Goal: Task Accomplishment & Management: Manage account settings

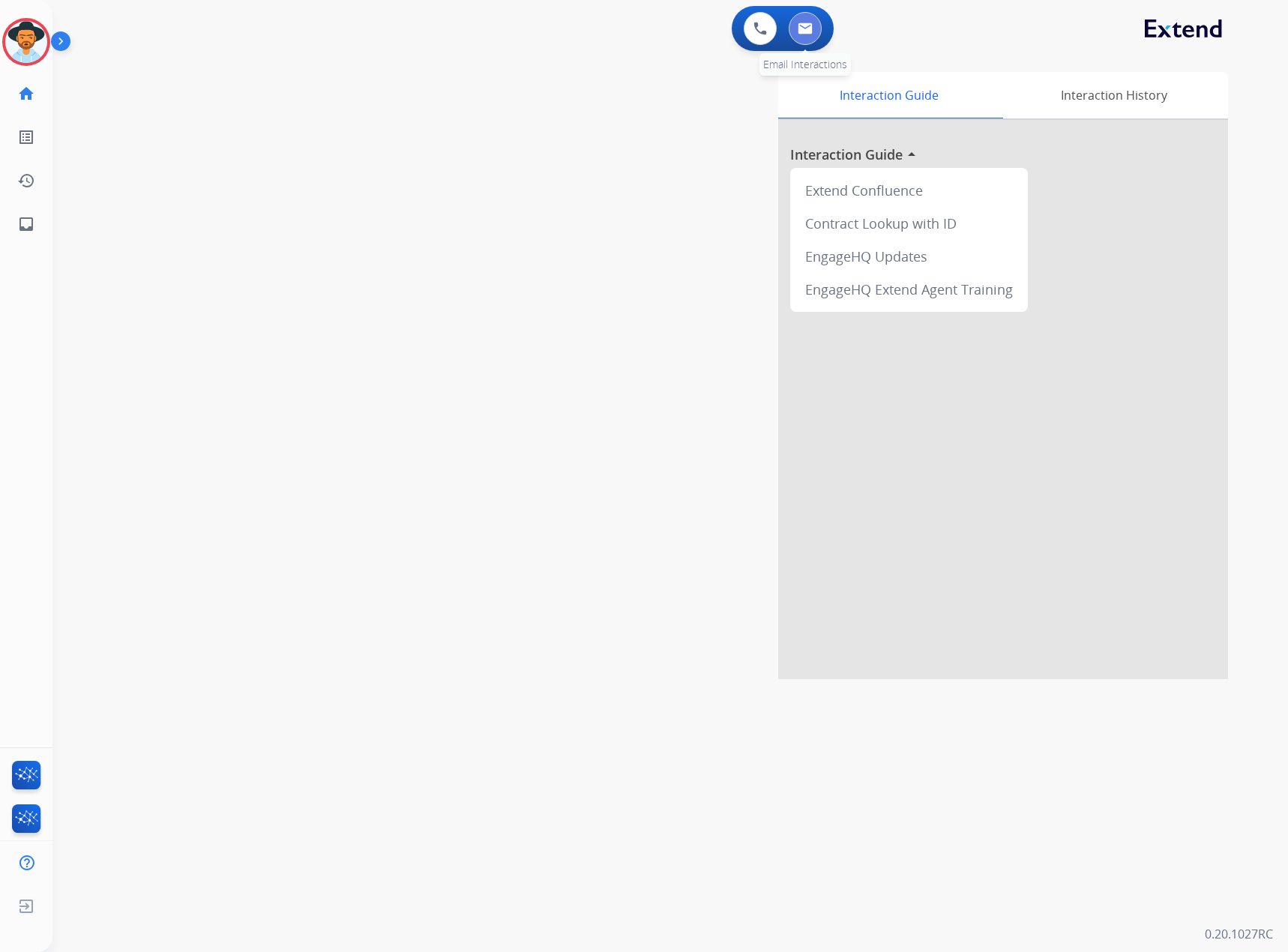
click at [805, 25] on img at bounding box center [805, 29] width 15 height 12
select select "**********"
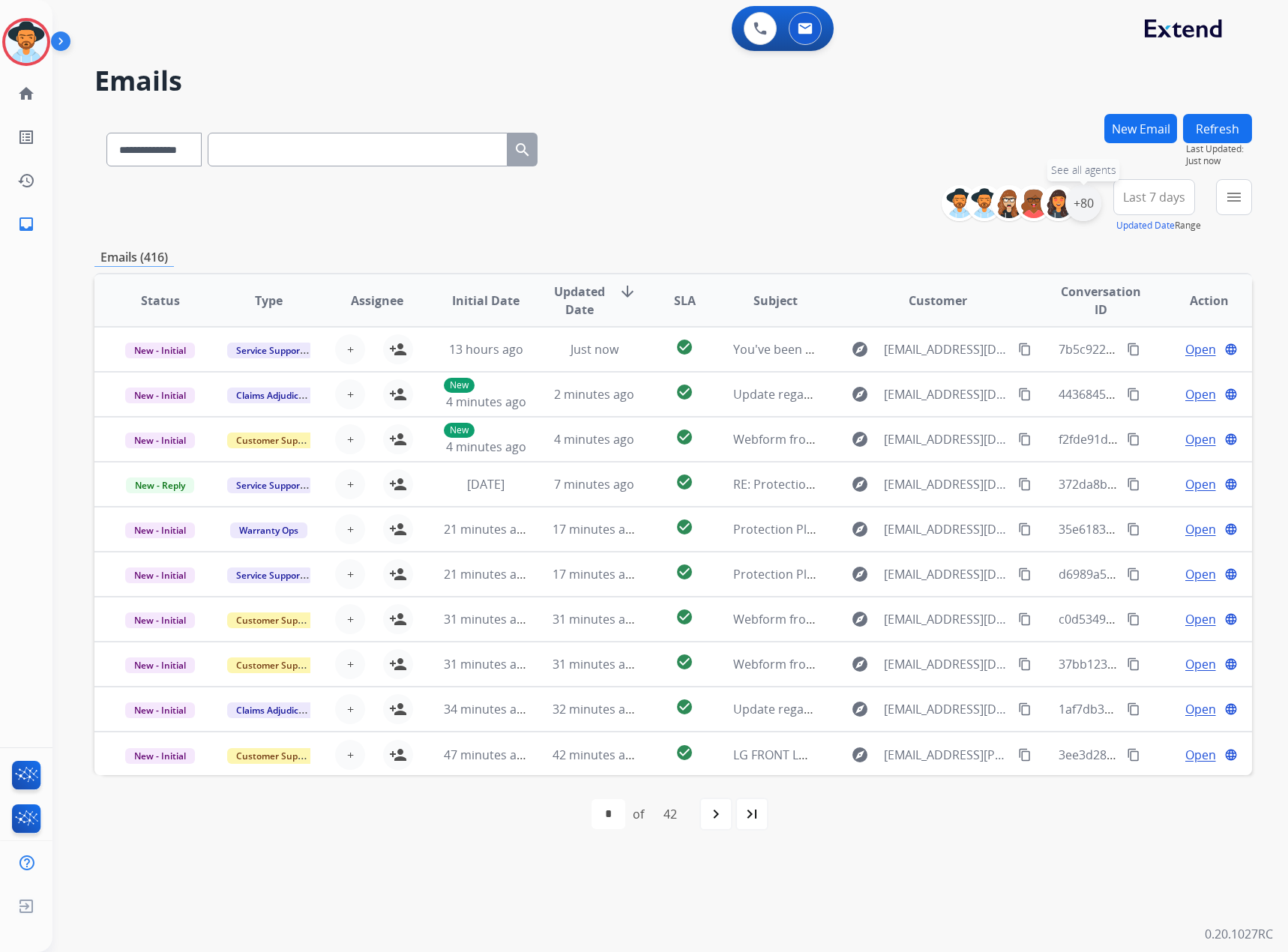
click at [1090, 205] on div "+80" at bounding box center [1083, 203] width 36 height 36
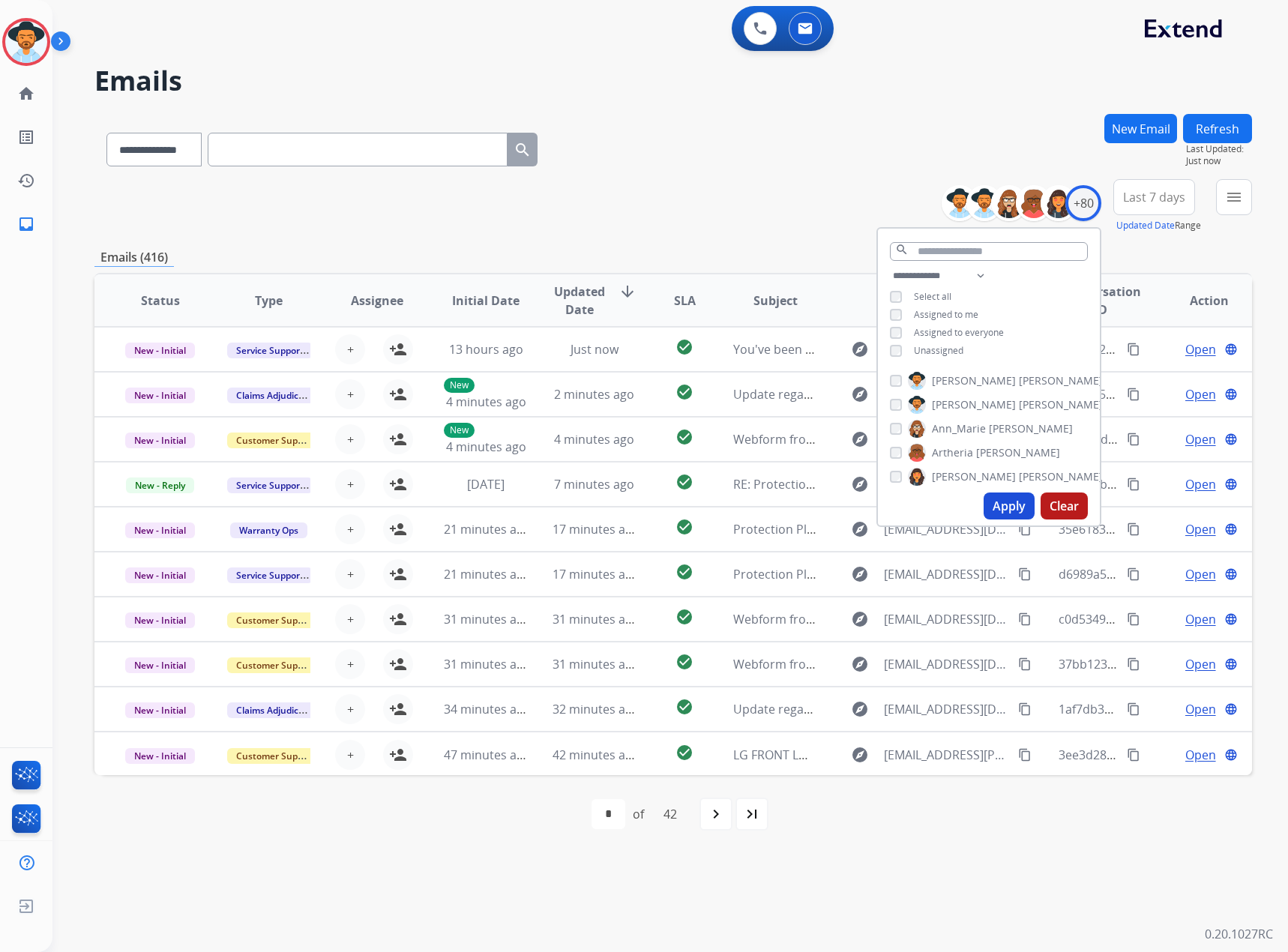
click at [925, 351] on span "Unassigned" at bounding box center [938, 350] width 49 height 13
click at [1004, 492] on button "Apply" at bounding box center [1009, 505] width 51 height 27
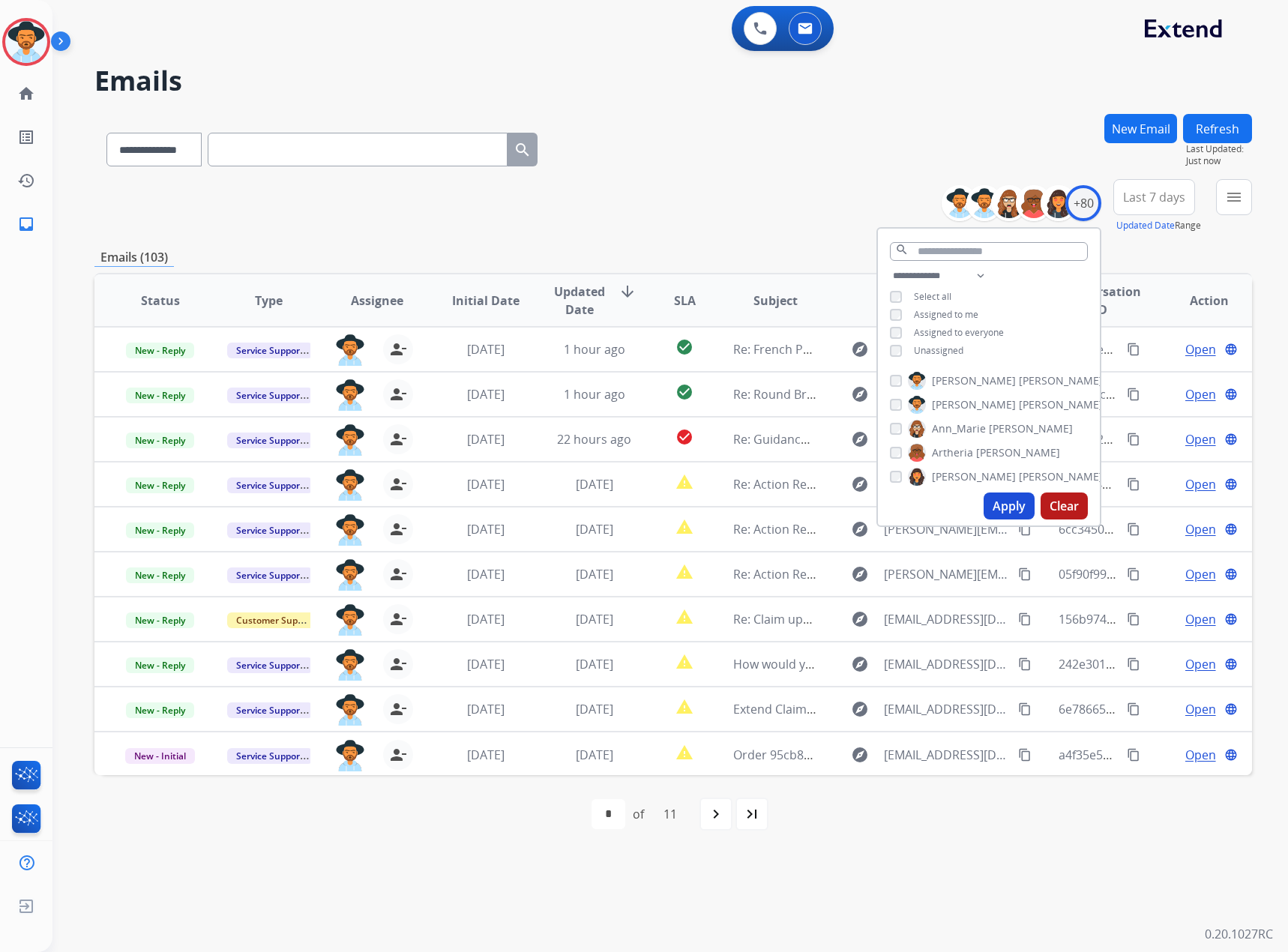
click at [767, 126] on div "**********" at bounding box center [673, 147] width 1157 height 65
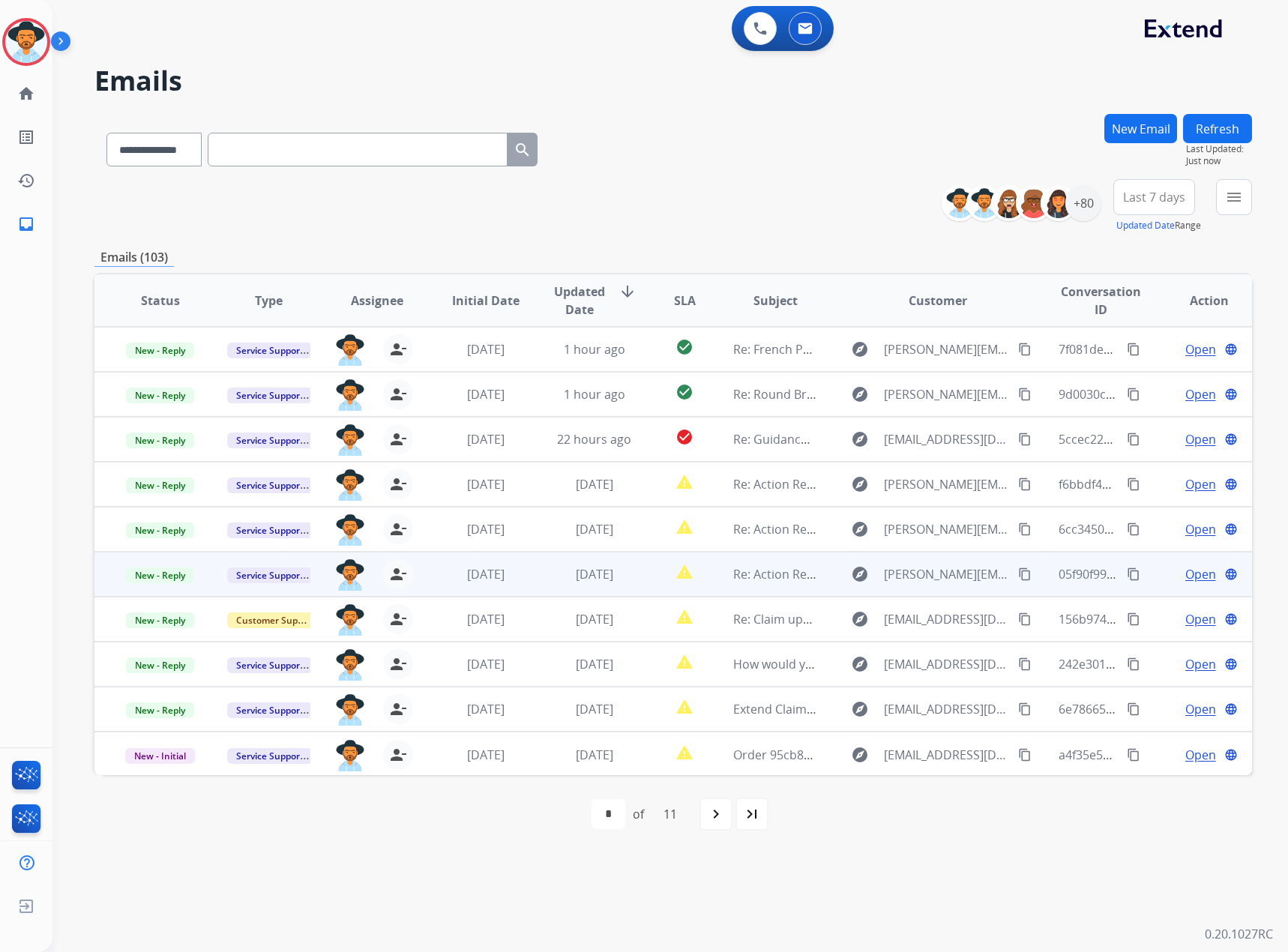
click at [1199, 579] on span "Open" at bounding box center [1200, 574] width 31 height 18
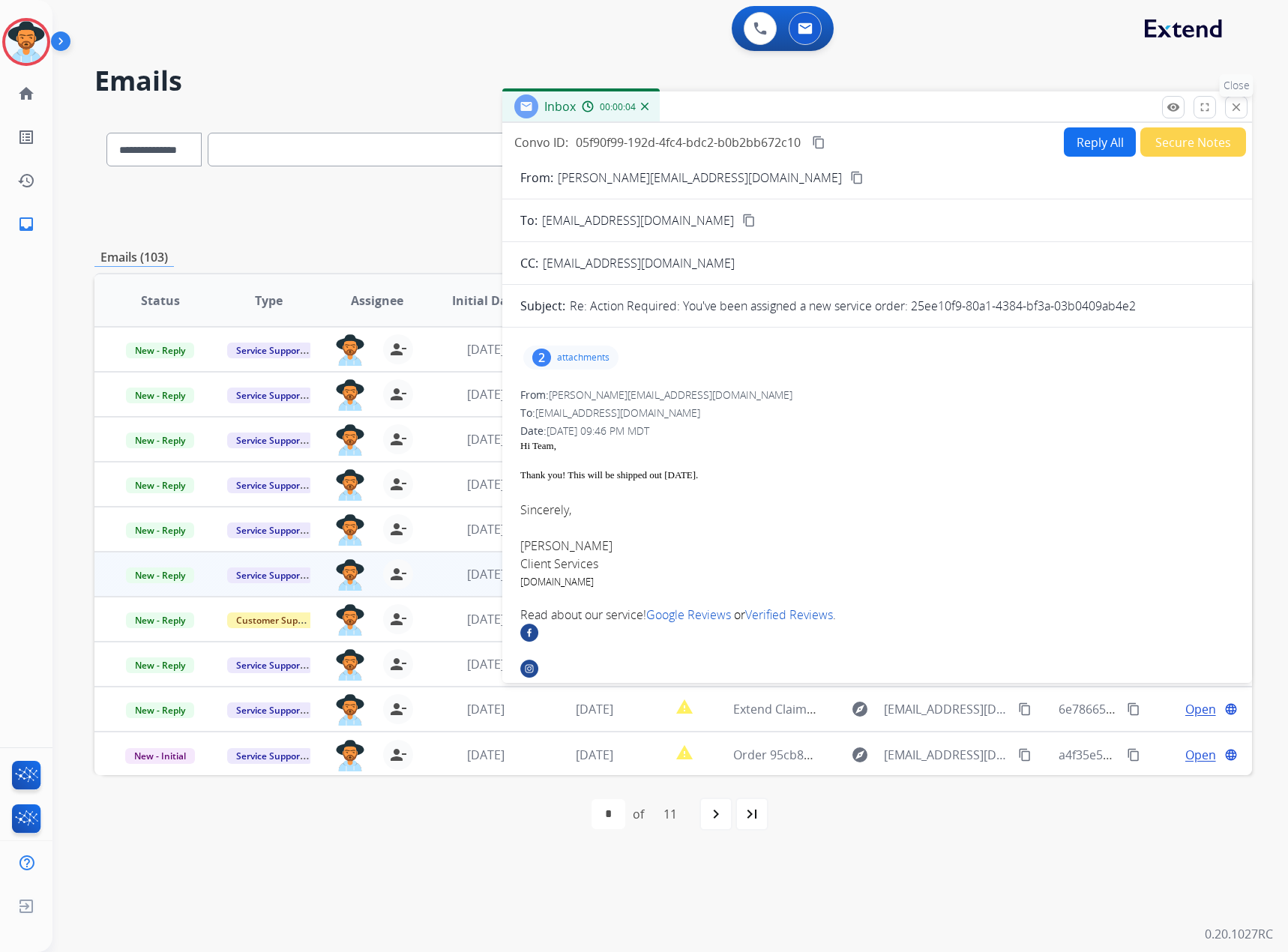
click at [1241, 105] on mat-icon "close" at bounding box center [1235, 106] width 13 height 13
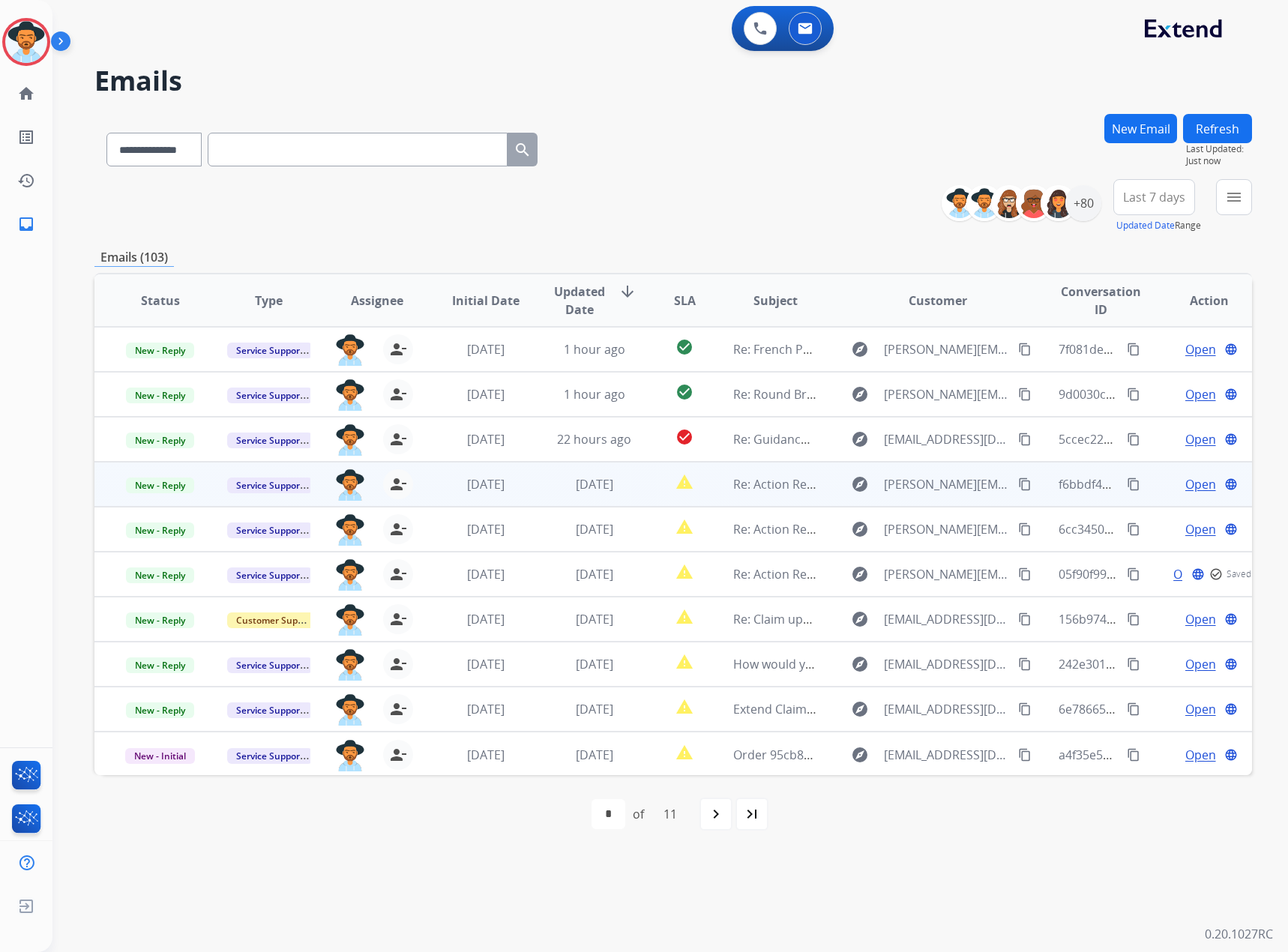
scroll to position [2, 0]
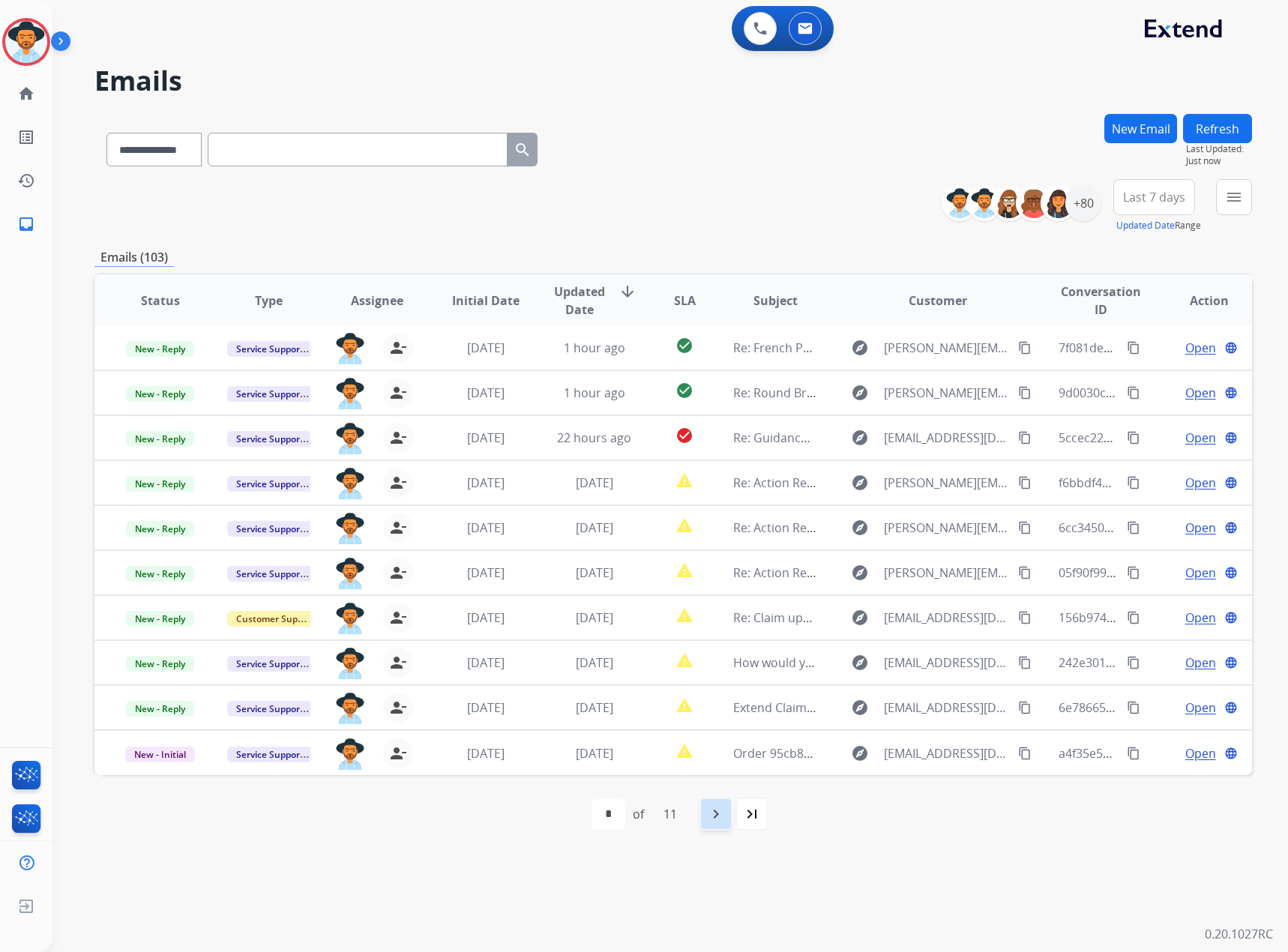
click at [711, 822] on mat-icon "navigate_next" at bounding box center [716, 814] width 18 height 18
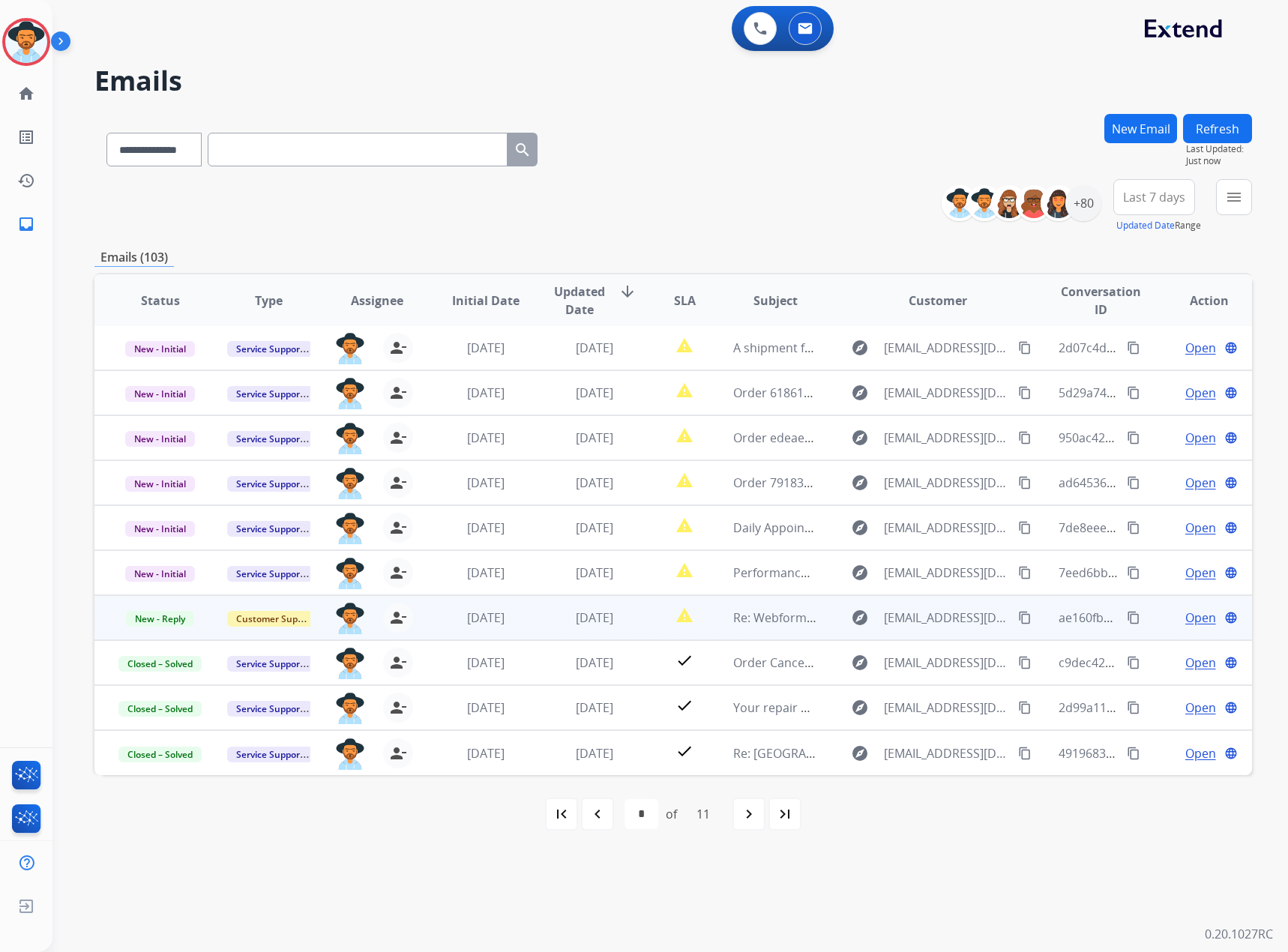
click at [1188, 618] on span "Open" at bounding box center [1200, 618] width 31 height 18
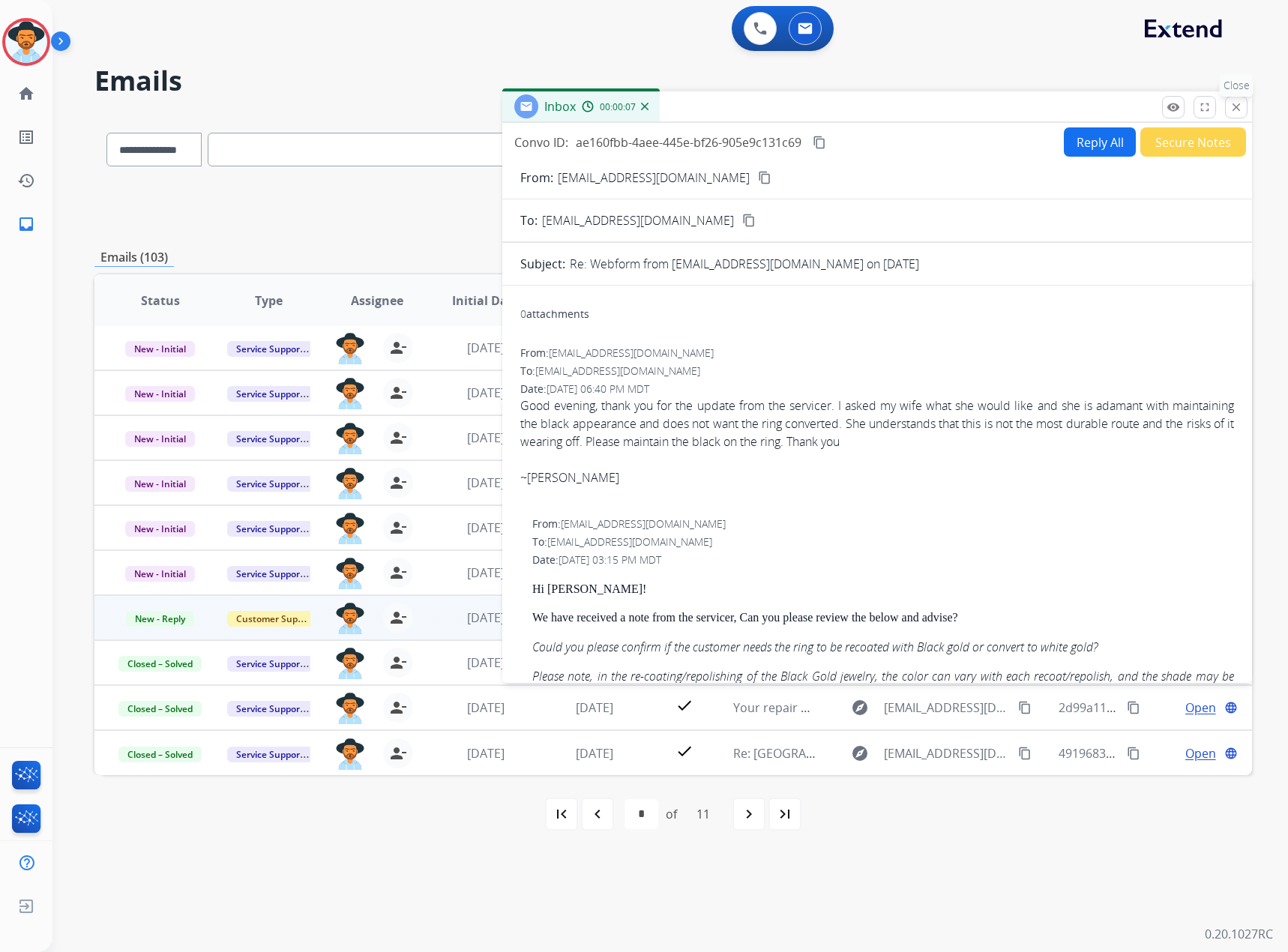
click at [1227, 105] on button "close Close" at bounding box center [1236, 107] width 23 height 23
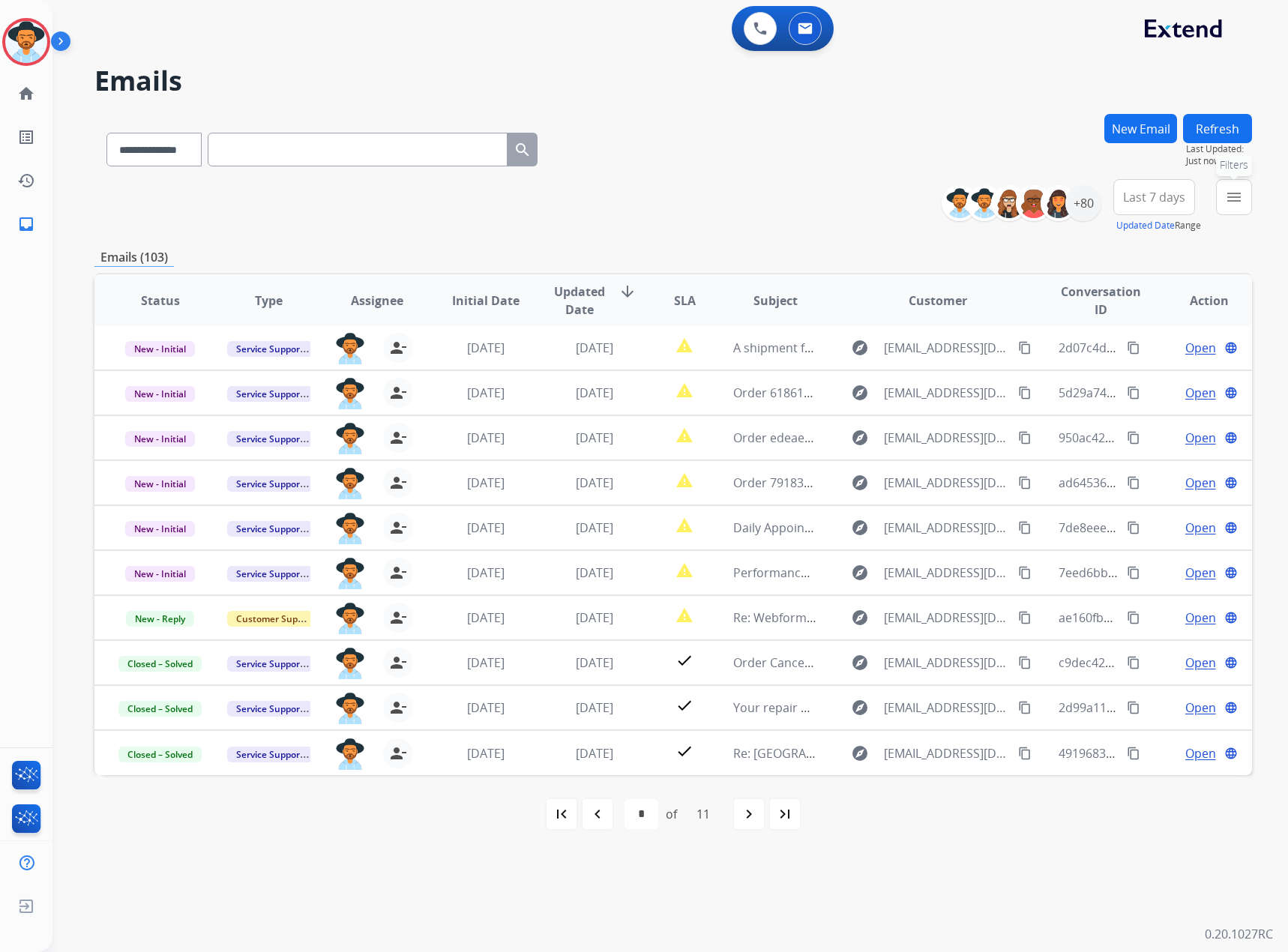
click at [1240, 197] on mat-icon "menu" at bounding box center [1234, 197] width 18 height 18
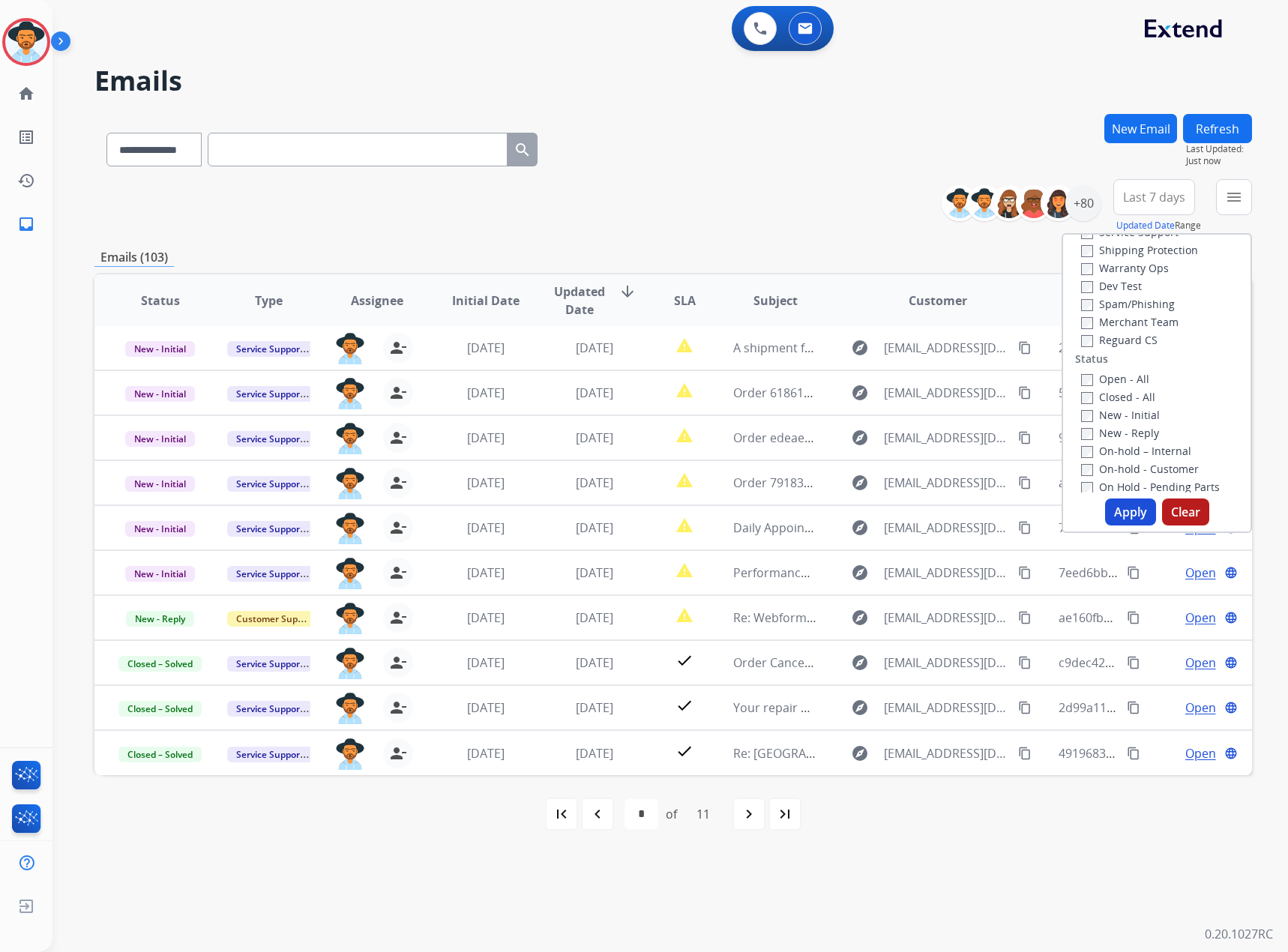
scroll to position [150, 0]
click at [1129, 350] on div "New - Initial" at bounding box center [1159, 357] width 157 height 18
click at [1124, 376] on label "New - Reply" at bounding box center [1120, 376] width 78 height 14
click at [1134, 355] on label "New - Initial" at bounding box center [1120, 358] width 79 height 14
click at [1119, 512] on button "Apply" at bounding box center [1130, 512] width 51 height 27
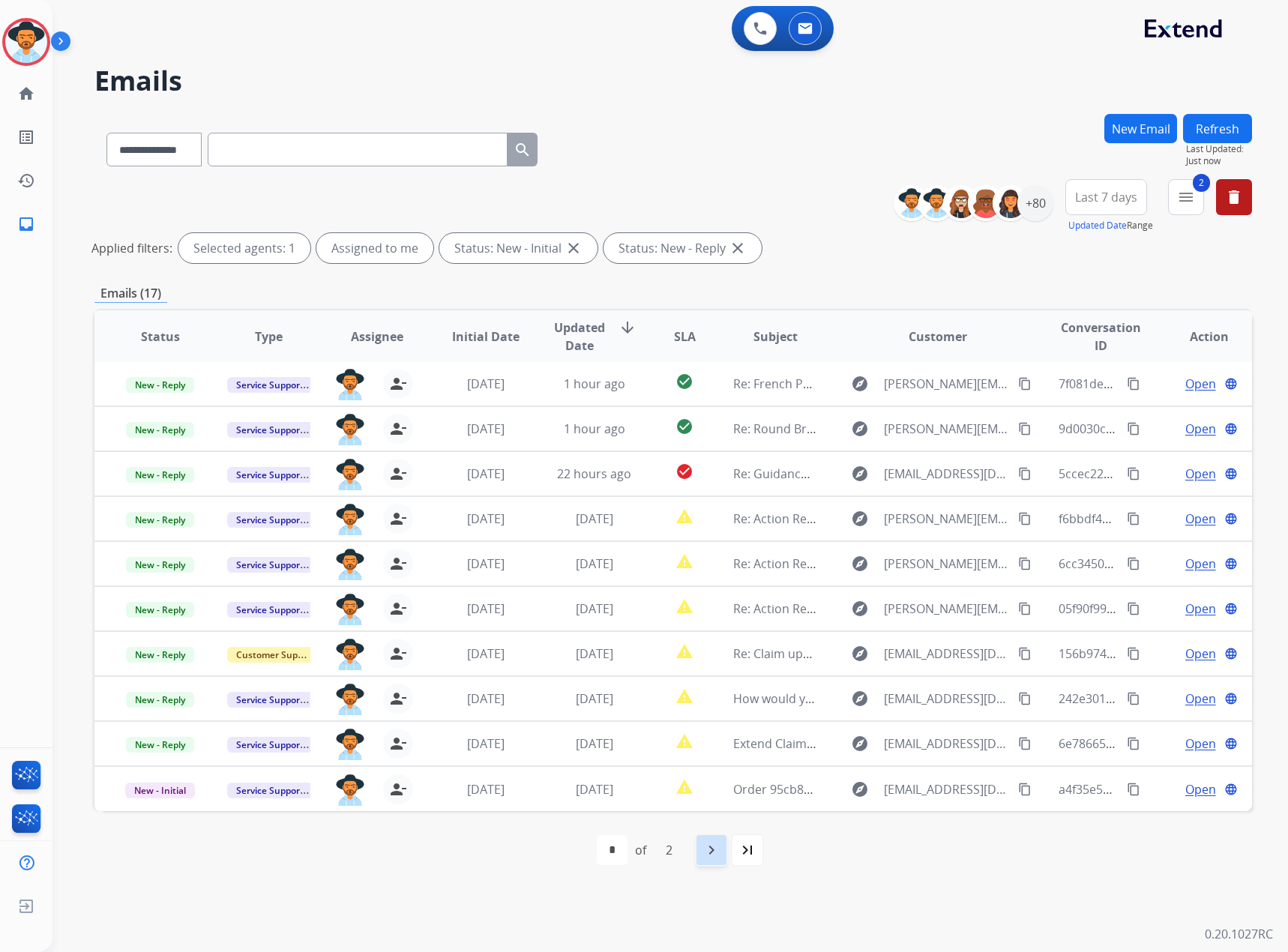
click at [713, 851] on mat-icon "navigate_next" at bounding box center [712, 850] width 18 height 18
select select "*"
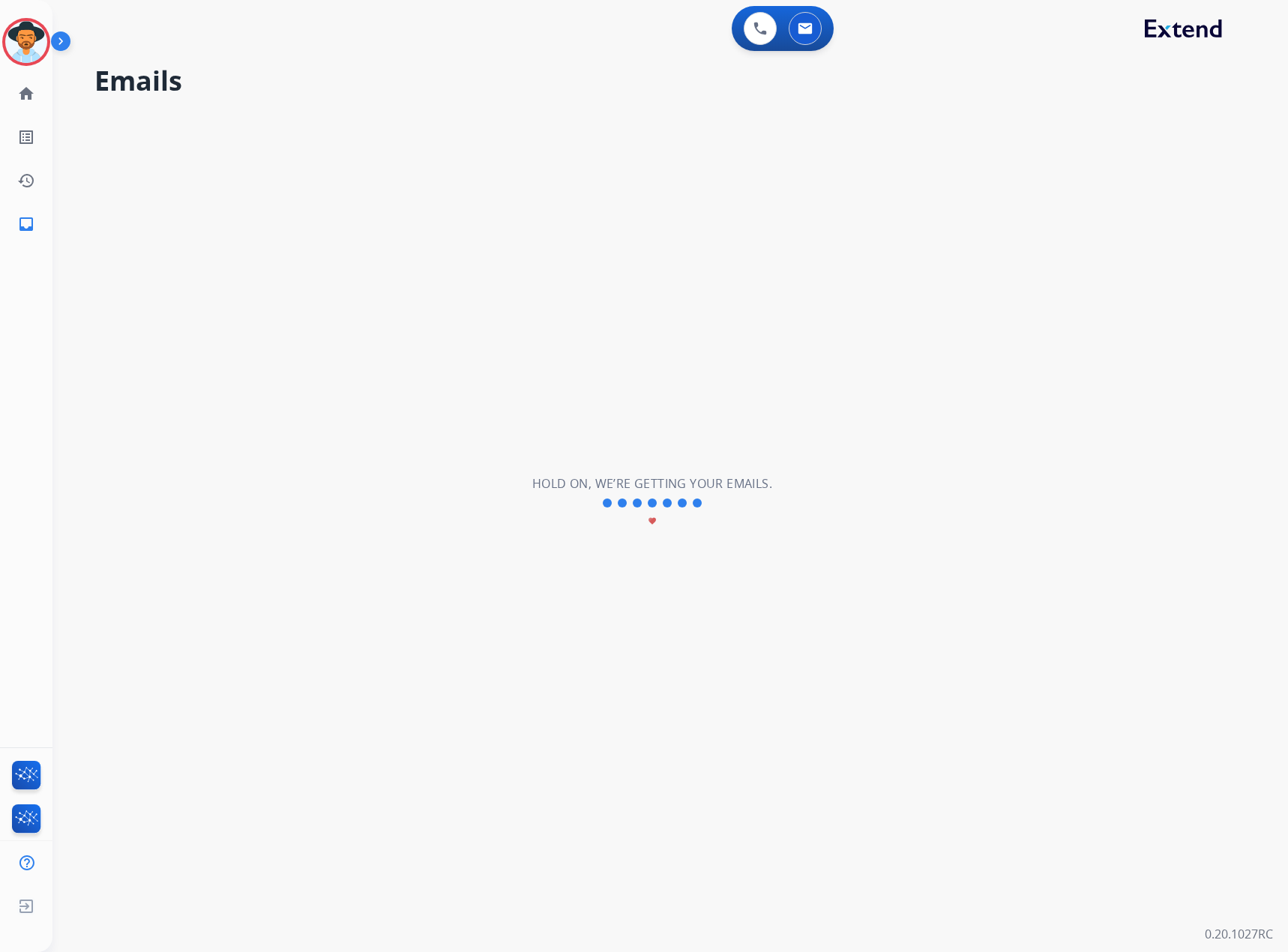
scroll to position [0, 0]
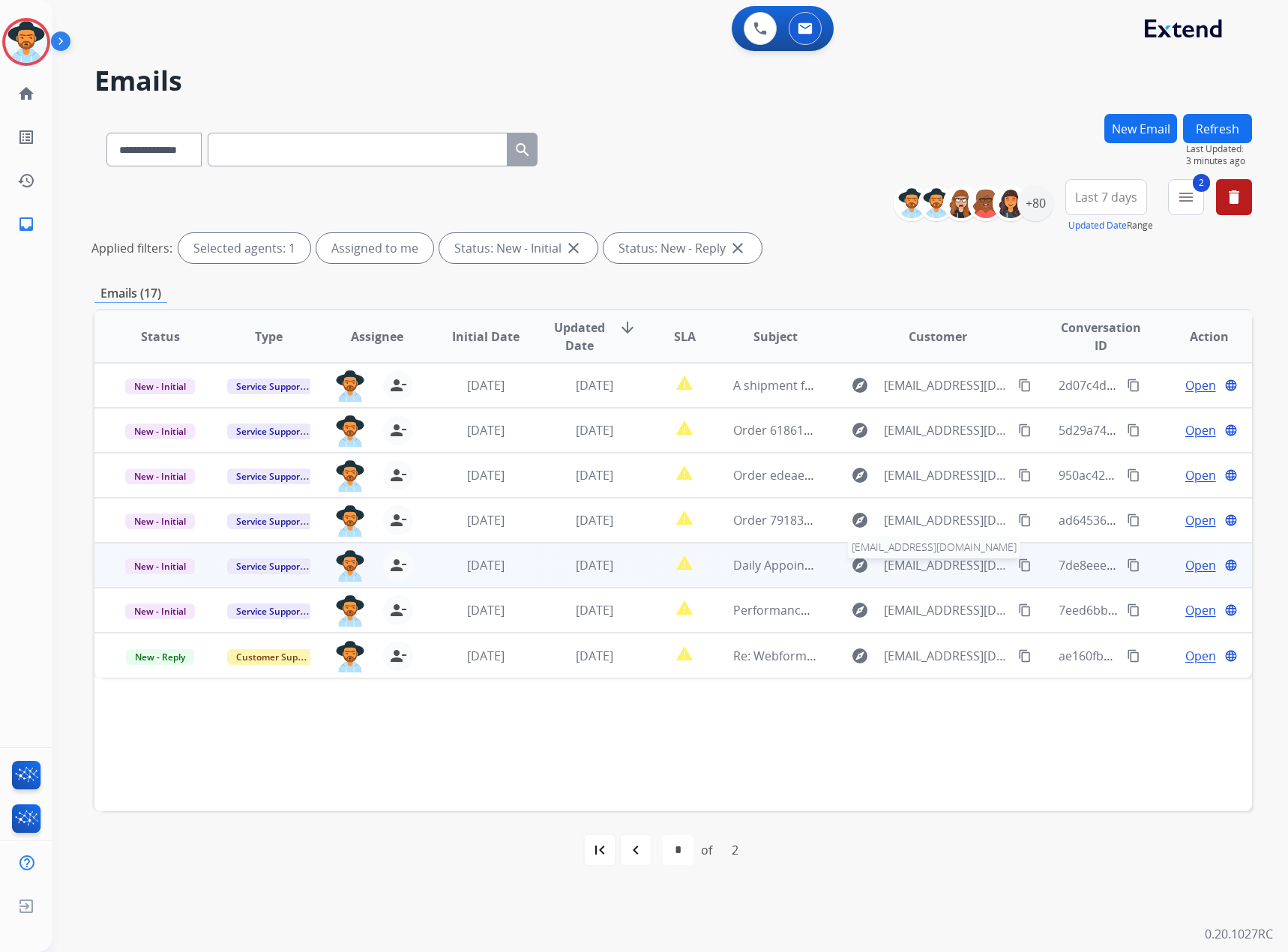
click at [918, 566] on span "[EMAIL_ADDRESS][DOMAIN_NAME]" at bounding box center [947, 565] width 126 height 18
type input "**********"
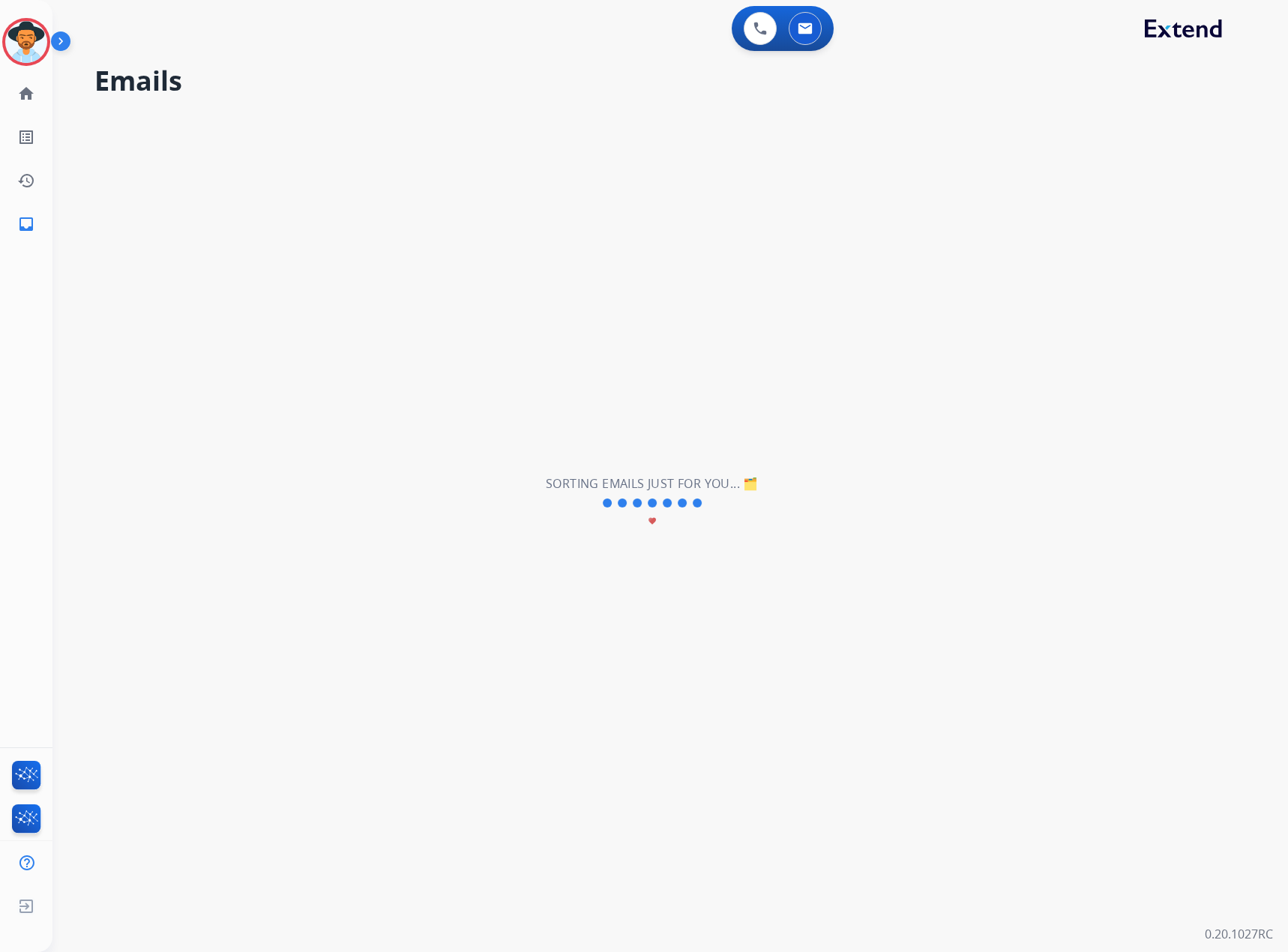
select select "*"
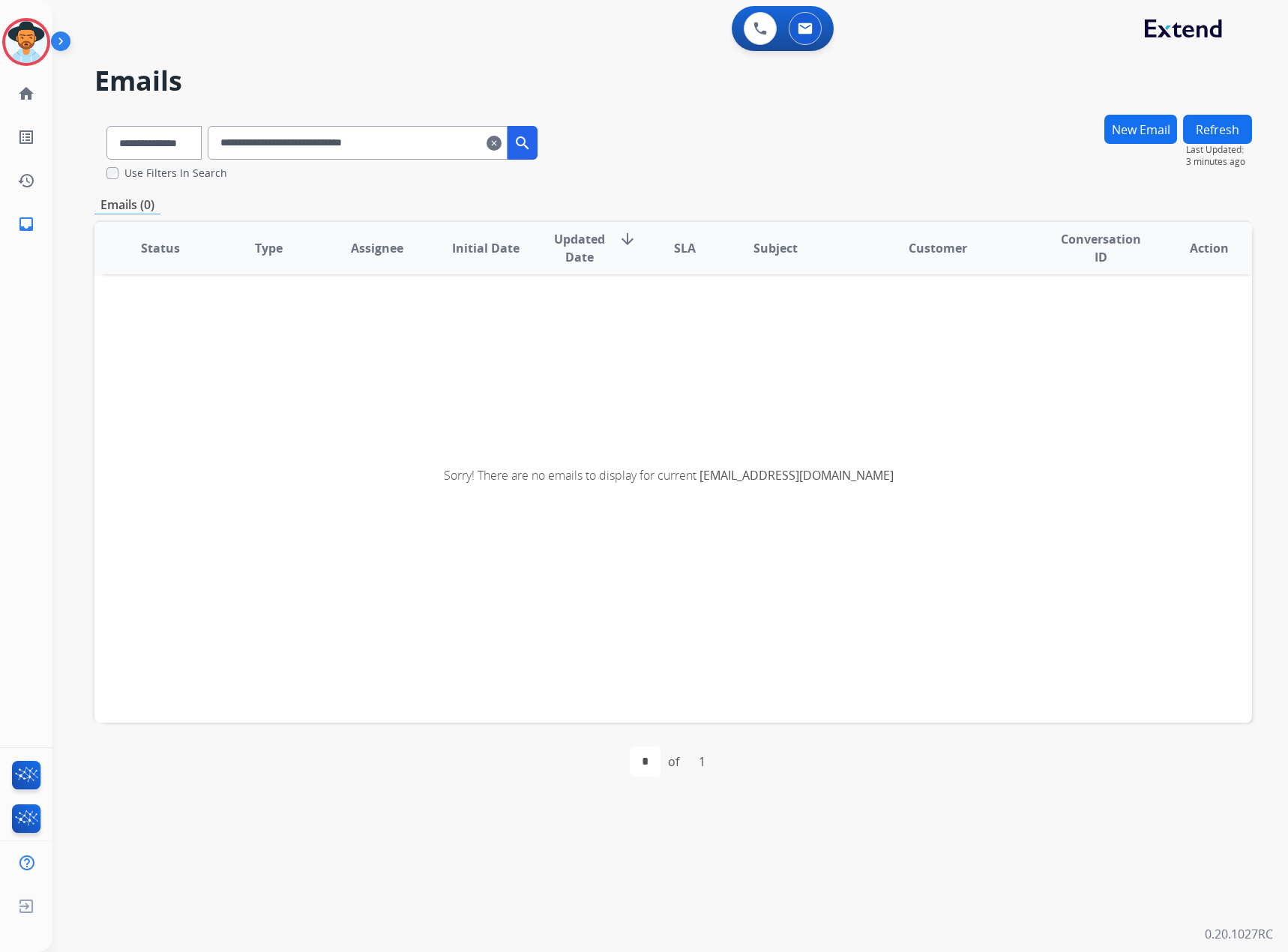
drag, startPoint x: 445, startPoint y: 147, endPoint x: 274, endPoint y: 152, distance: 171.1
click at [231, 135] on input "**********" at bounding box center [358, 143] width 300 height 33
click at [502, 143] on mat-icon "clear" at bounding box center [493, 143] width 15 height 18
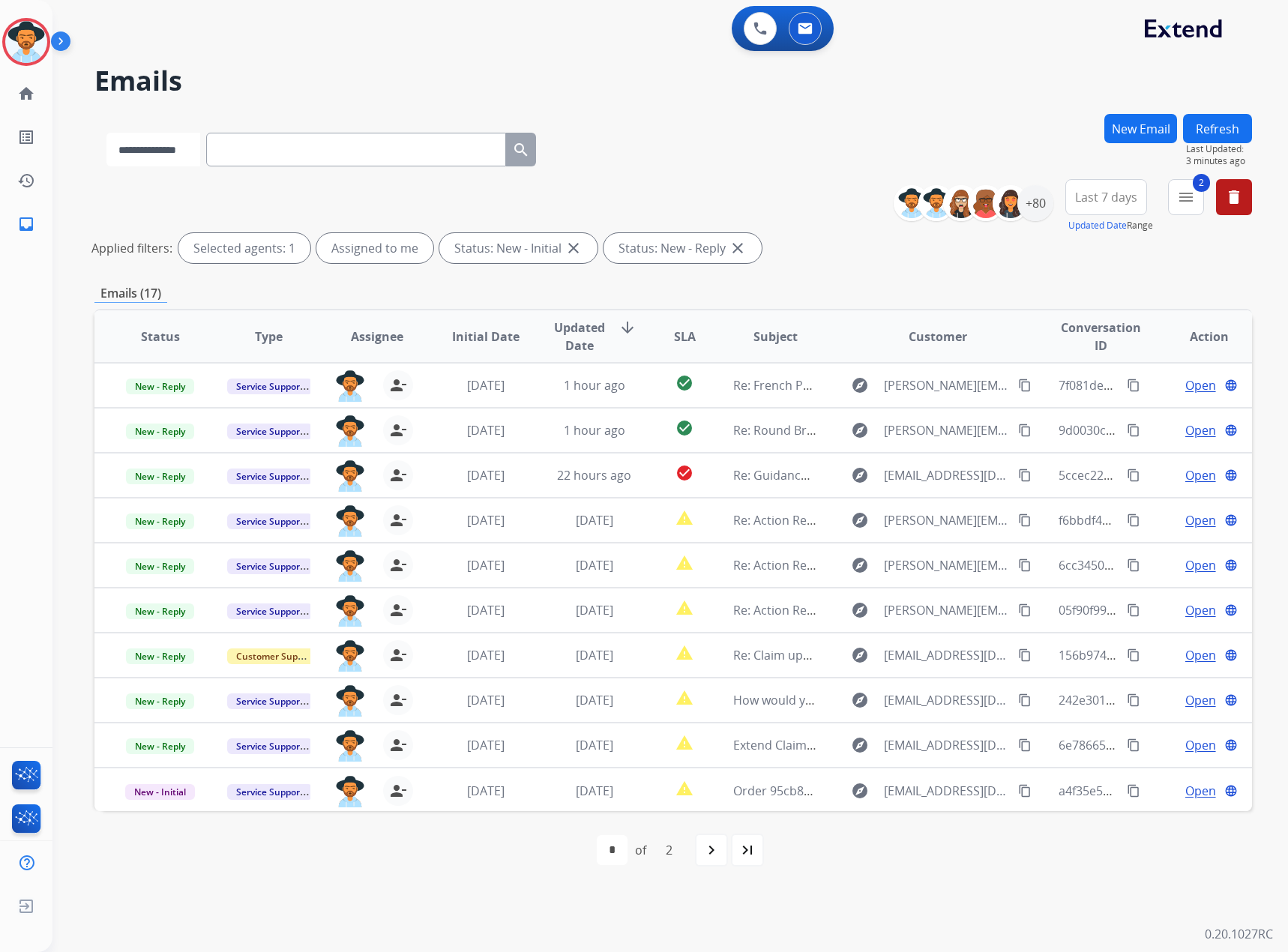
click at [171, 161] on select "**********" at bounding box center [153, 149] width 94 height 33
click at [106, 132] on select "**********" at bounding box center [153, 149] width 94 height 33
click at [191, 148] on select "**********" at bounding box center [153, 149] width 94 height 33
select select "**********"
click at [106, 132] on select "**********" at bounding box center [153, 149] width 94 height 33
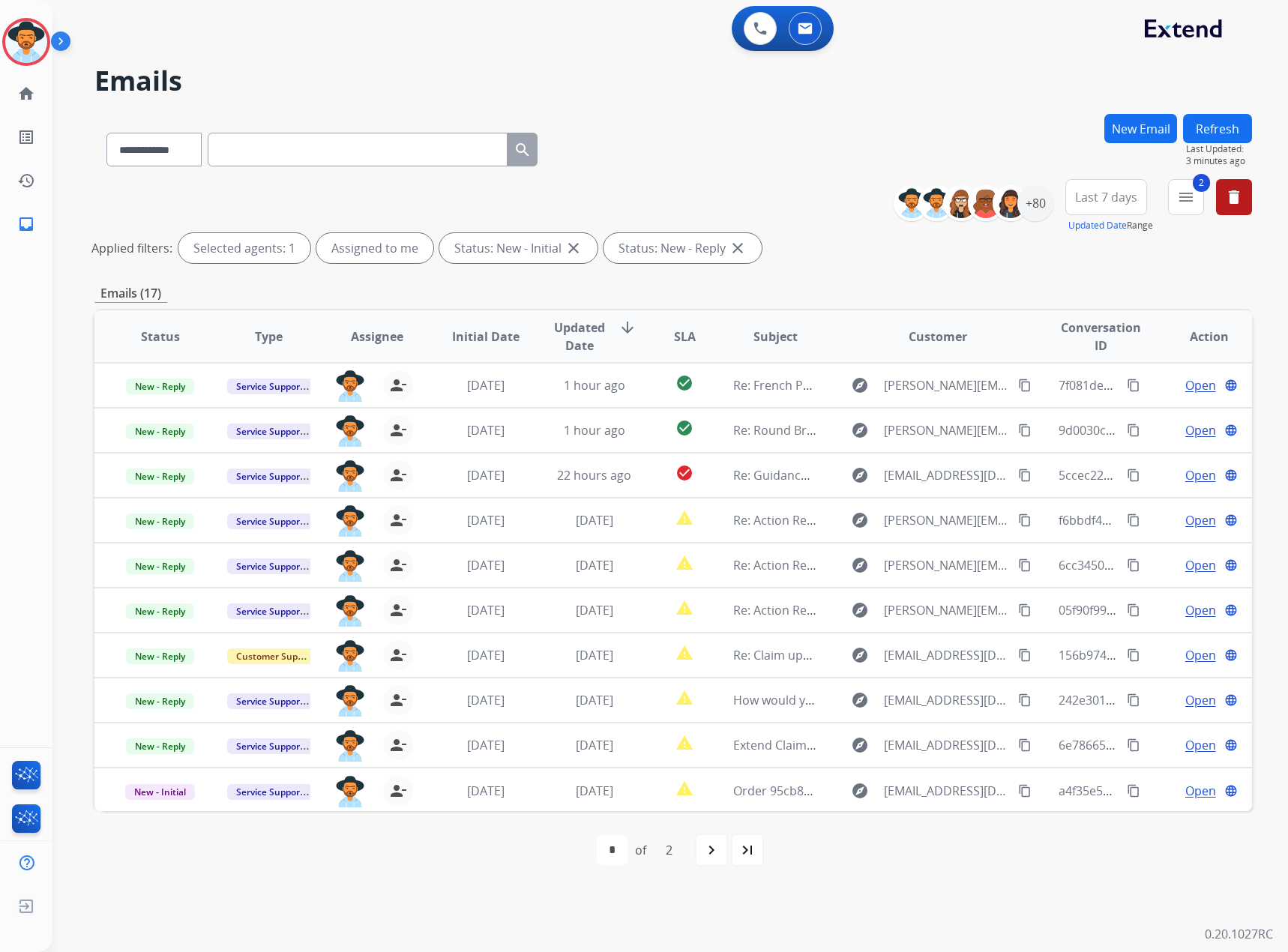
paste input "**********"
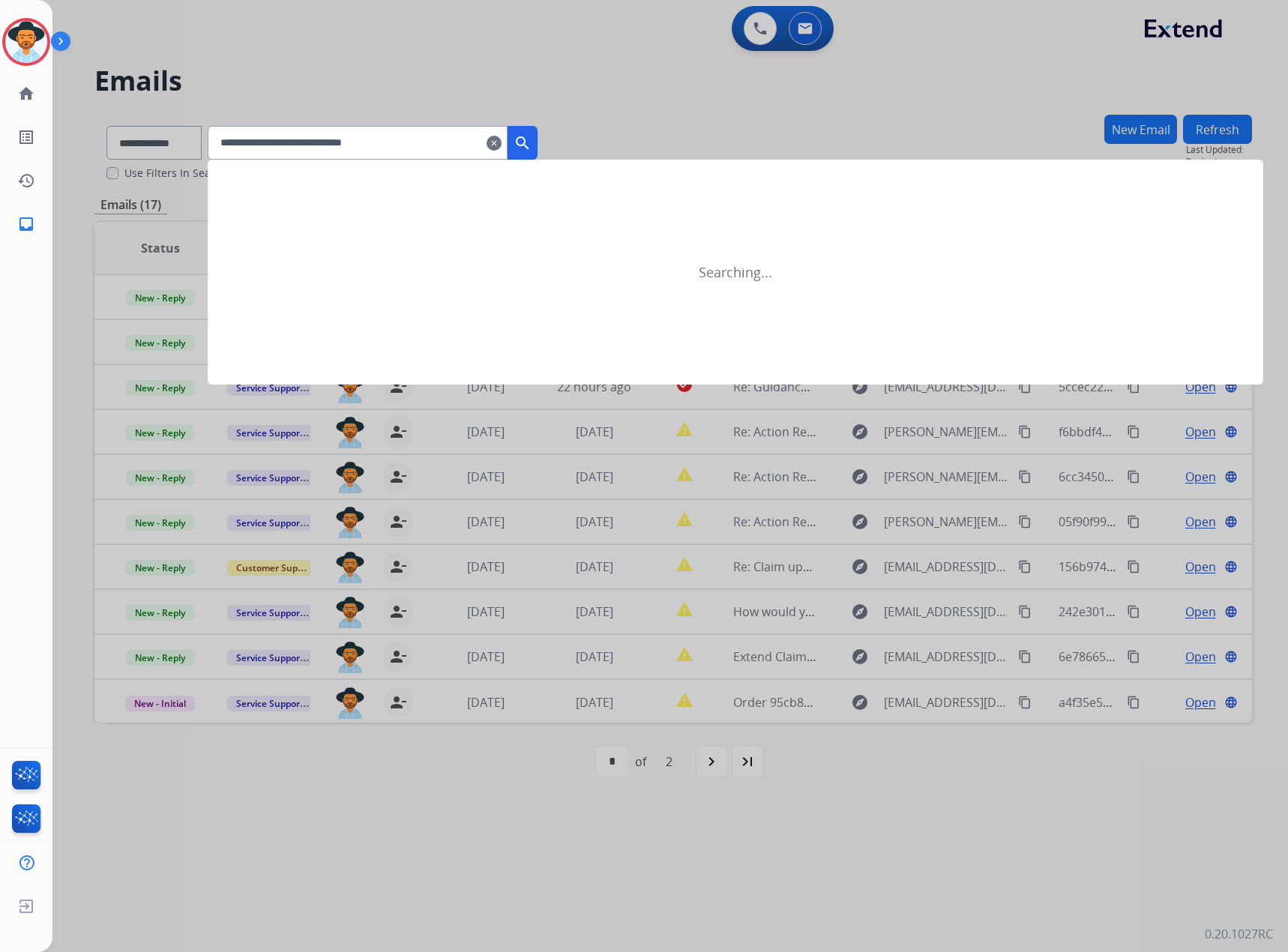
type input "**********"
click at [532, 140] on mat-icon "search" at bounding box center [522, 143] width 18 height 18
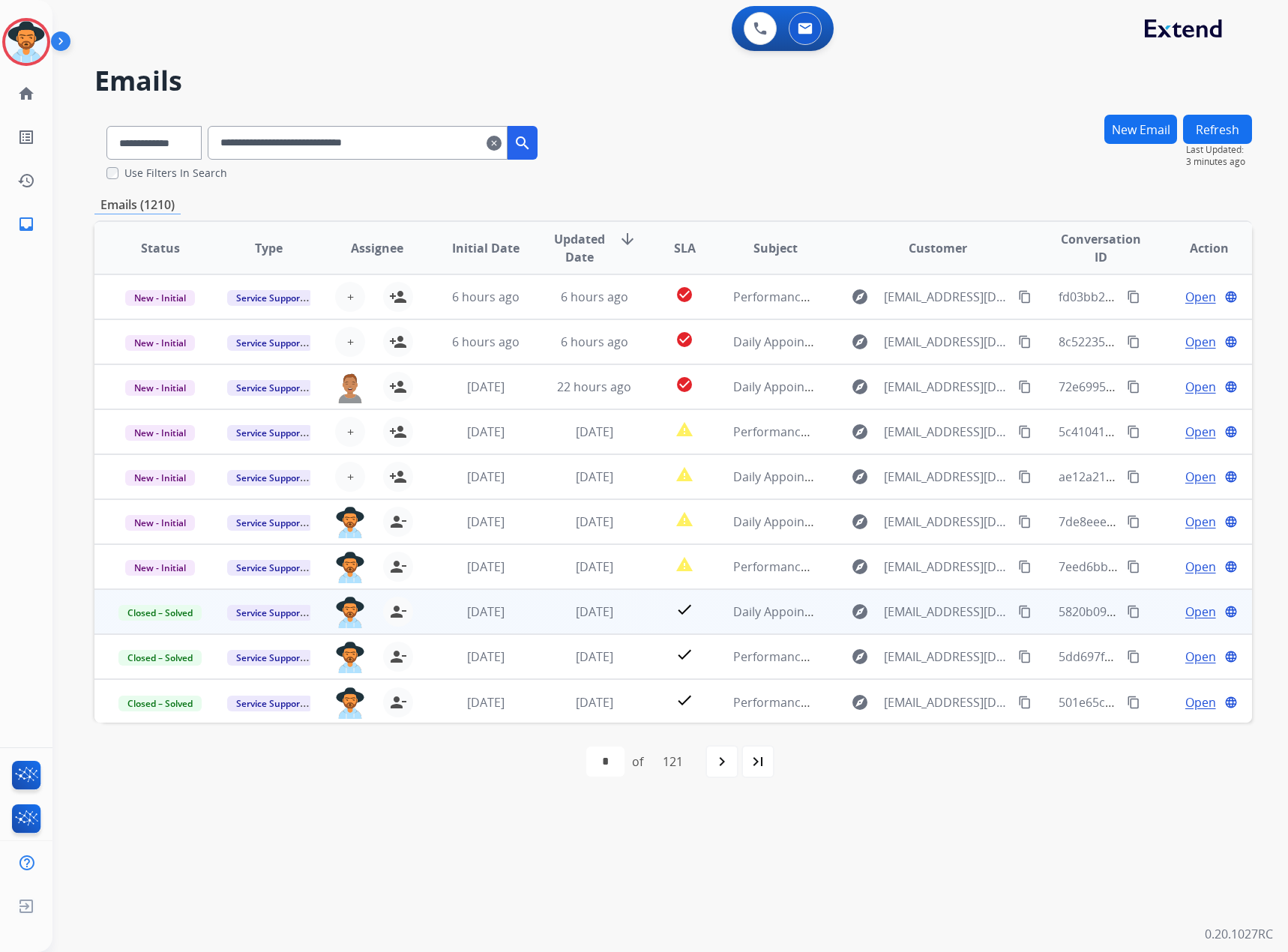
click at [1185, 612] on span "Open" at bounding box center [1200, 612] width 31 height 18
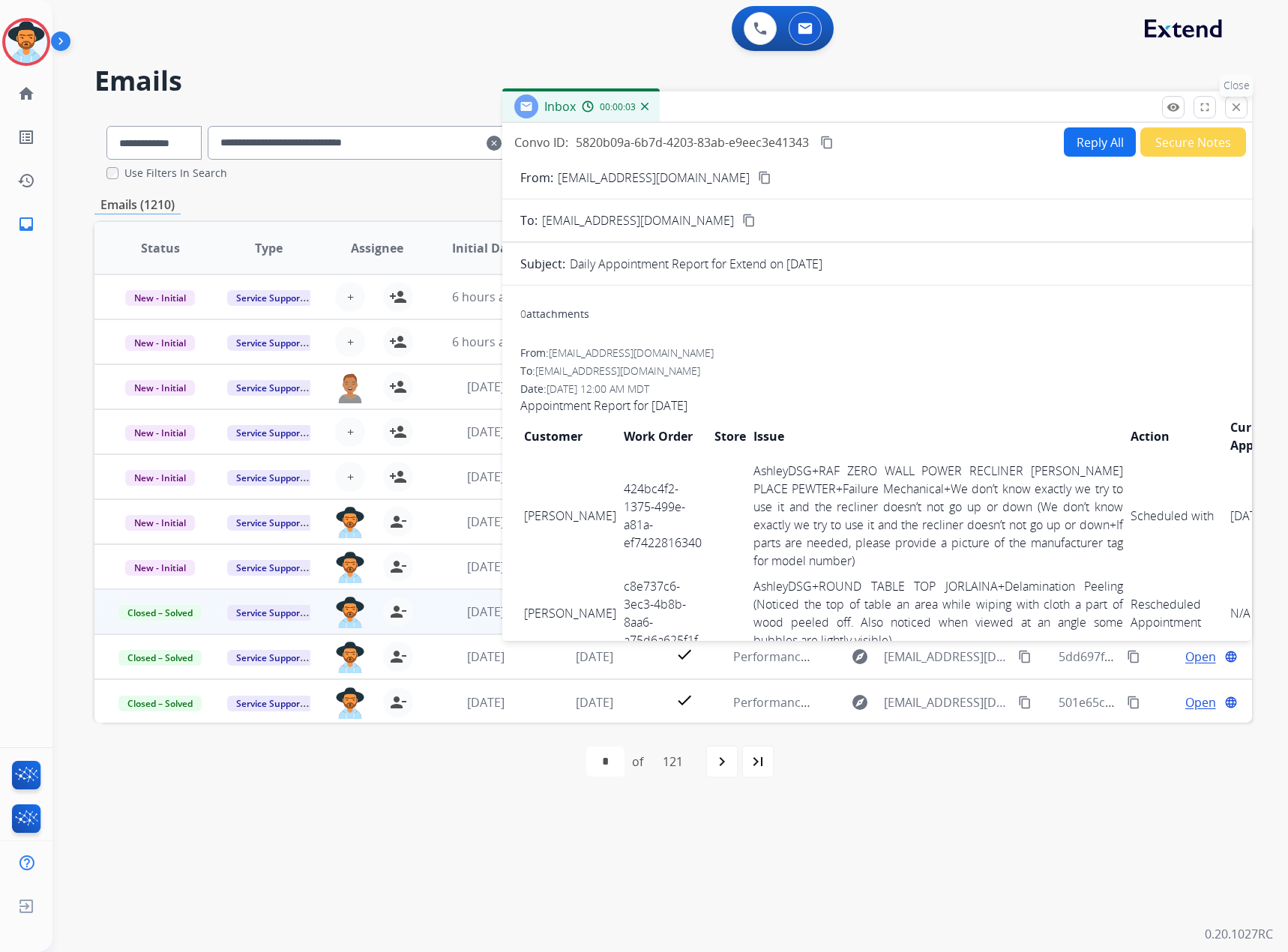
click at [1237, 100] on mat-icon "close" at bounding box center [1235, 106] width 13 height 13
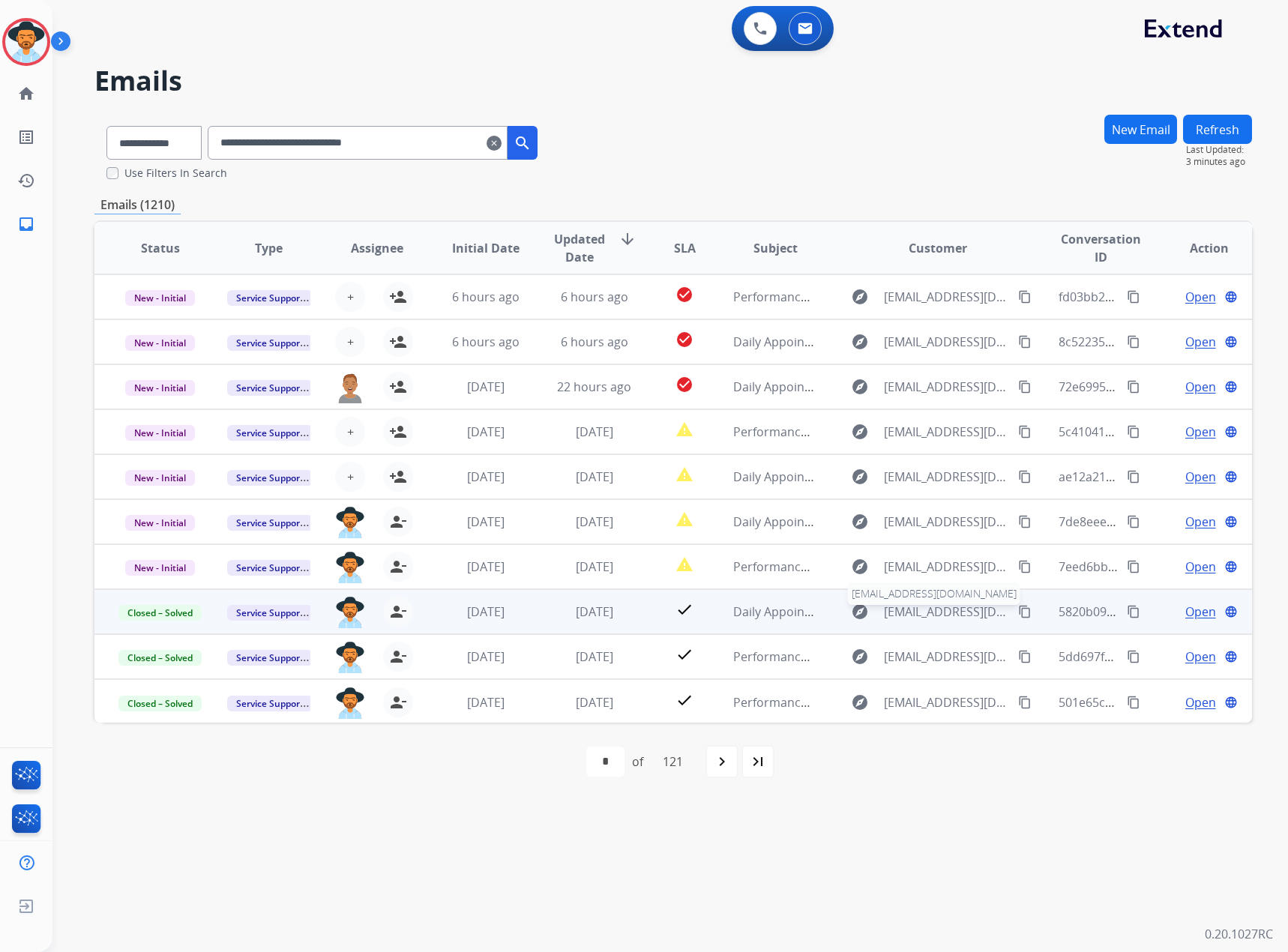
click at [891, 611] on span "[EMAIL_ADDRESS][DOMAIN_NAME]" at bounding box center [947, 612] width 126 height 18
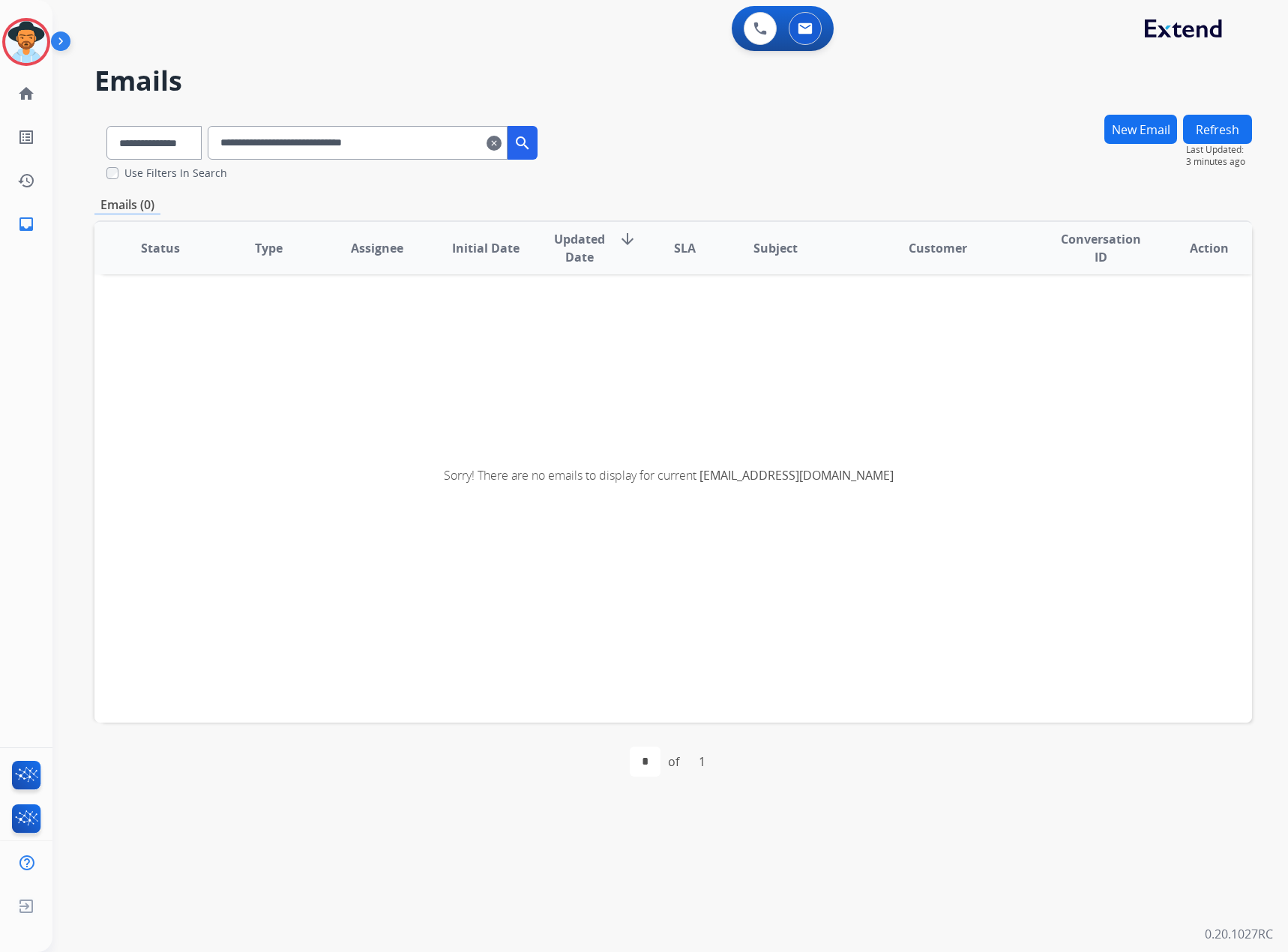
click at [502, 140] on mat-icon "clear" at bounding box center [493, 143] width 15 height 18
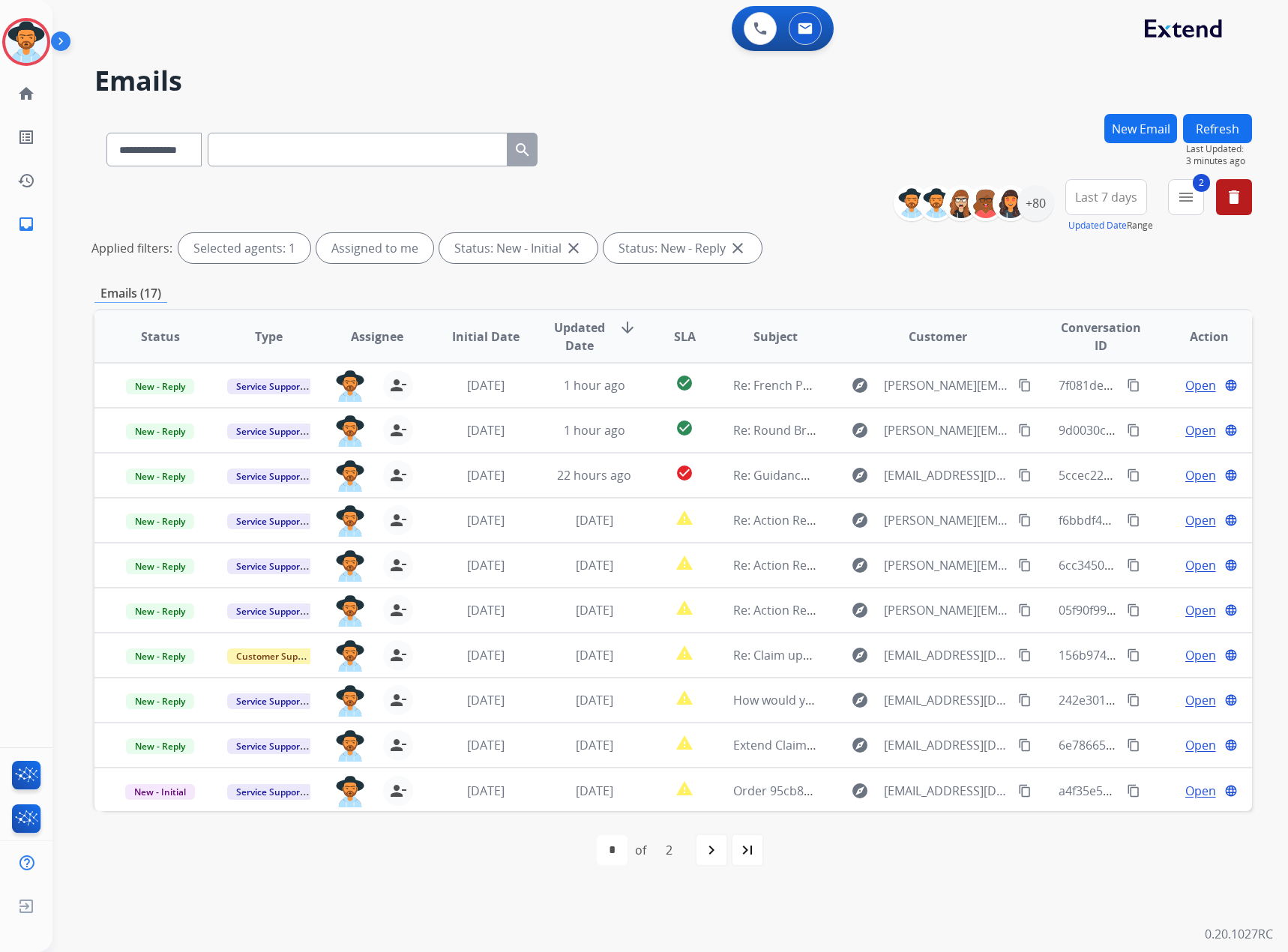
paste input "**********"
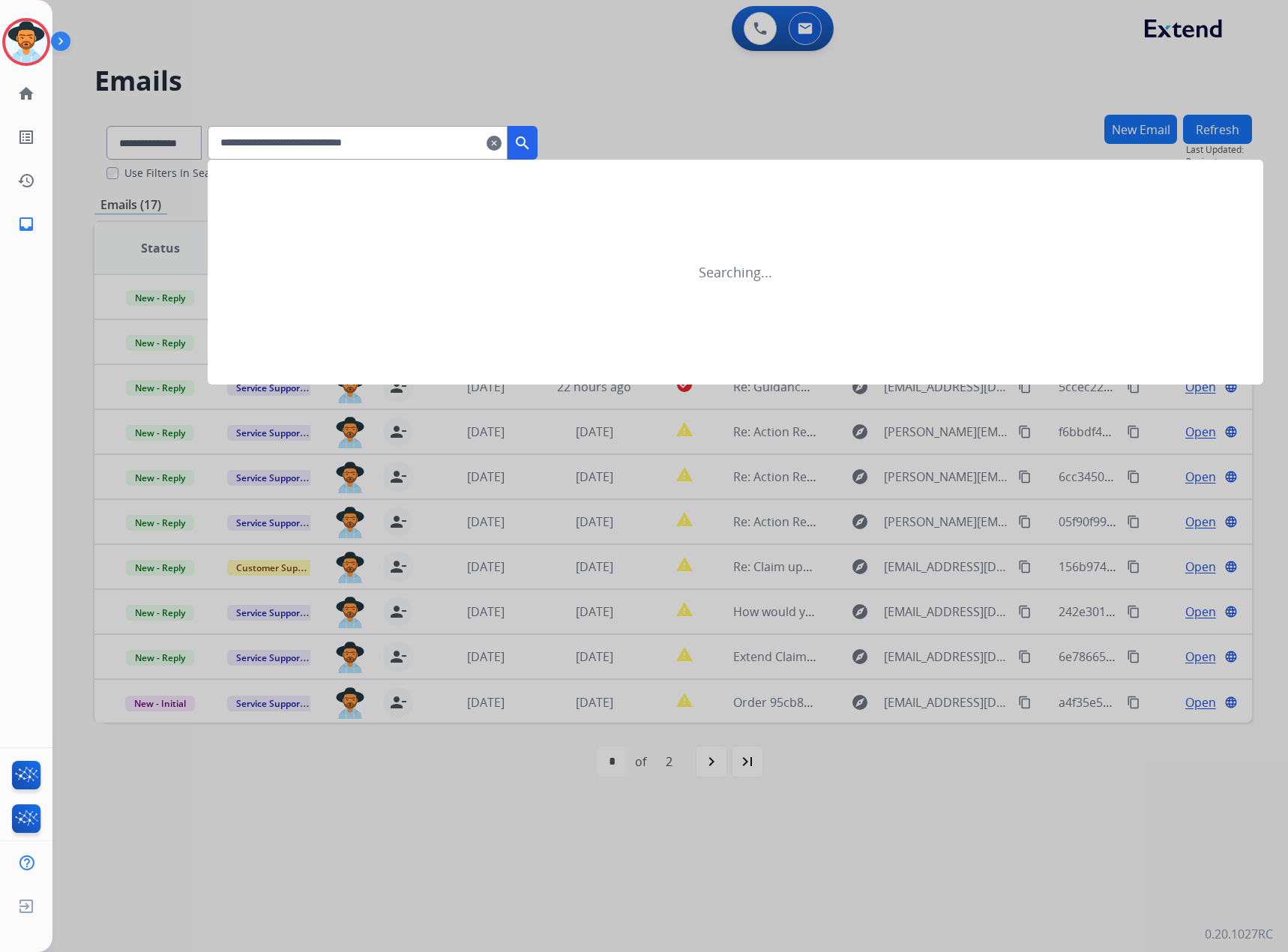
type input "**********"
click at [179, 140] on div at bounding box center [644, 476] width 1288 height 952
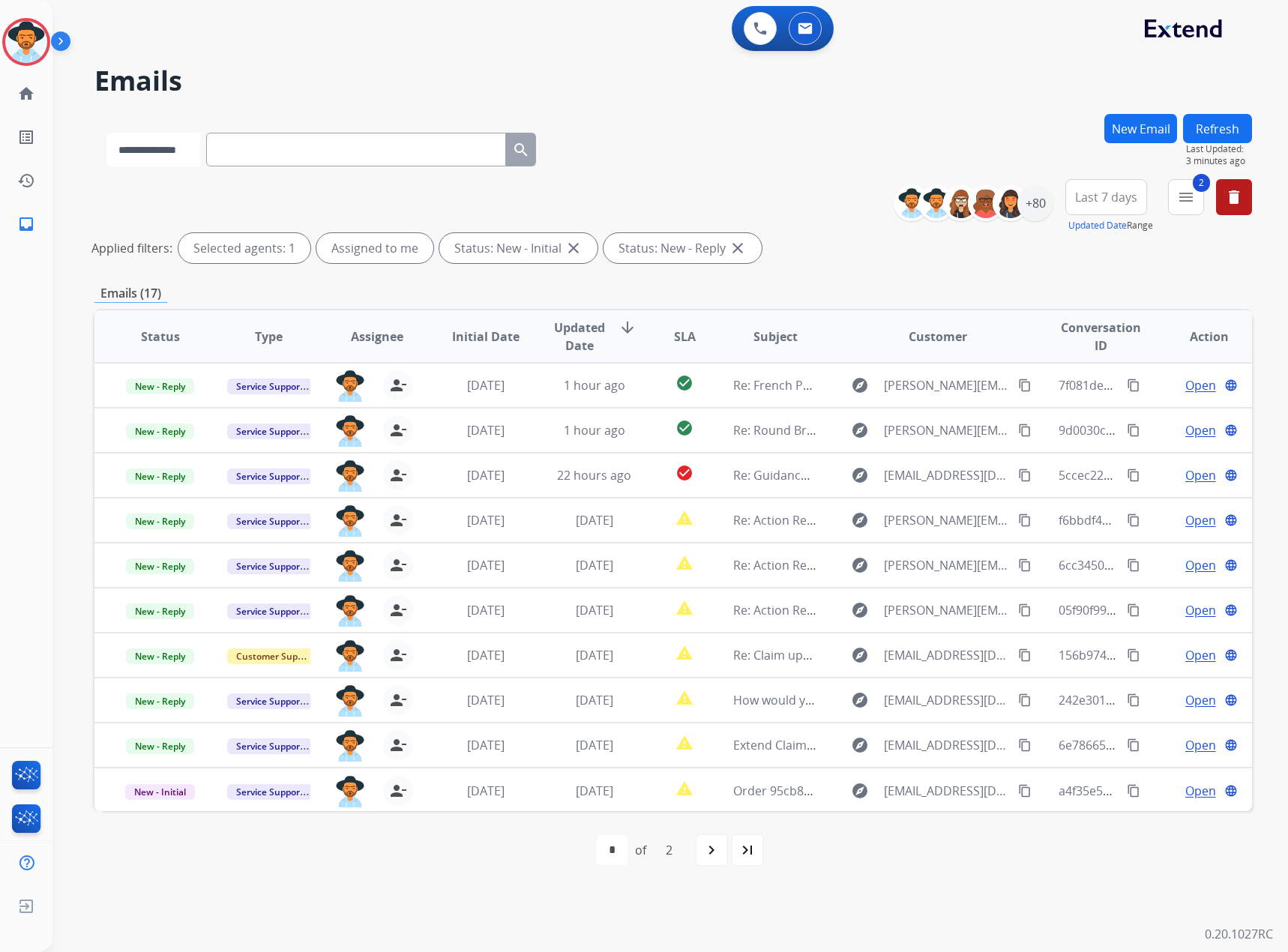
click at [182, 140] on select "**********" at bounding box center [153, 149] width 94 height 33
select select "**********"
click at [106, 132] on select "**********" at bounding box center [153, 149] width 94 height 33
paste input "**********"
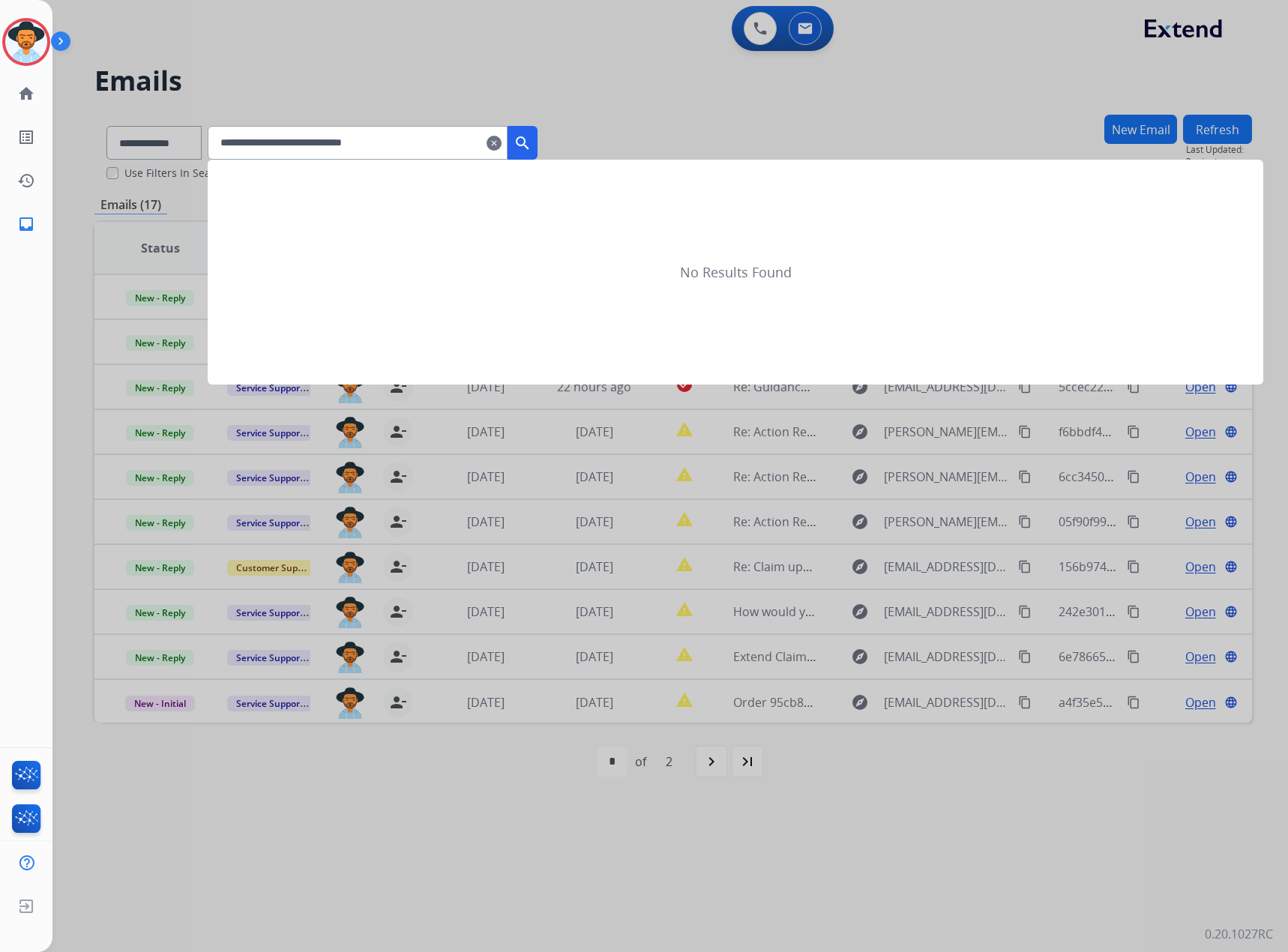
type input "**********"
click at [532, 135] on mat-icon "search" at bounding box center [522, 143] width 18 height 18
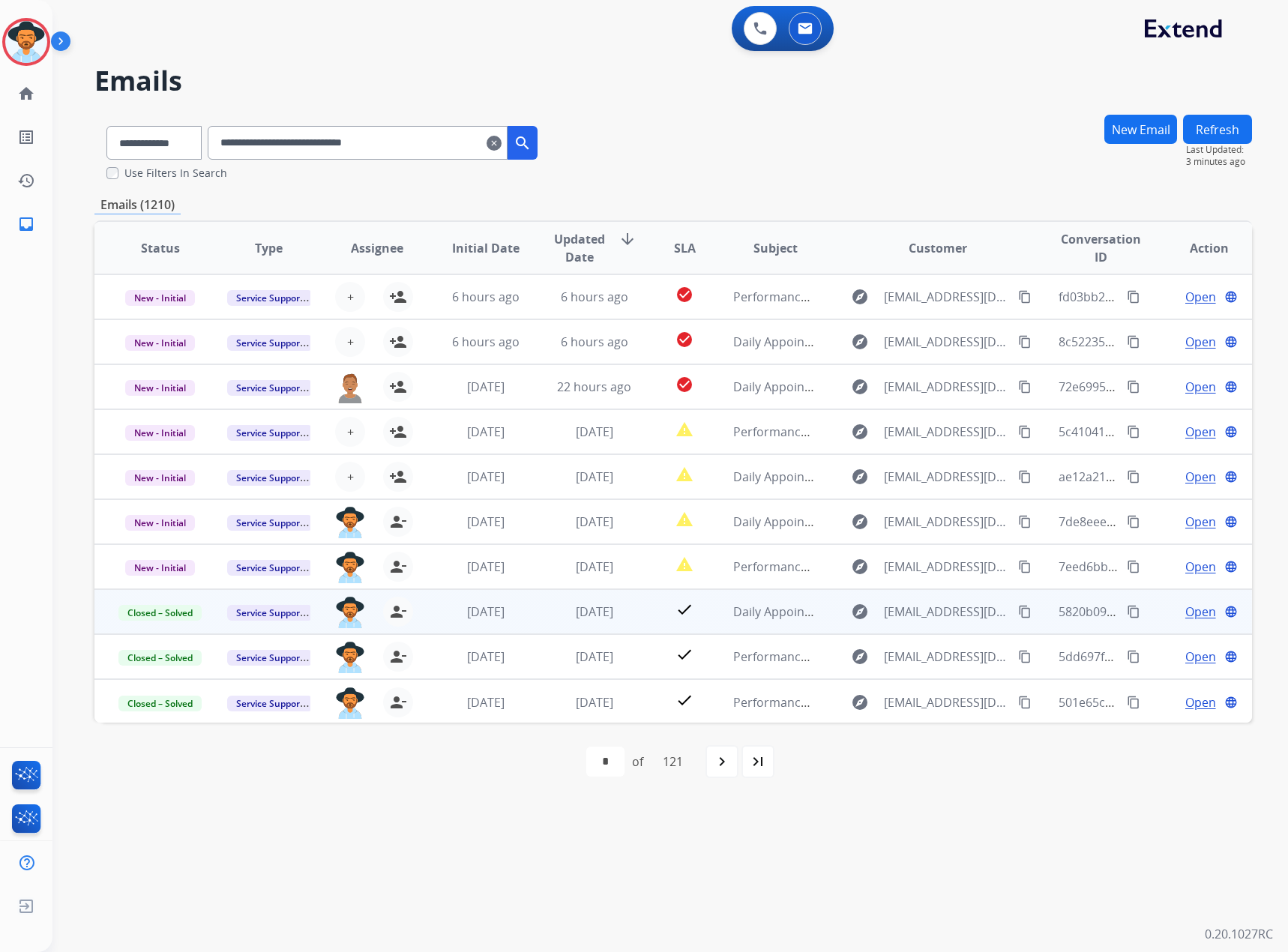
click at [1185, 613] on span "Open" at bounding box center [1200, 612] width 31 height 18
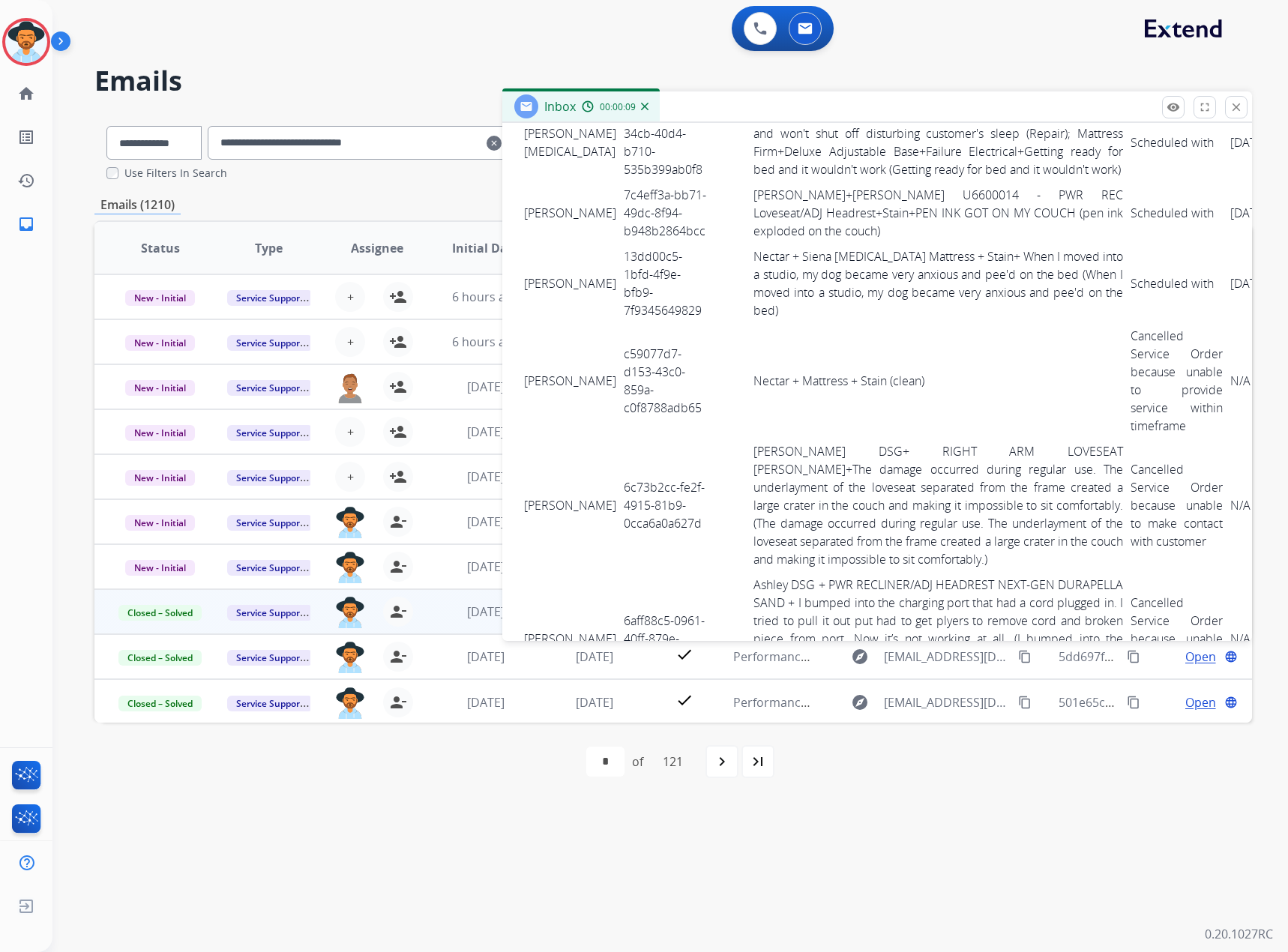
scroll to position [3898, 0]
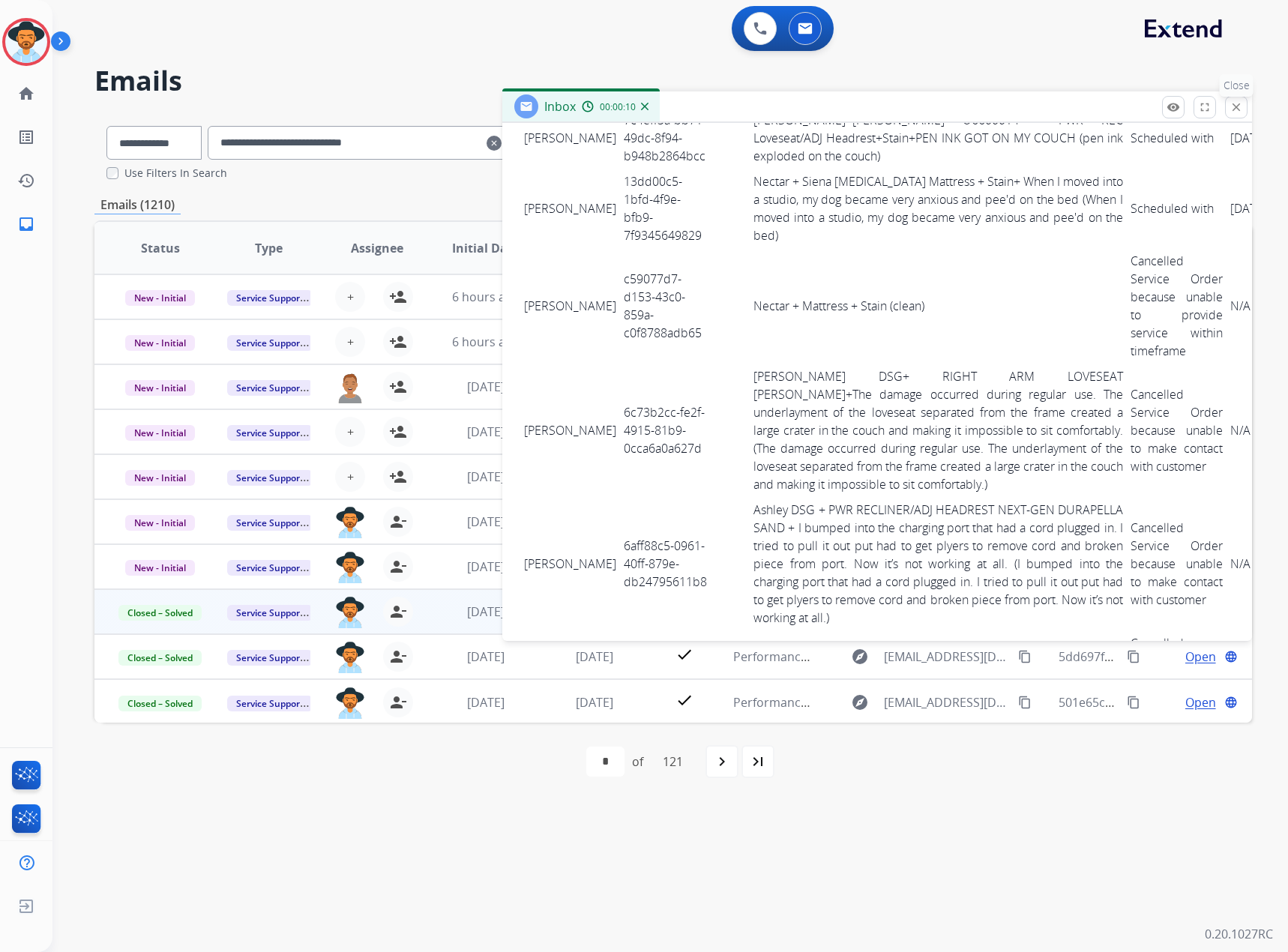
click at [1241, 101] on mat-icon "close" at bounding box center [1235, 106] width 13 height 13
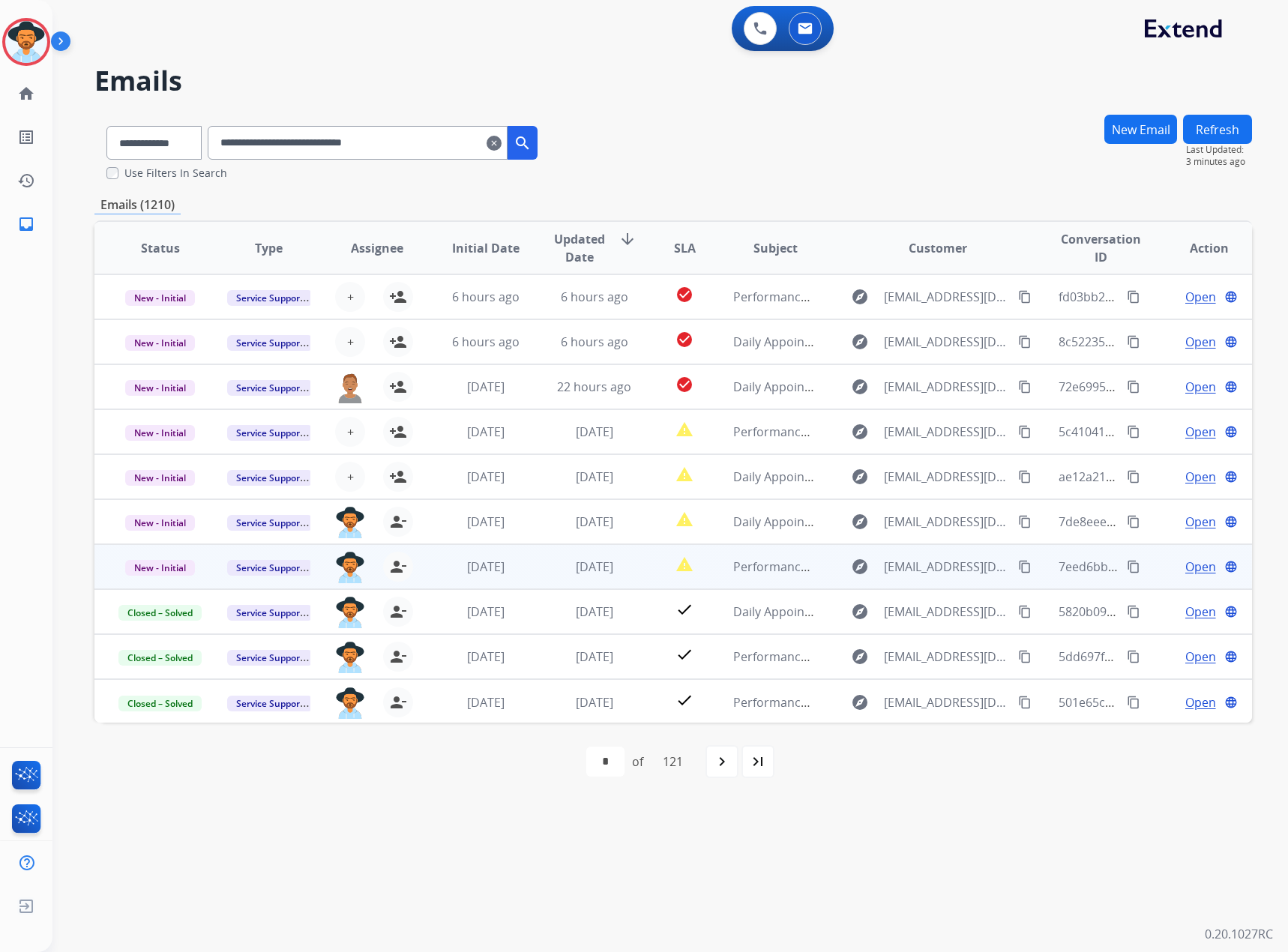
click at [1193, 565] on span "Open" at bounding box center [1200, 567] width 31 height 18
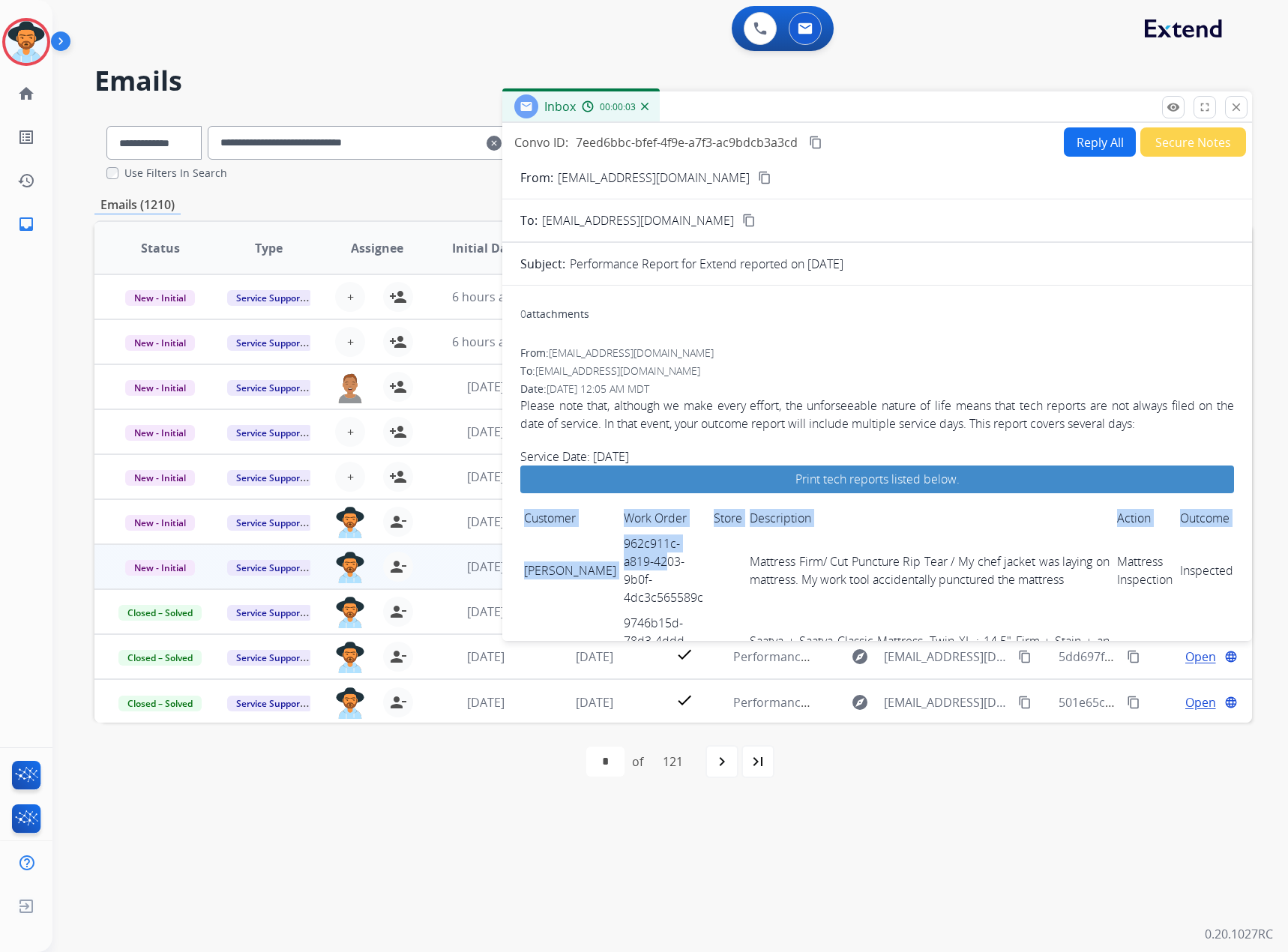
drag, startPoint x: 519, startPoint y: 553, endPoint x: 605, endPoint y: 565, distance: 86.8
click at [624, 565] on link "962c911c-a819-4203-9b0f-4dc3c565589c" at bounding box center [663, 570] width 80 height 70
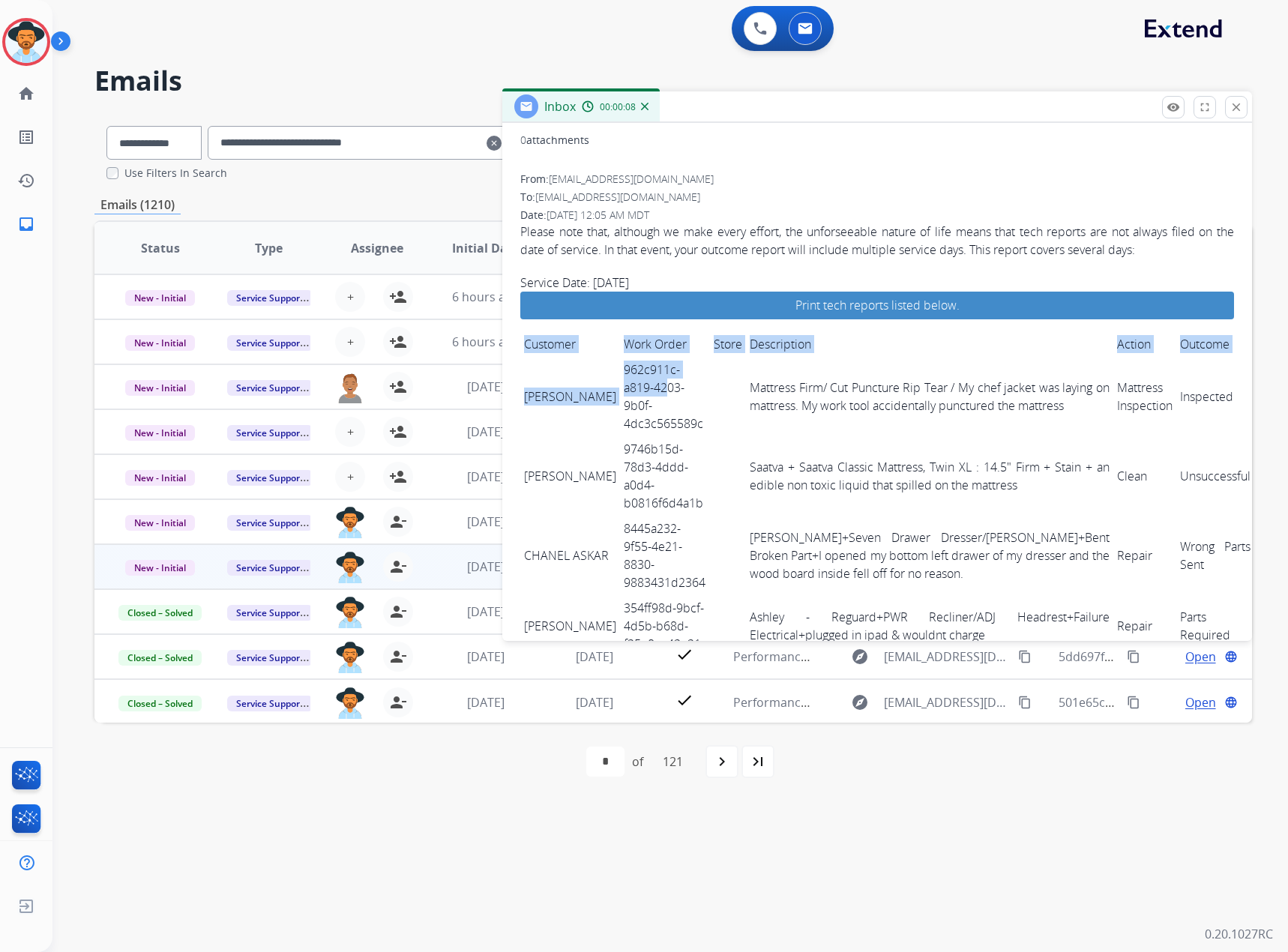
scroll to position [225, 0]
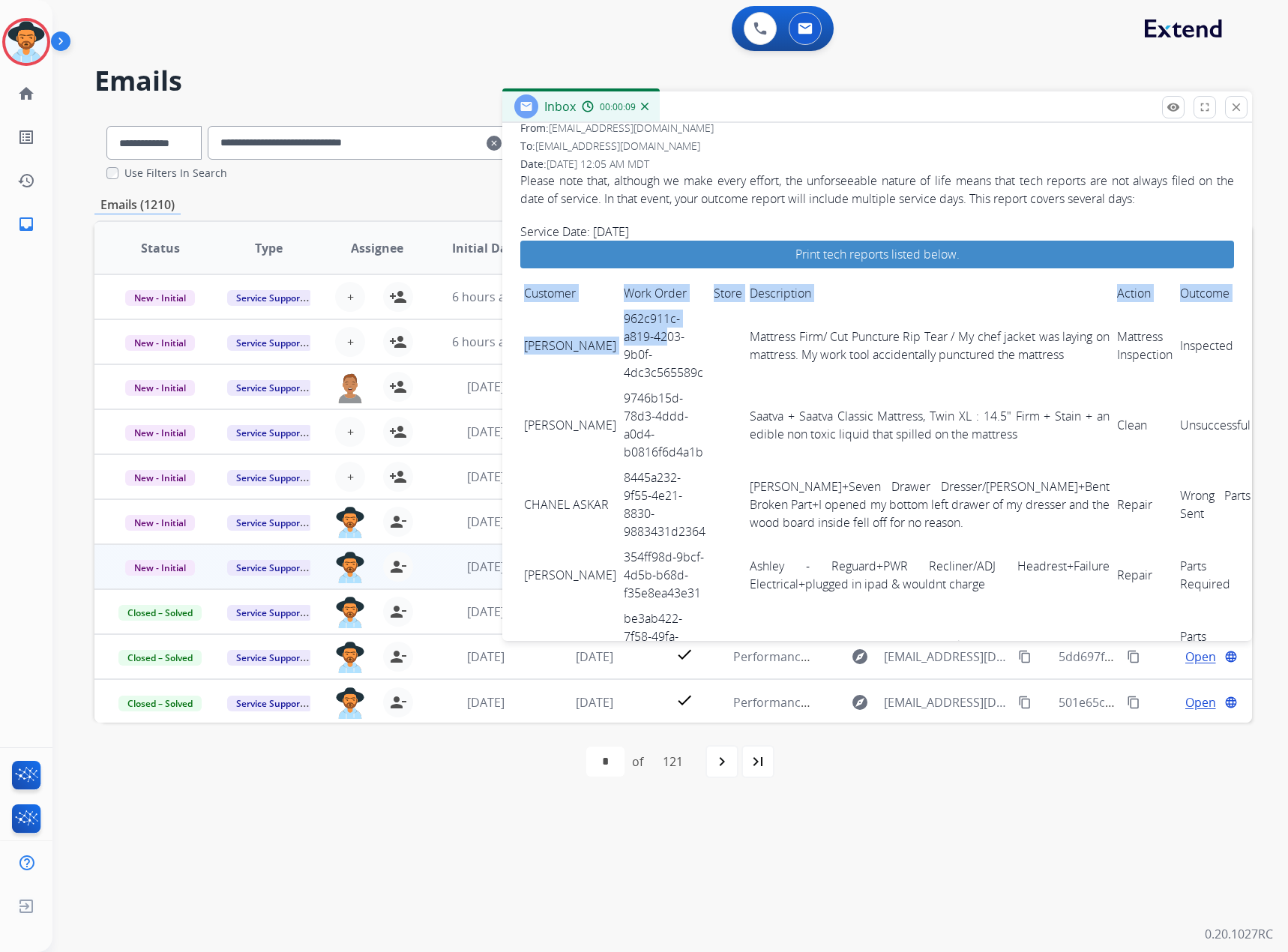
click at [632, 429] on link "9746b15d-78d3-4ddd-a0d4-b0816f6d4a1b" at bounding box center [663, 425] width 80 height 70
click at [714, 189] on p "Please note that, although we make every effort, the unforseeable nature of lif…" at bounding box center [877, 190] width 713 height 36
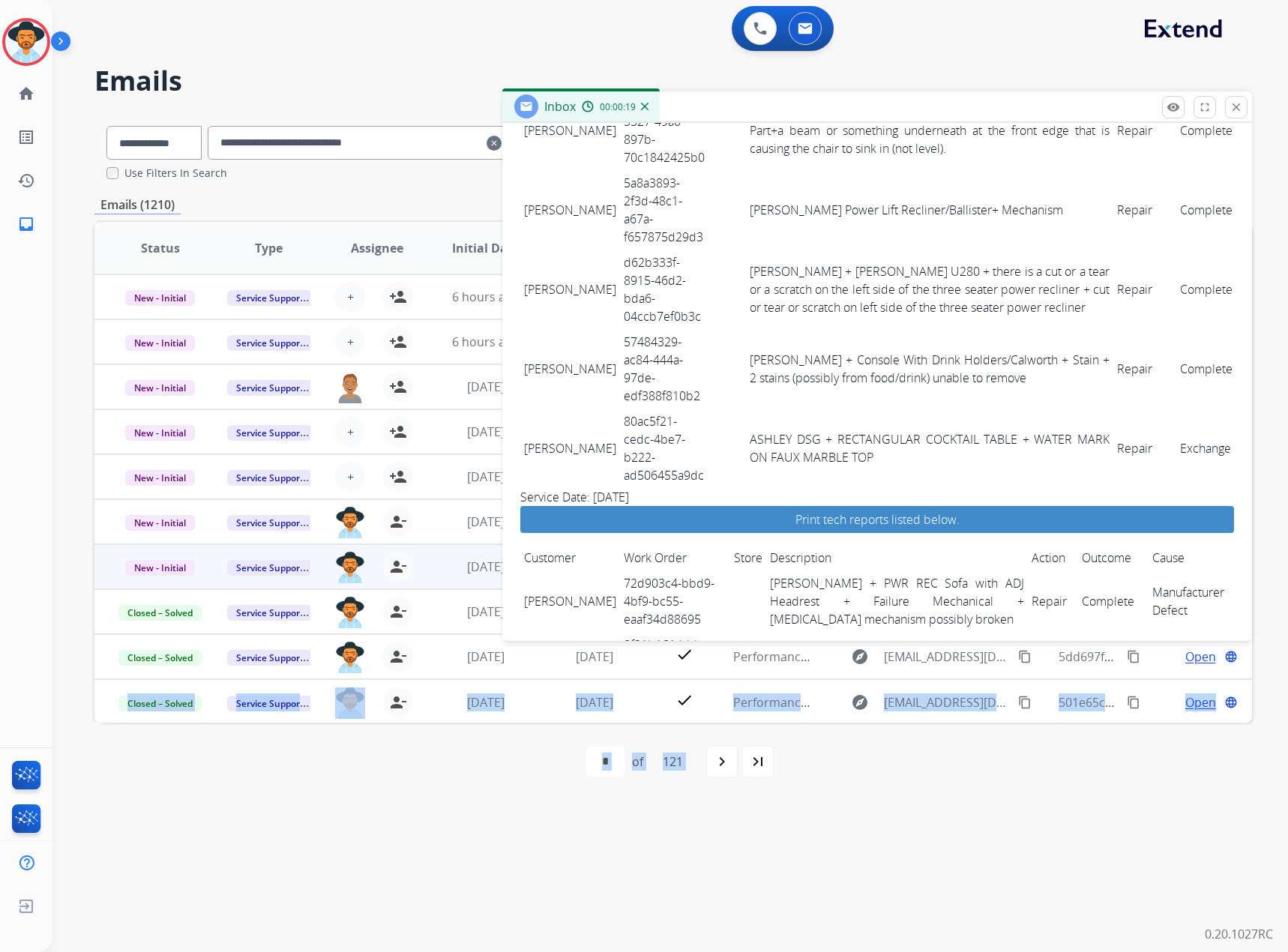
scroll to position [1917, 0]
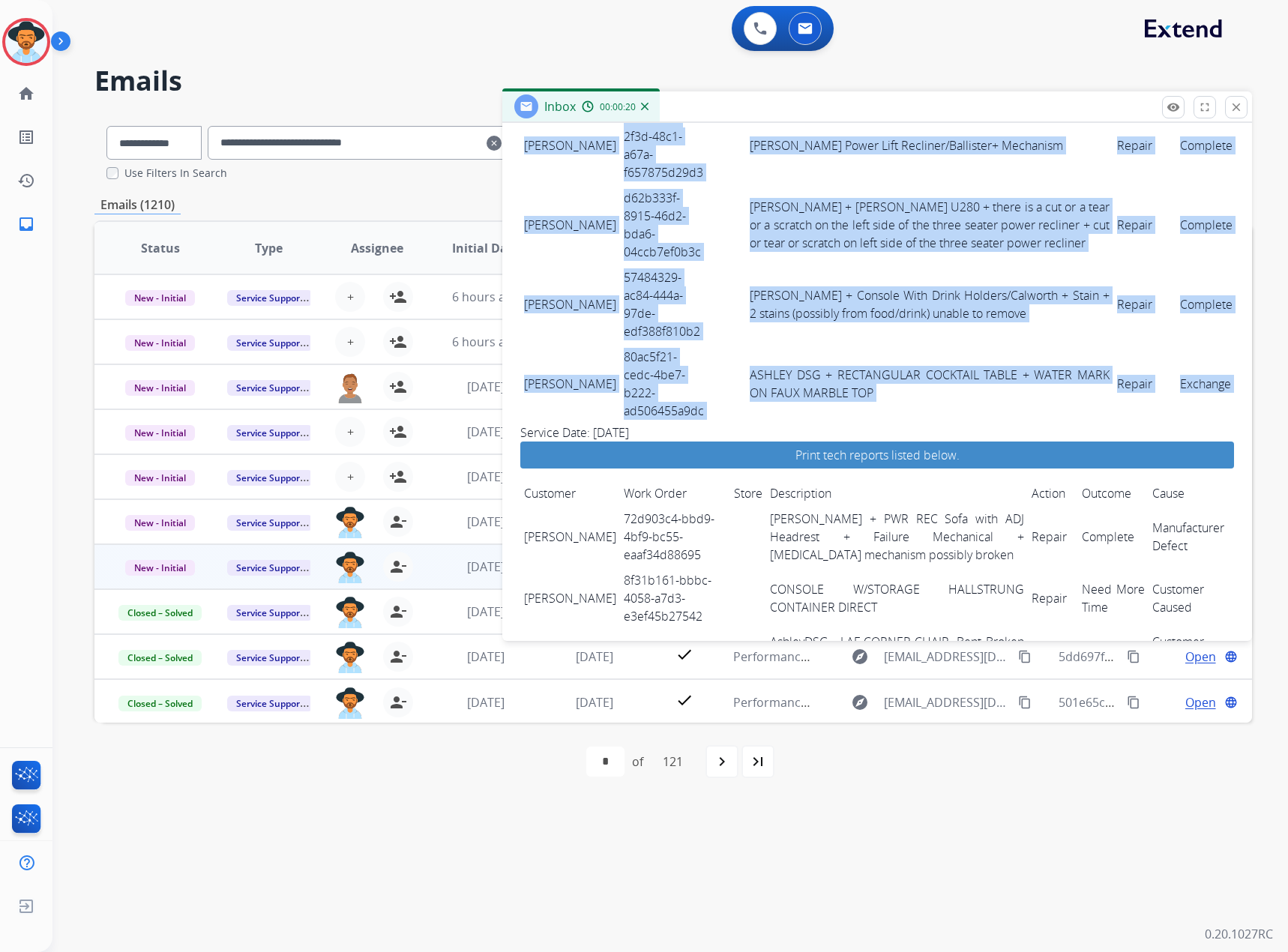
drag, startPoint x: 522, startPoint y: 325, endPoint x: 1192, endPoint y: 251, distance: 674.1
copy tbody "[PERSON_NAME] 962c911c-a819-4203-9b0f-4dc3c565589c Mattress Firm/ Cut Puncture …"
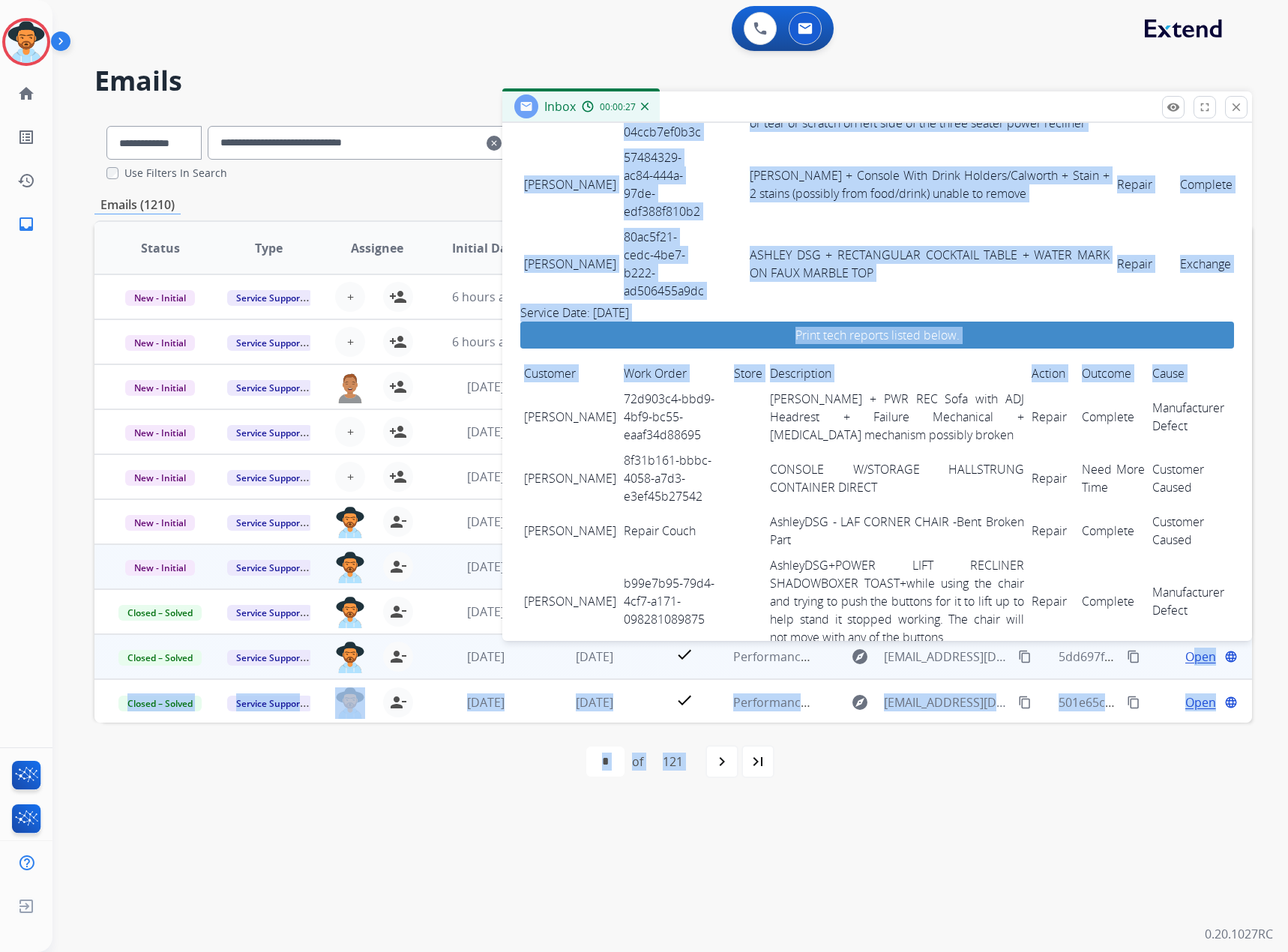
scroll to position [2065, 0]
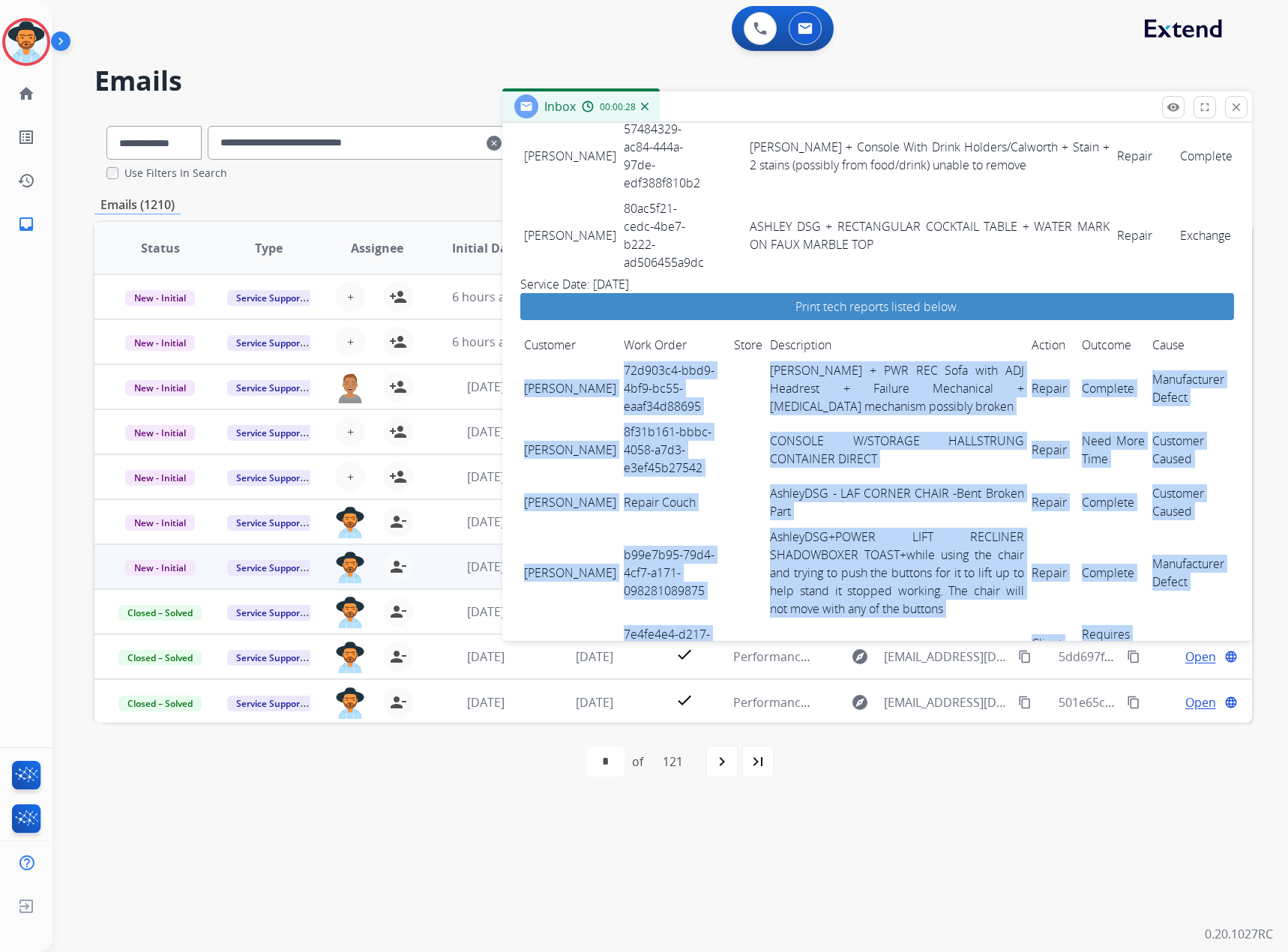
drag, startPoint x: 525, startPoint y: 383, endPoint x: 1164, endPoint y: 519, distance: 653.3
click at [1164, 519] on tbody "[PERSON_NAME] 72d903c4-bbd9-4bf9-bc55-eaaf34d88695 [PERSON_NAME] + PWR REC Sofa…" at bounding box center [877, 520] width 713 height 326
copy tbody "[PERSON_NAME] 72d903c4-bbd9-4bf9-bc55-eaaf34d88695 [PERSON_NAME] + PWR REC Sofa…"
click at [1239, 100] on button "close Close" at bounding box center [1236, 107] width 23 height 23
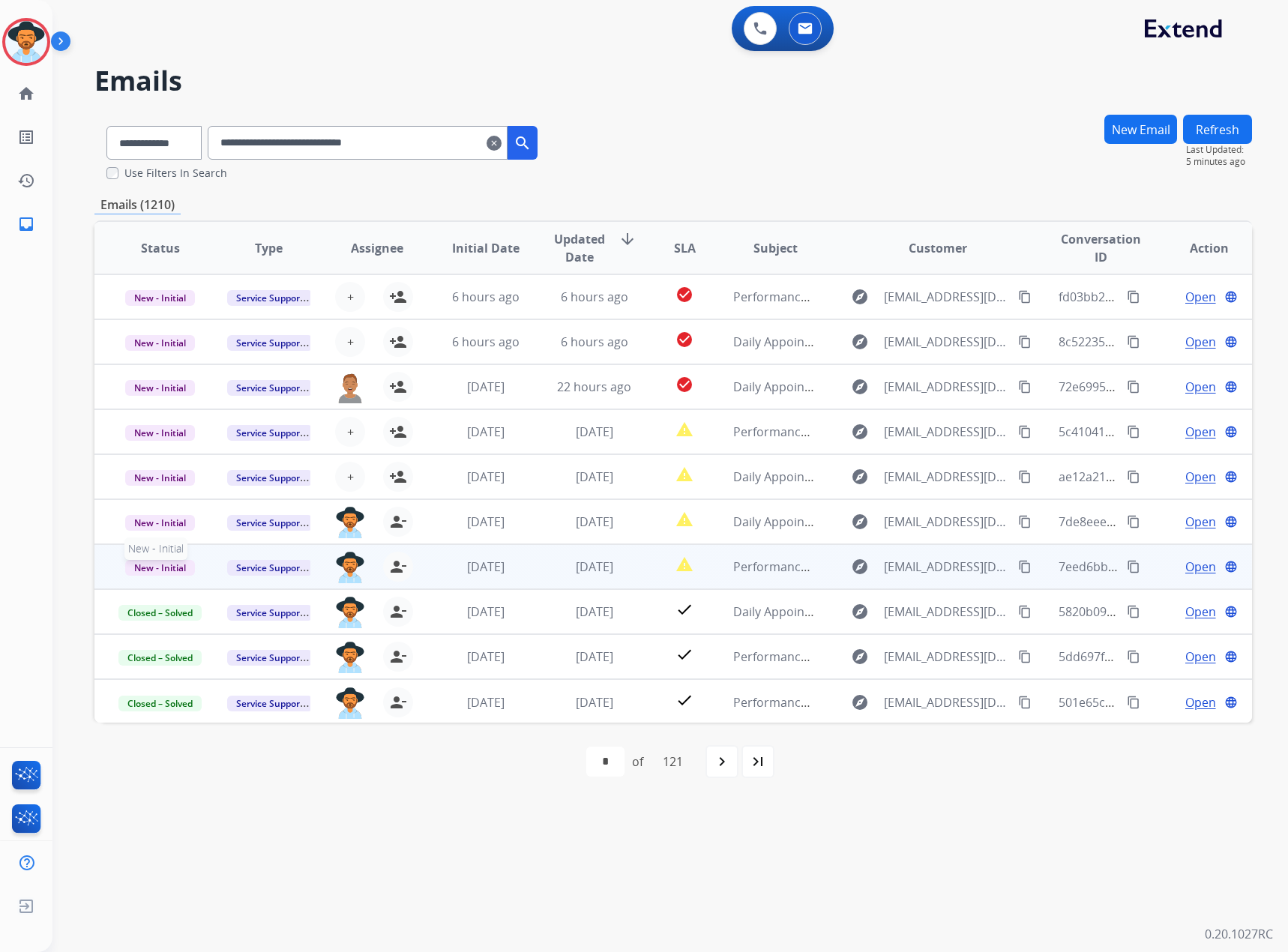
click at [155, 569] on span "New - Initial" at bounding box center [160, 568] width 69 height 16
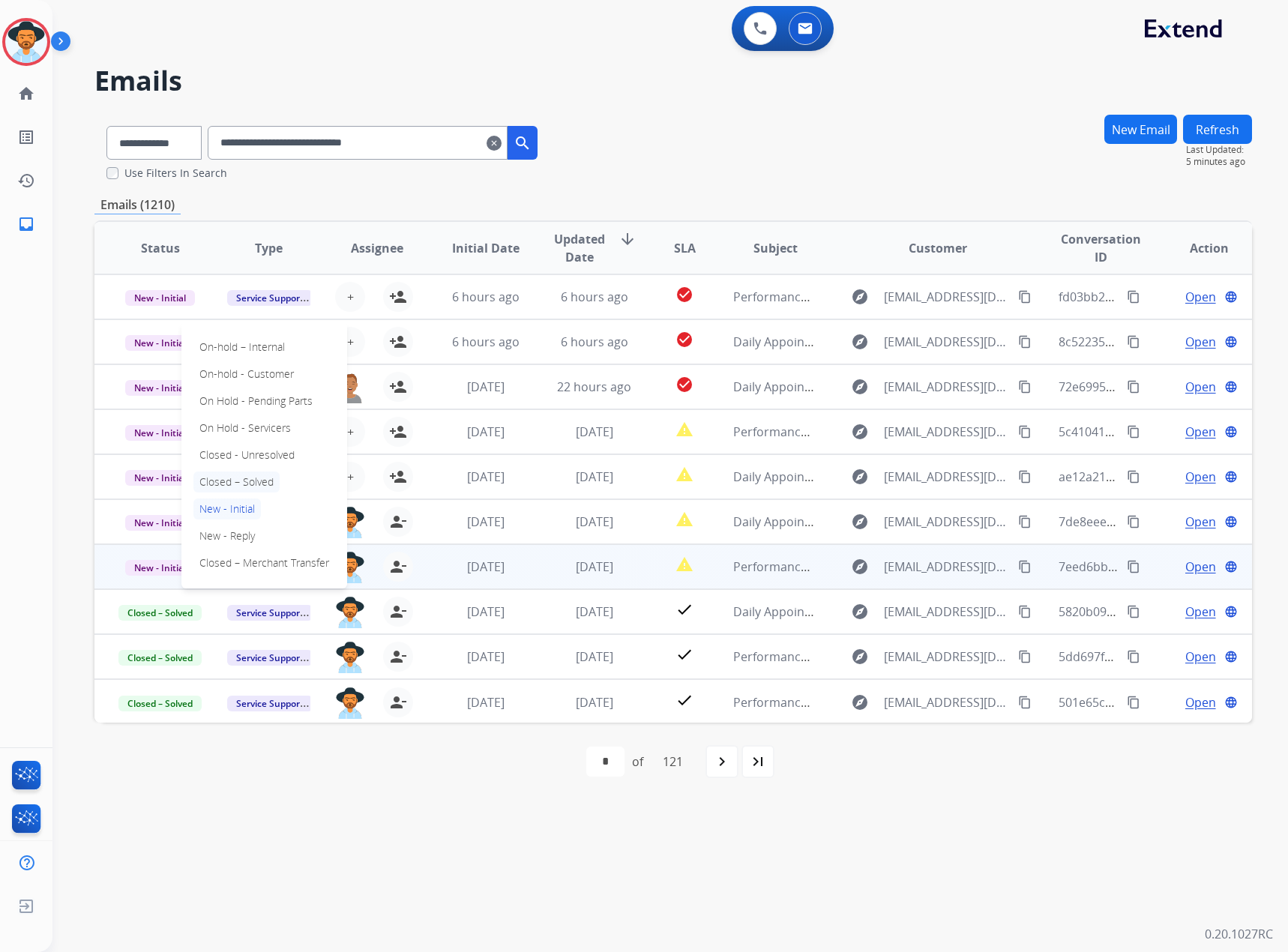
click at [256, 486] on p "Closed – Solved" at bounding box center [236, 482] width 86 height 21
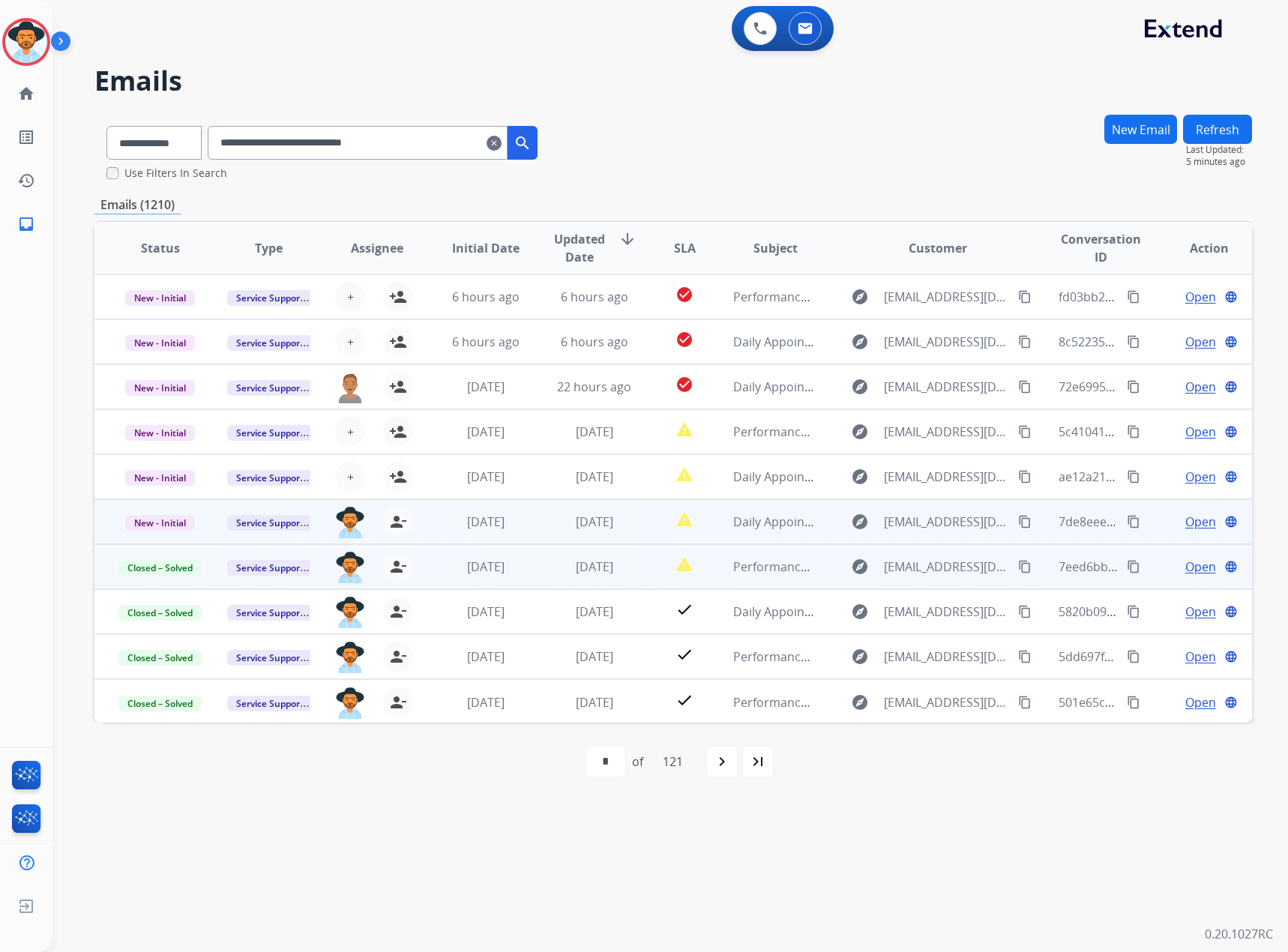
click at [1185, 522] on span "Open" at bounding box center [1200, 521] width 31 height 18
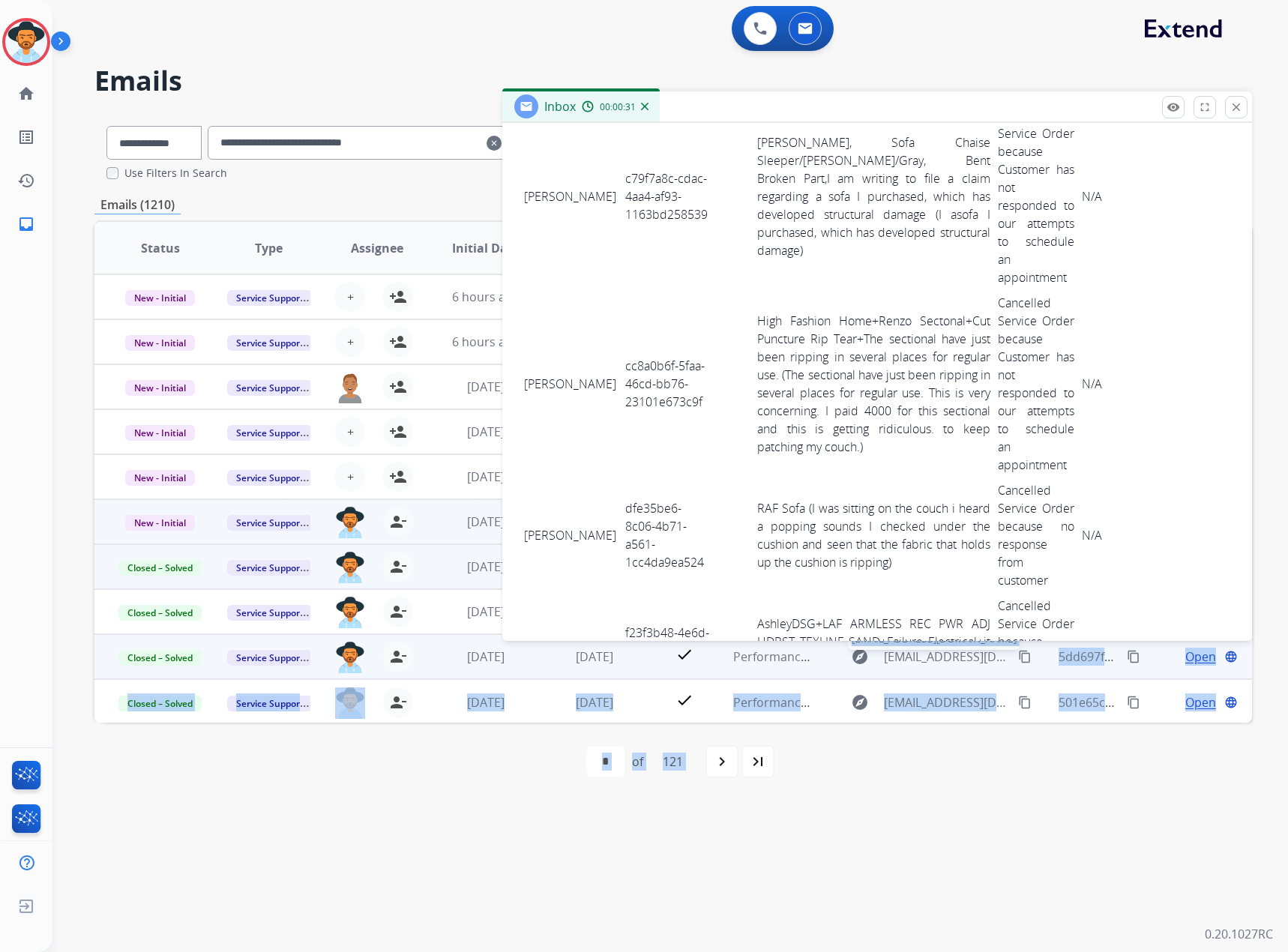
scroll to position [7726, 0]
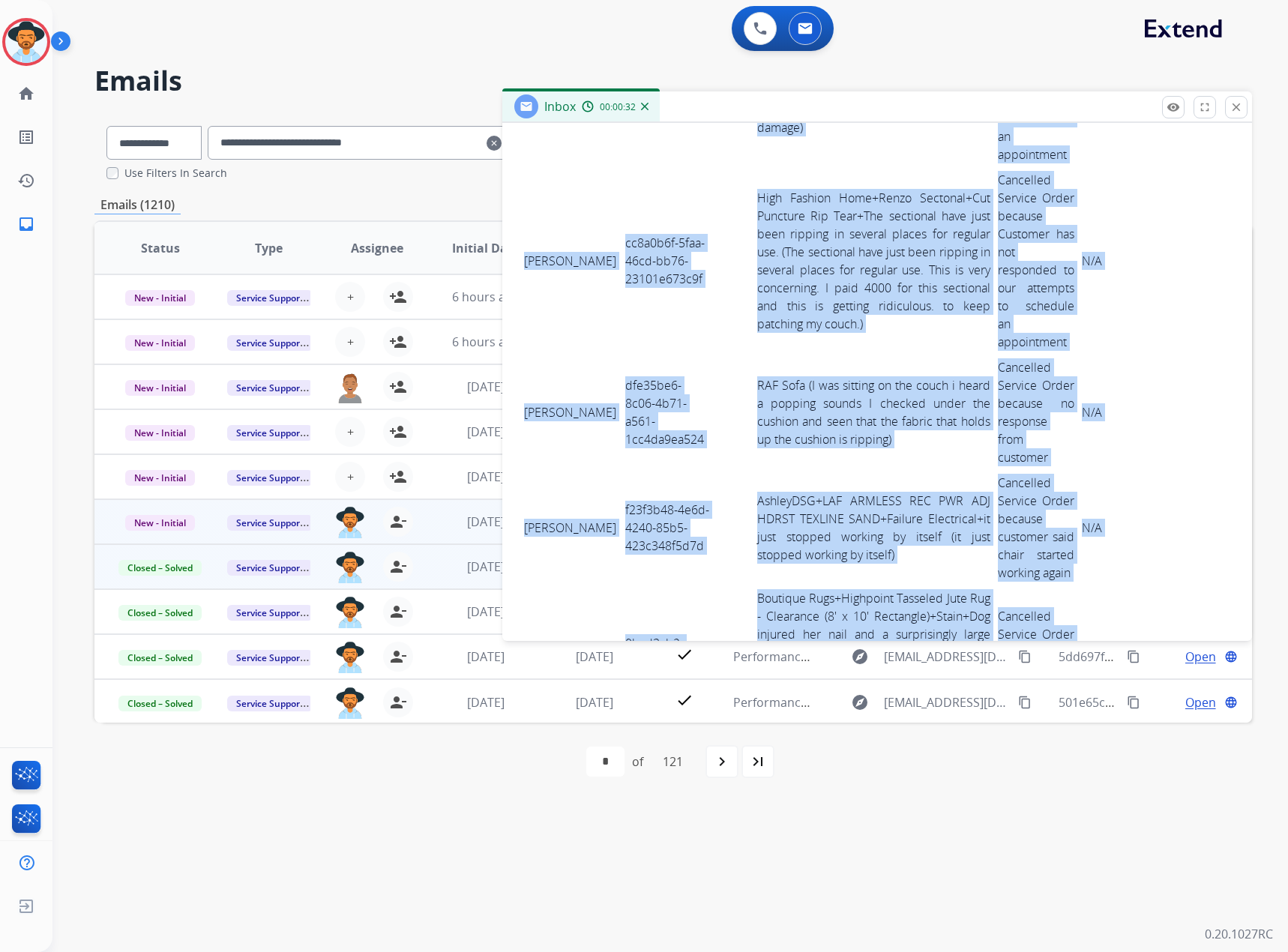
drag, startPoint x: 526, startPoint y: 499, endPoint x: 1103, endPoint y: 468, distance: 577.8
copy tbody "Loremi Dolors 9am55740-2332-9con-a7e9-6577516s2d0e Tempor - Incidid+UTL Etdolo …"
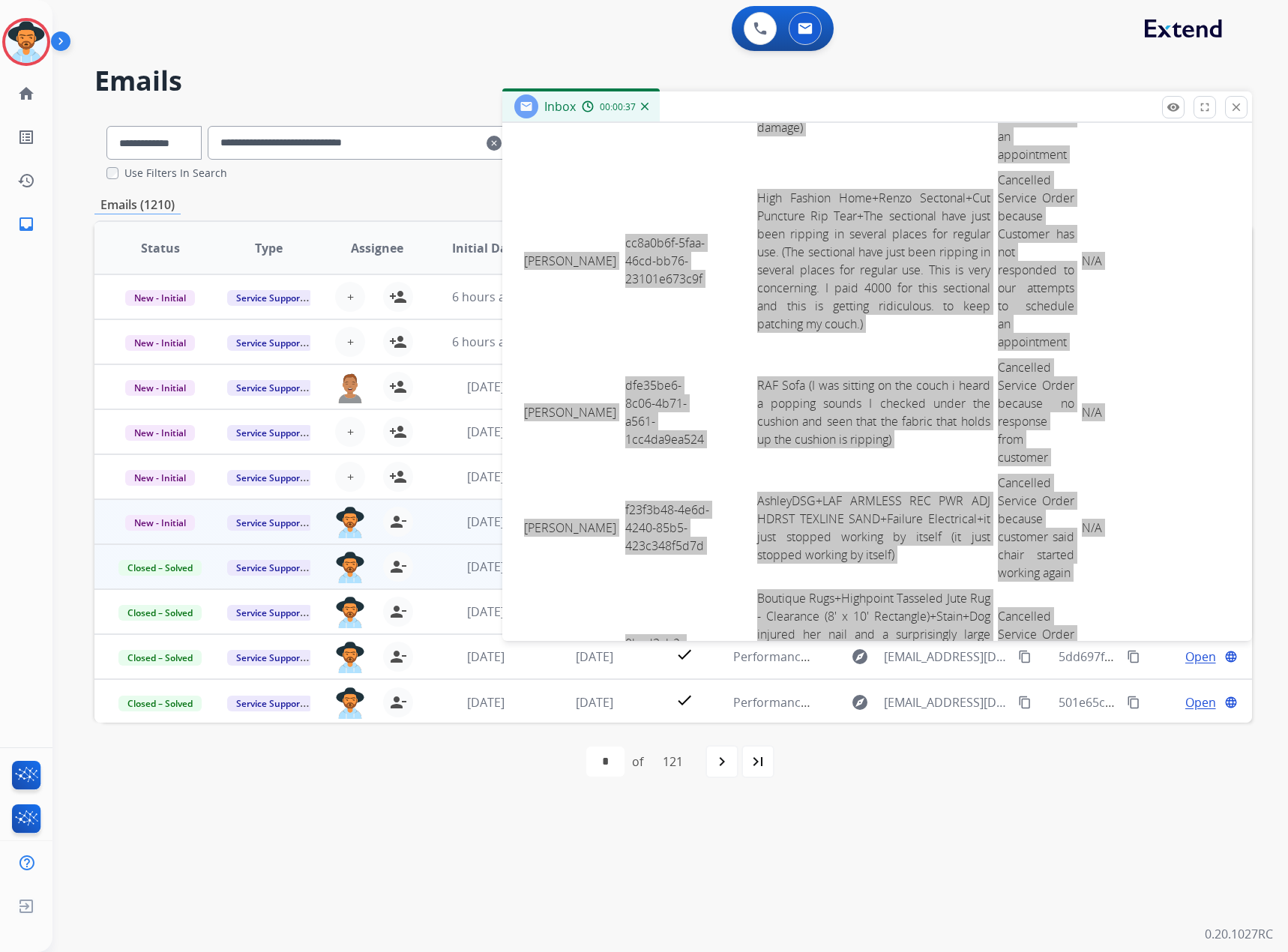
scroll to position [7201, 0]
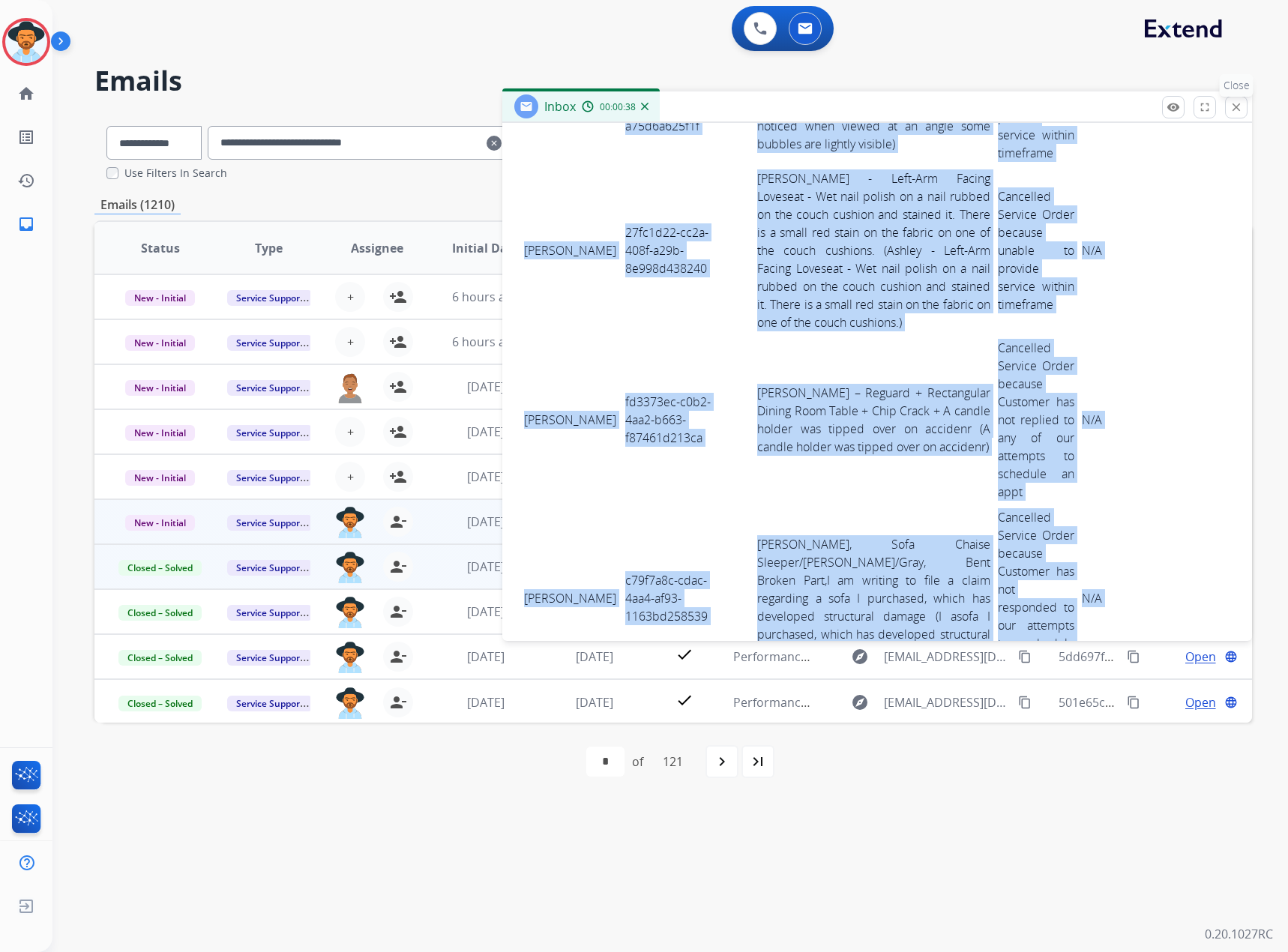
click at [1235, 107] on mat-icon "close" at bounding box center [1235, 106] width 13 height 13
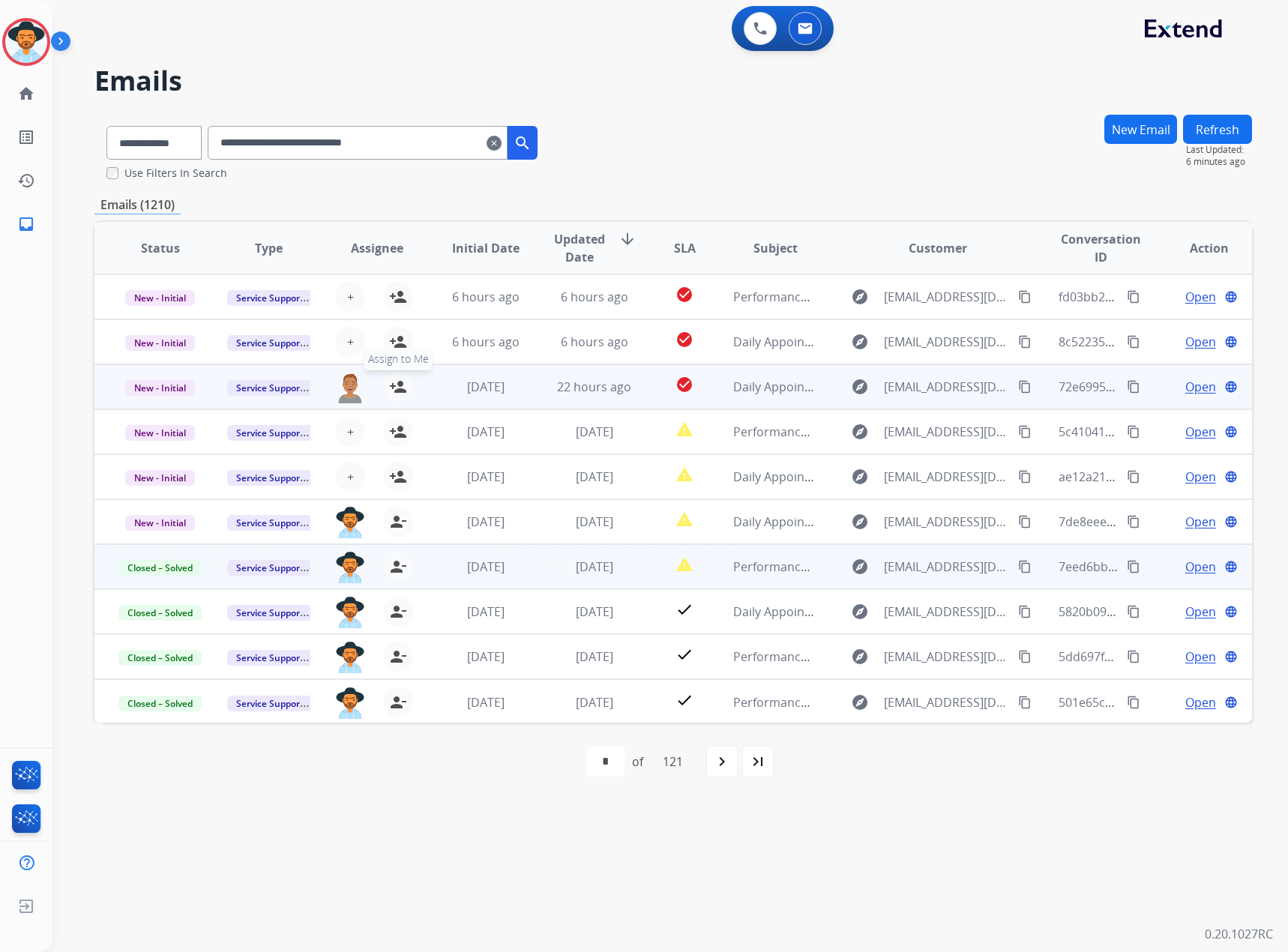
click at [404, 389] on mat-icon "person_add" at bounding box center [397, 387] width 18 height 18
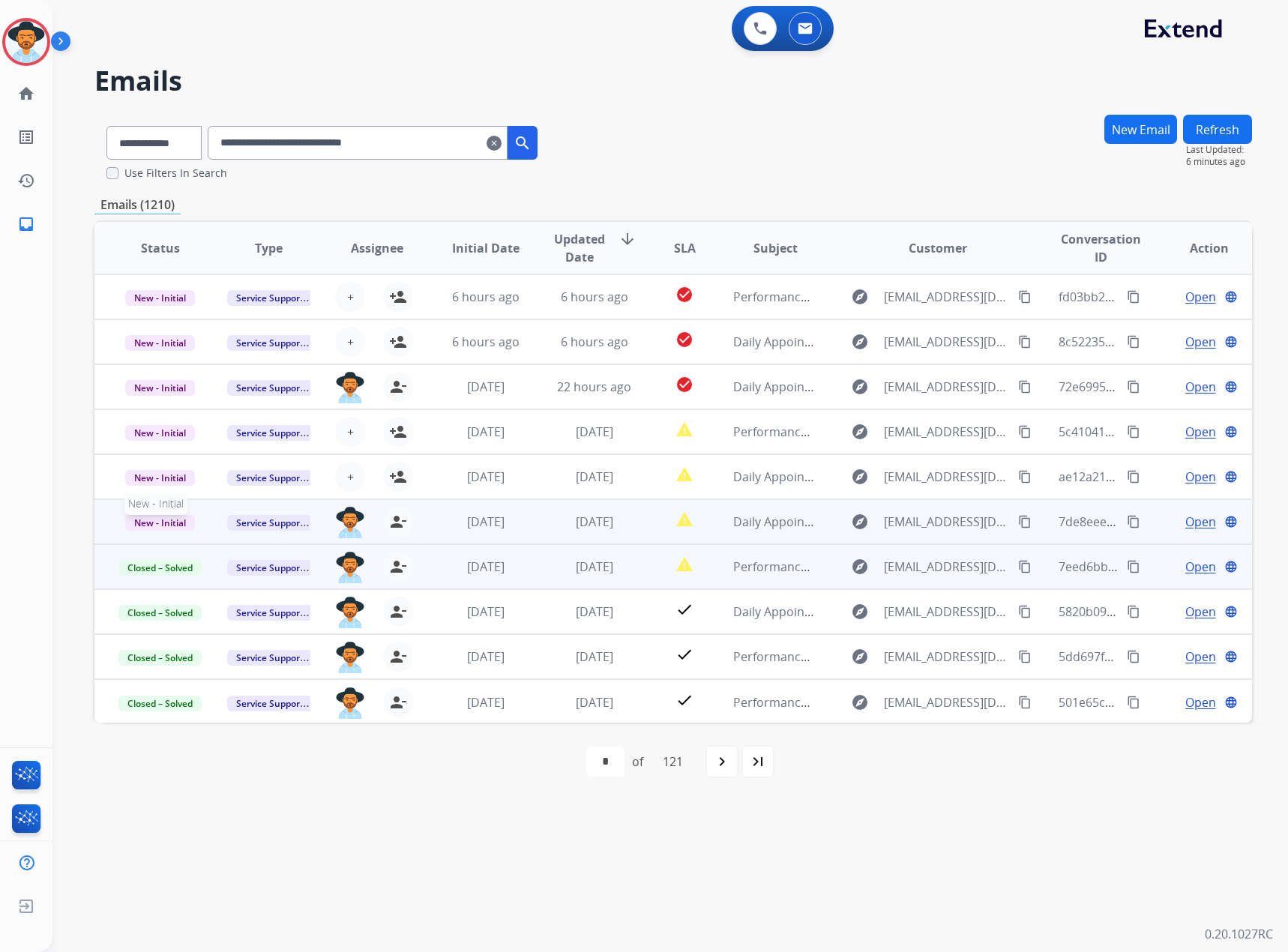
click at [145, 517] on span "New - Initial" at bounding box center [160, 523] width 69 height 16
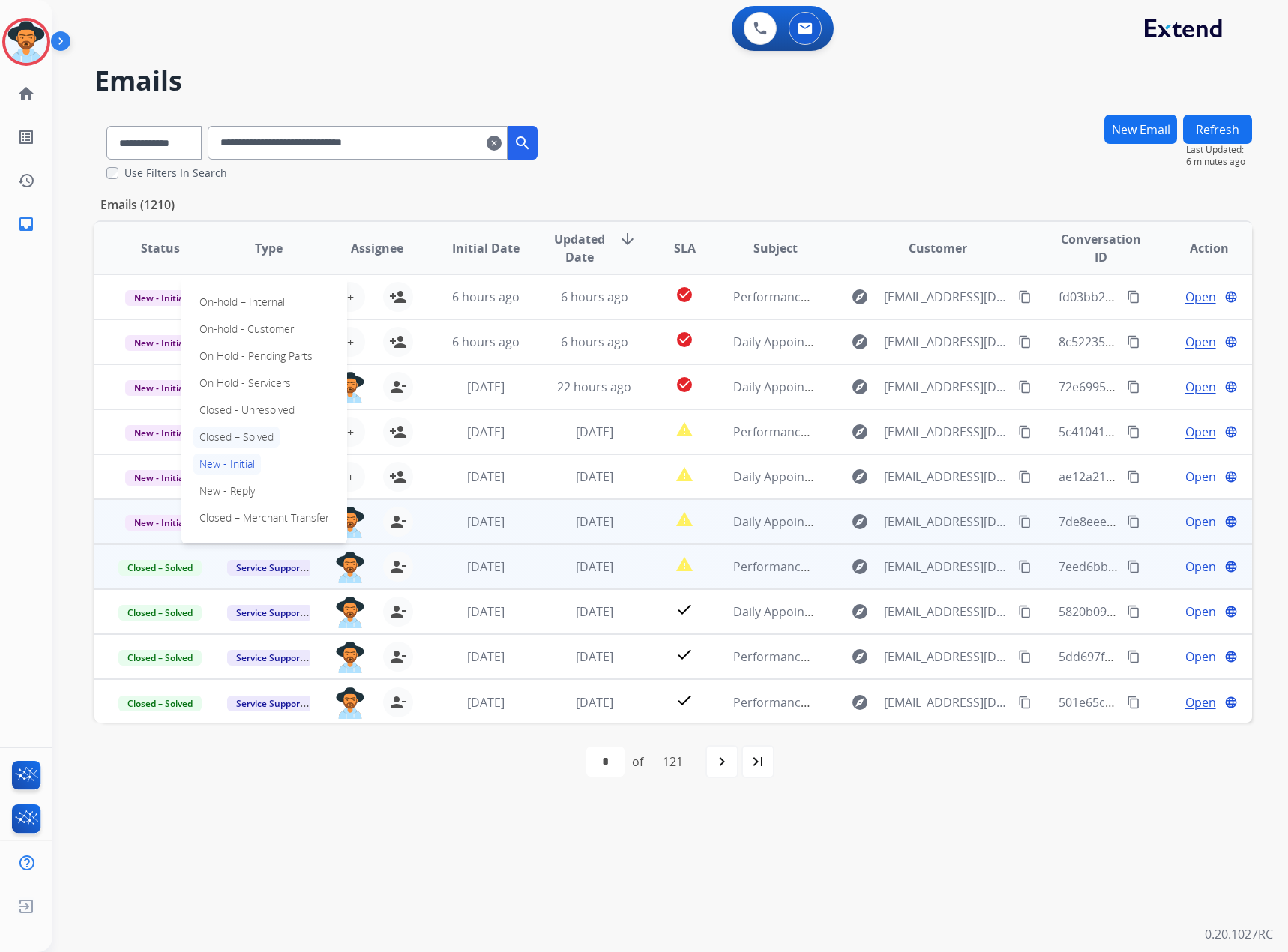
click at [227, 440] on p "Closed – Solved" at bounding box center [236, 437] width 86 height 21
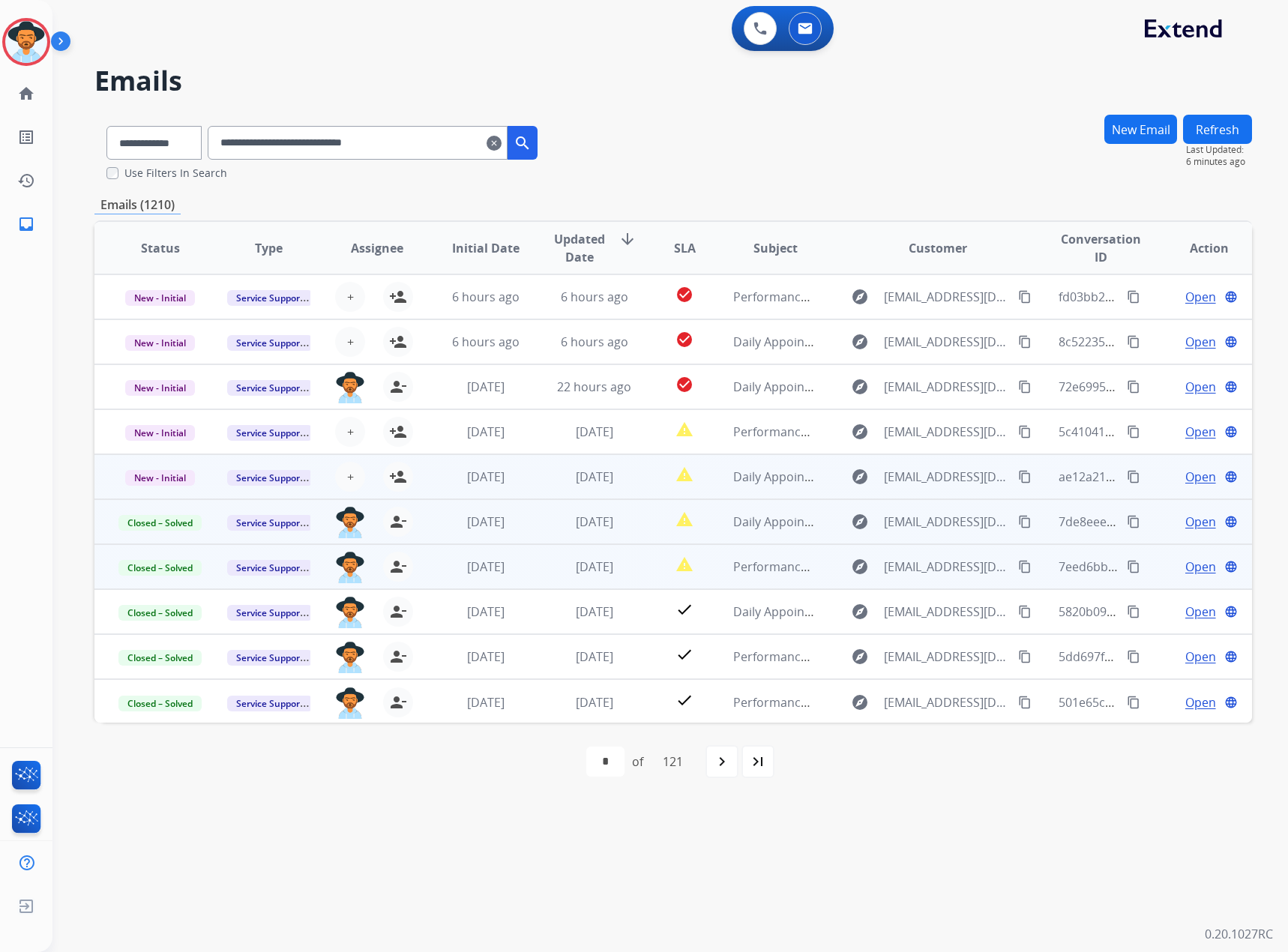
click at [1185, 476] on span "Open" at bounding box center [1200, 476] width 31 height 18
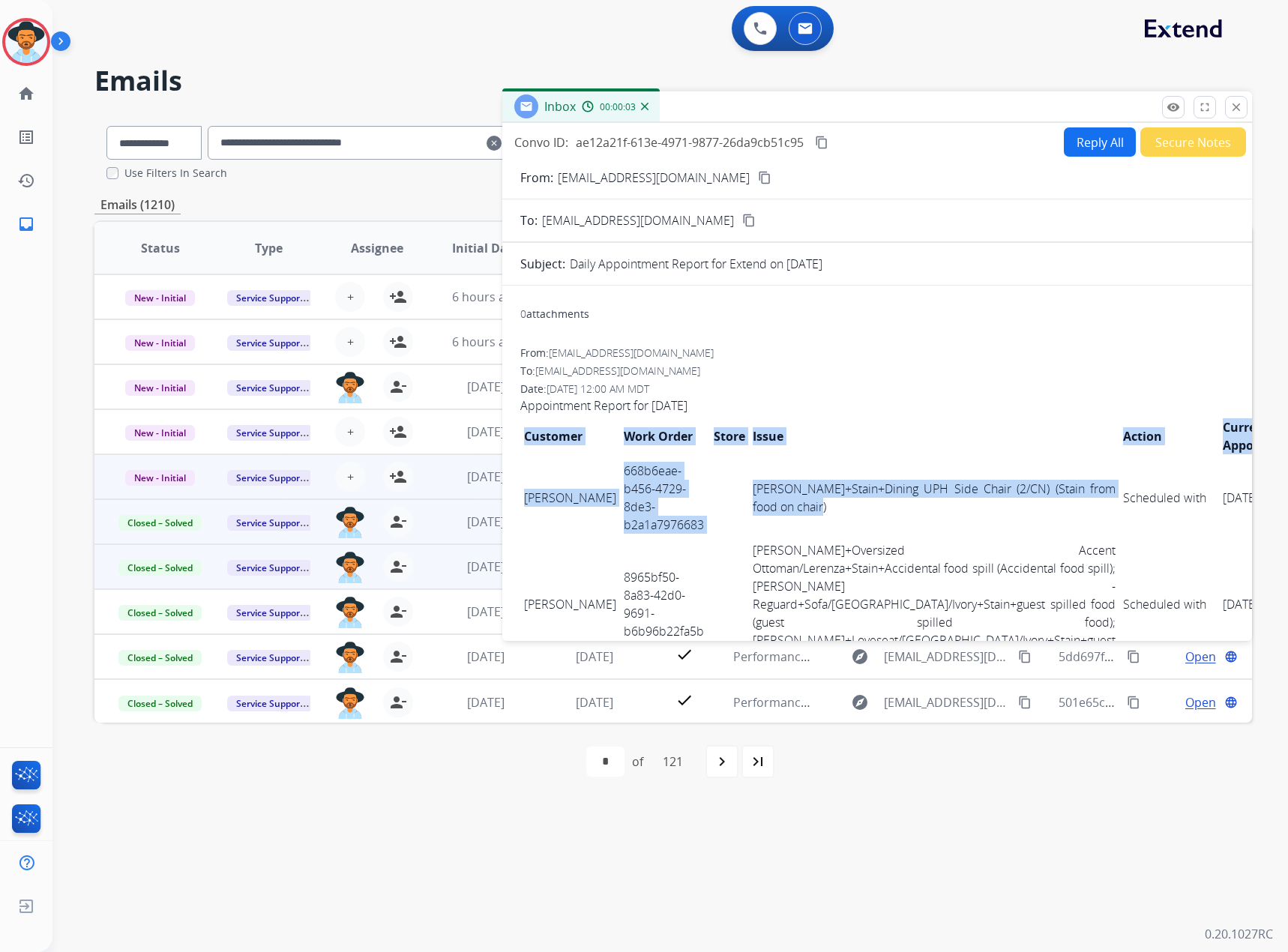
drag, startPoint x: 519, startPoint y: 489, endPoint x: 901, endPoint y: 522, distance: 383.4
drag, startPoint x: 896, startPoint y: 519, endPoint x: 756, endPoint y: 518, distance: 140.0
click at [895, 518] on td "[PERSON_NAME]+Stain+Dining UPH Side Chair (2/CN) (Stain from food on chair)" at bounding box center [934, 497] width 370 height 80
click at [684, 497] on td "668b6eae-b456-4729-8de3-b2a1a7976683" at bounding box center [665, 497] width 90 height 80
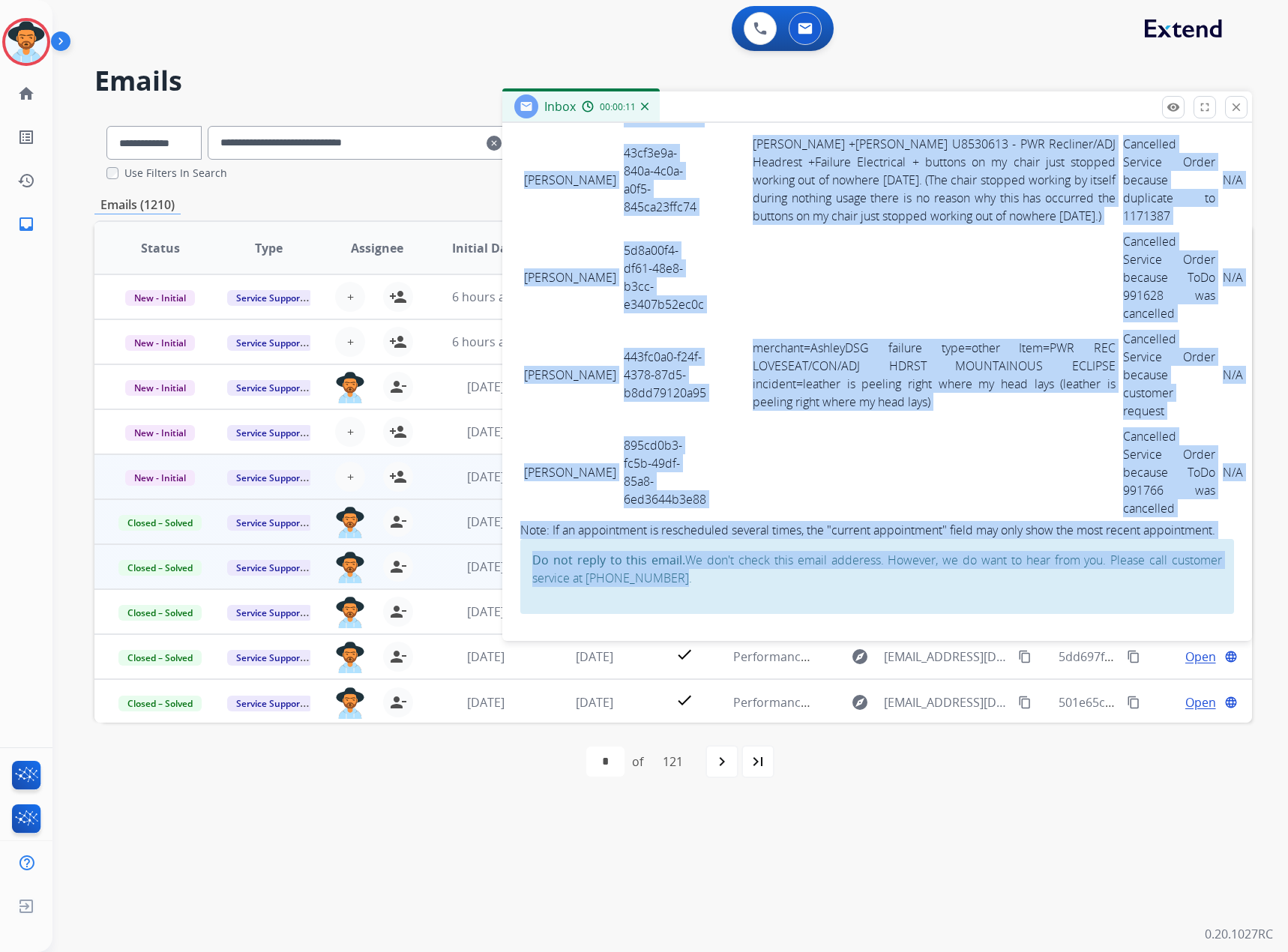
scroll to position [3414, 0]
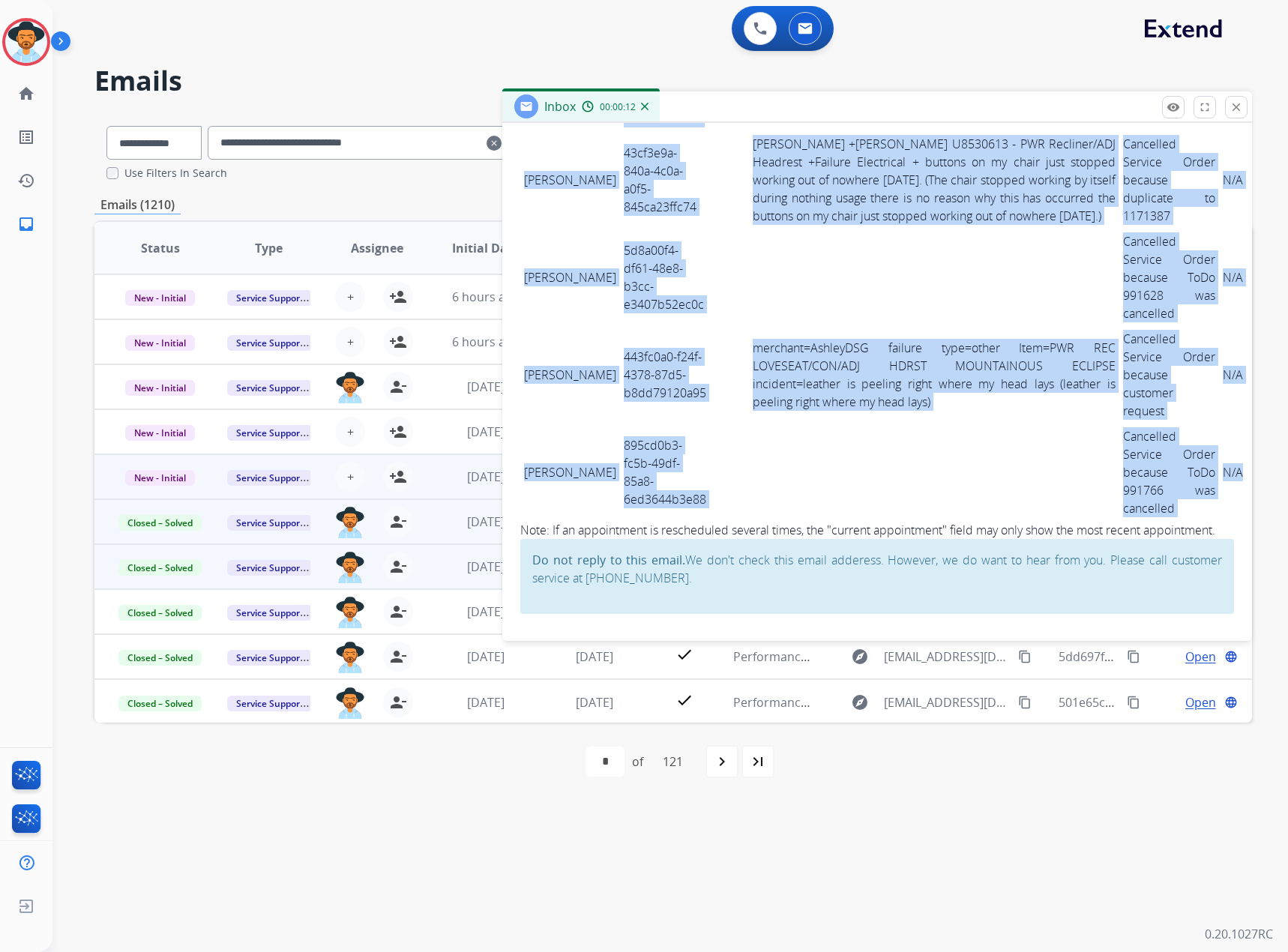
drag, startPoint x: 523, startPoint y: 488, endPoint x: 1116, endPoint y: 471, distance: 593.2
copy tbody "[PERSON_NAME] 668b6eae-b456-4729-8de3-b2a1a7976683 Ashley - Reguard+Stain+Dinin…"
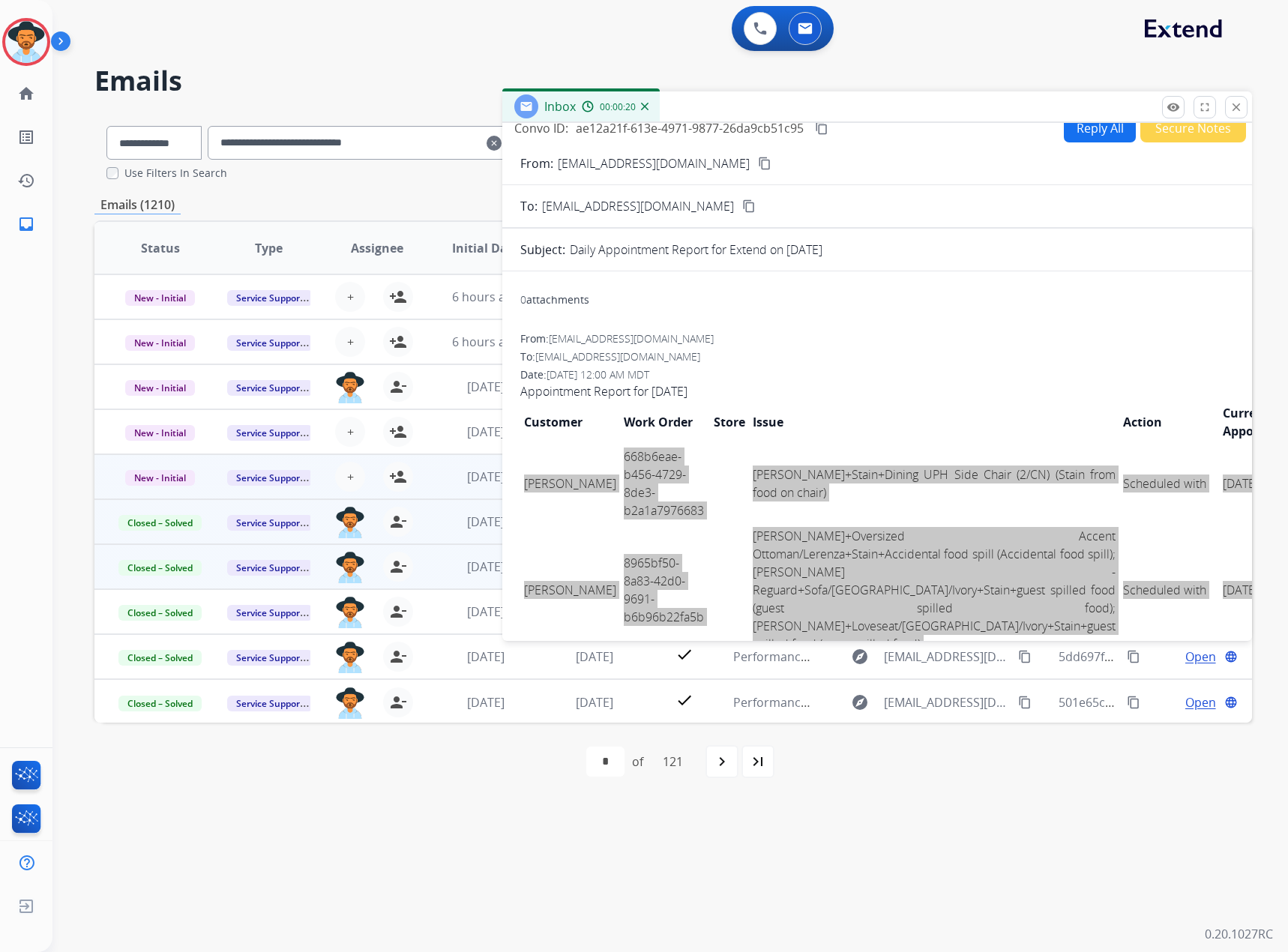
scroll to position [0, 0]
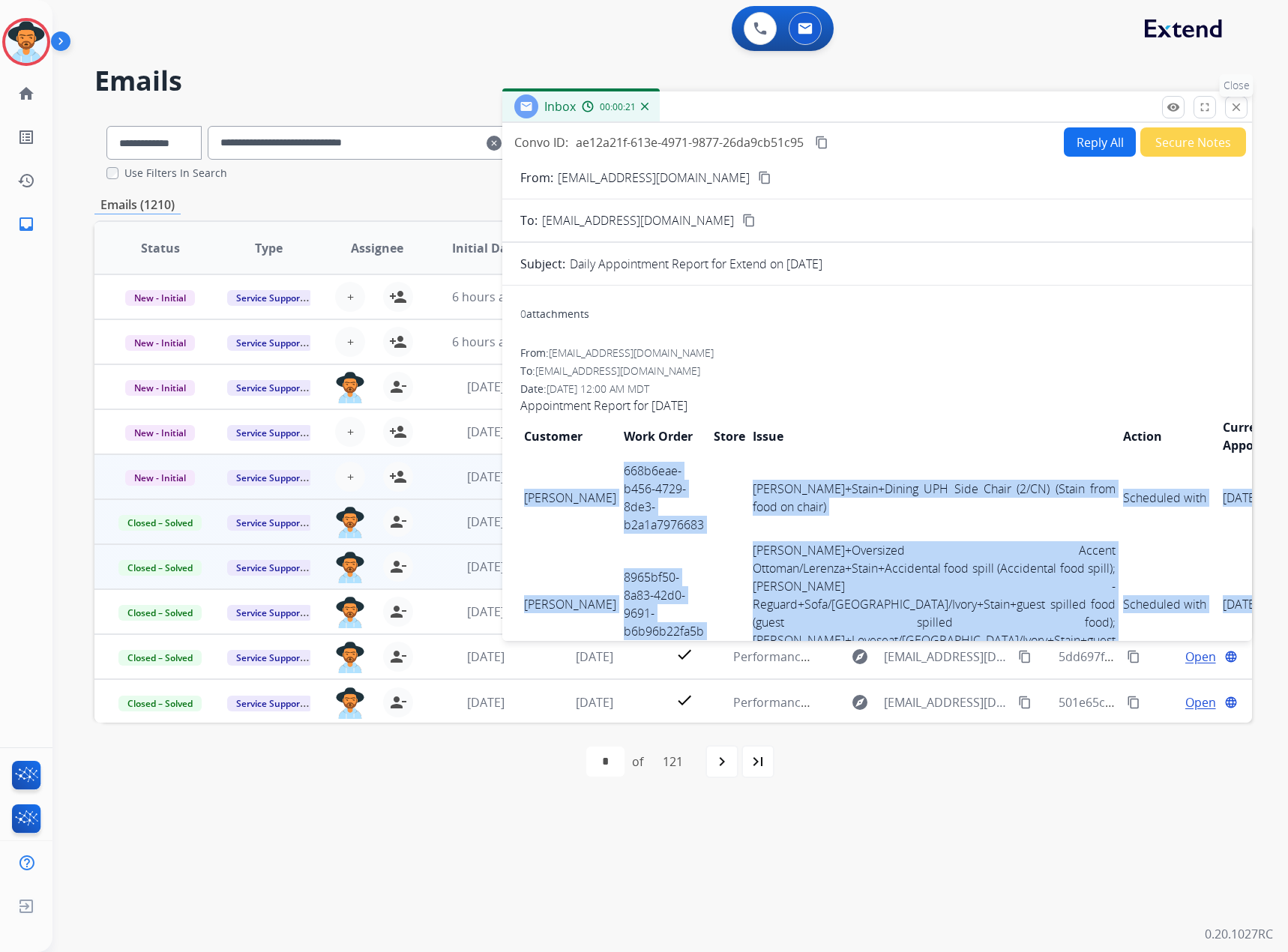
click at [1237, 112] on mat-icon "close" at bounding box center [1235, 106] width 13 height 13
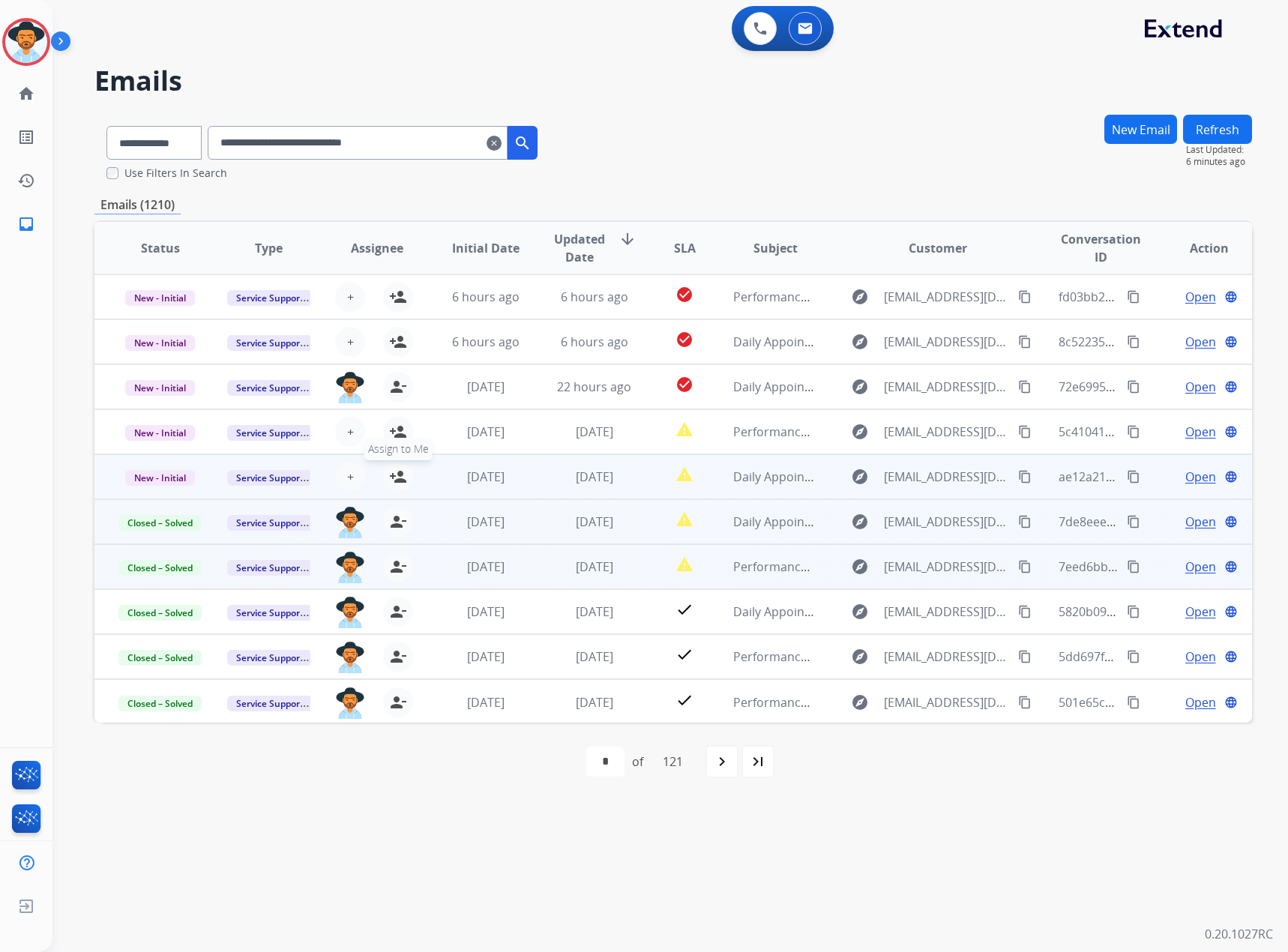
click at [398, 475] on mat-icon "person_add" at bounding box center [397, 476] width 18 height 18
click at [148, 475] on span "New - Initial" at bounding box center [160, 478] width 69 height 16
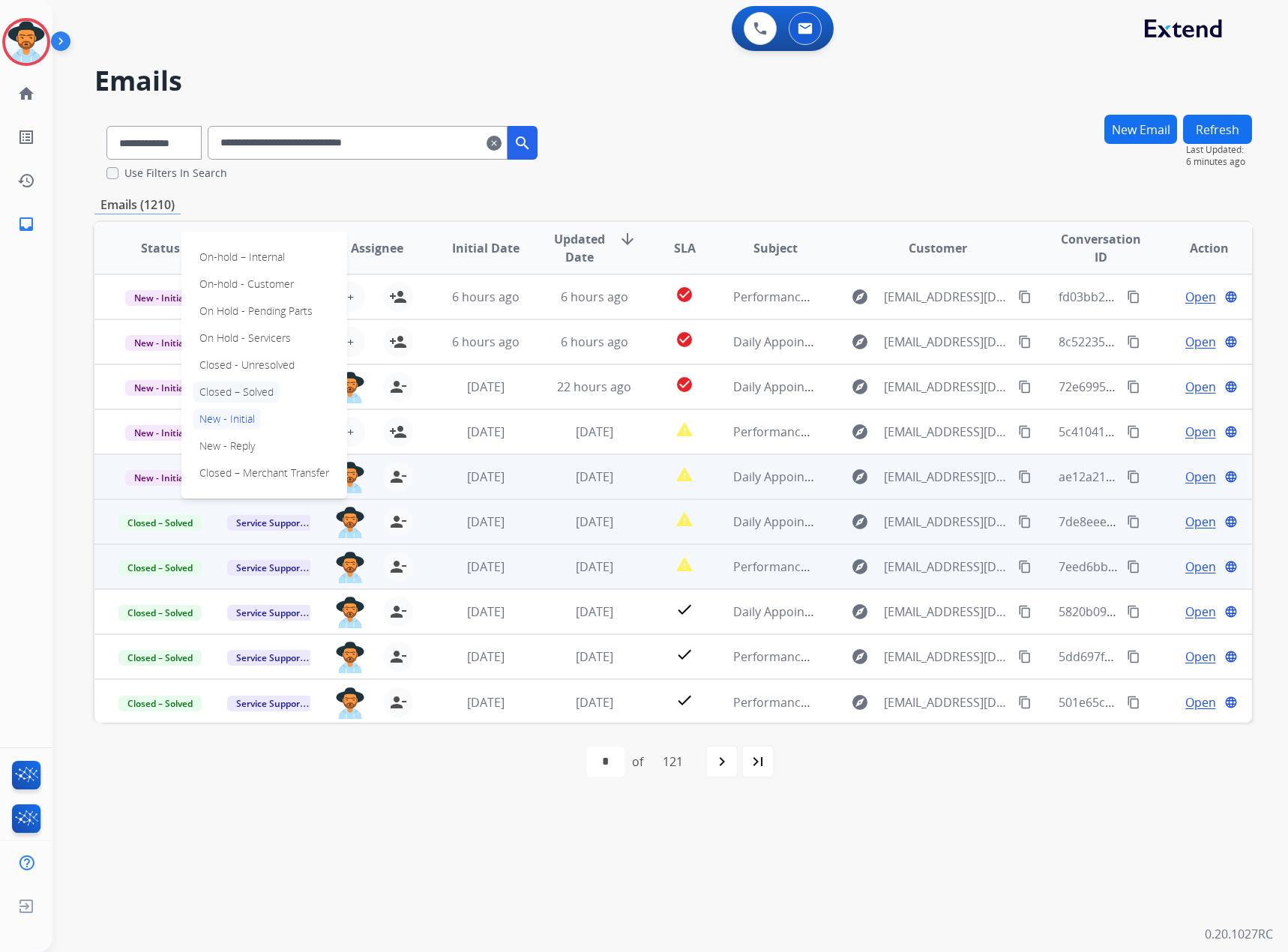
click at [242, 389] on p "Closed – Solved" at bounding box center [236, 392] width 86 height 21
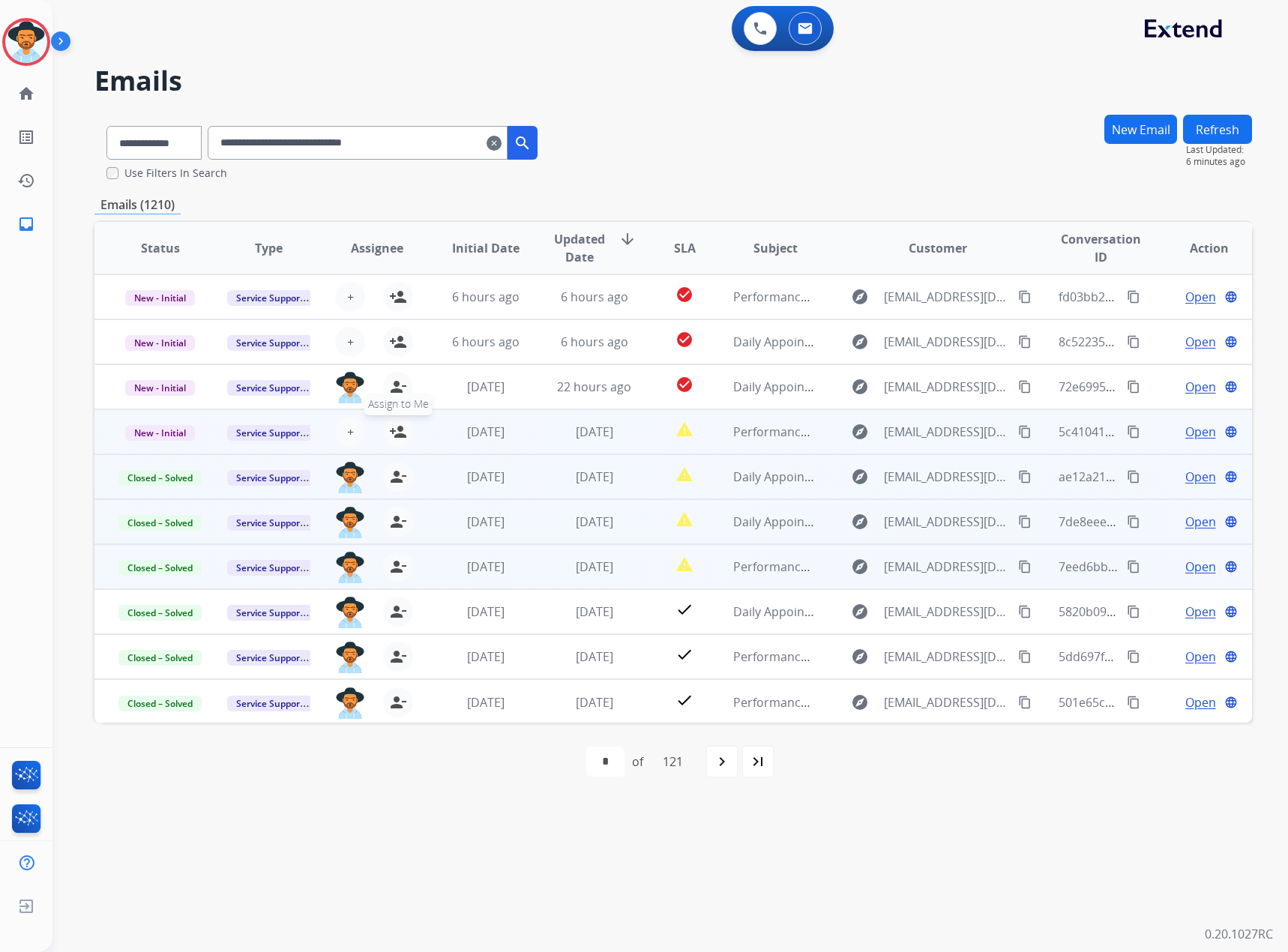
click at [394, 428] on mat-icon "person_add" at bounding box center [397, 432] width 18 height 18
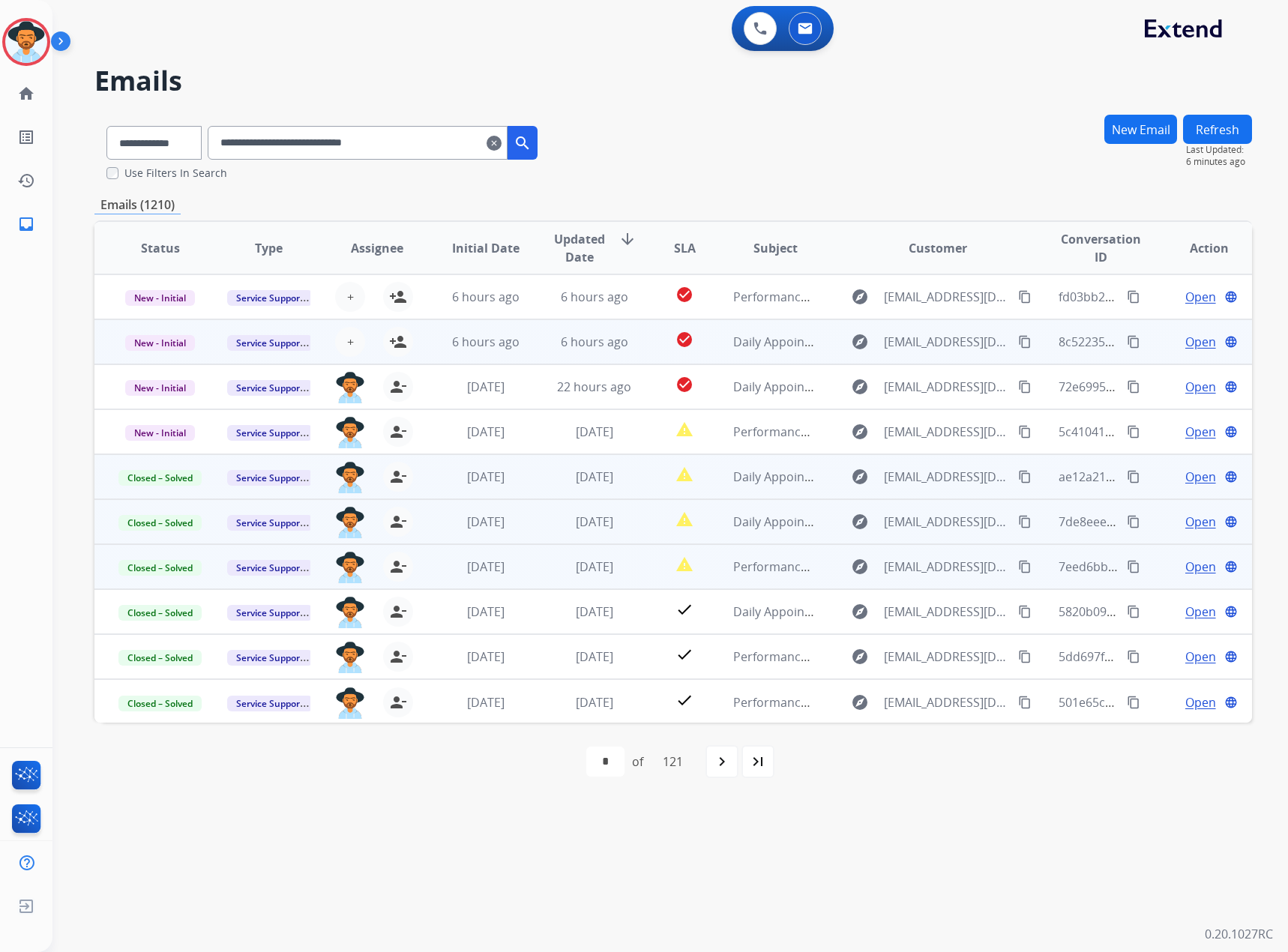
click at [403, 358] on div "+ Select agent person_add Assign to Me" at bounding box center [365, 342] width 108 height 42
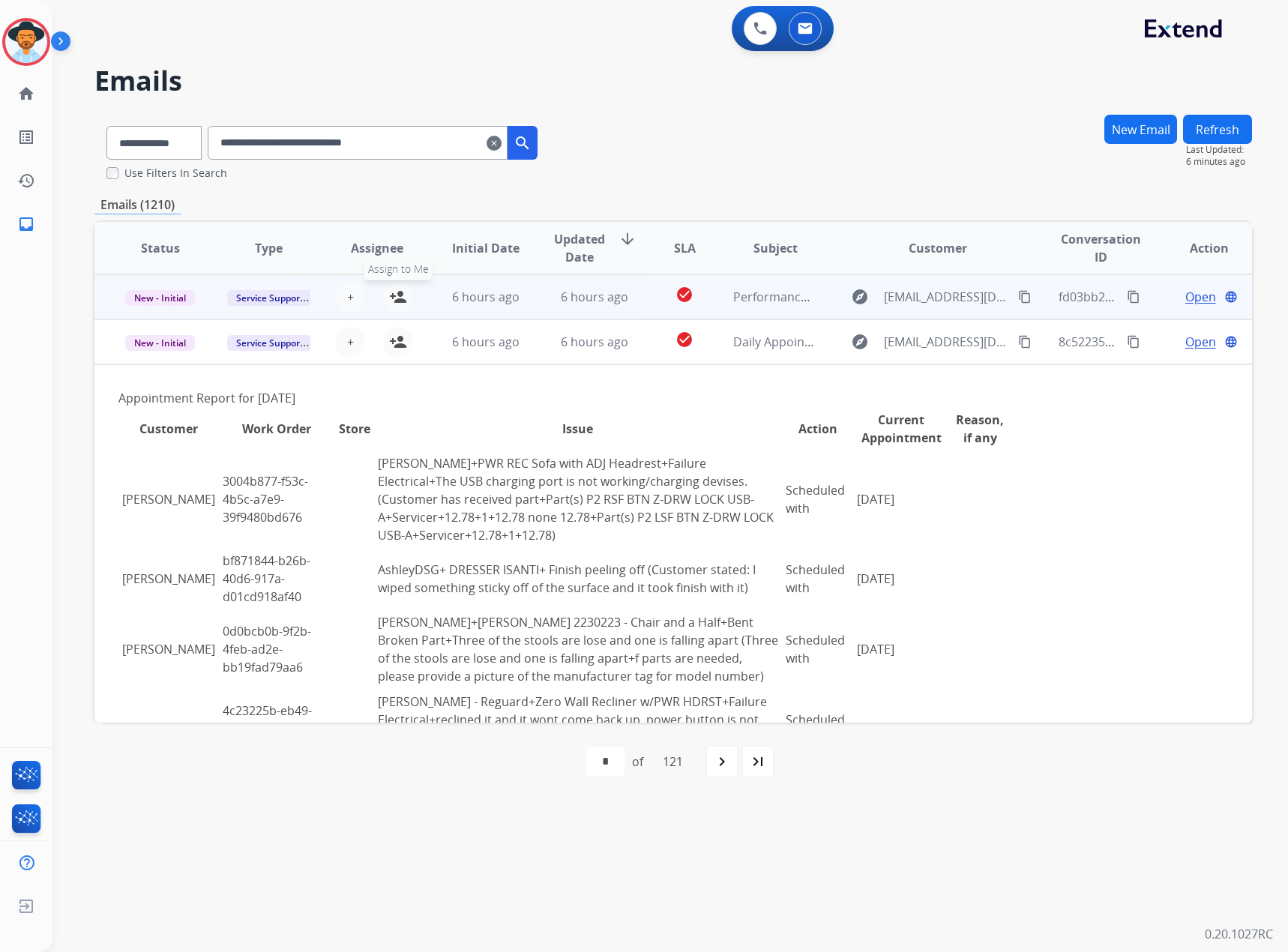
scroll to position [45, 0]
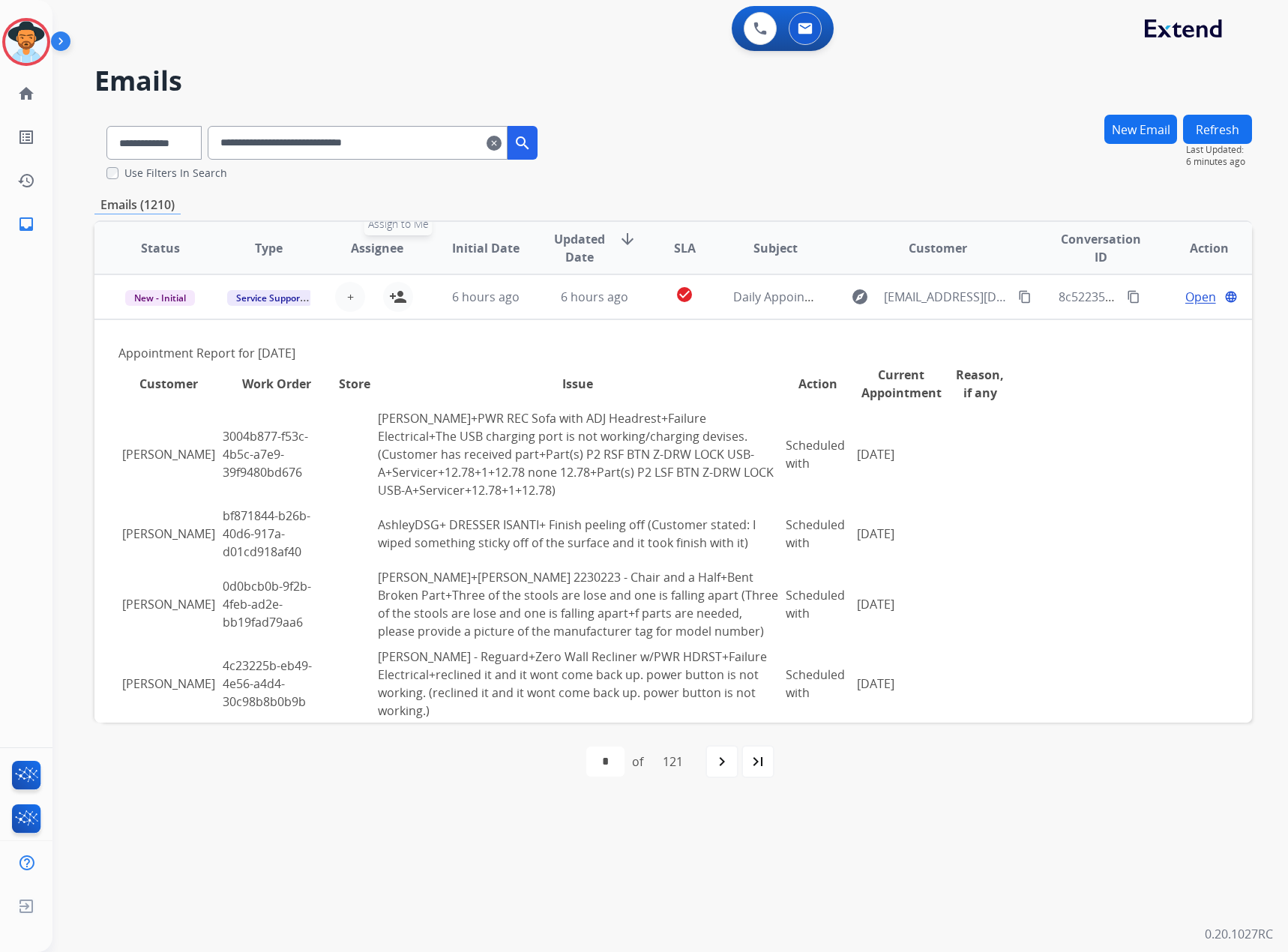
click at [397, 301] on mat-icon "person_add" at bounding box center [397, 297] width 18 height 18
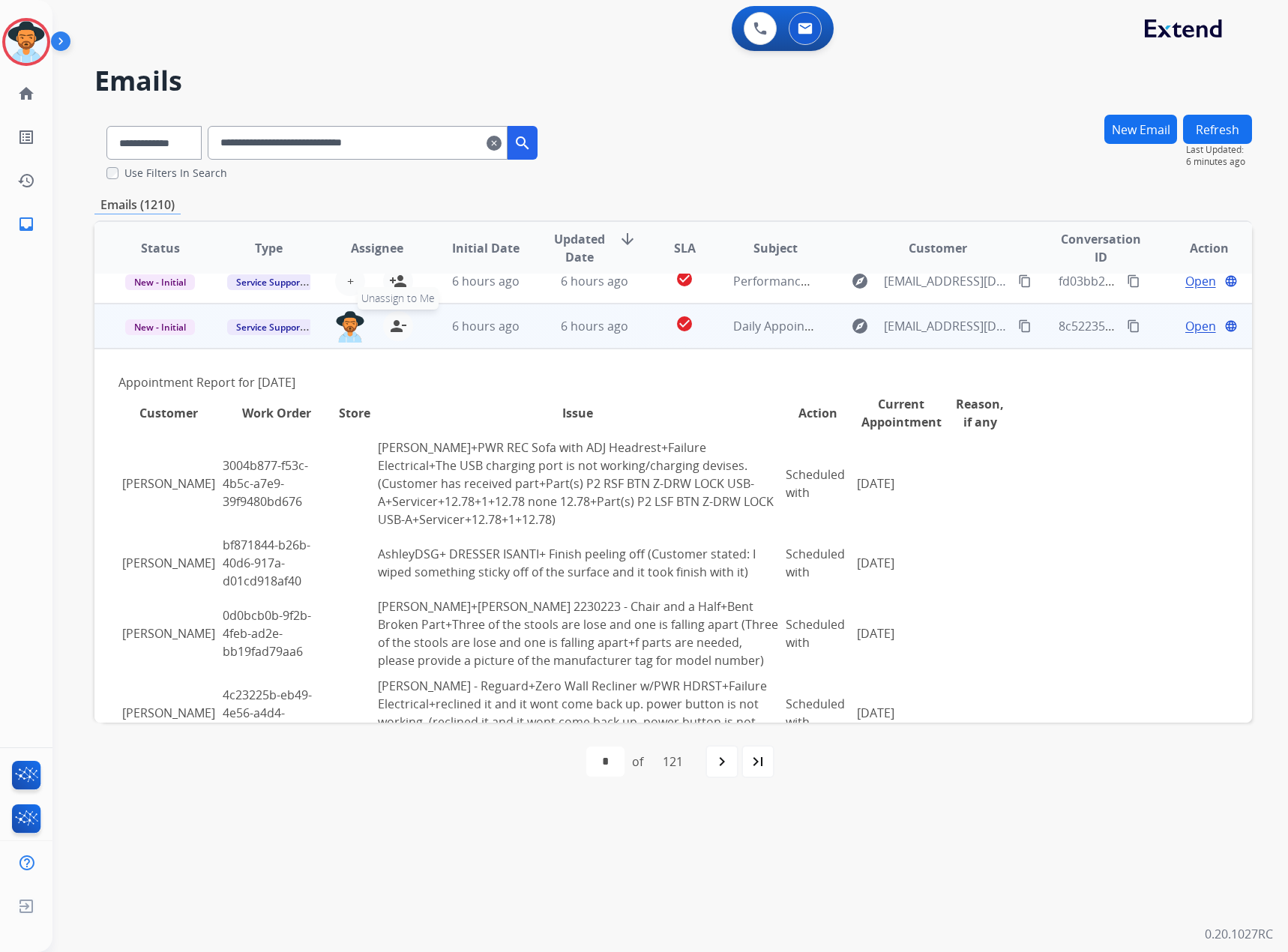
scroll to position [0, 0]
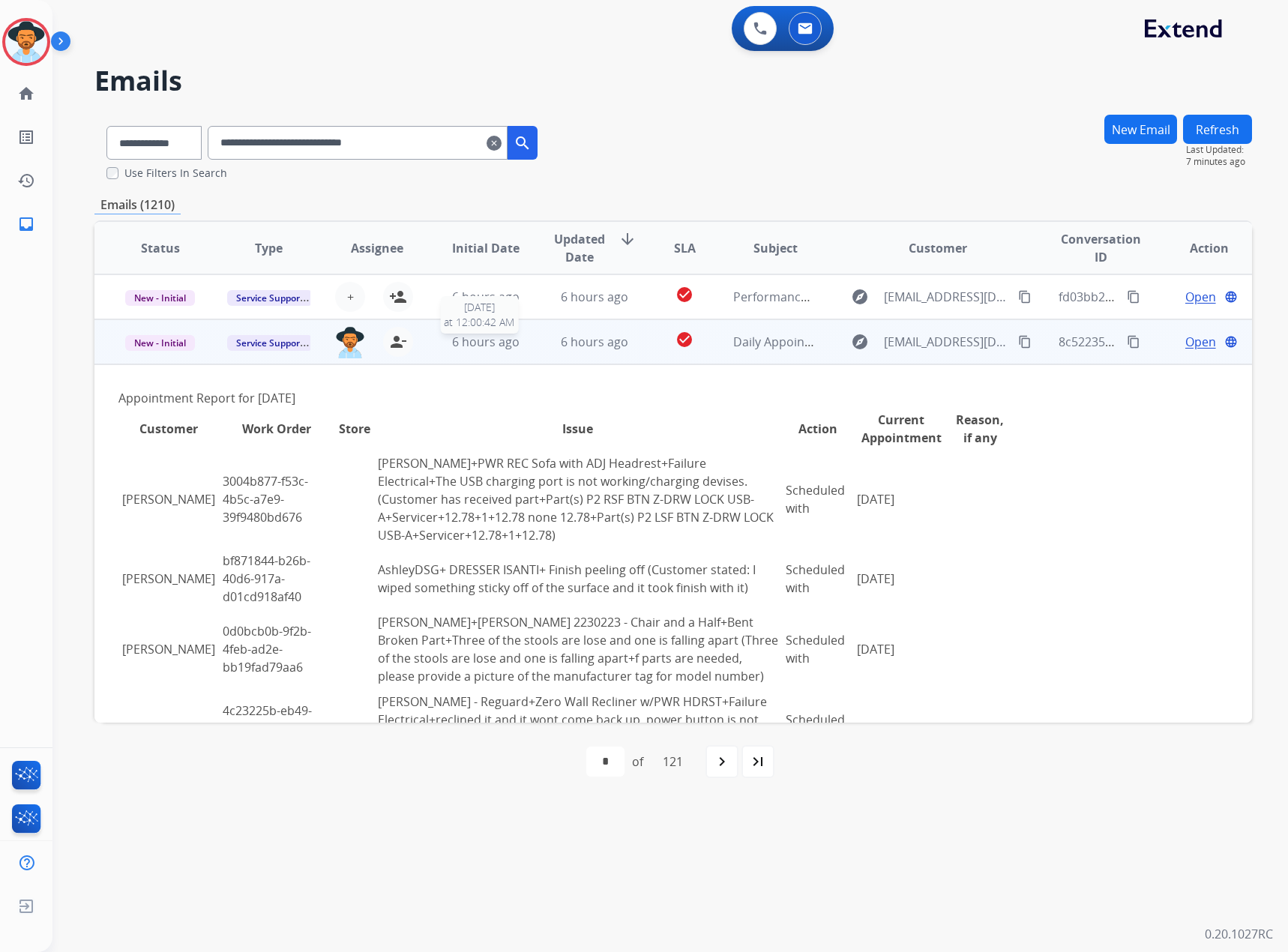
click at [454, 339] on span "6 hours ago" at bounding box center [485, 341] width 68 height 17
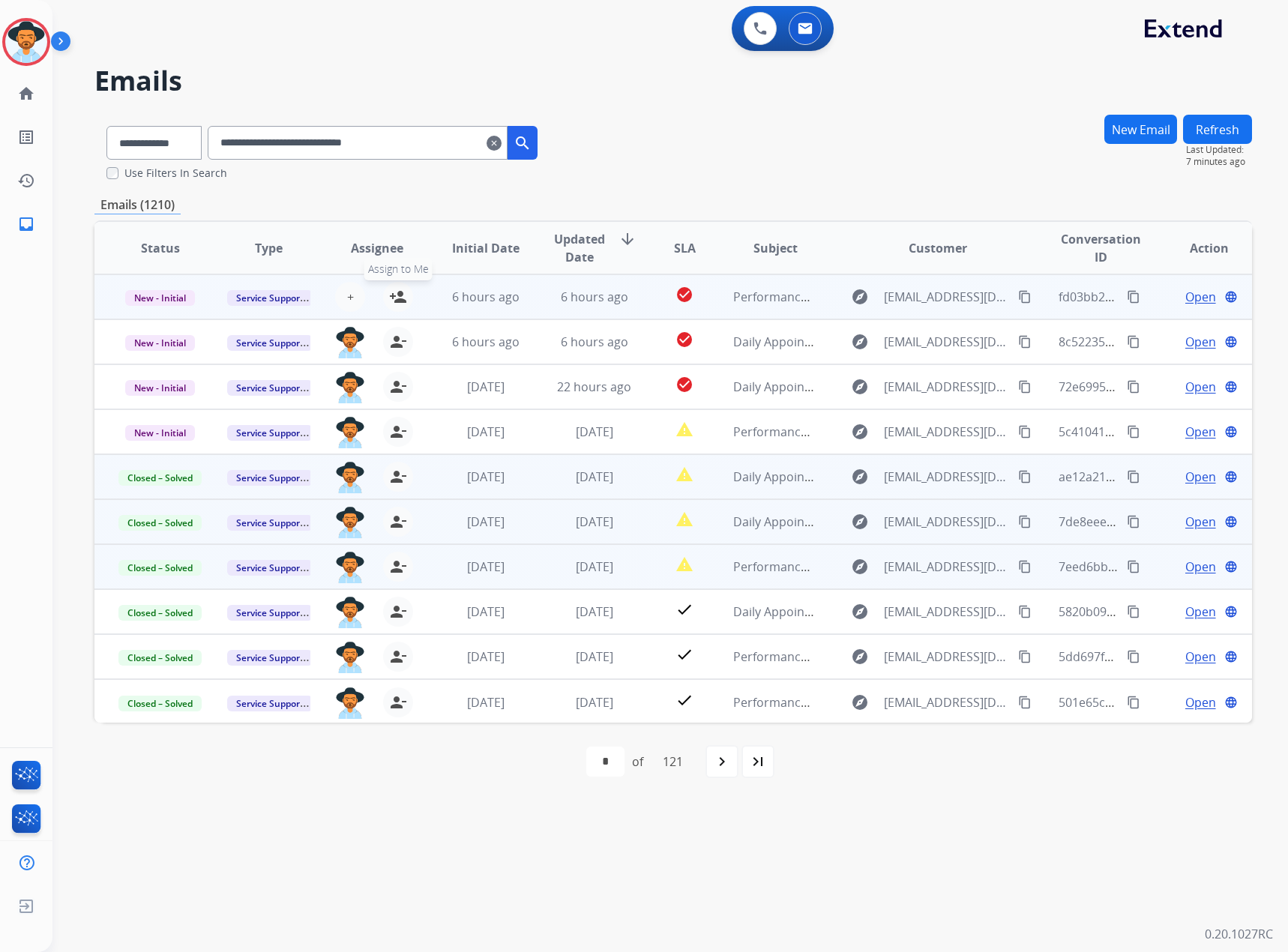
click at [389, 299] on mat-icon "person_add" at bounding box center [397, 297] width 18 height 18
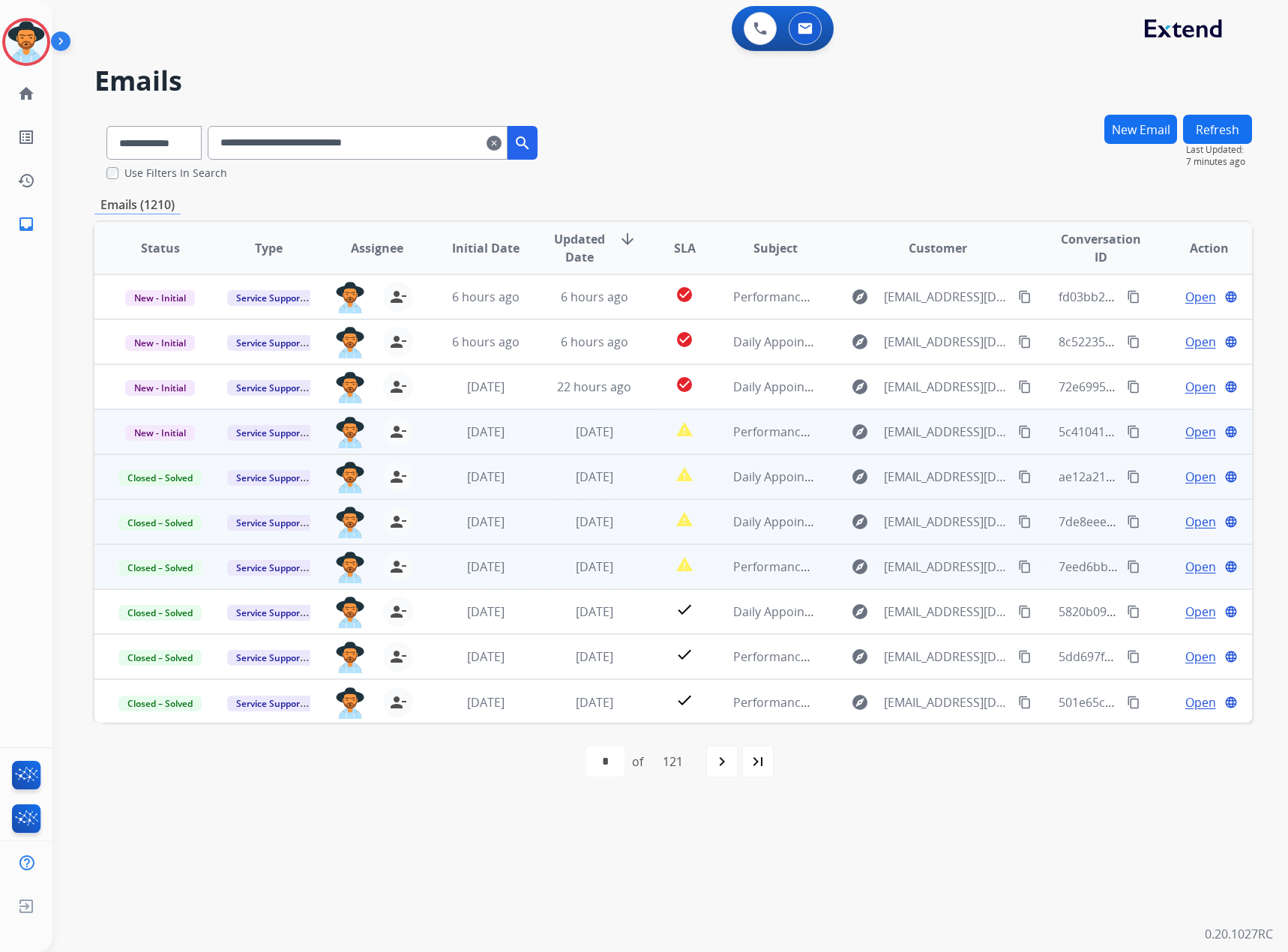
click at [1185, 431] on span "Open" at bounding box center [1200, 432] width 31 height 18
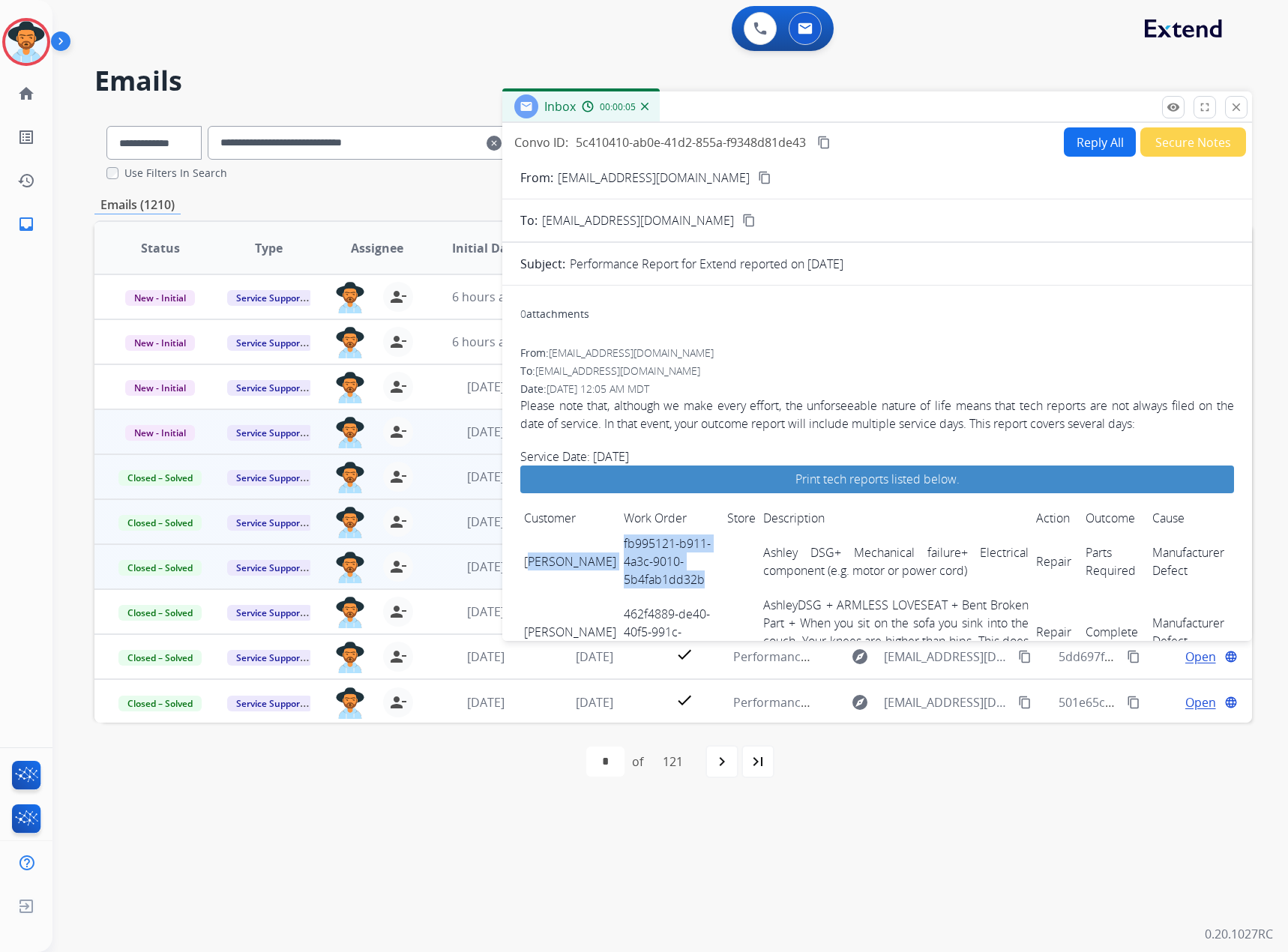
drag, startPoint x: 530, startPoint y: 550, endPoint x: 728, endPoint y: 582, distance: 200.6
click at [728, 582] on tr "[PERSON_NAME] fb995121-b911-4a3c-9010-5b4fab1dd32b Ashley DSG+ Mechanical failu…" at bounding box center [877, 562] width 713 height 61
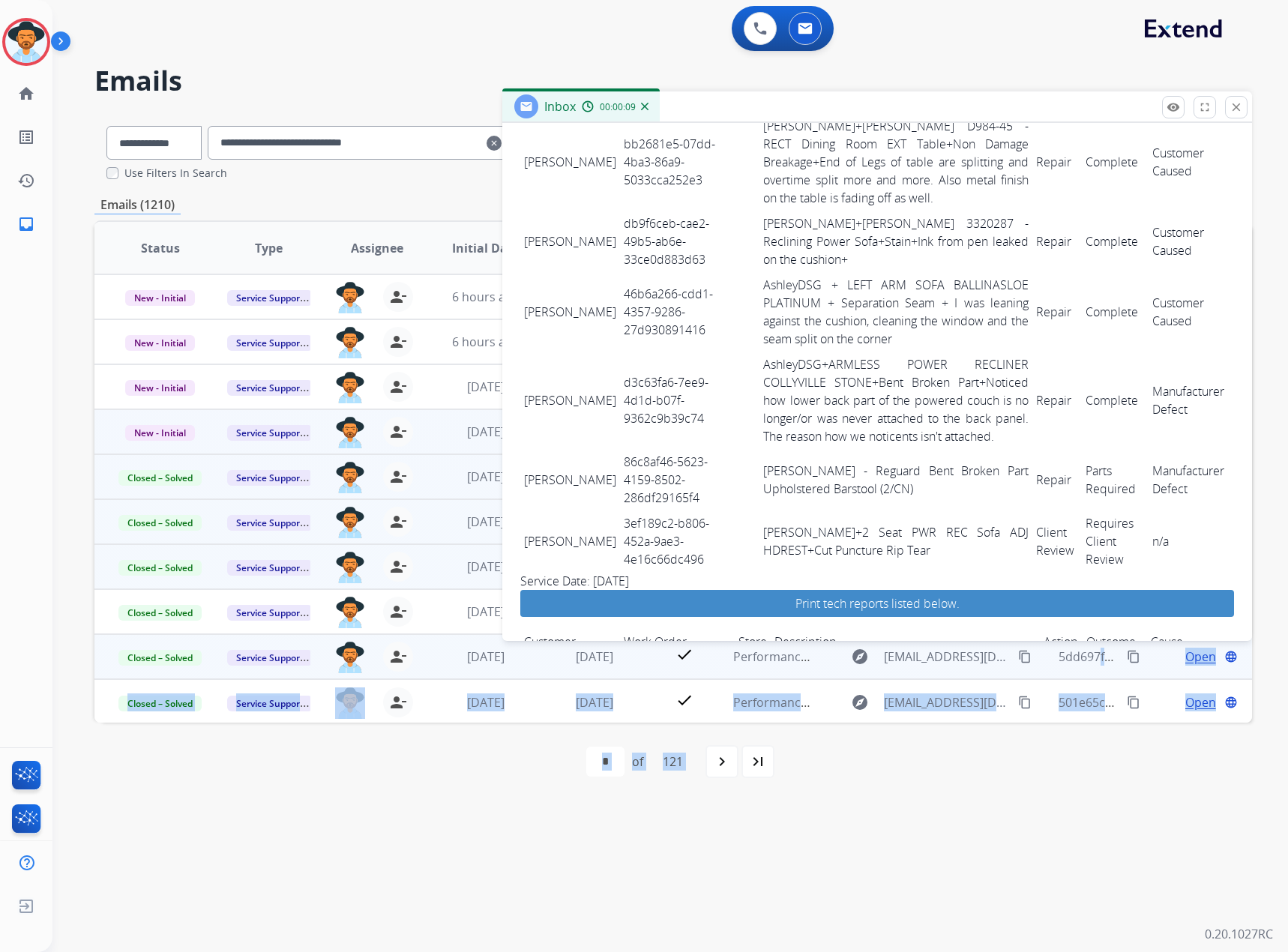
scroll to position [2395, 0]
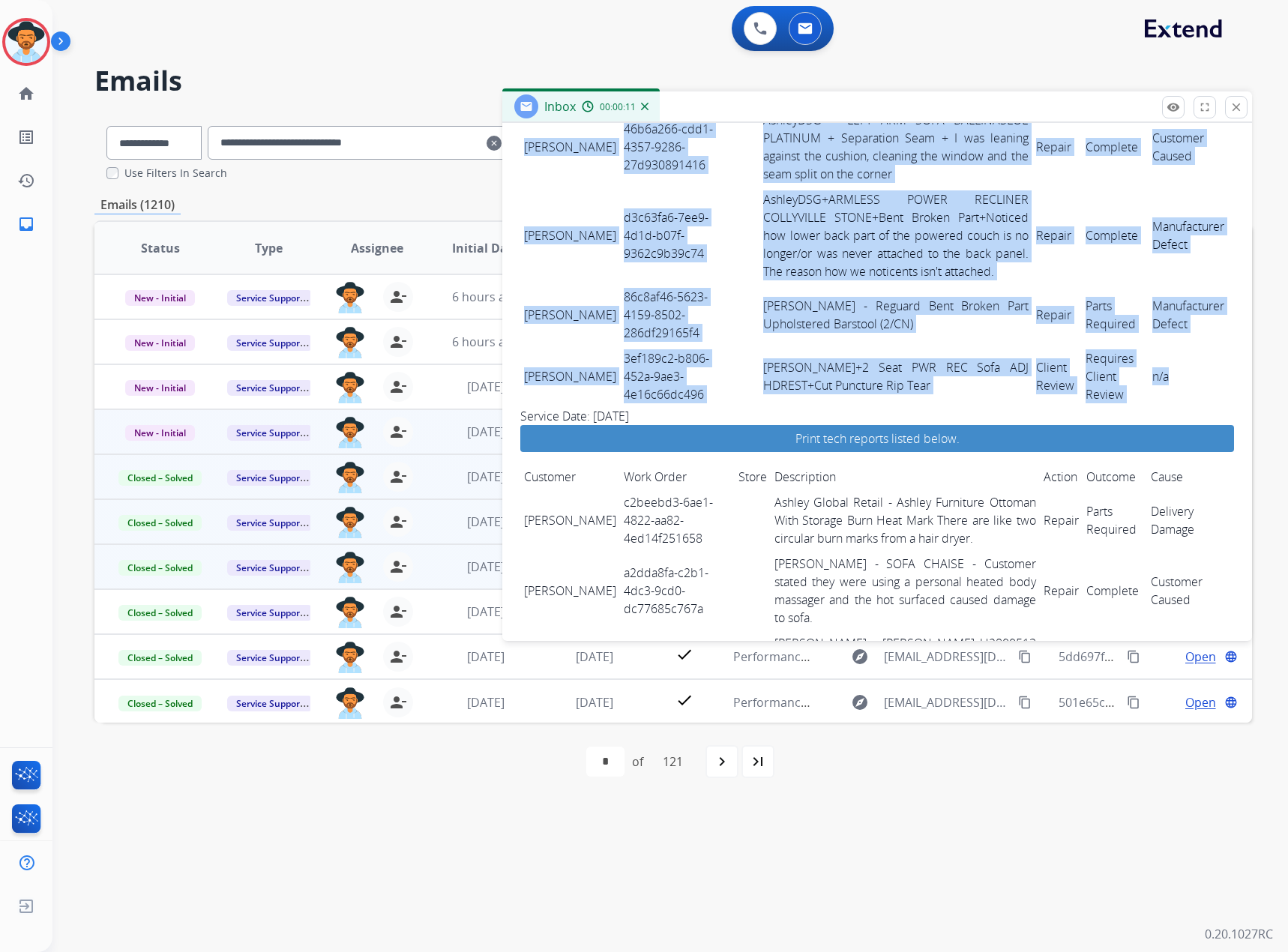
drag, startPoint x: 525, startPoint y: 552, endPoint x: 1157, endPoint y: 291, distance: 683.8
copy tbody "[PERSON_NAME] fb995121-b911-4a3c-9010-5b4fab1dd32b Ashley DSG+ Mechanical failu…"
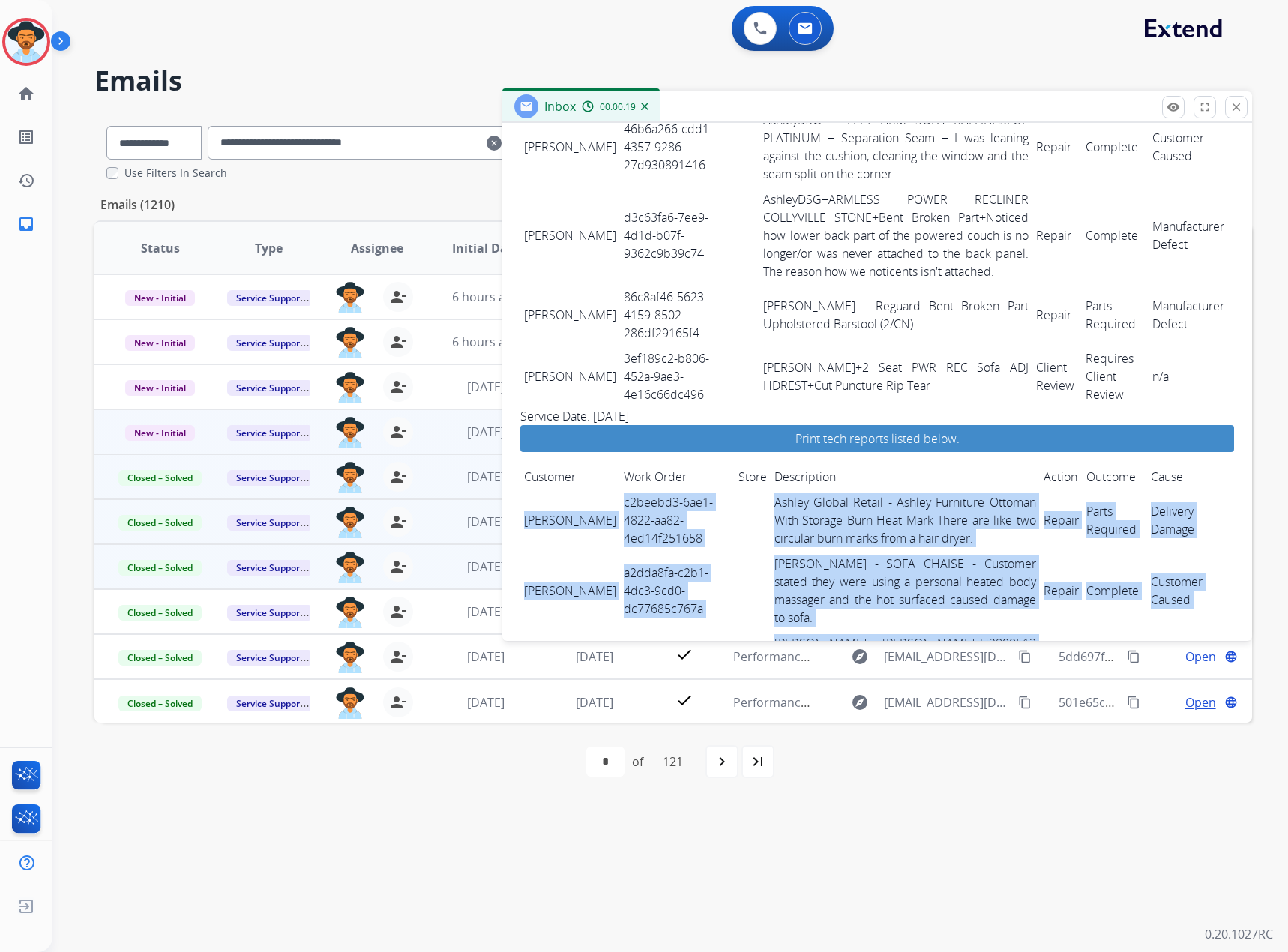
drag, startPoint x: 522, startPoint y: 419, endPoint x: 1199, endPoint y: 575, distance: 694.7
click at [1199, 575] on tbody "[PERSON_NAME] c2beebd3-6ae1-4822-aa82-4ed14f251658 Ashley Global Retail - Ashle…" at bounding box center [877, 599] width 713 height 220
copy tbody "[PERSON_NAME] c2beebd3-6ae1-4822-aa82-4ed14f251658 [PERSON_NAME] Global Retail …"
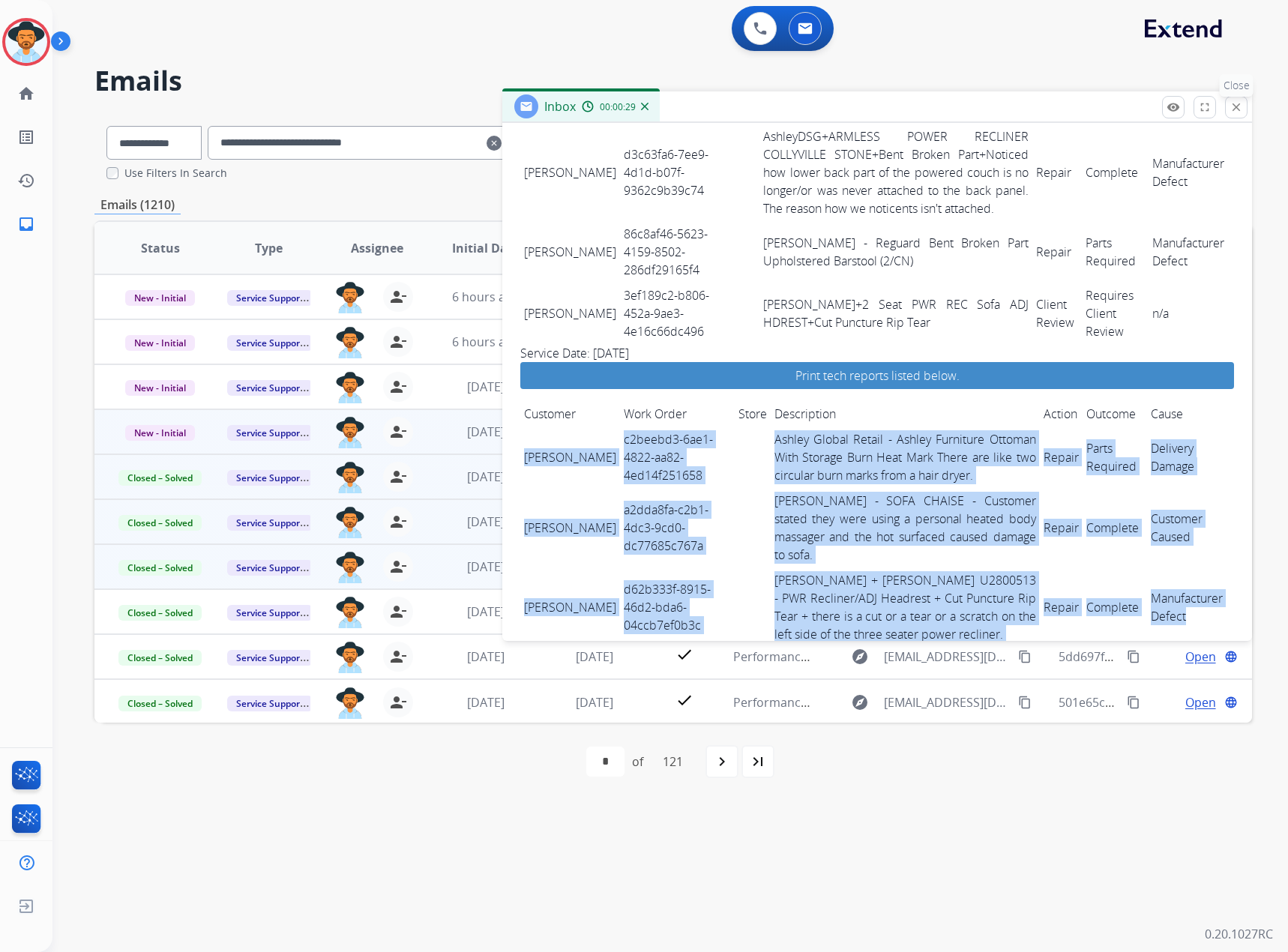
click at [1240, 100] on mat-icon "close" at bounding box center [1235, 106] width 13 height 13
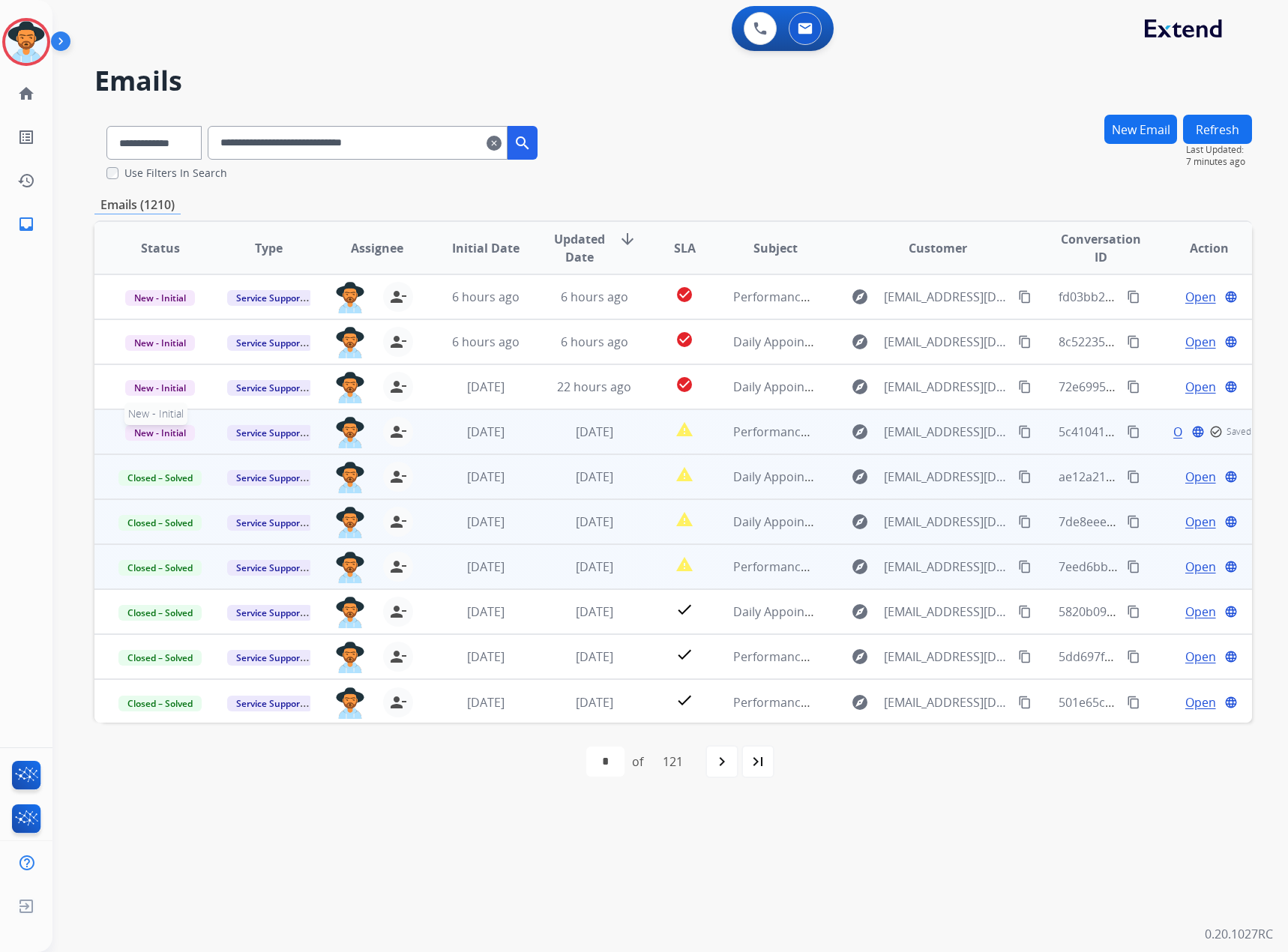
click at [167, 429] on span "New - Initial" at bounding box center [160, 433] width 69 height 16
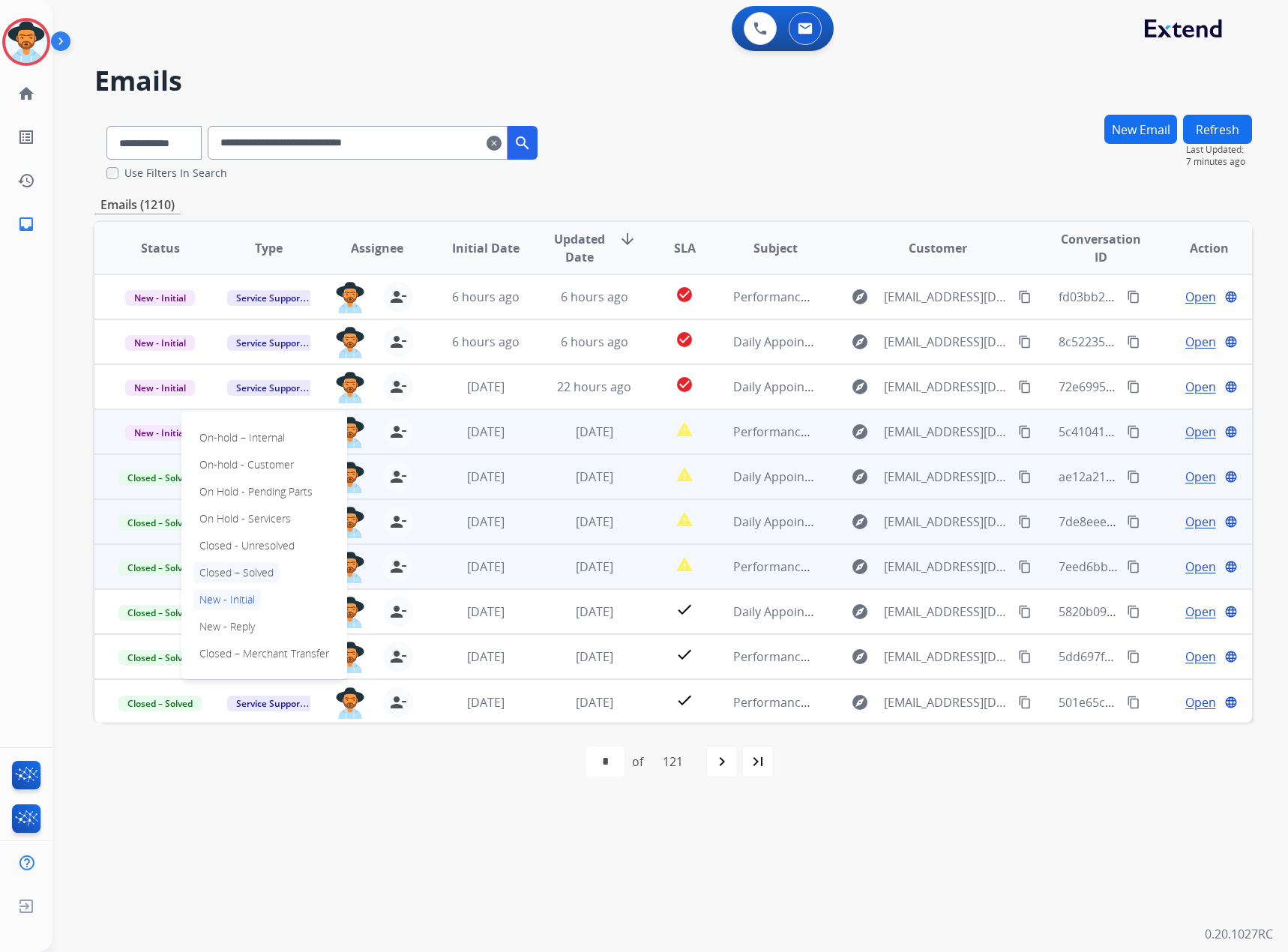
click at [238, 574] on p "Closed – Solved" at bounding box center [236, 573] width 86 height 21
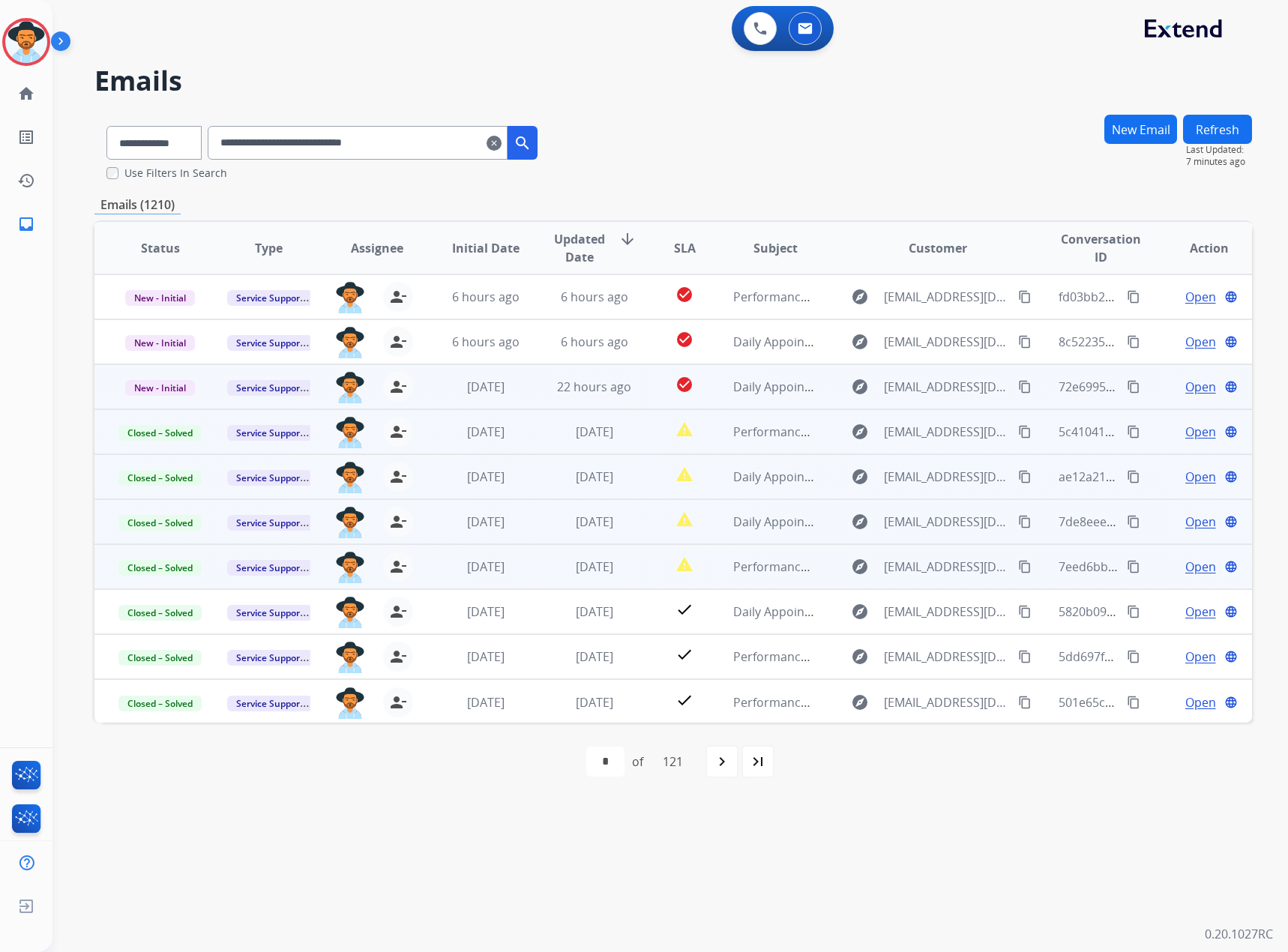
click at [1189, 383] on span "Open" at bounding box center [1200, 387] width 31 height 18
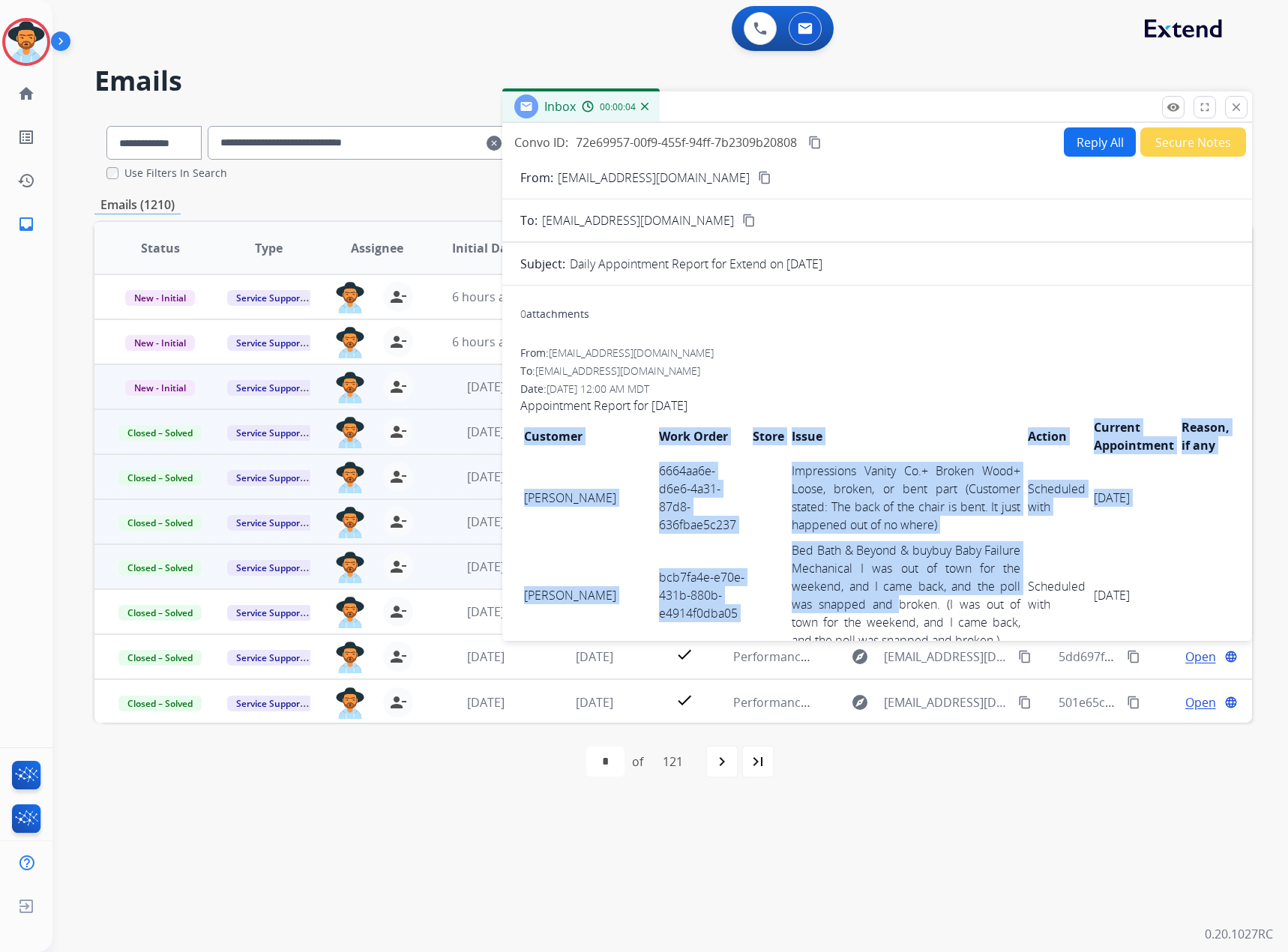
drag, startPoint x: 517, startPoint y: 486, endPoint x: 958, endPoint y: 584, distance: 451.8
click at [880, 531] on td "Impressions Vanity Co.+ Broken Wood+ Loose, broken, or bent part (Customer stat…" at bounding box center [905, 497] width 236 height 80
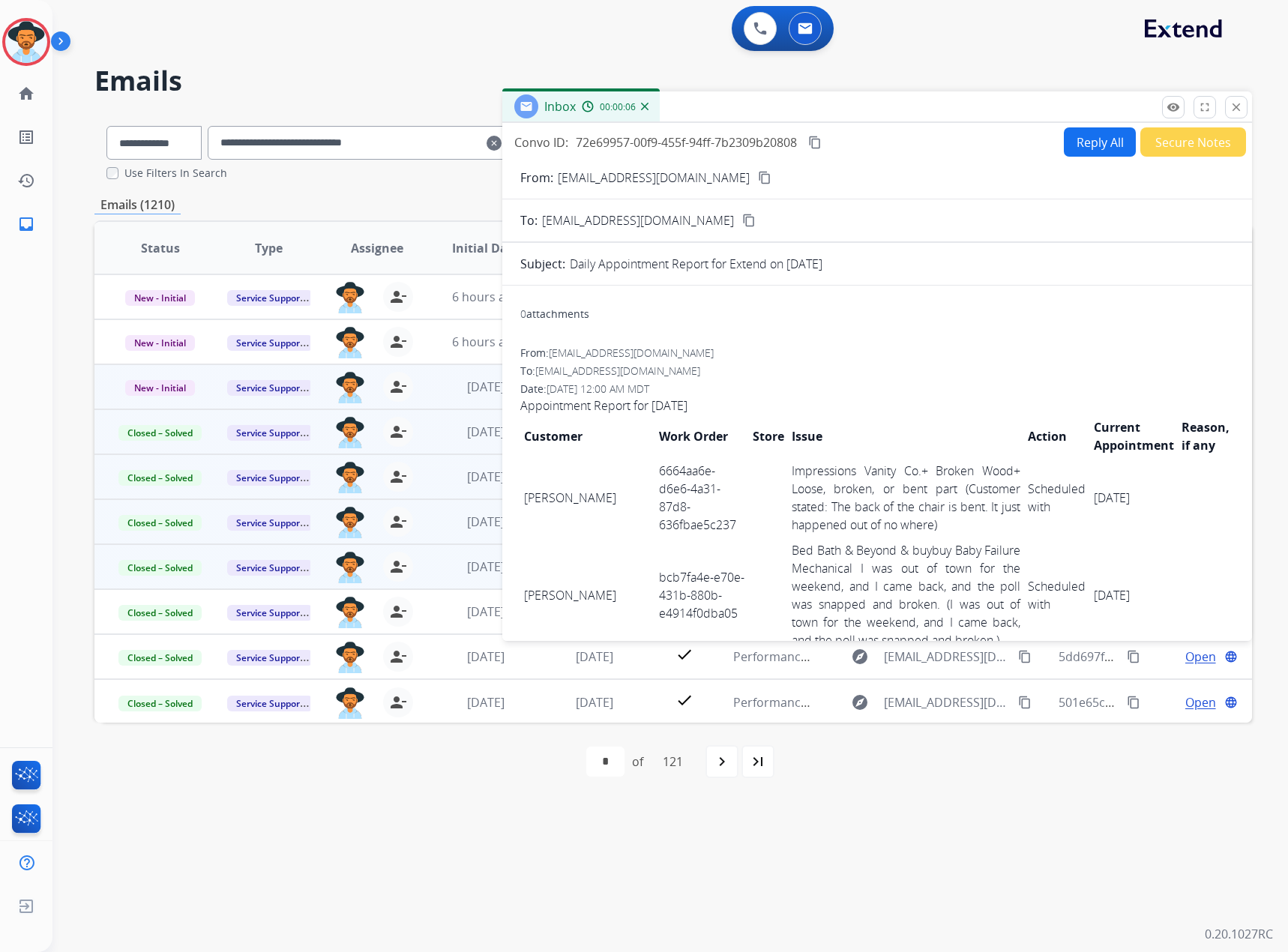
click at [528, 490] on td "[PERSON_NAME]" at bounding box center [588, 497] width 135 height 80
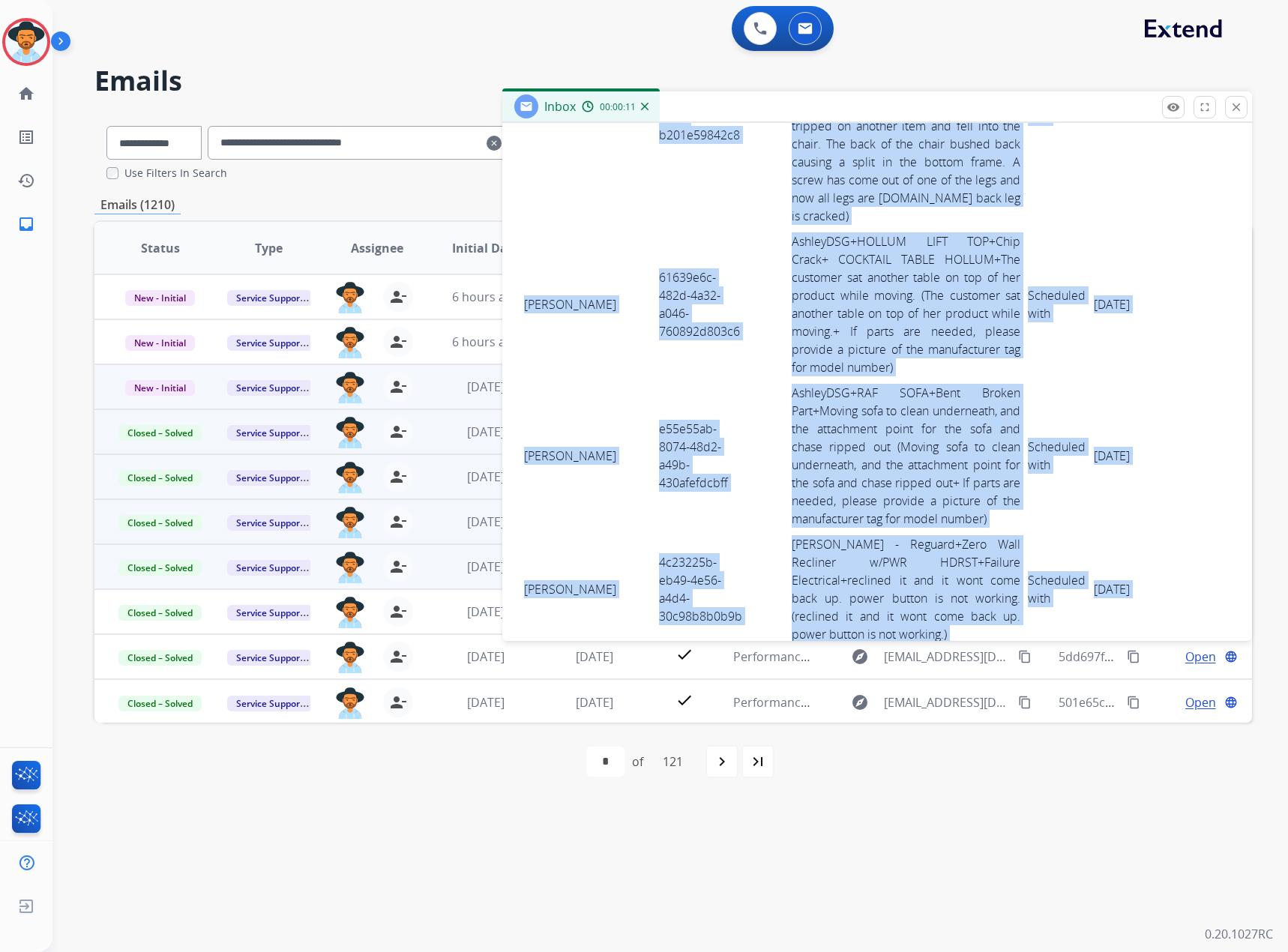
scroll to position [2429, 0]
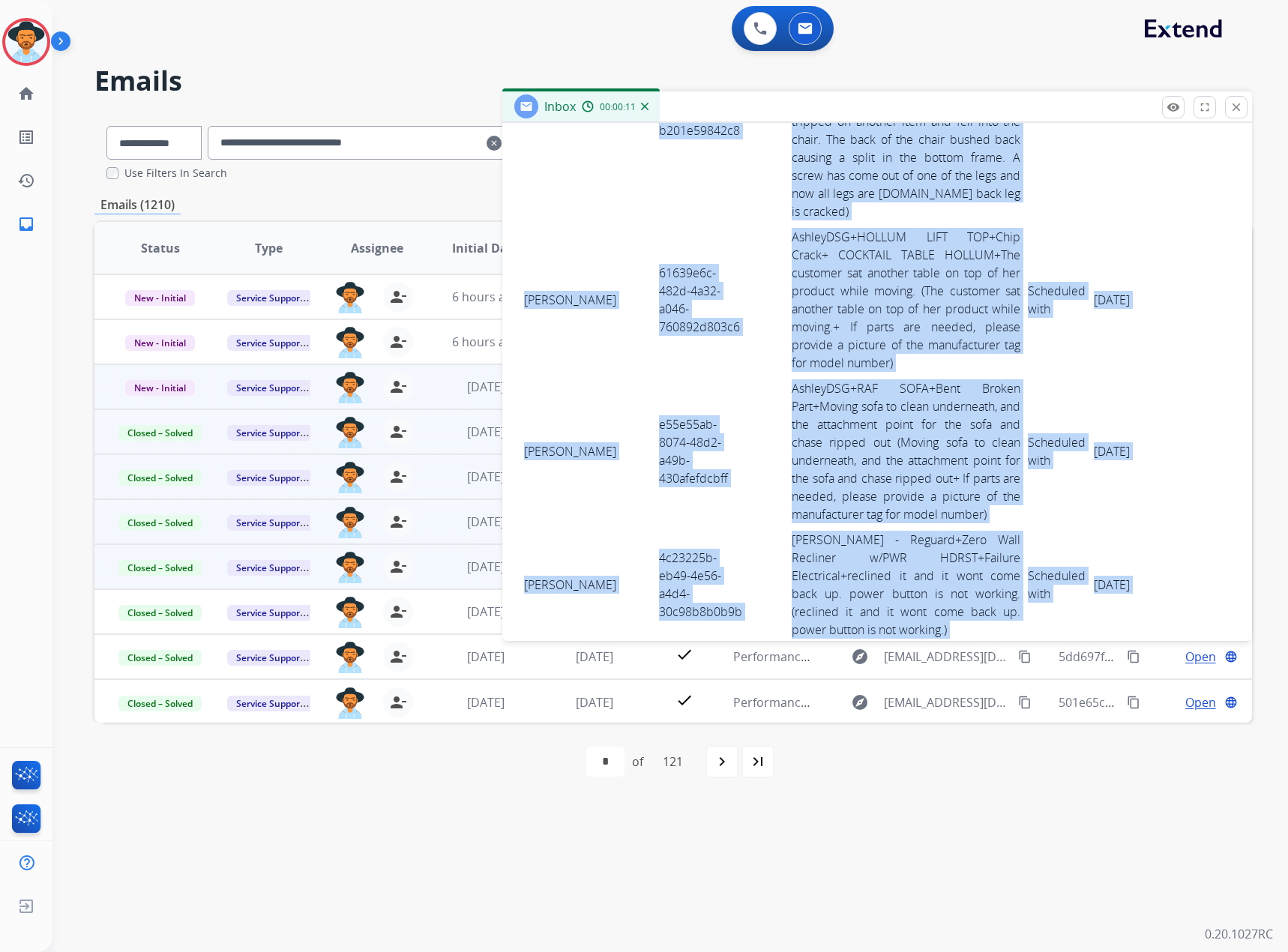
drag, startPoint x: 525, startPoint y: 490, endPoint x: 1176, endPoint y: 460, distance: 651.7
copy tbody "[PERSON_NAME] 6664aa6e-d6e6-4a31-87d8-636fbae5c237 Impressions Vanity Co.+ Brok…"
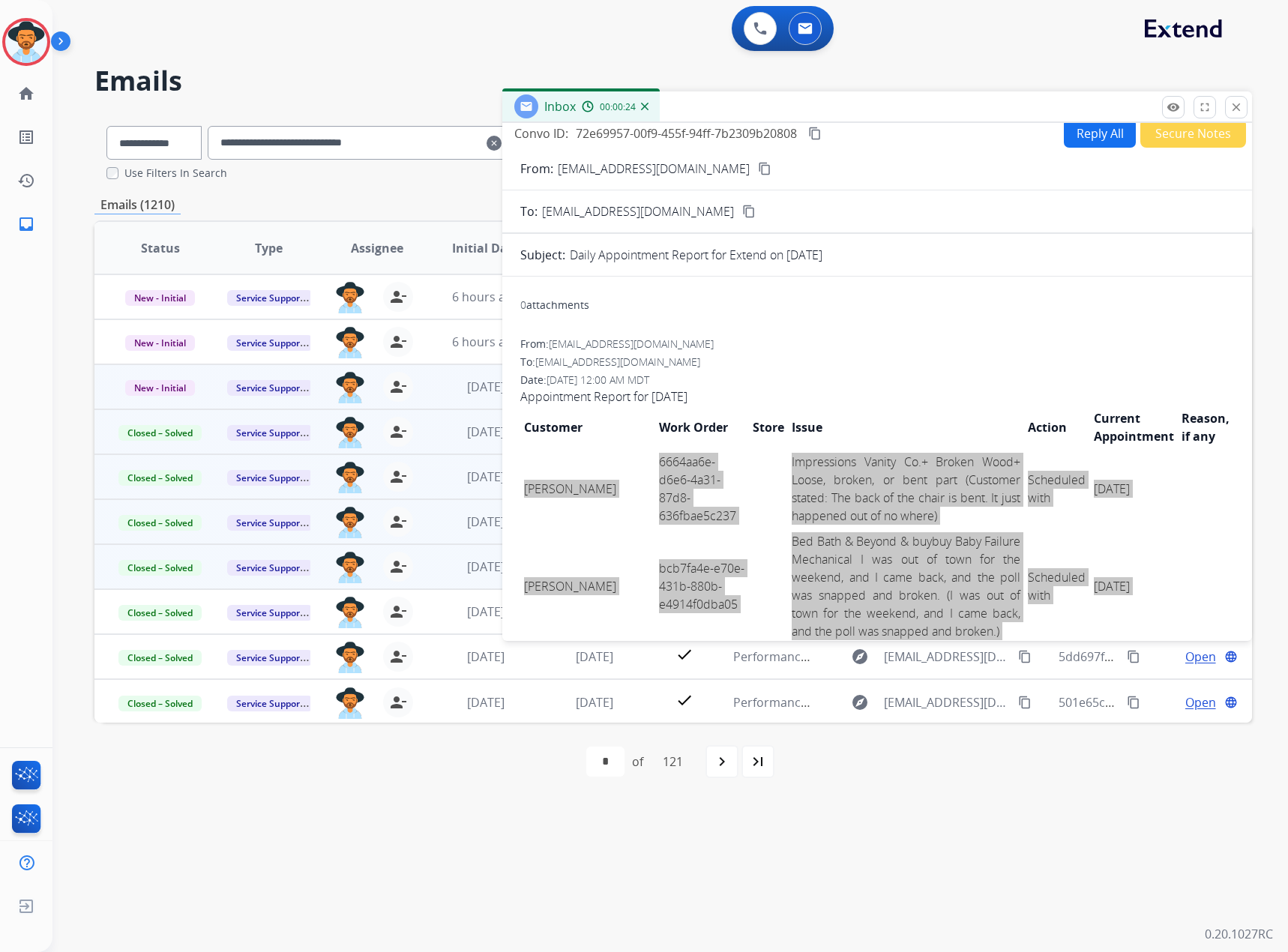
scroll to position [0, 0]
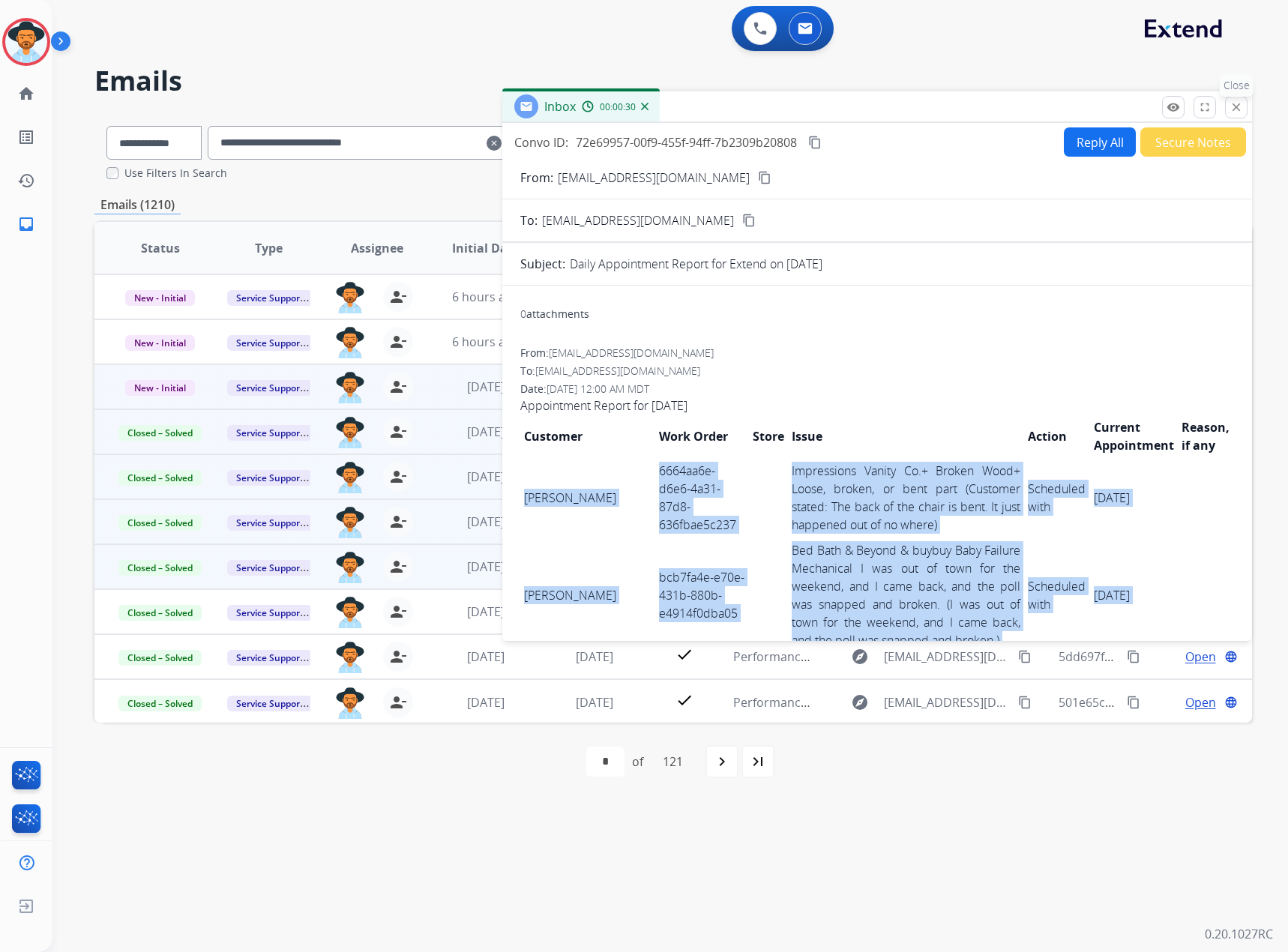
click at [1233, 105] on mat-icon "close" at bounding box center [1235, 106] width 13 height 13
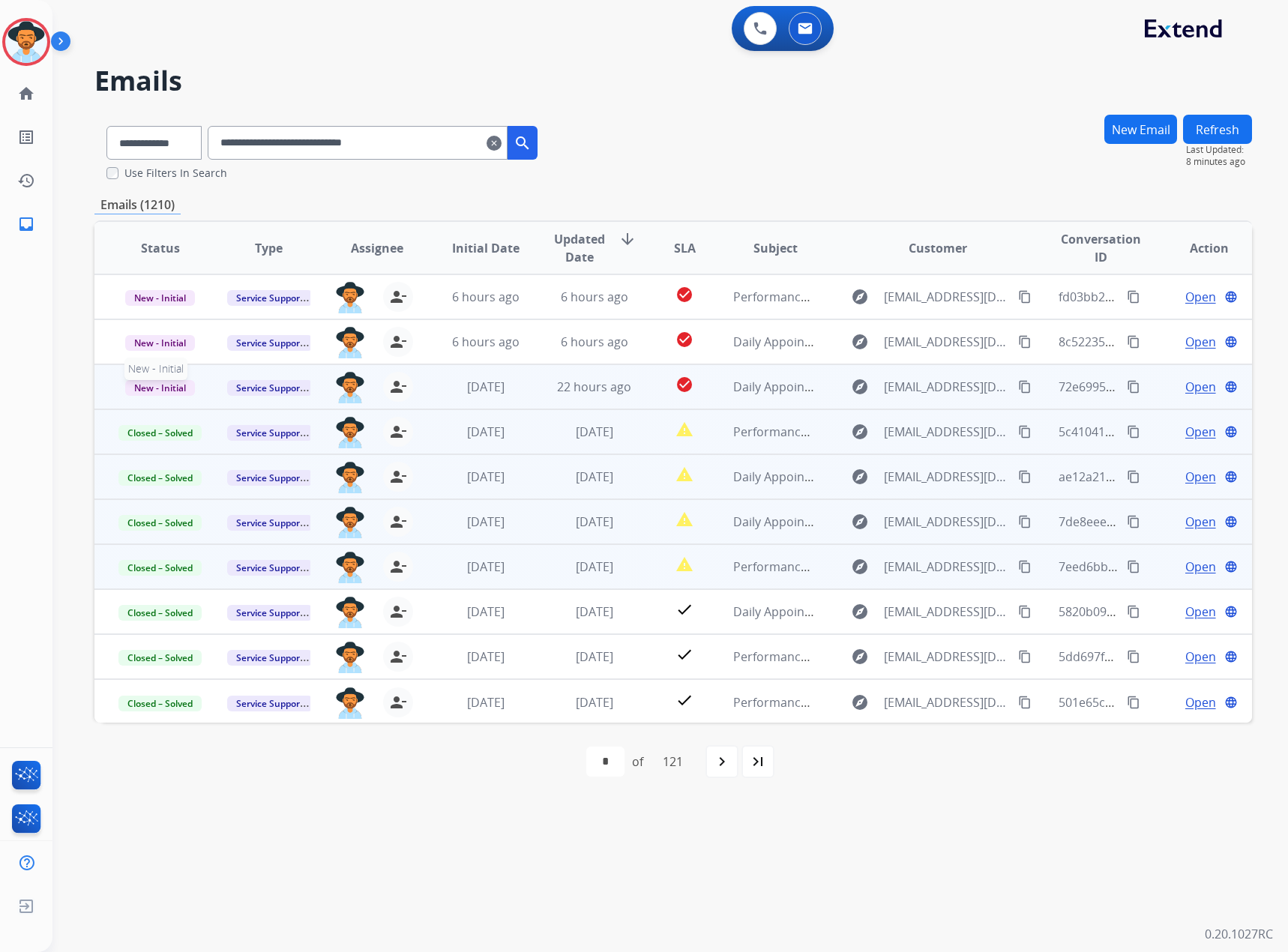
click at [170, 390] on span "New - Initial" at bounding box center [160, 388] width 69 height 16
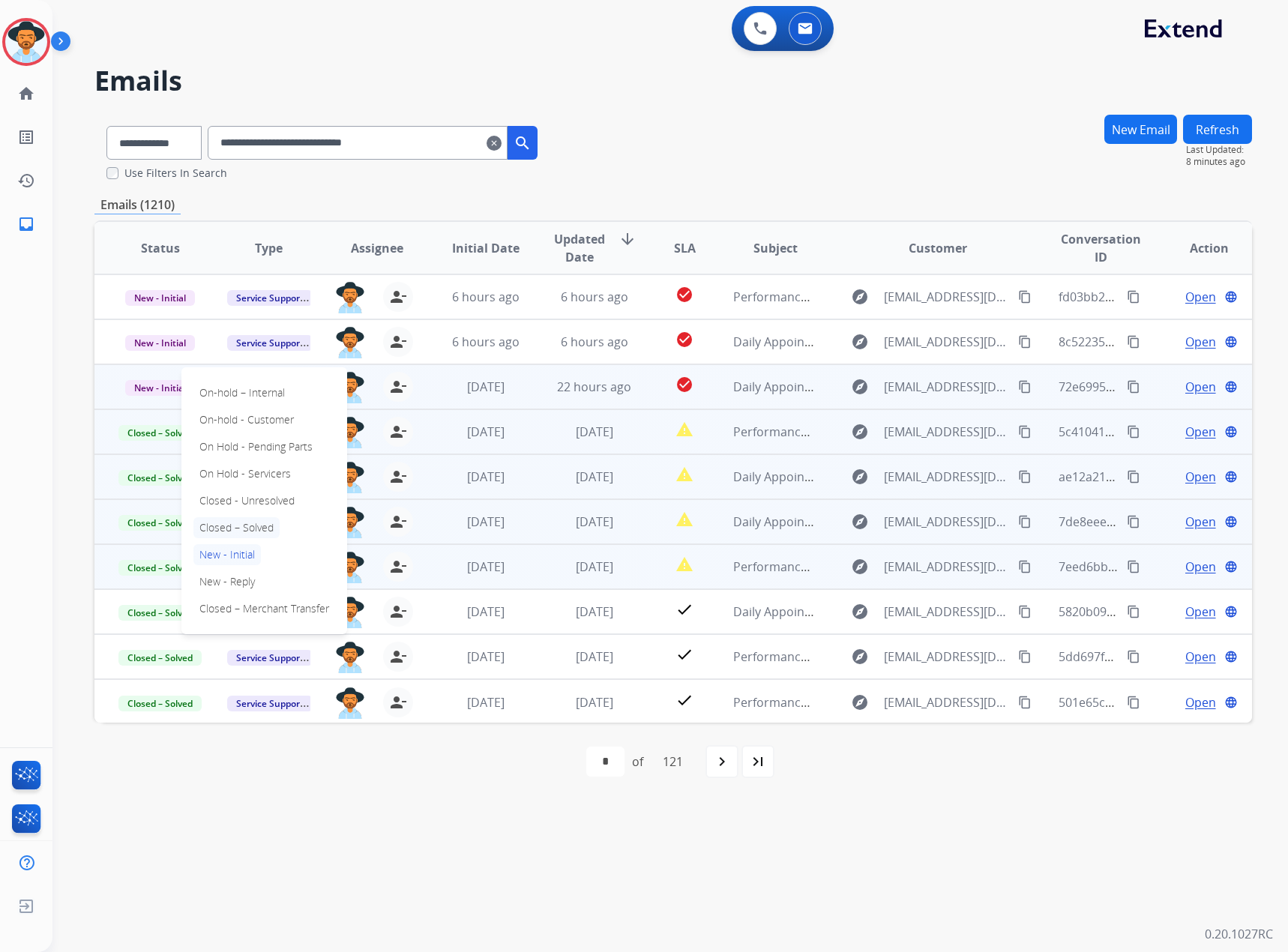
click at [256, 520] on p "Closed – Solved" at bounding box center [236, 527] width 86 height 21
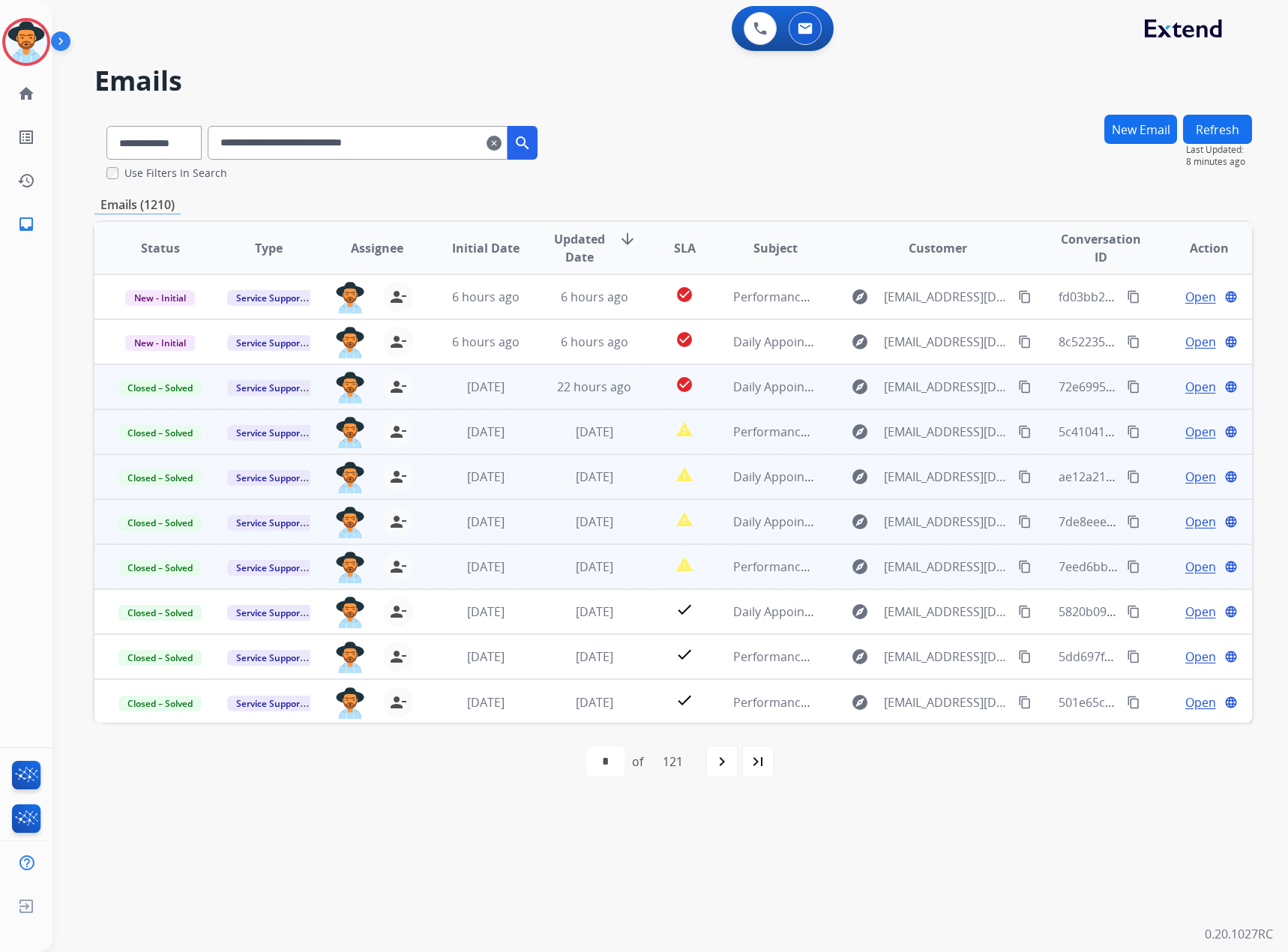
click at [1191, 432] on span "Open" at bounding box center [1200, 432] width 31 height 18
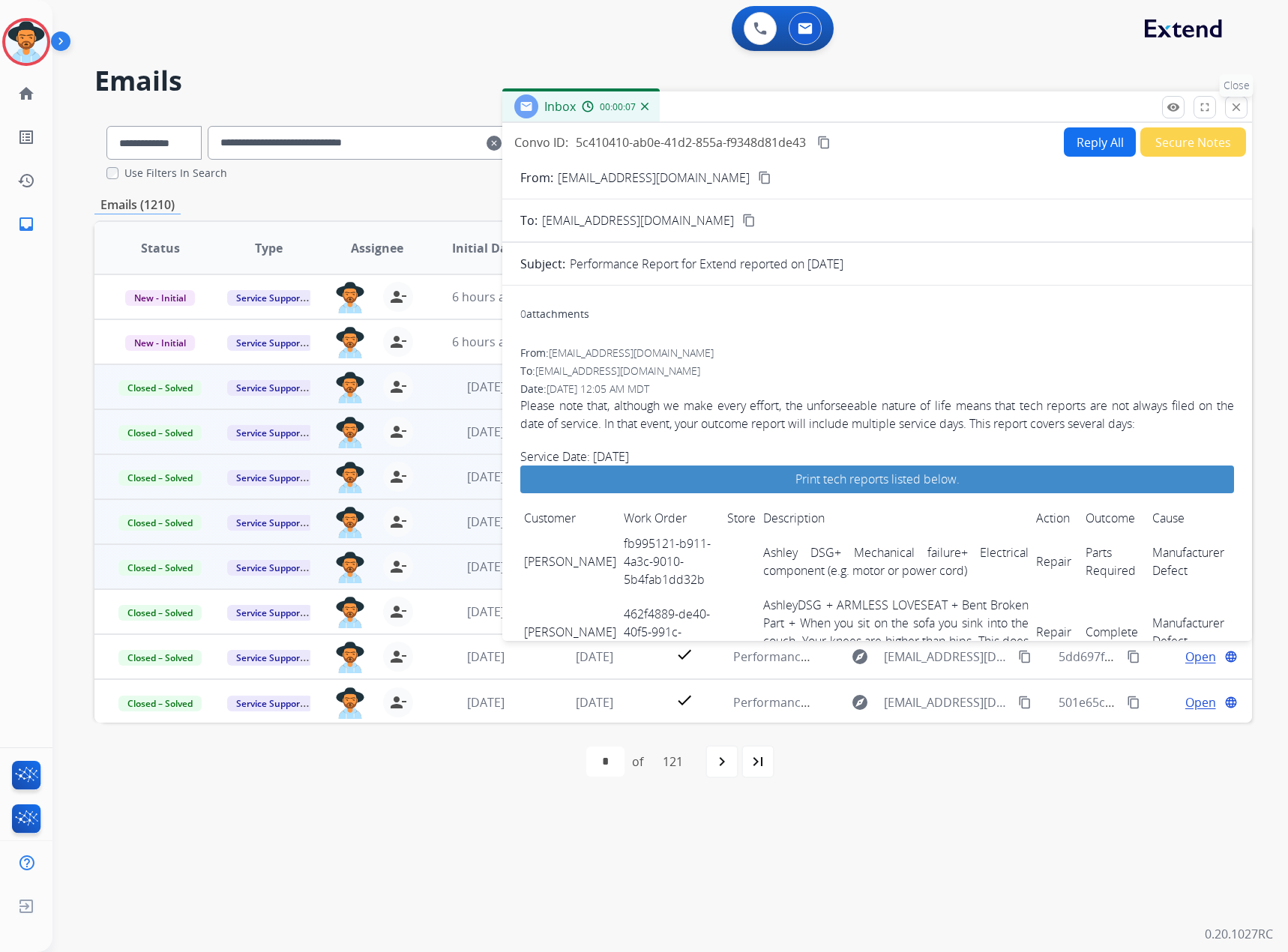
click at [1231, 105] on mat-icon "close" at bounding box center [1235, 106] width 13 height 13
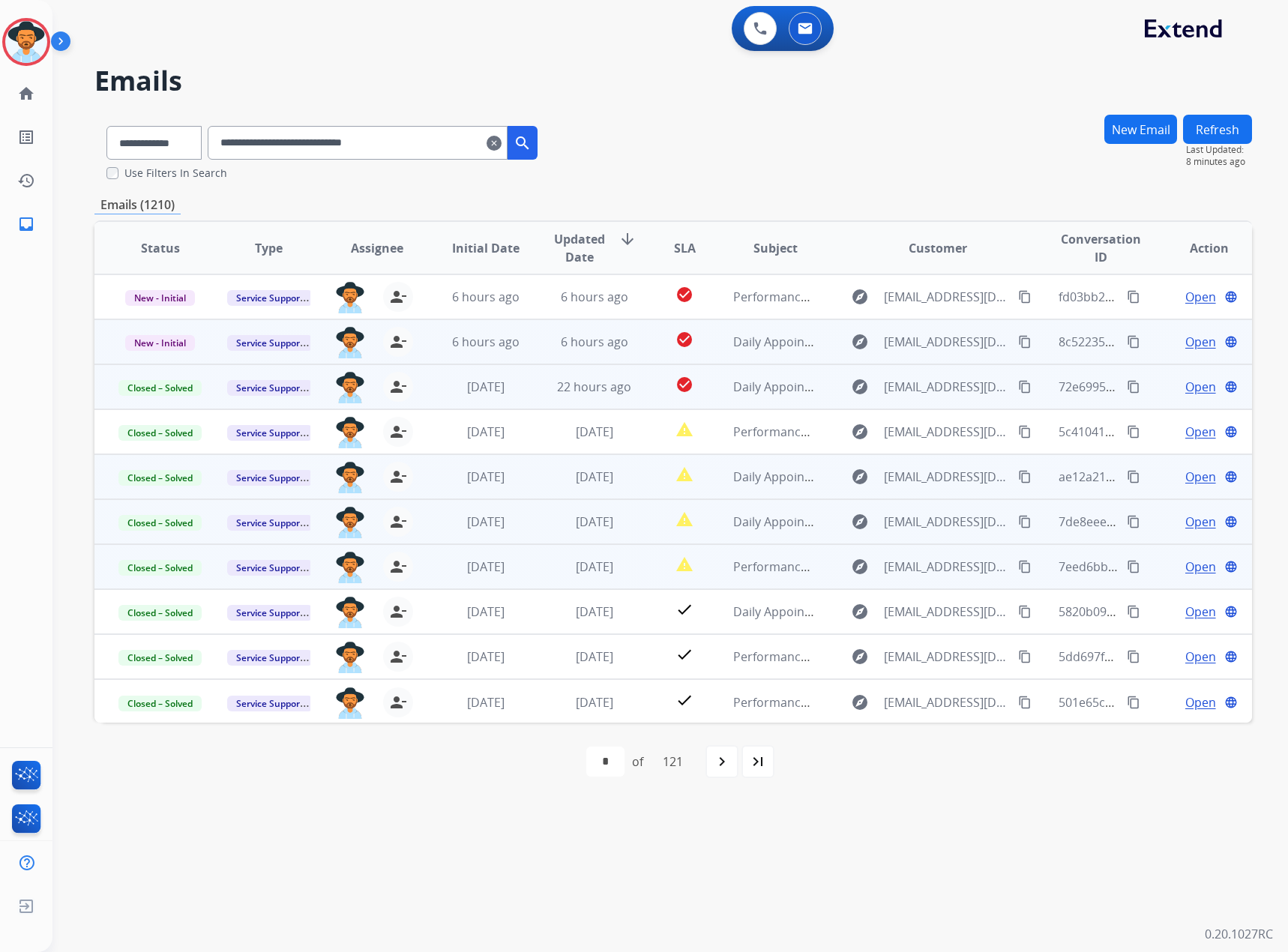
click at [1185, 340] on span "Open" at bounding box center [1200, 341] width 31 height 18
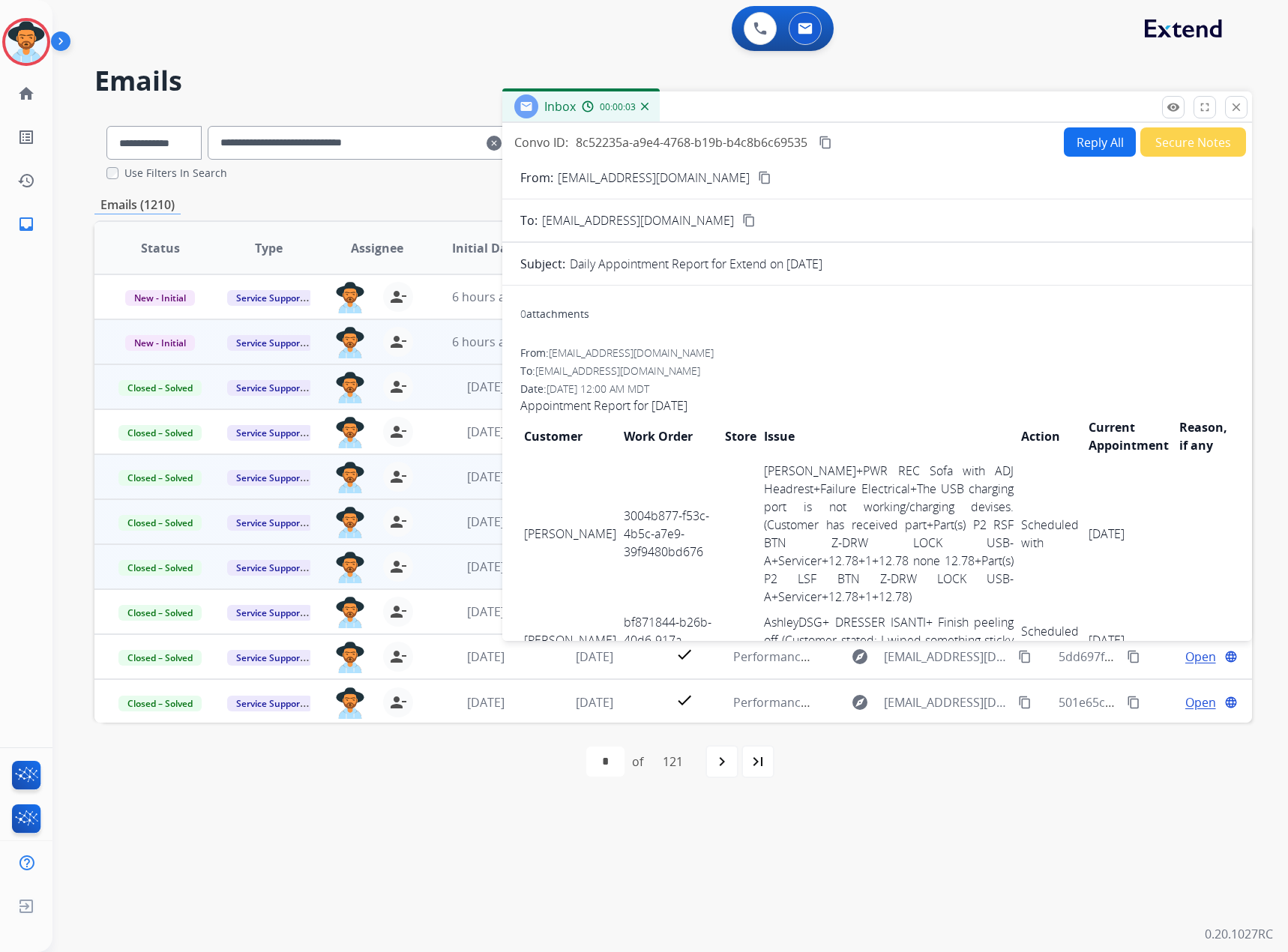
click at [529, 517] on td "[PERSON_NAME]" at bounding box center [570, 533] width 100 height 152
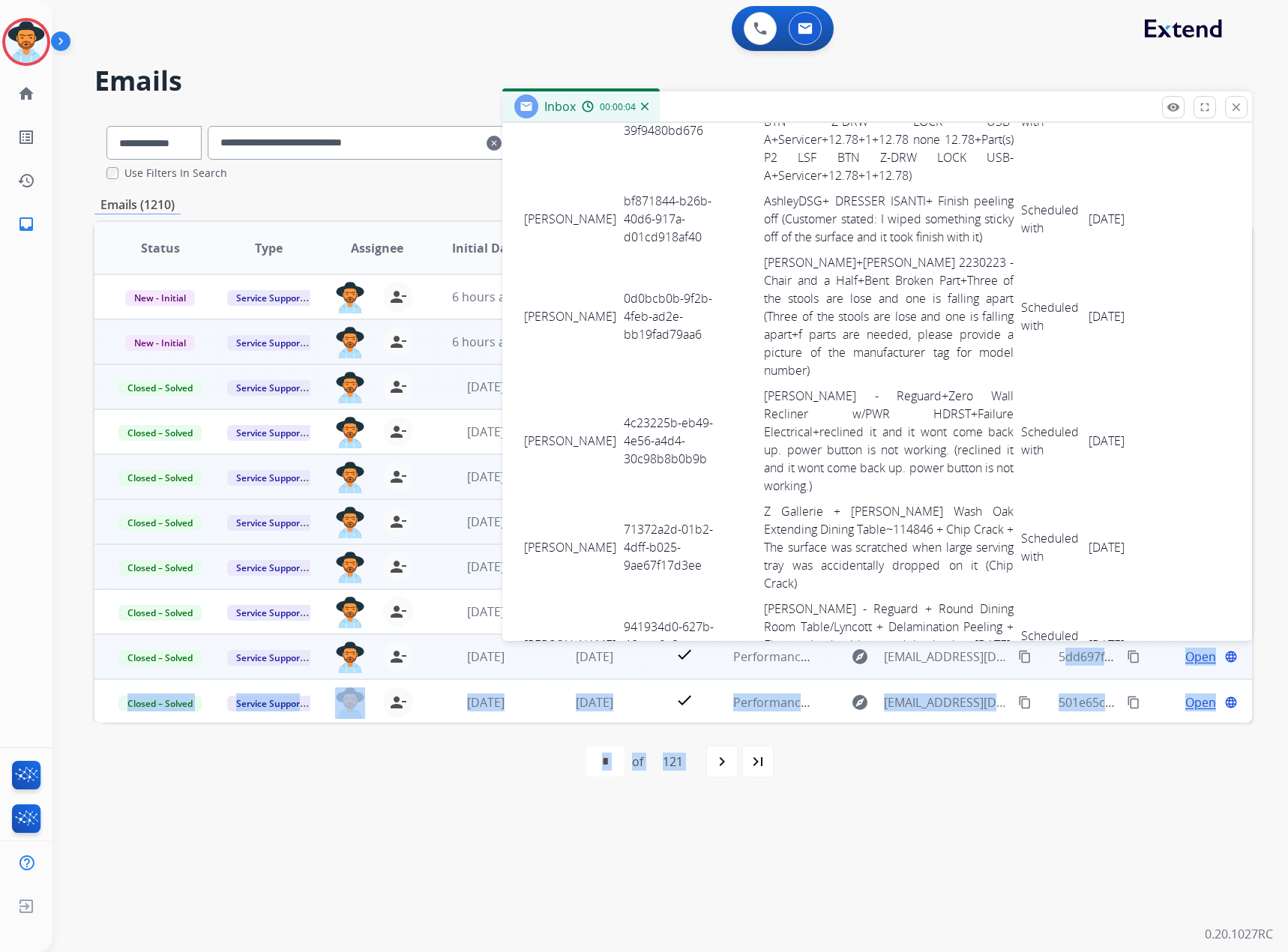
scroll to position [540, 0]
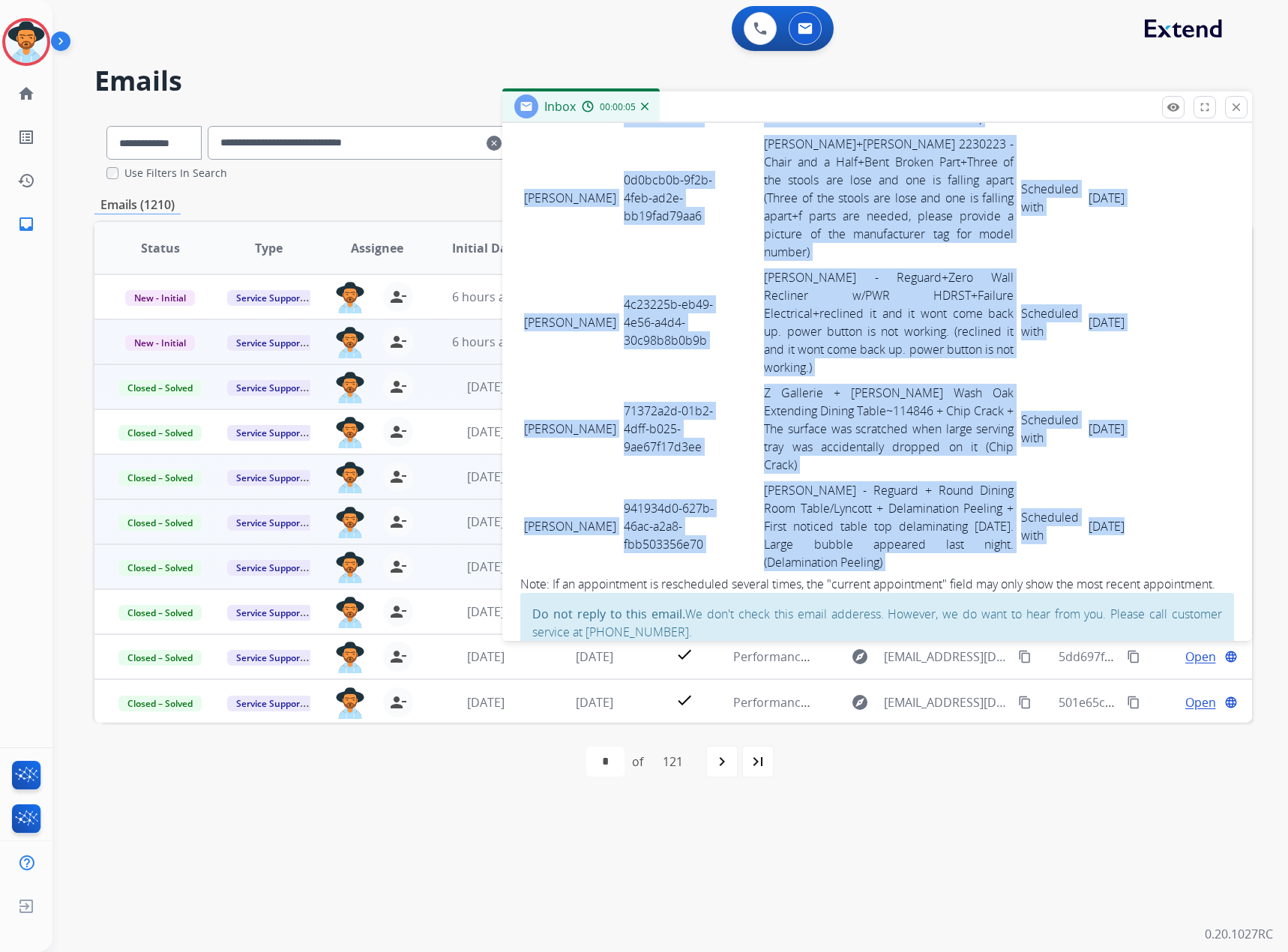
drag, startPoint x: 527, startPoint y: 517, endPoint x: 1203, endPoint y: 471, distance: 677.6
click at [1203, 471] on tbody "[PERSON_NAME] 3004b877-f53c-4b5c-a7e9-39f9480bd676 [PERSON_NAME]+PWR REC Sofa w…" at bounding box center [877, 247] width 713 height 656
copy tbody "[PERSON_NAME] 3004b877-f53c-4b5c-a7e9-39f9480bd676 [PERSON_NAME] - Reguard+PWR …"
click at [1236, 103] on mat-icon "close" at bounding box center [1235, 106] width 13 height 13
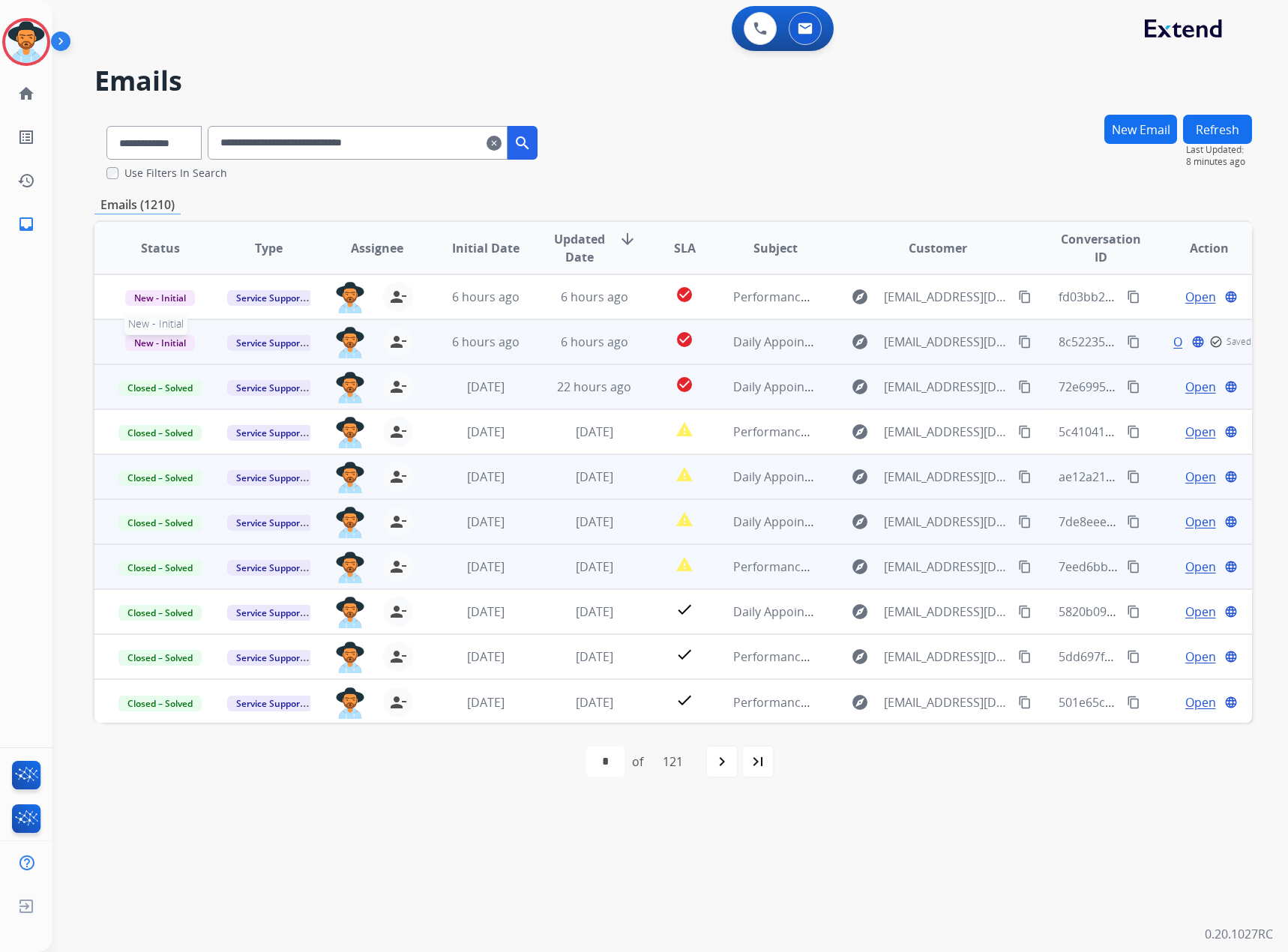
click at [188, 338] on span "New - Initial" at bounding box center [160, 343] width 69 height 16
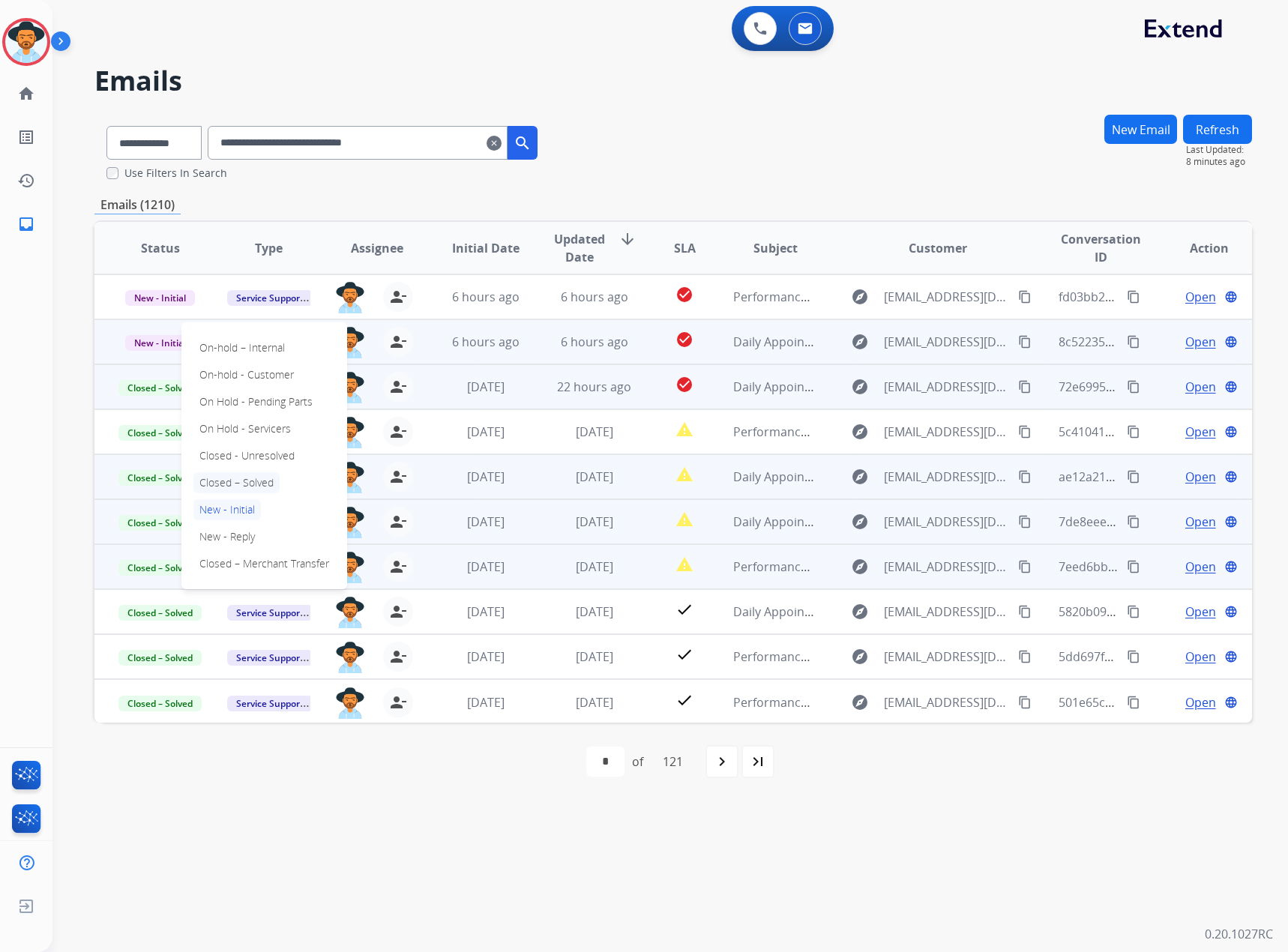
click at [238, 486] on p "Closed – Solved" at bounding box center [236, 483] width 86 height 21
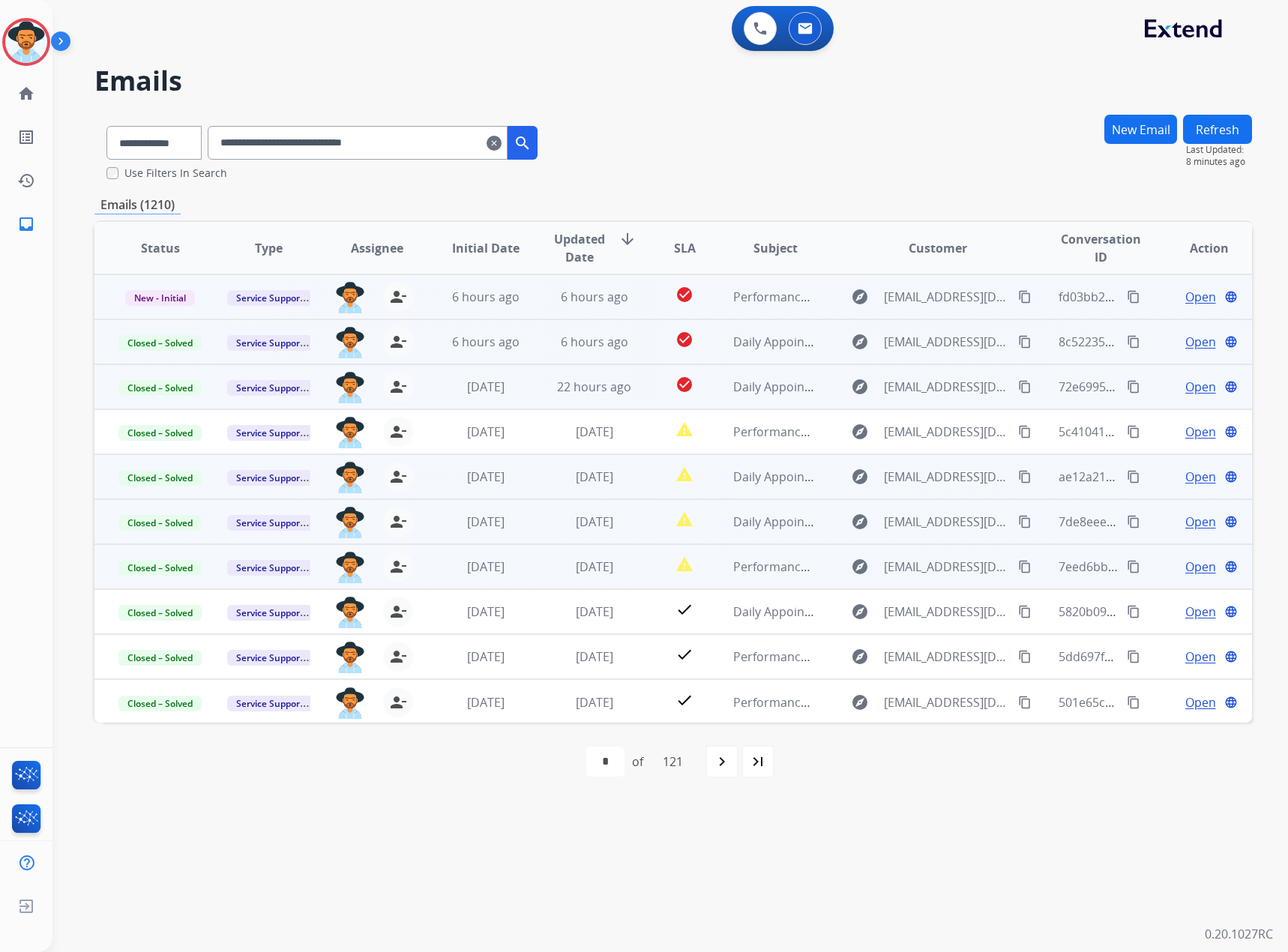
click at [1185, 296] on span "Open" at bounding box center [1200, 297] width 31 height 18
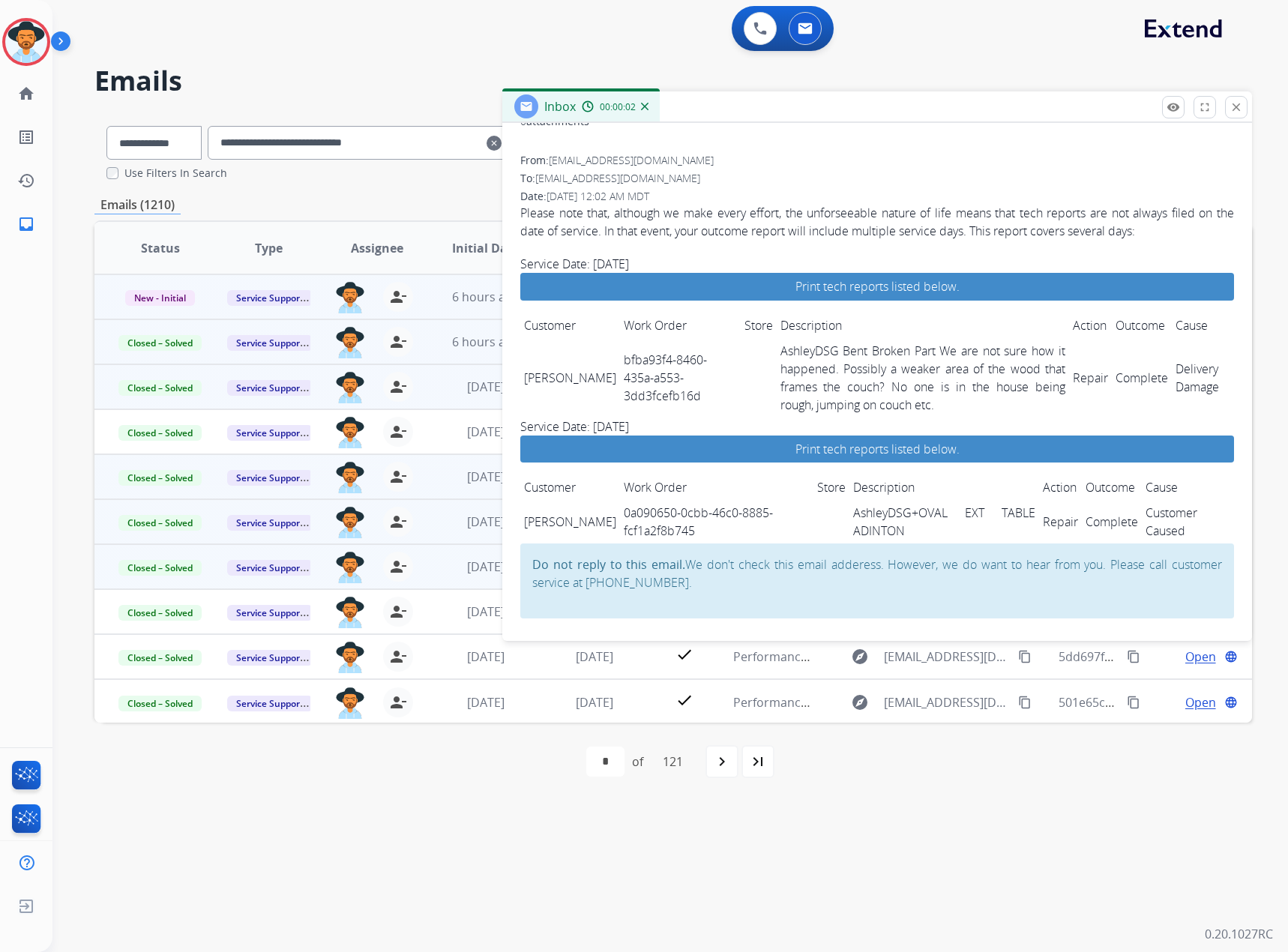
scroll to position [197, 0]
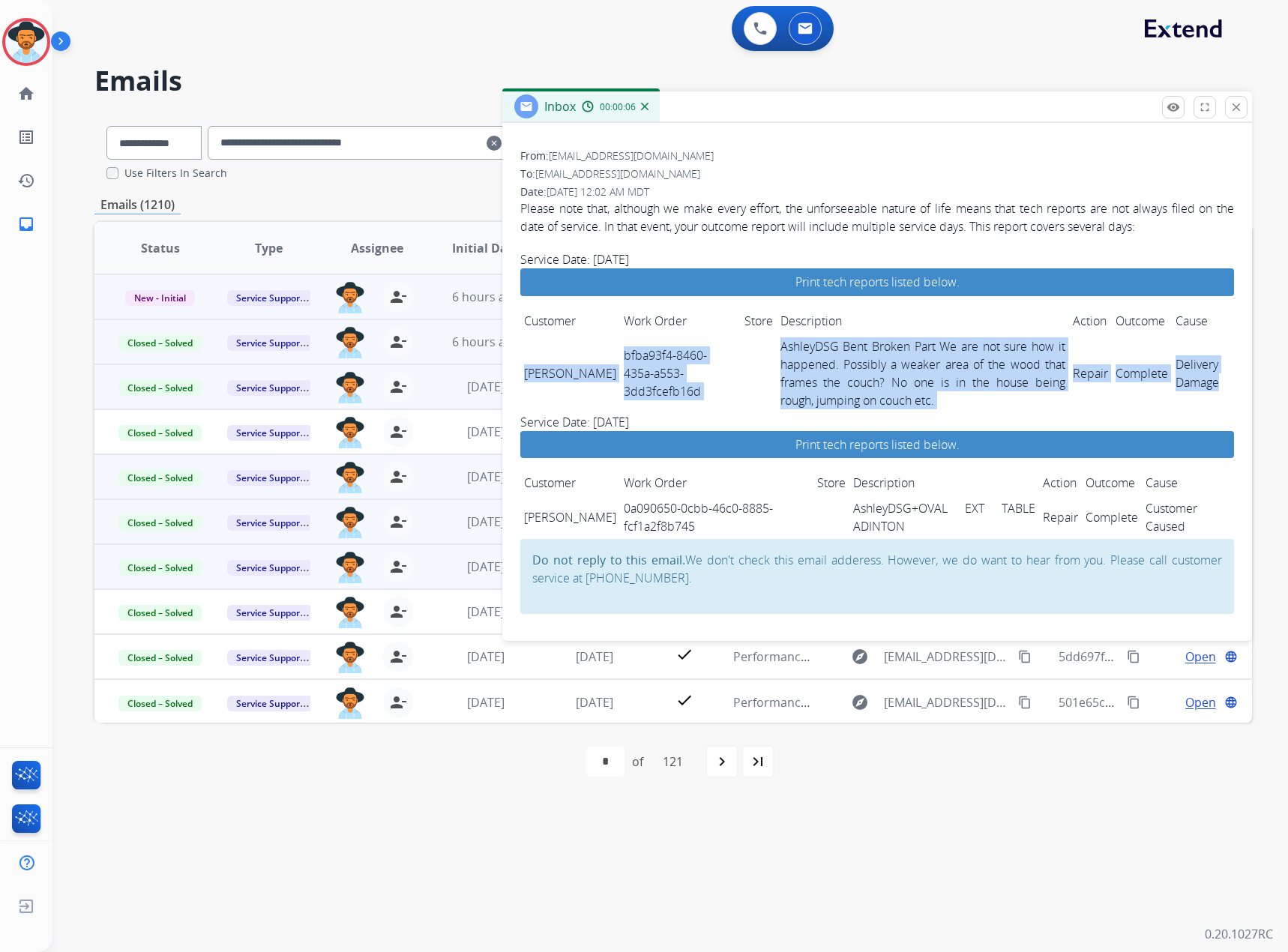
drag, startPoint x: 522, startPoint y: 362, endPoint x: 1211, endPoint y: 387, distance: 689.5
click at [1211, 387] on tr "[PERSON_NAME] bfba93f4-8460-435a-a553-3dd3fcefb16d AshleyDSG Bent Broken Part W…" at bounding box center [877, 373] width 713 height 80
copy tr "[PERSON_NAME] bfba93f4-8460-435a-a553-3dd3fcefb16d AshleyDSG Bent Broken Part W…"
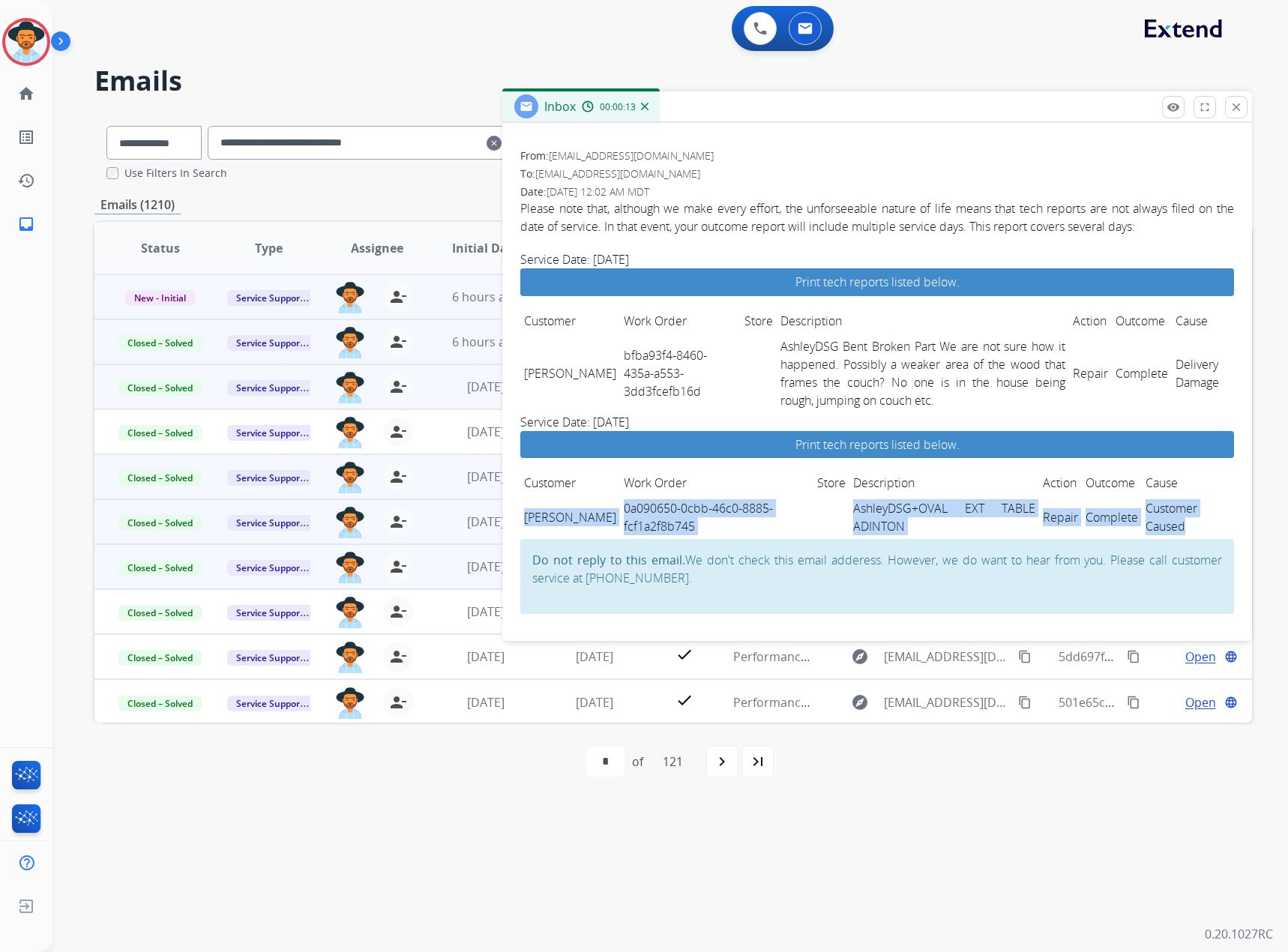
drag, startPoint x: 523, startPoint y: 519, endPoint x: 1216, endPoint y: 527, distance: 693.0
click at [1216, 527] on tr "[PERSON_NAME] 0a090650-0cbb-46c0-8885-fcf1a2f8b745 AshleyDSG+OVAL EXT TABLE ADI…" at bounding box center [877, 518] width 713 height 44
copy tr "[PERSON_NAME] 0a090650-0cbb-46c0-8885-fcf1a2f8b745 AshleyDSG+OVAL EXT TABLE ADI…"
click at [1231, 111] on mat-icon "close" at bounding box center [1235, 106] width 13 height 13
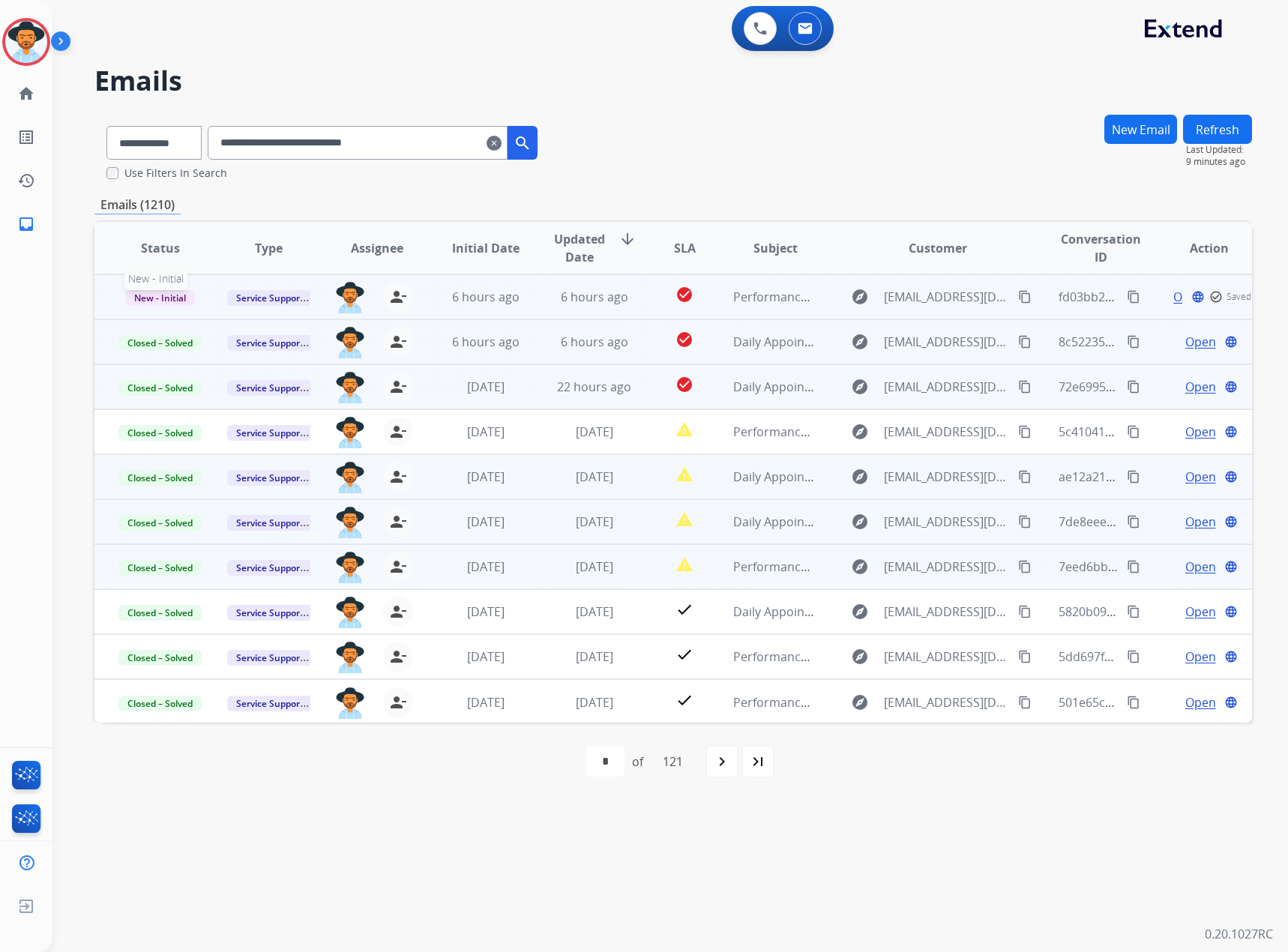
click at [154, 296] on span "New - Initial" at bounding box center [160, 298] width 69 height 16
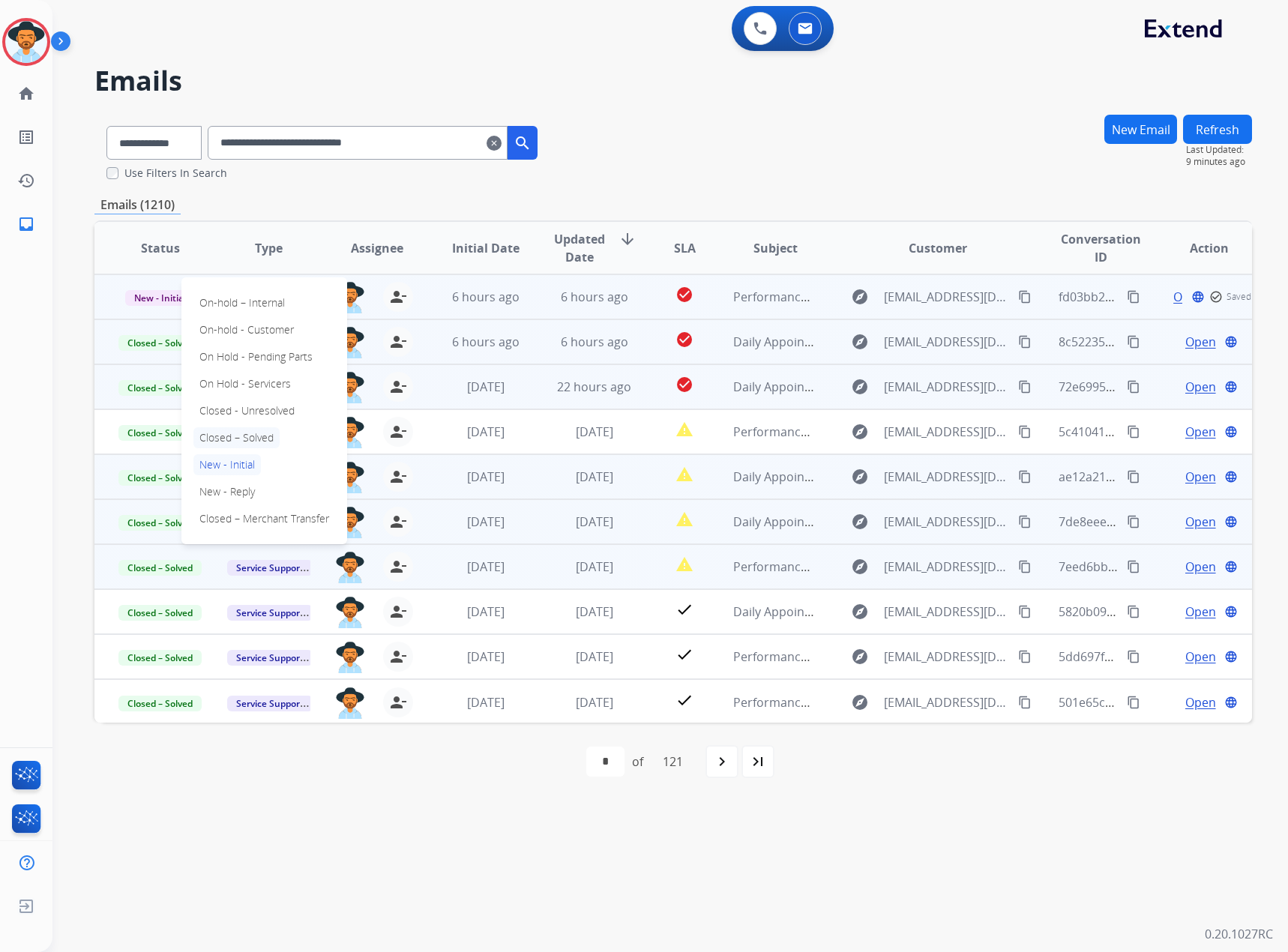
click at [235, 444] on p "Closed – Solved" at bounding box center [236, 438] width 86 height 21
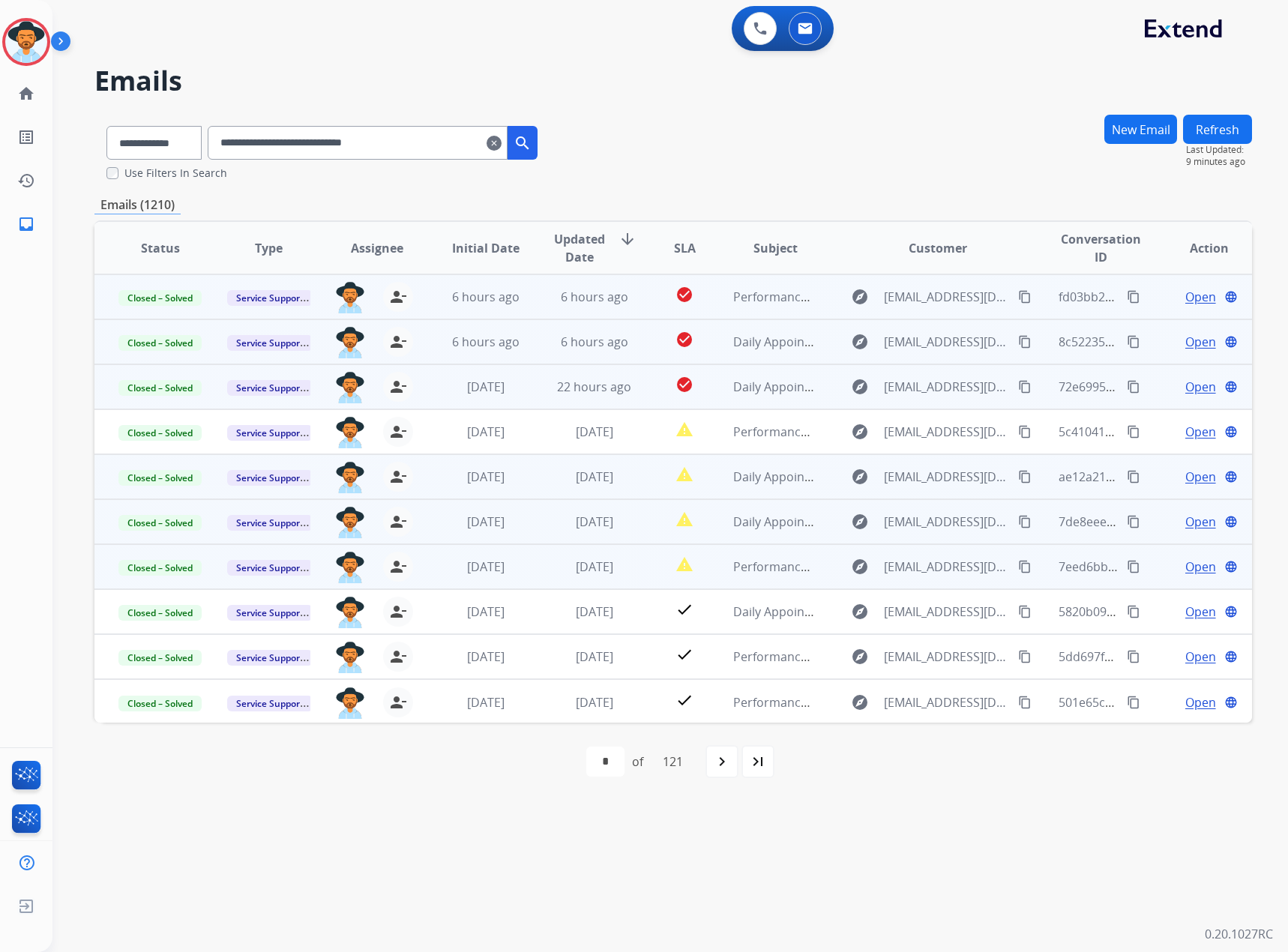
click at [502, 141] on mat-icon "clear" at bounding box center [493, 143] width 15 height 18
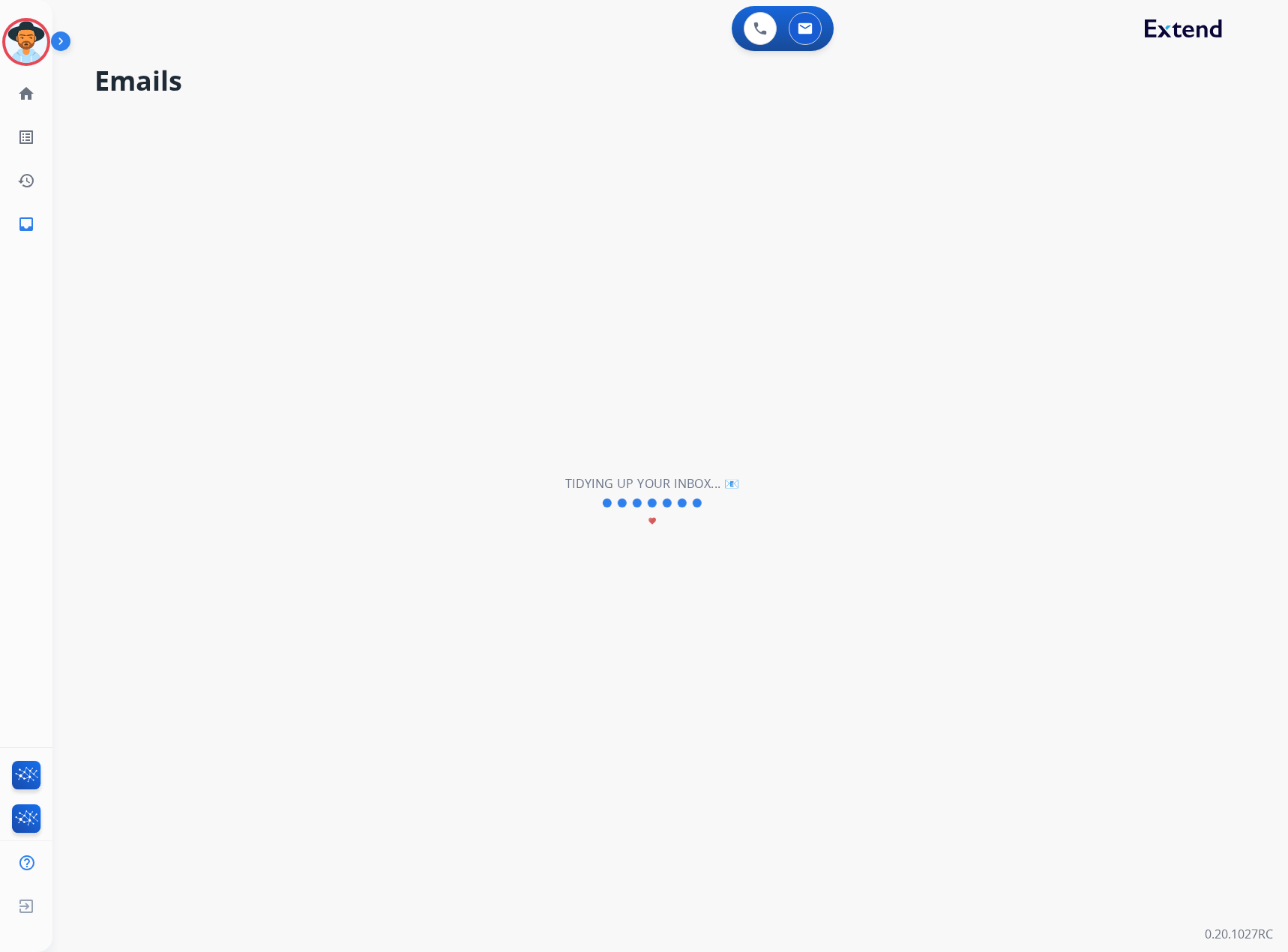
select select "**********"
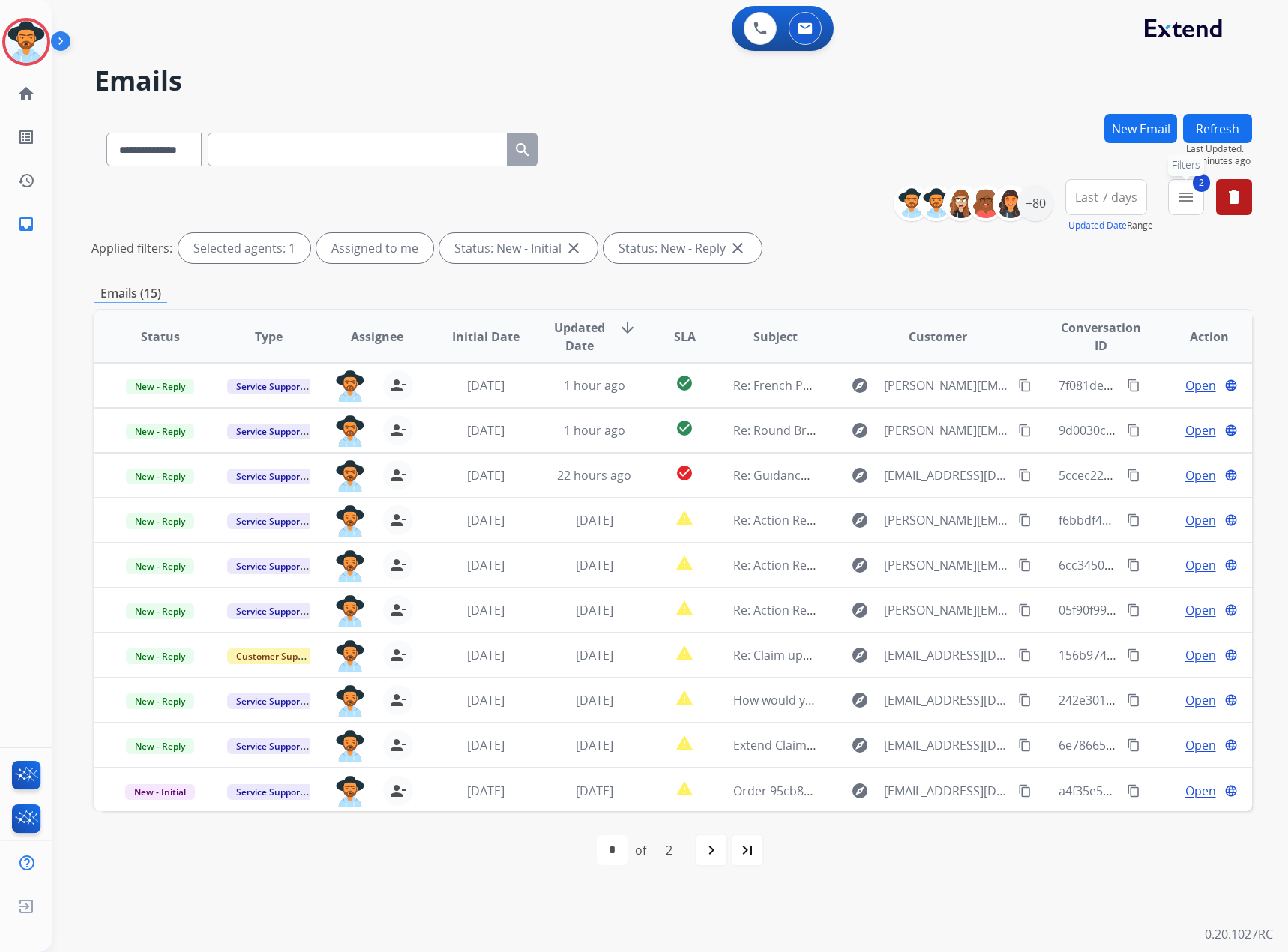
click at [1193, 196] on mat-icon "menu" at bounding box center [1185, 197] width 18 height 18
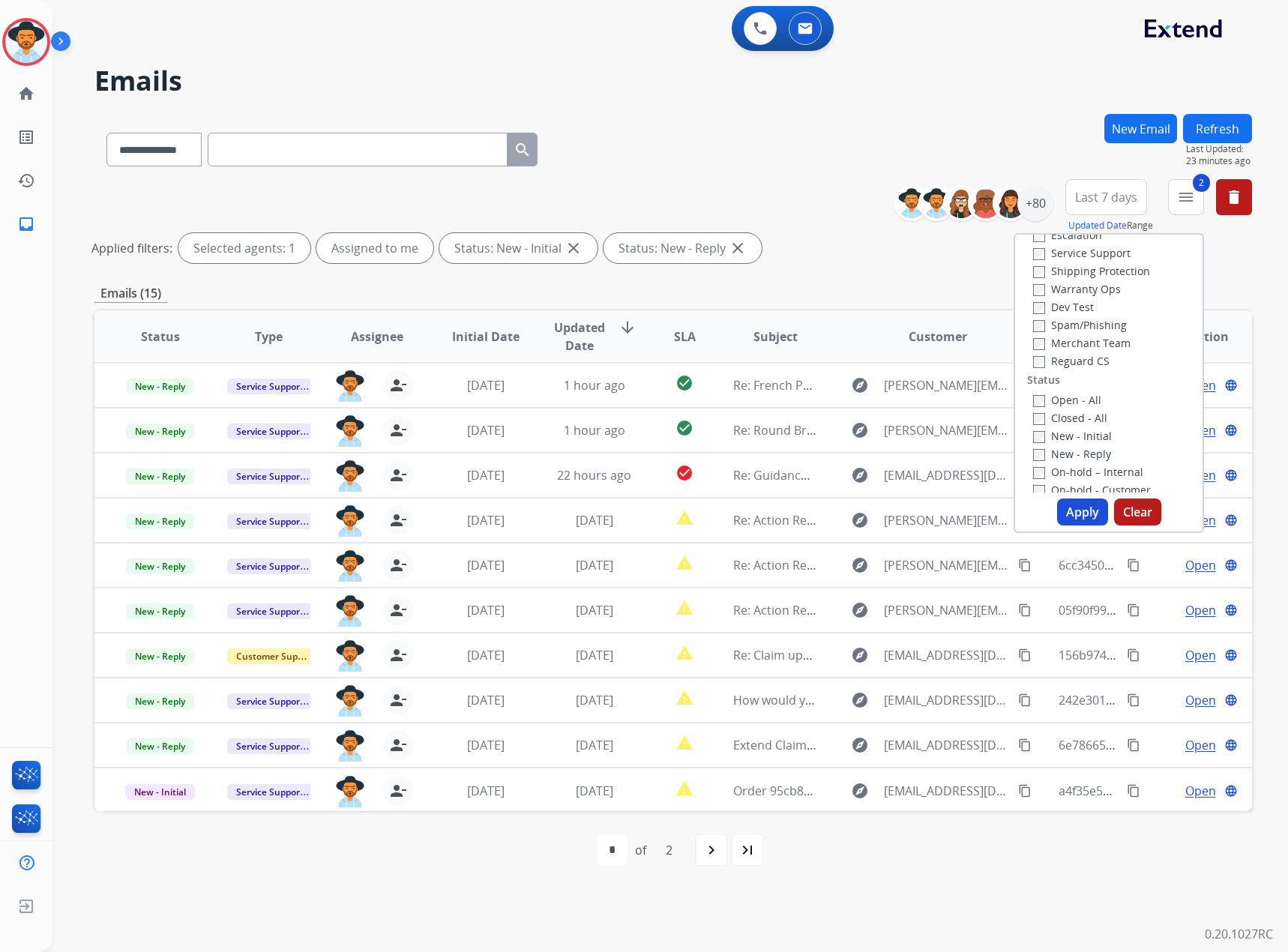
scroll to position [0, 0]
click at [1096, 326] on label "Service Support" at bounding box center [1081, 325] width 97 height 14
click at [1068, 512] on button "Apply" at bounding box center [1083, 512] width 51 height 27
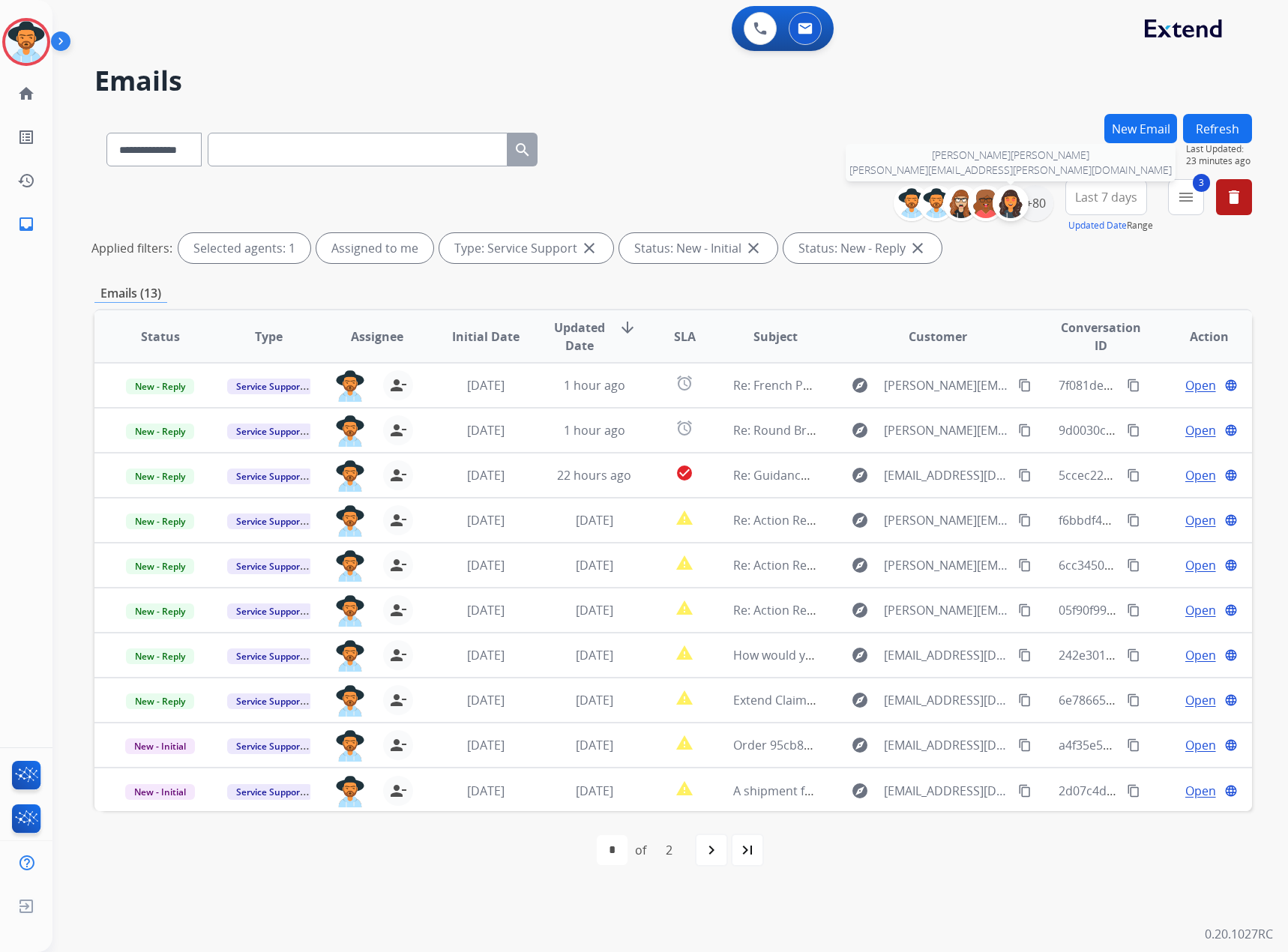
click at [1022, 198] on img at bounding box center [1011, 203] width 30 height 30
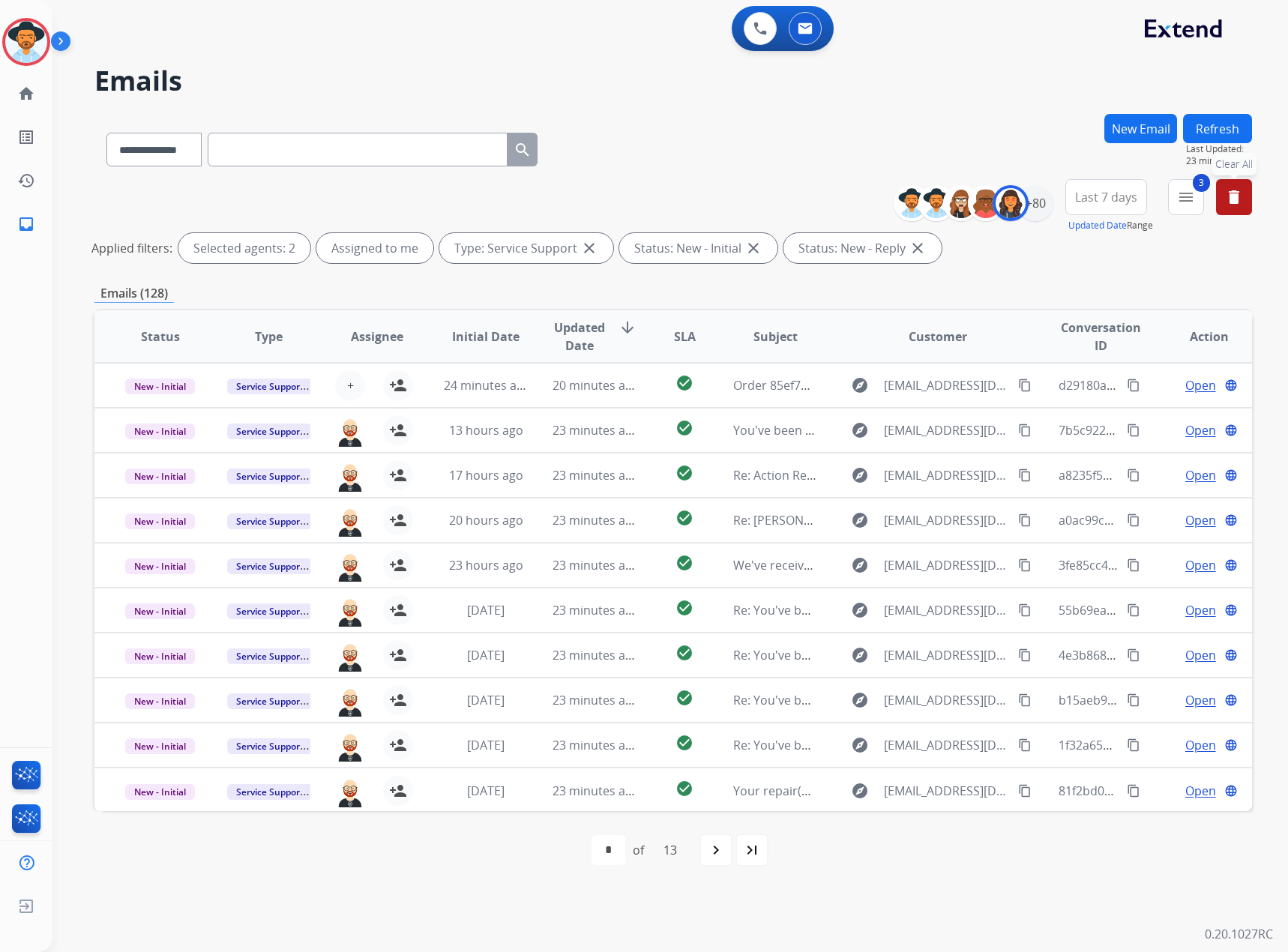
click at [1241, 185] on button "delete Clear All" at bounding box center [1234, 197] width 36 height 36
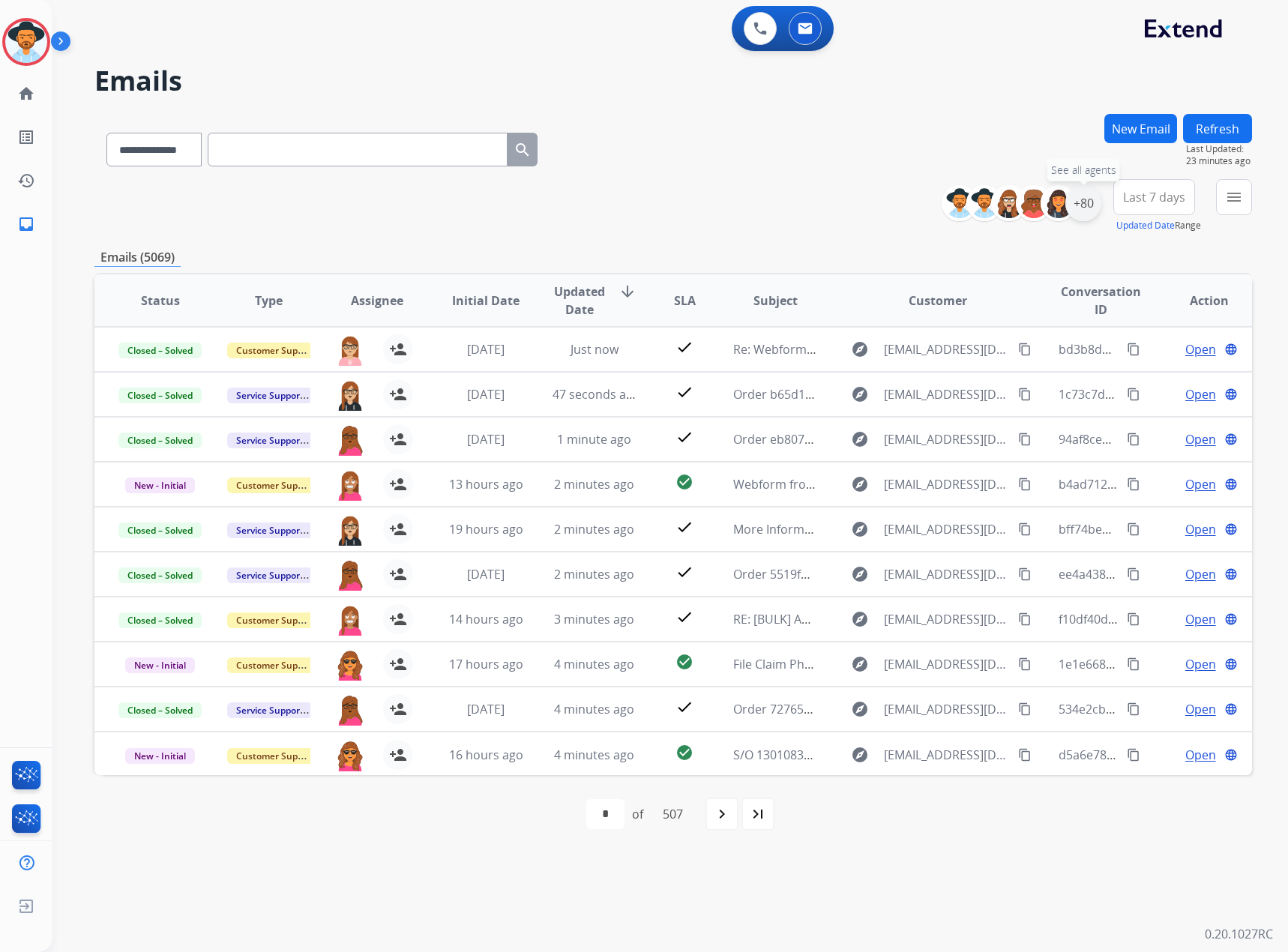
click at [1091, 200] on div "+80" at bounding box center [1083, 203] width 36 height 36
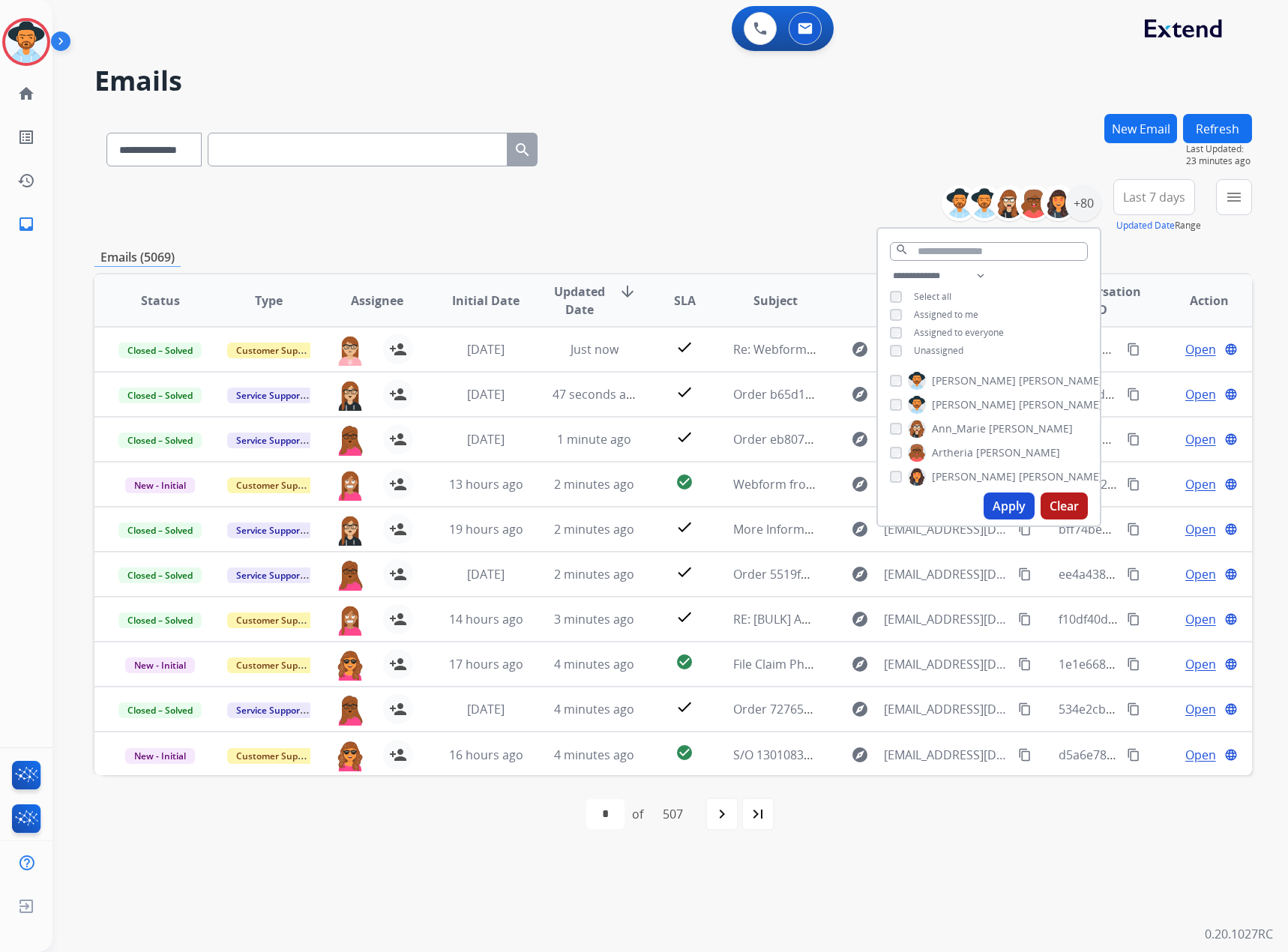
click at [938, 308] on span "Assigned to me" at bounding box center [945, 314] width 64 height 13
click at [935, 340] on div "**********" at bounding box center [988, 314] width 222 height 96
click at [951, 348] on span "Unassigned" at bounding box center [938, 350] width 49 height 13
click at [1011, 512] on button "Apply" at bounding box center [1009, 505] width 51 height 27
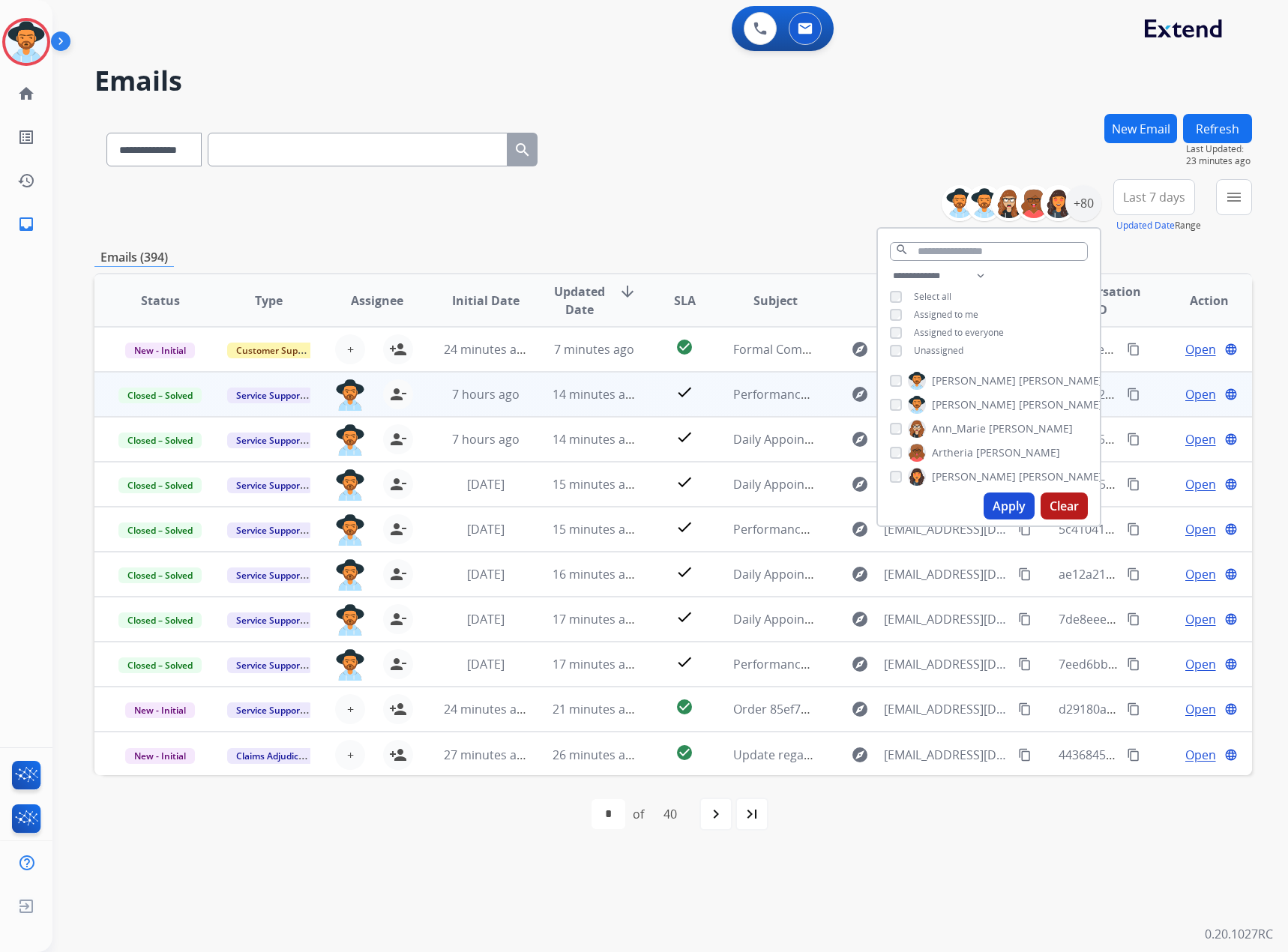
click at [1163, 186] on button "Last 7 days" at bounding box center [1154, 197] width 82 height 36
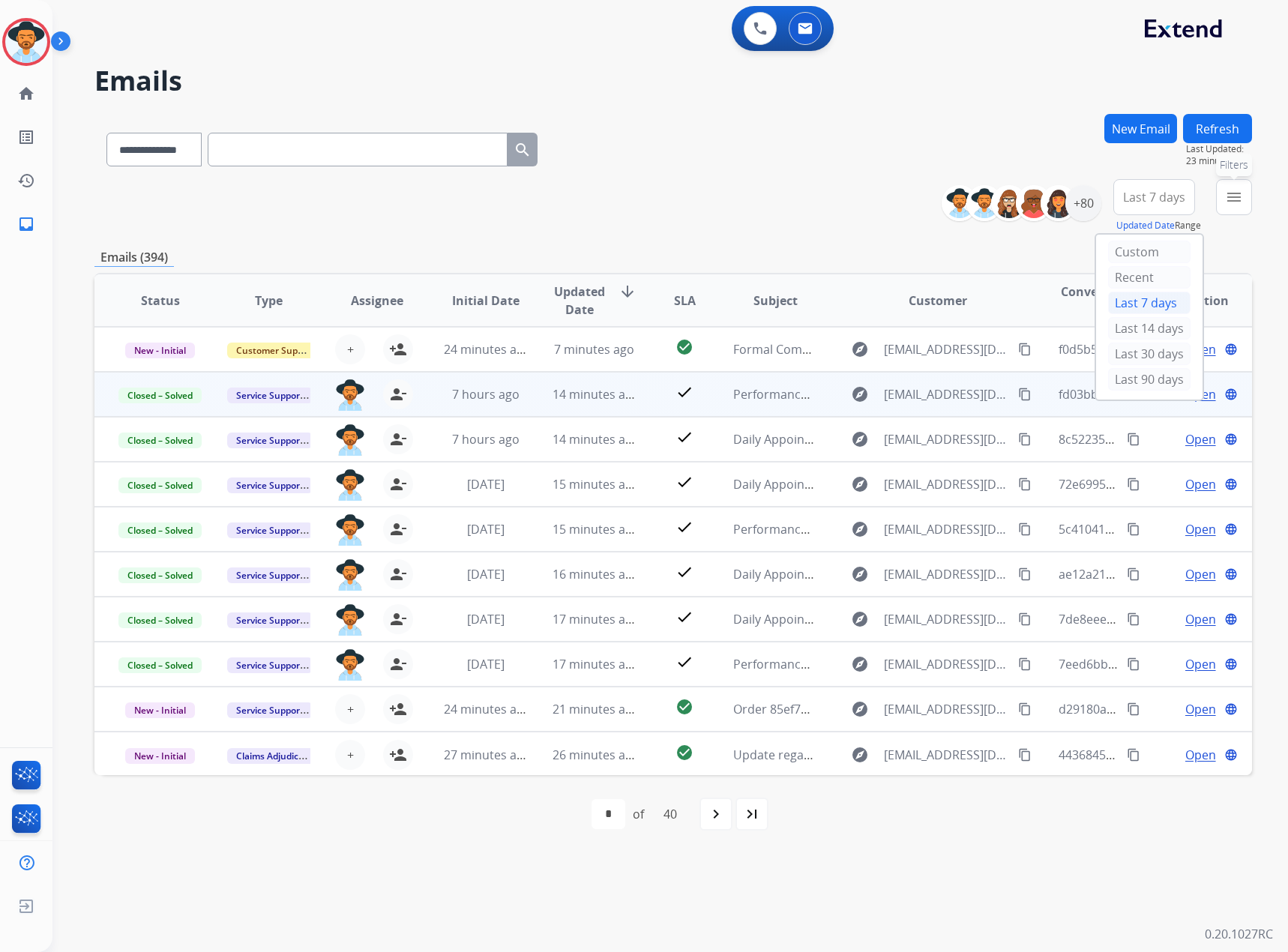
click at [1246, 195] on button "menu Filters" at bounding box center [1234, 197] width 36 height 36
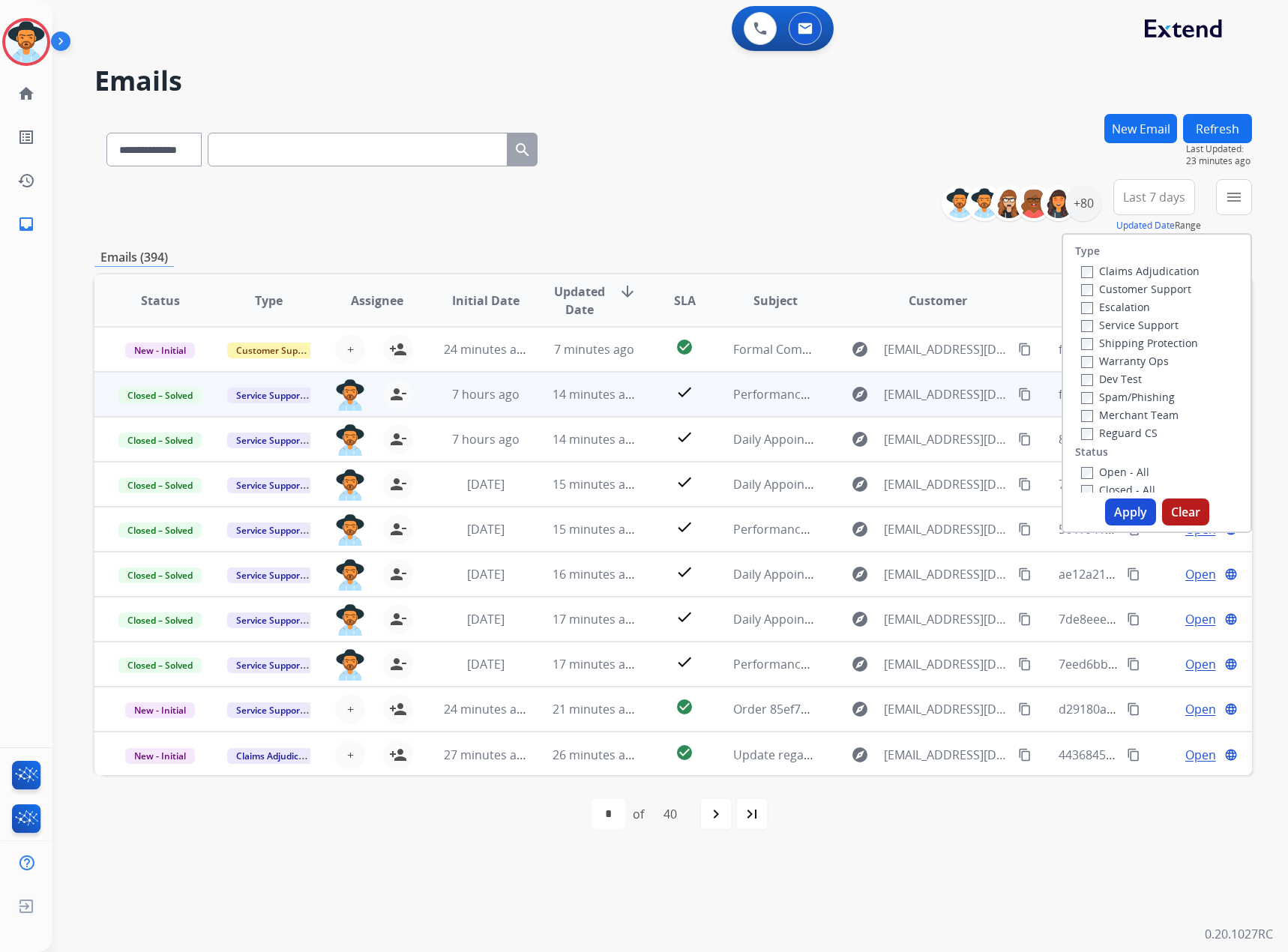
click at [1108, 321] on label "Service Support" at bounding box center [1129, 325] width 97 height 14
click at [1109, 281] on label "New - Initial" at bounding box center [1120, 283] width 79 height 14
click at [1109, 299] on label "New - Reply" at bounding box center [1120, 301] width 78 height 14
click at [1118, 523] on button "Apply" at bounding box center [1130, 512] width 51 height 27
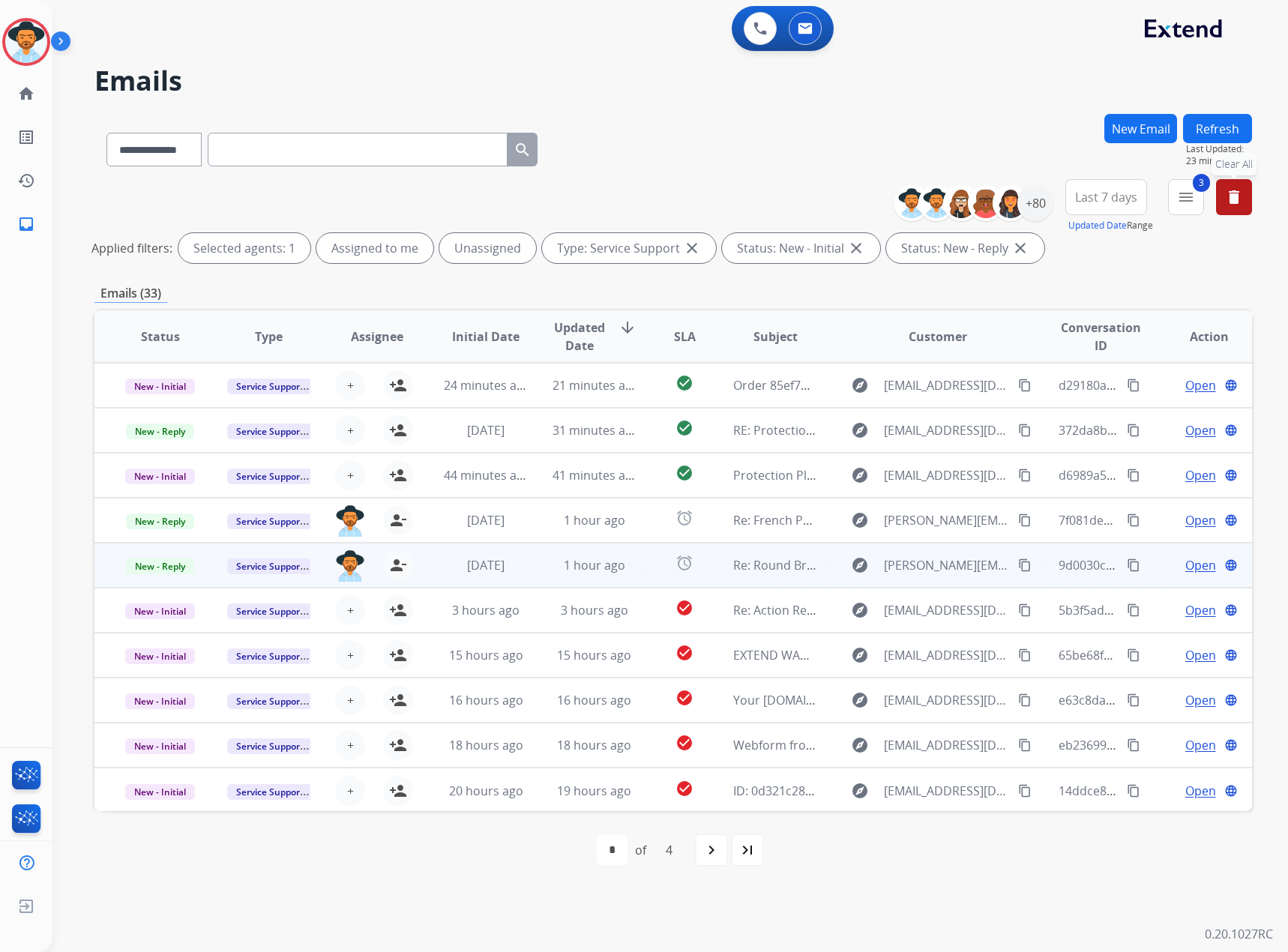
scroll to position [2, 0]
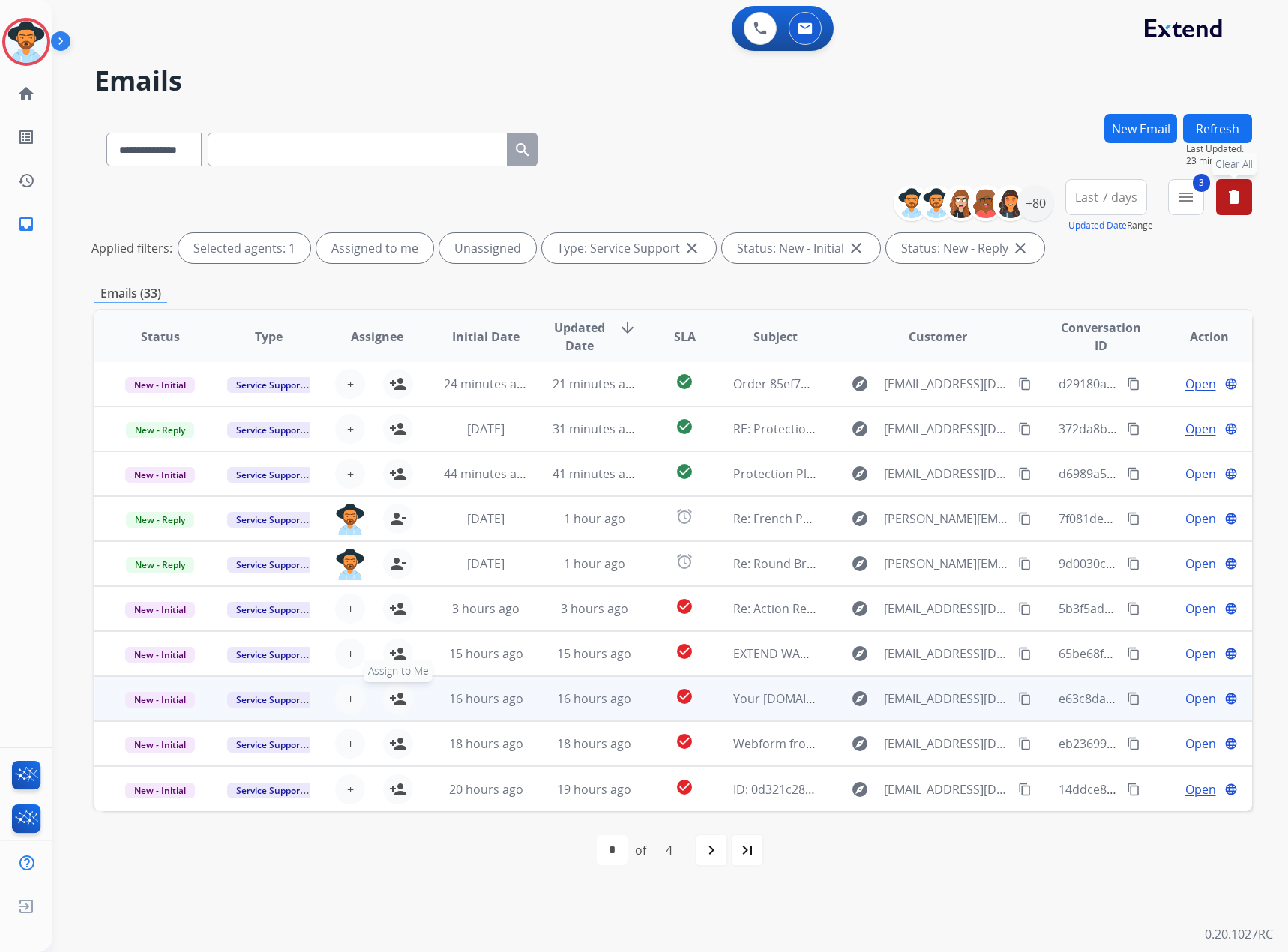
click at [393, 698] on mat-icon "person_add" at bounding box center [397, 698] width 18 height 18
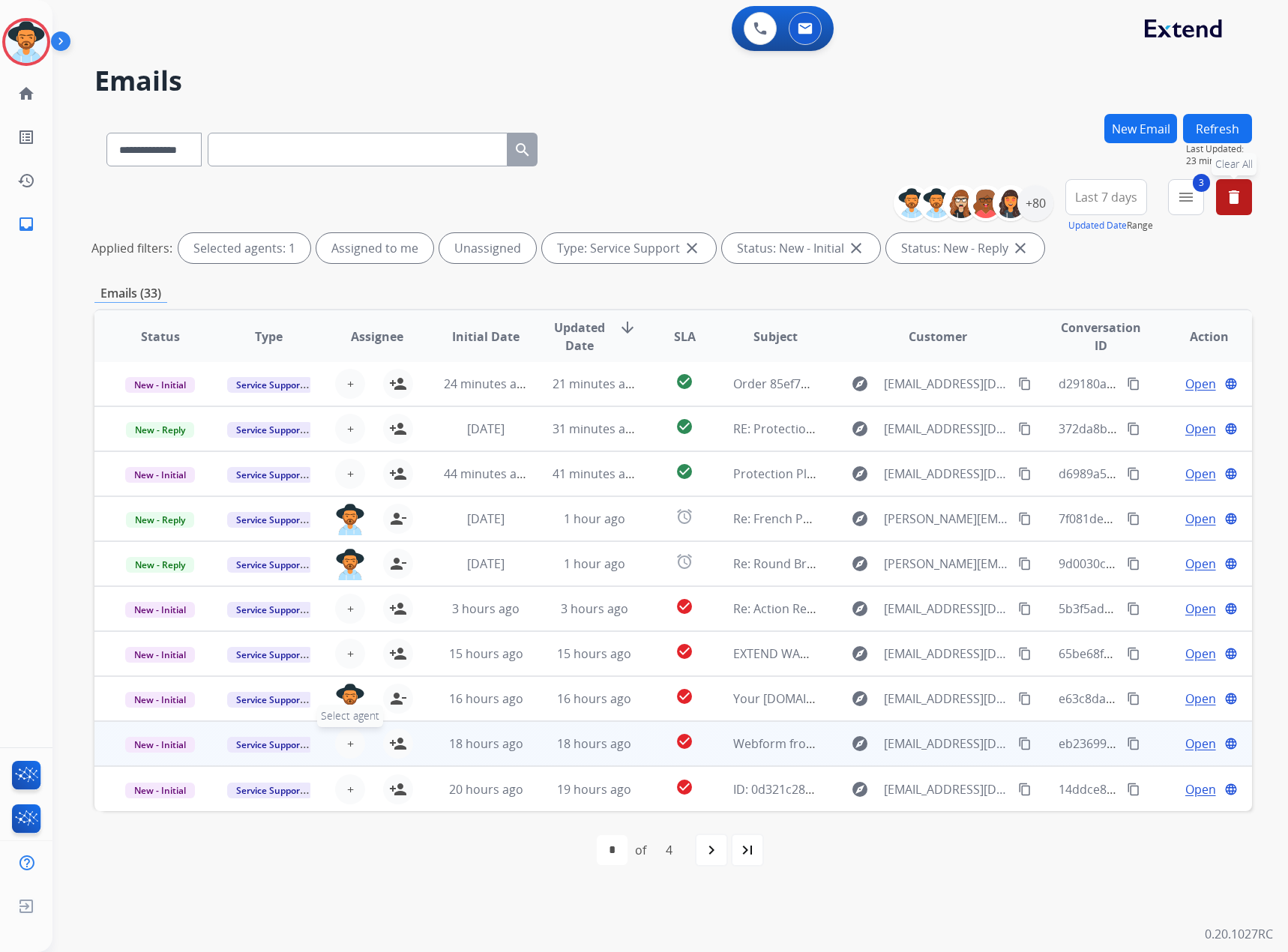
click at [343, 749] on button "+ Select agent" at bounding box center [350, 743] width 30 height 30
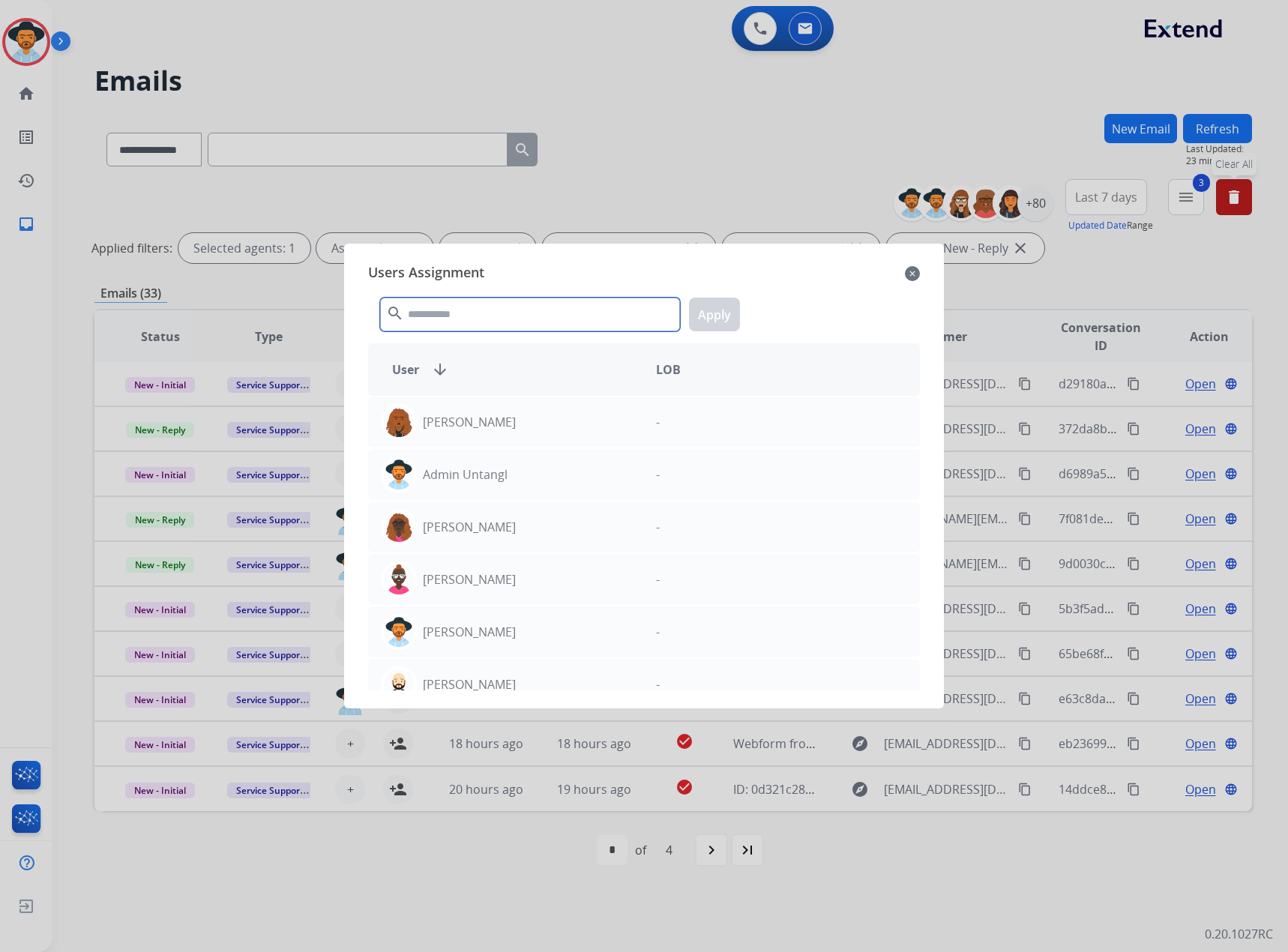
click at [465, 326] on input "text" at bounding box center [530, 314] width 300 height 33
type input "*"
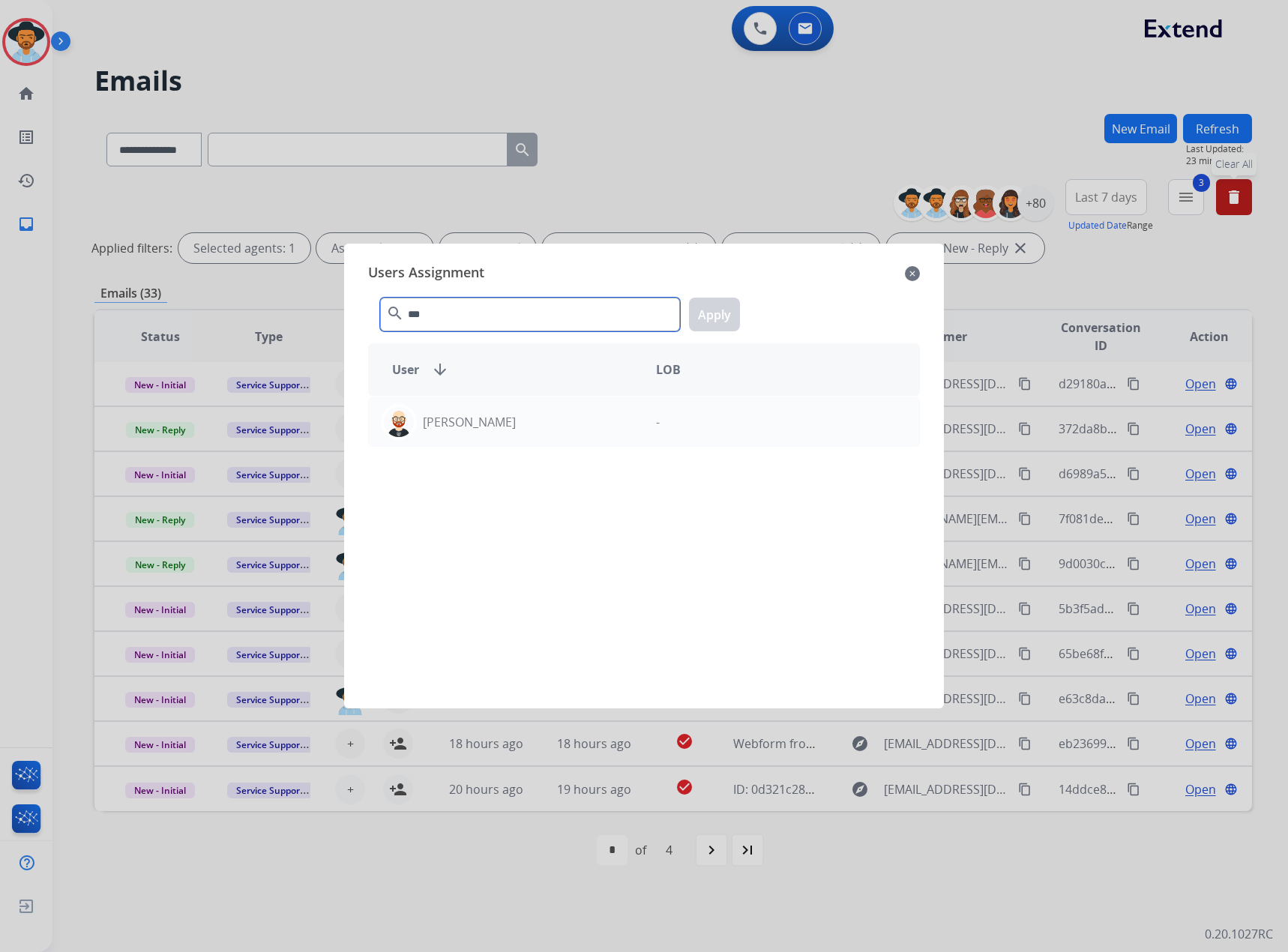
type input "***"
click at [513, 397] on div "[PERSON_NAME] -" at bounding box center [643, 543] width 552 height 295
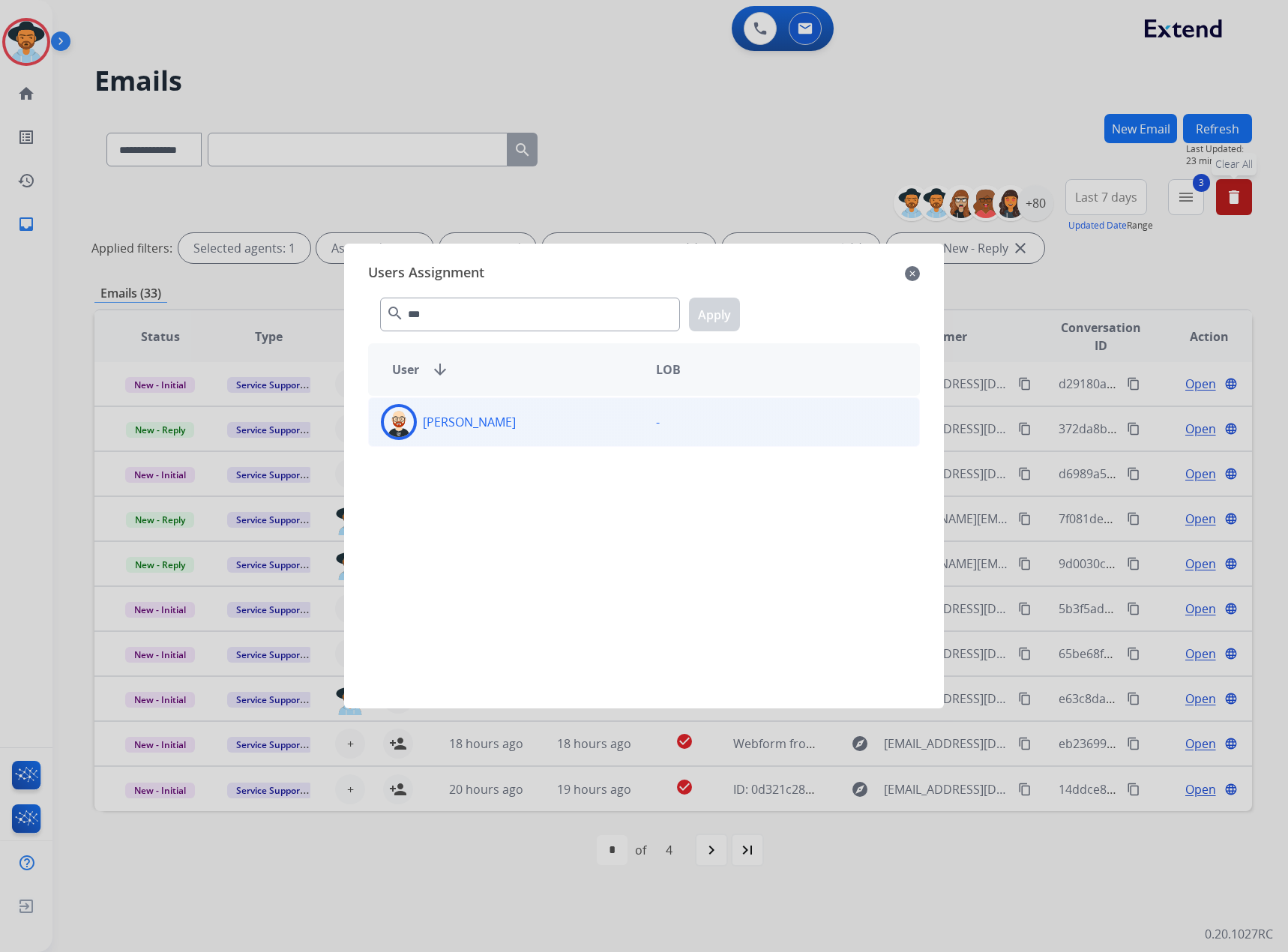
click at [520, 399] on div "[PERSON_NAME] -" at bounding box center [643, 422] width 552 height 49
click at [703, 306] on button "Apply" at bounding box center [714, 314] width 51 height 33
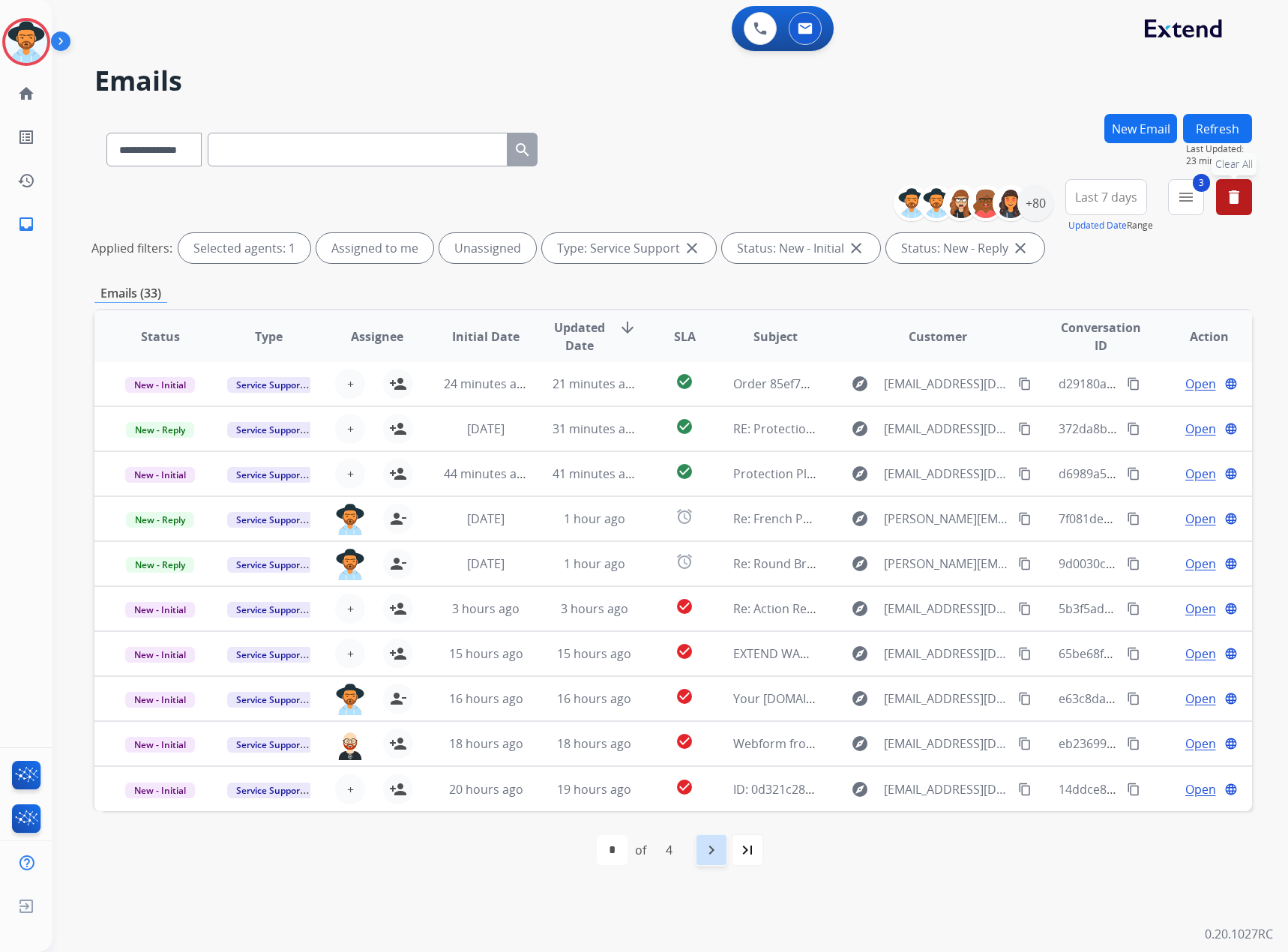
click at [703, 856] on mat-icon "navigate_next" at bounding box center [712, 850] width 18 height 18
select select "*"
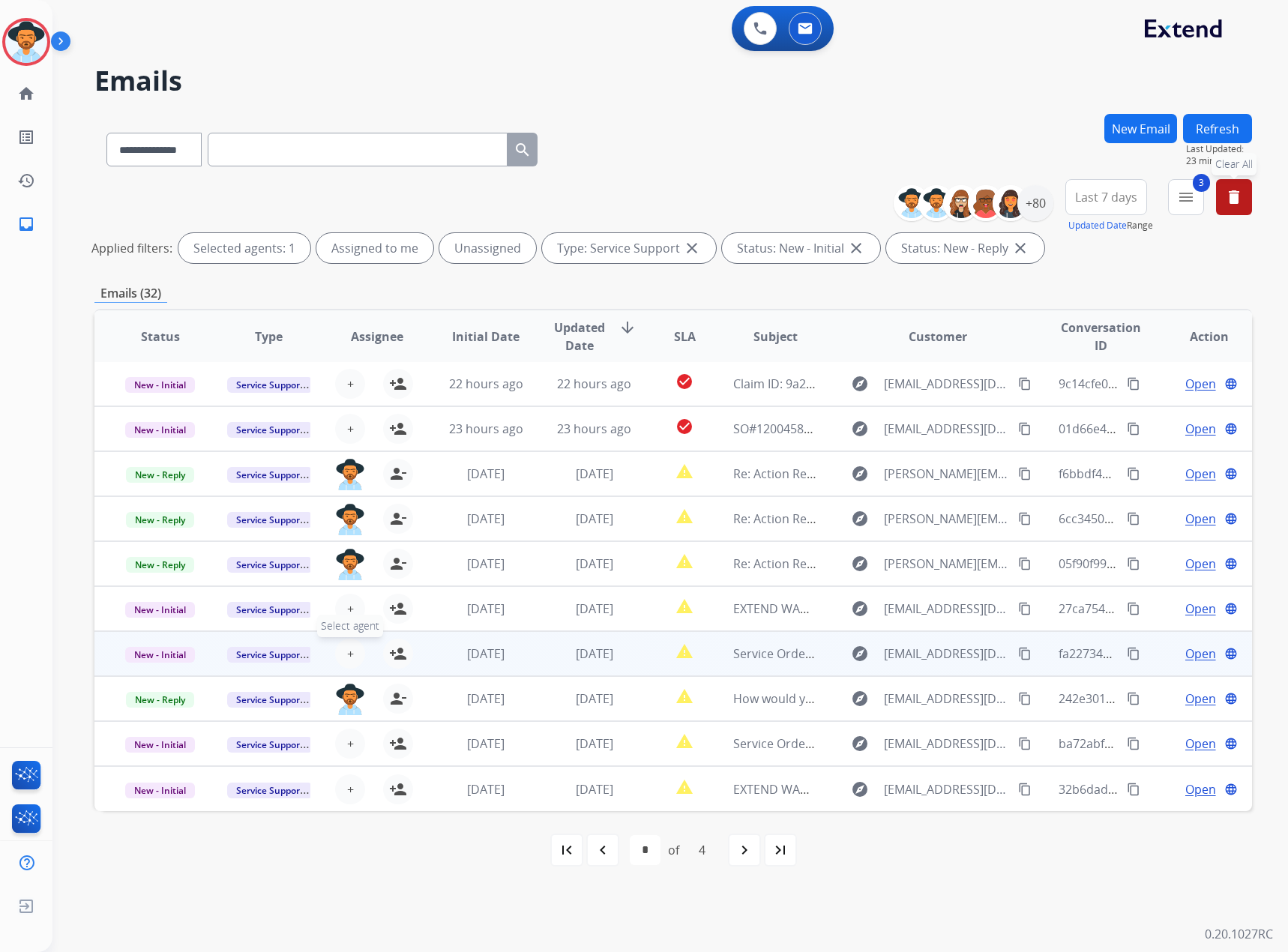
click at [350, 654] on span "+" at bounding box center [351, 654] width 7 height 18
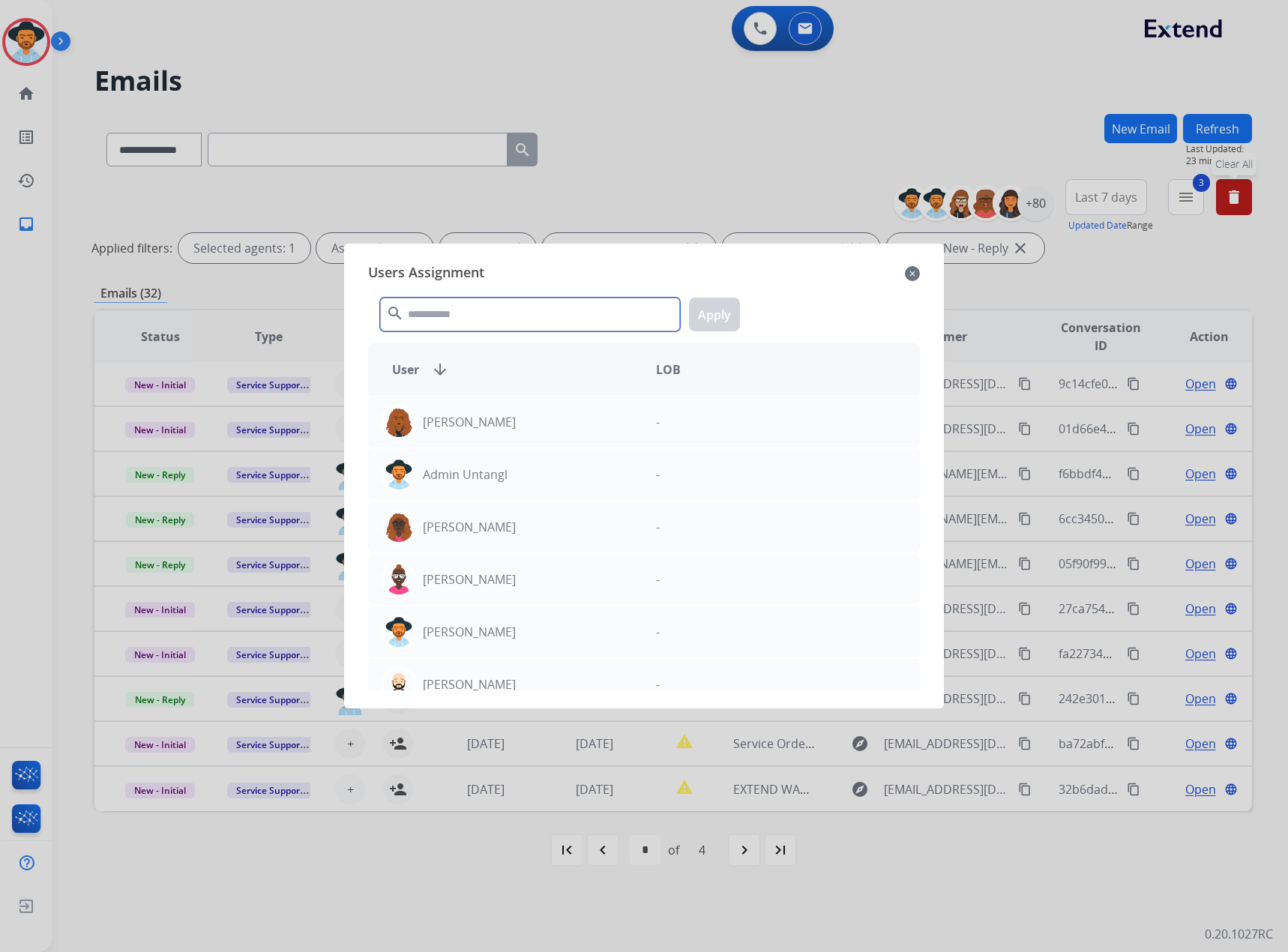
click at [506, 317] on input "text" at bounding box center [530, 314] width 300 height 33
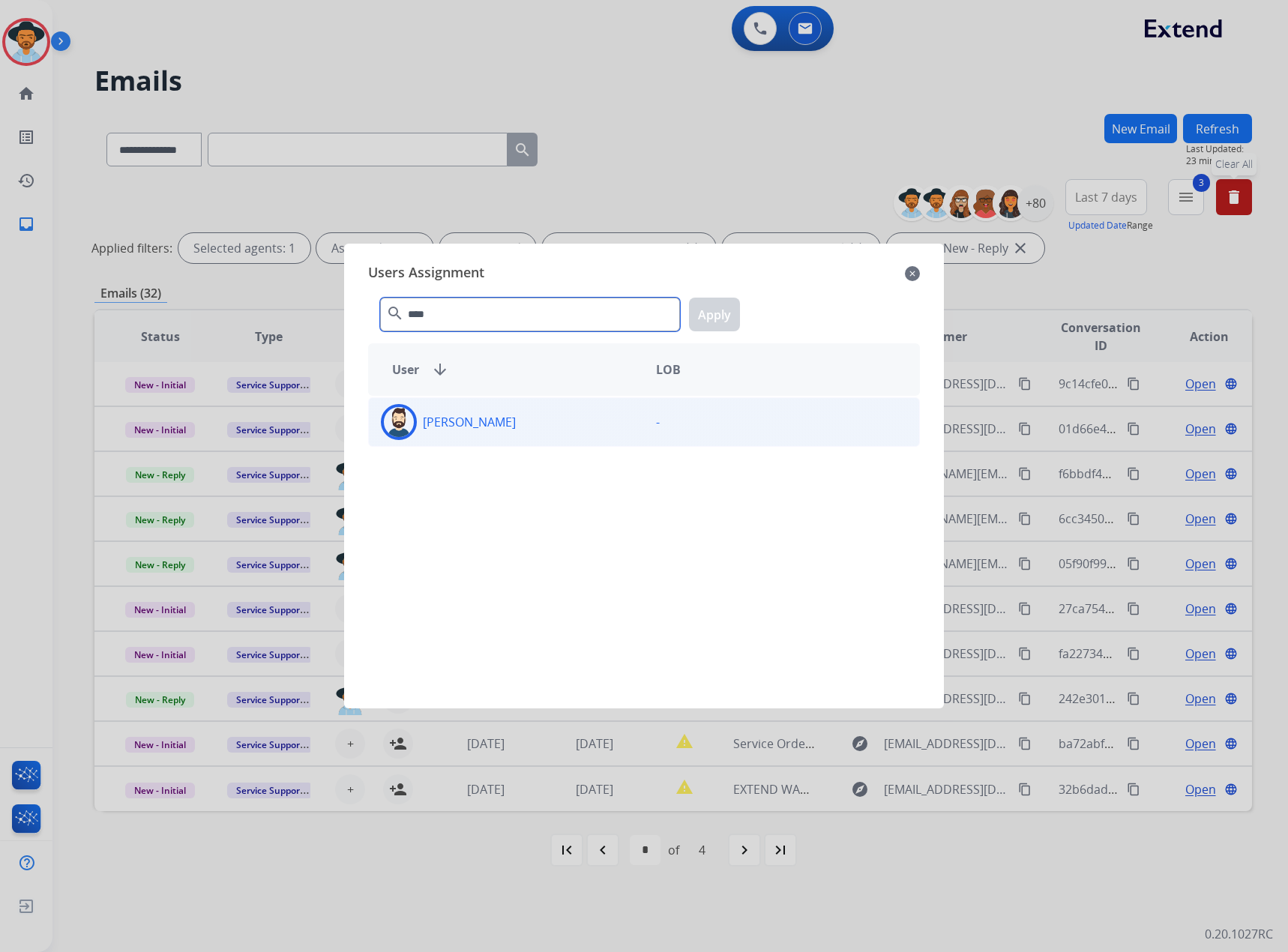
type input "****"
click at [513, 424] on div "[PERSON_NAME]" at bounding box center [506, 421] width 275 height 36
click at [722, 311] on button "Apply" at bounding box center [714, 314] width 51 height 33
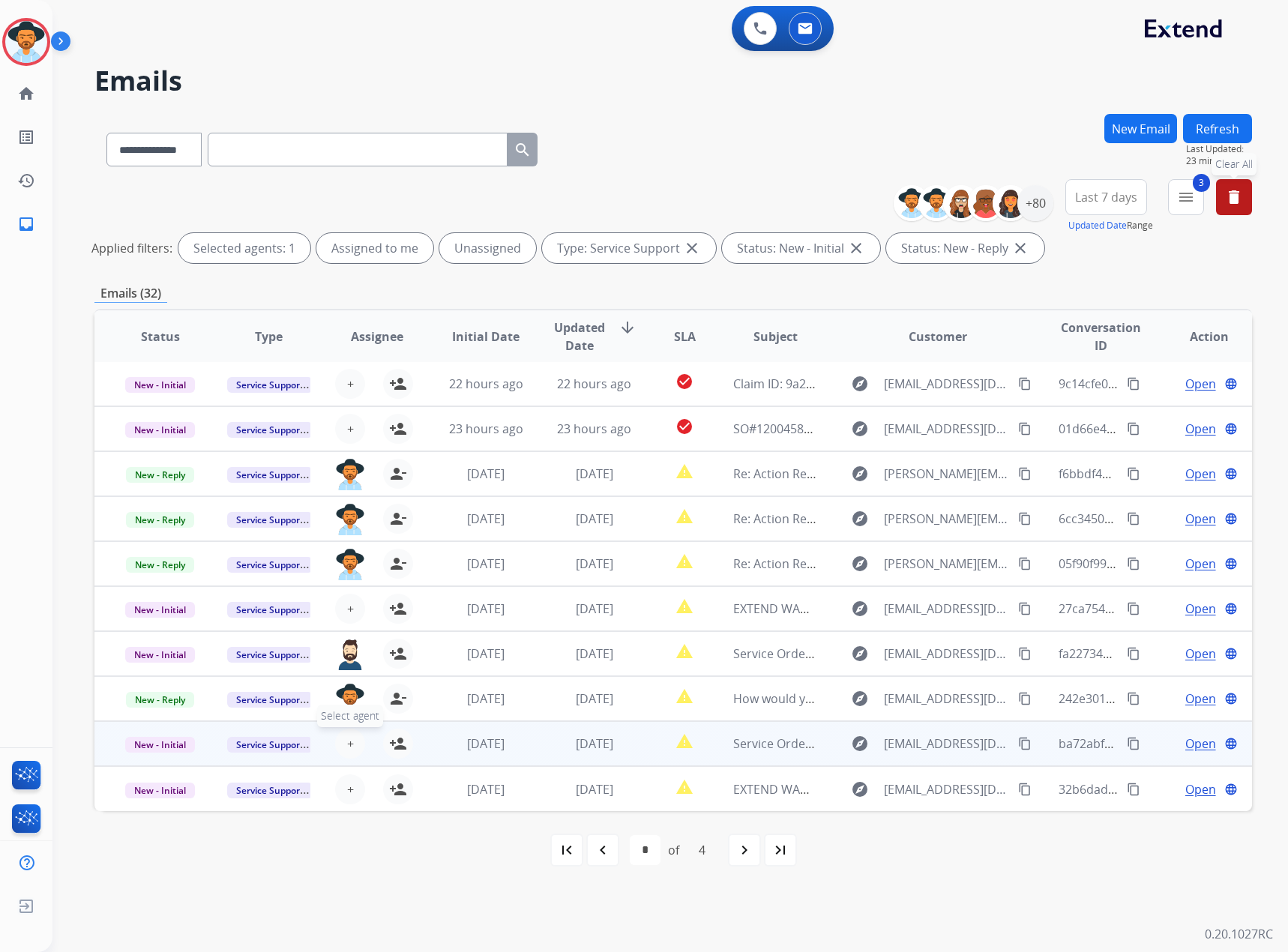
click at [347, 747] on span "+" at bounding box center [351, 743] width 7 height 18
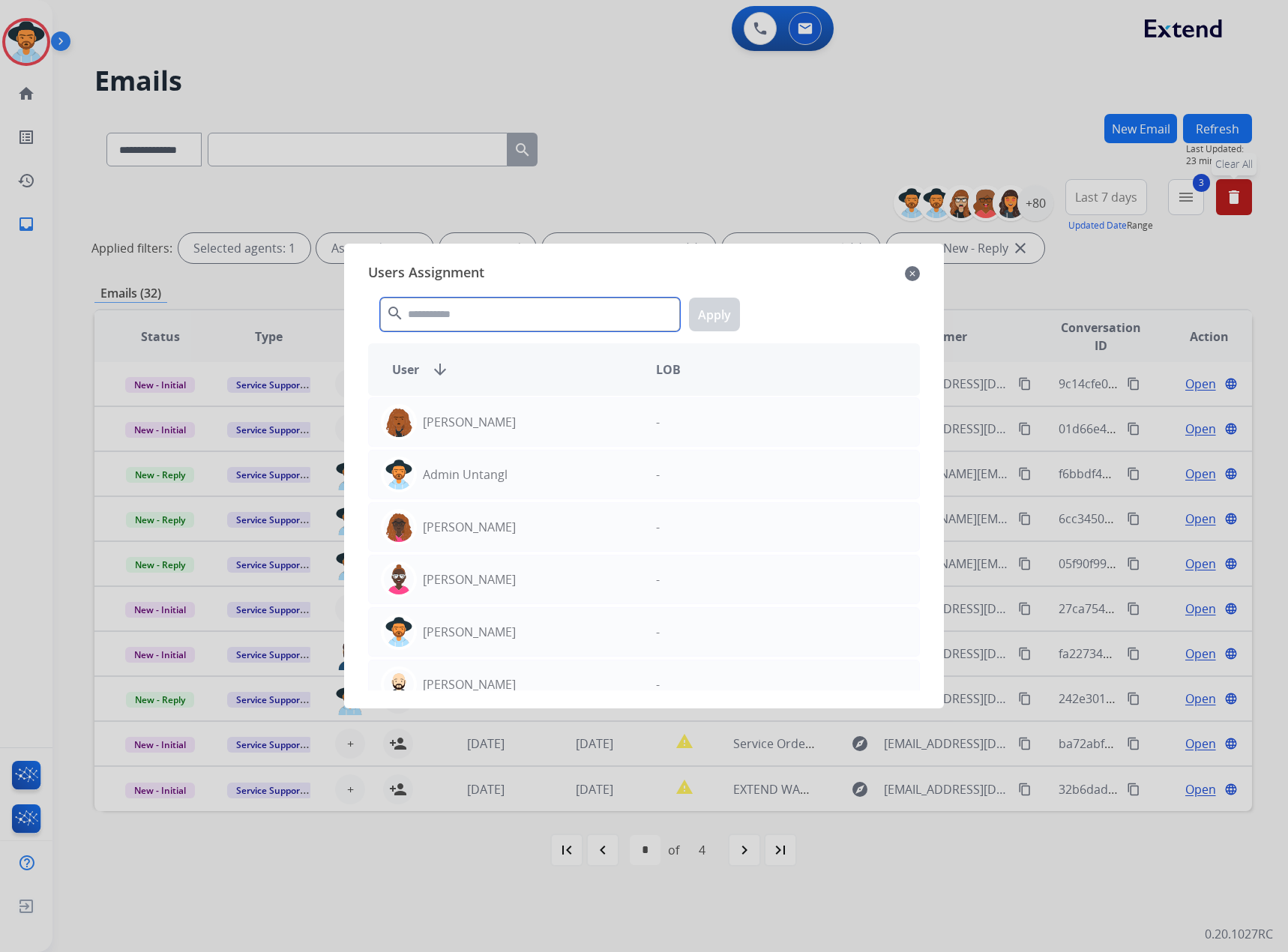
click at [594, 319] on input "text" at bounding box center [530, 314] width 300 height 33
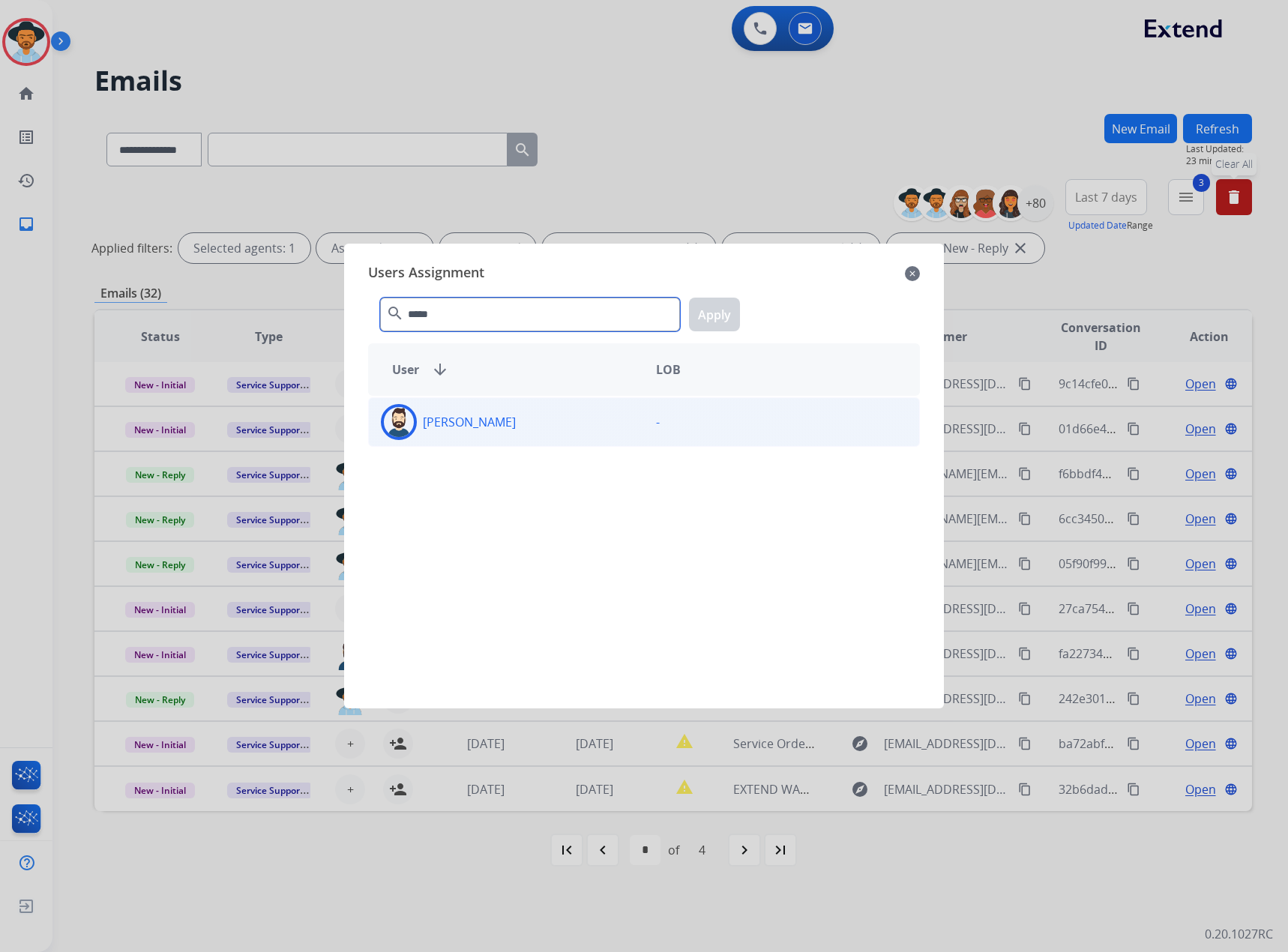
type input "*****"
click at [522, 425] on div "[PERSON_NAME]" at bounding box center [506, 421] width 275 height 36
click at [711, 304] on button "Apply" at bounding box center [714, 314] width 51 height 33
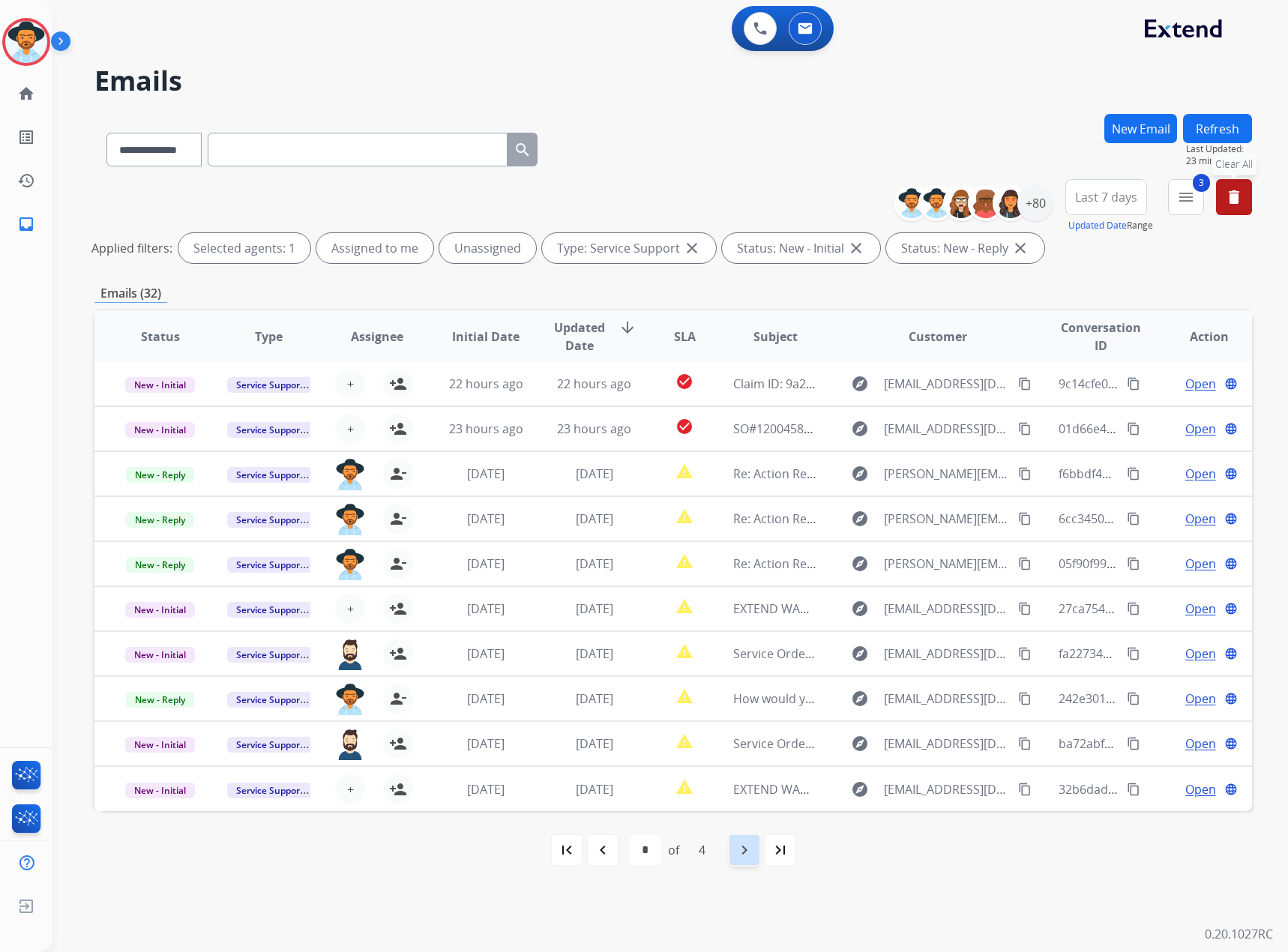
click at [739, 847] on mat-icon "navigate_next" at bounding box center [744, 850] width 18 height 18
select select "*"
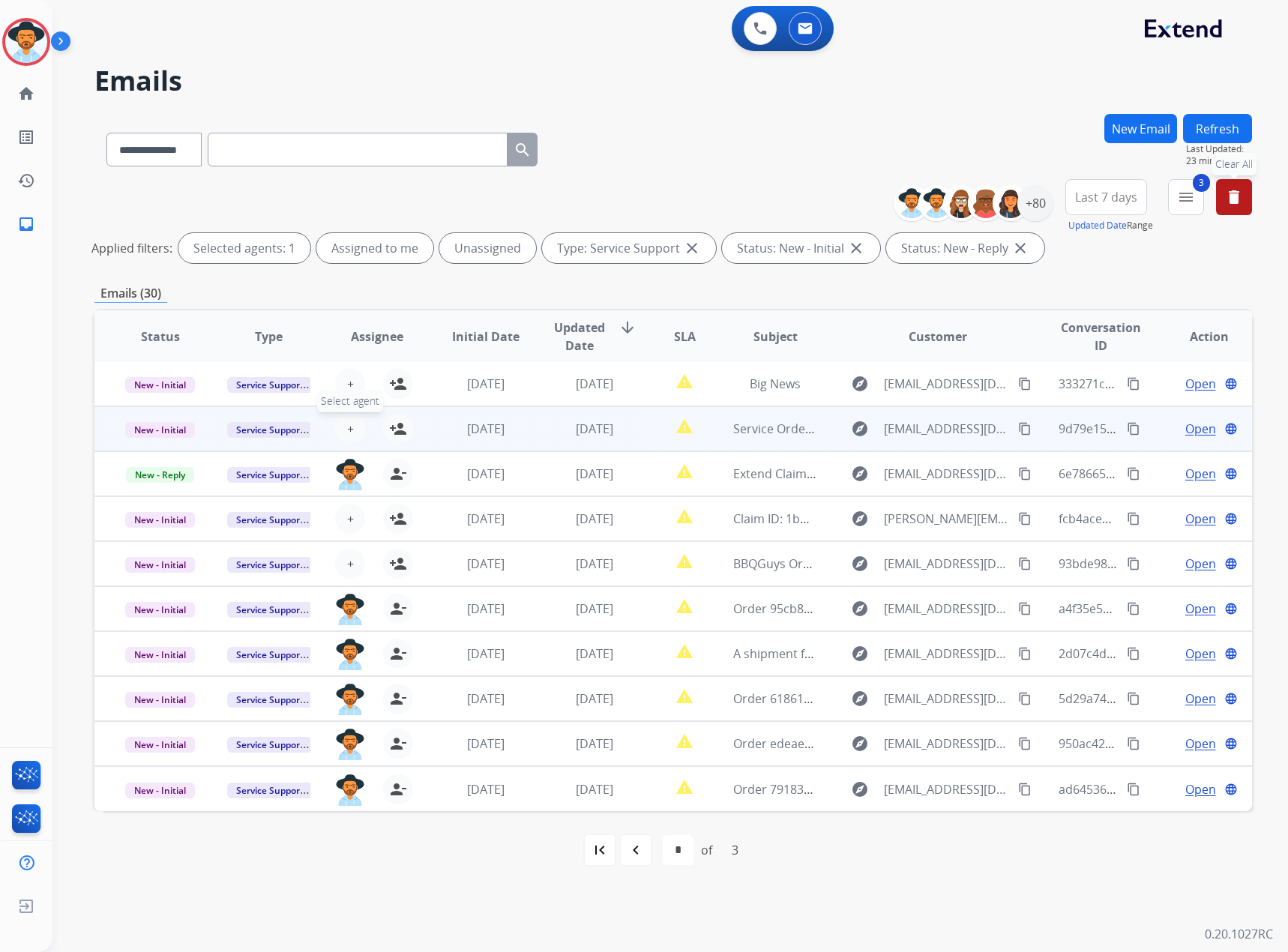
click at [342, 435] on button "+ Select agent" at bounding box center [350, 429] width 30 height 30
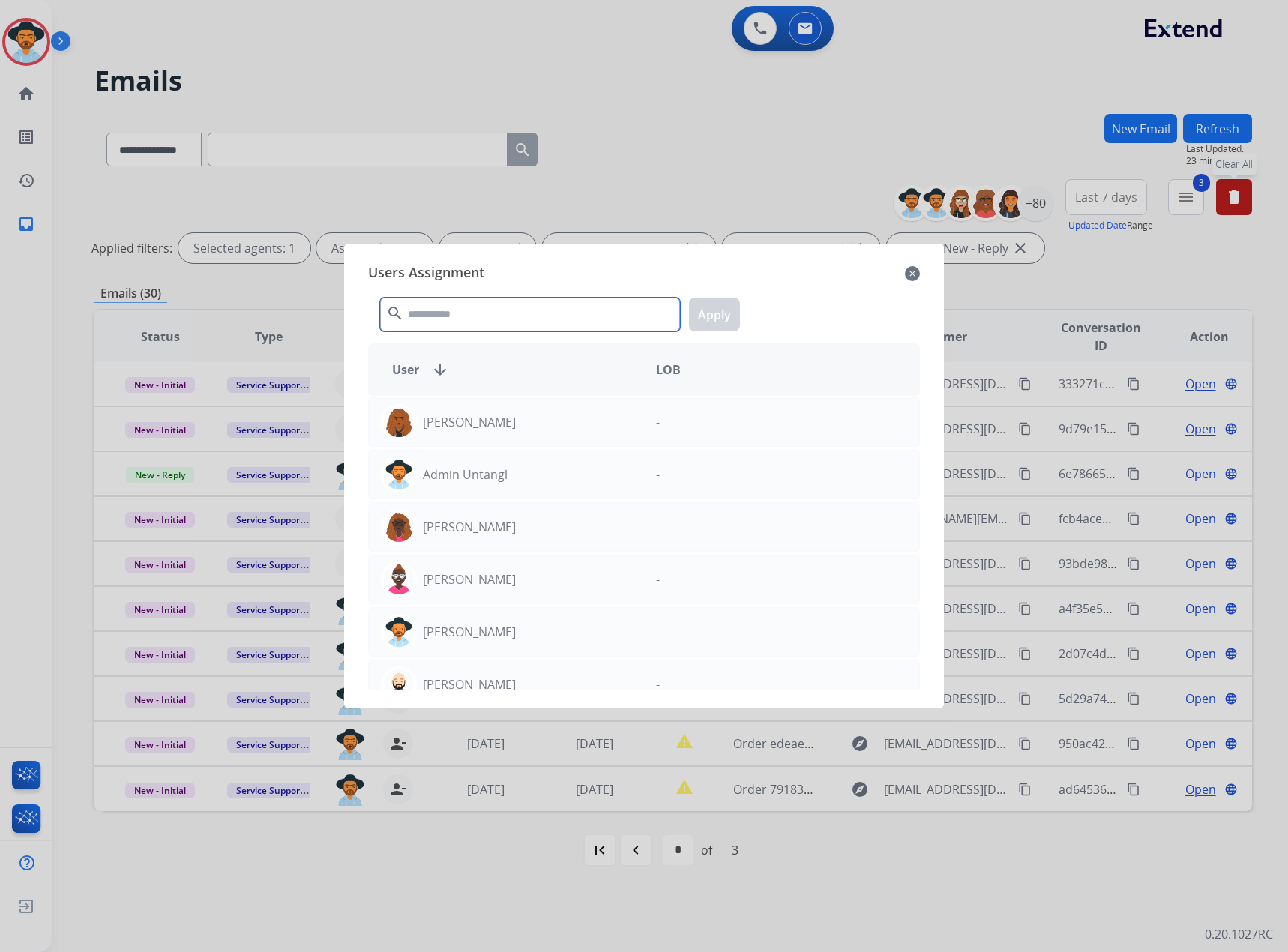
click at [454, 309] on input "text" at bounding box center [530, 314] width 300 height 33
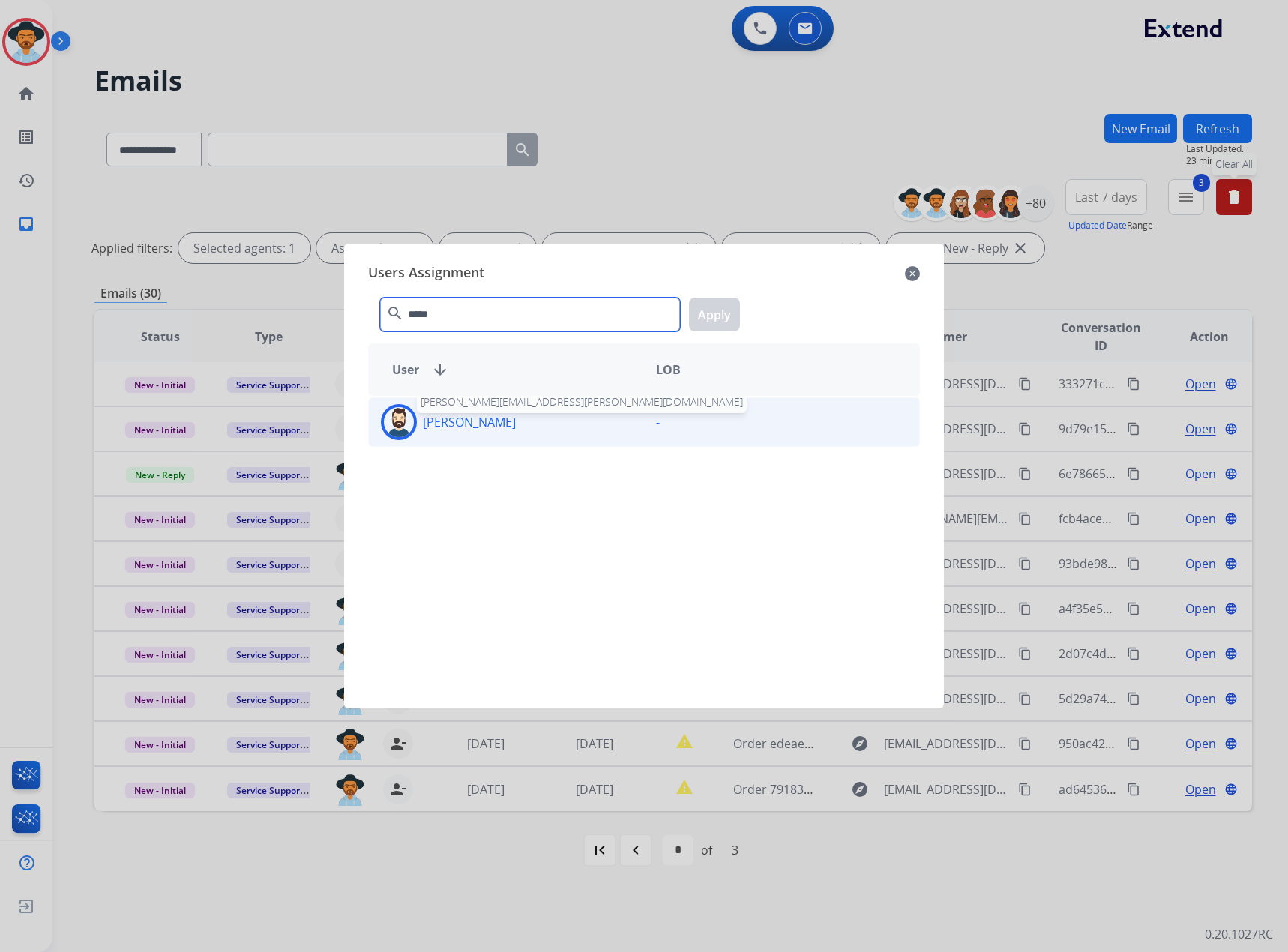
type input "*****"
click at [462, 416] on p "[PERSON_NAME]" at bounding box center [469, 422] width 93 height 18
click at [707, 306] on button "Apply" at bounding box center [714, 314] width 51 height 33
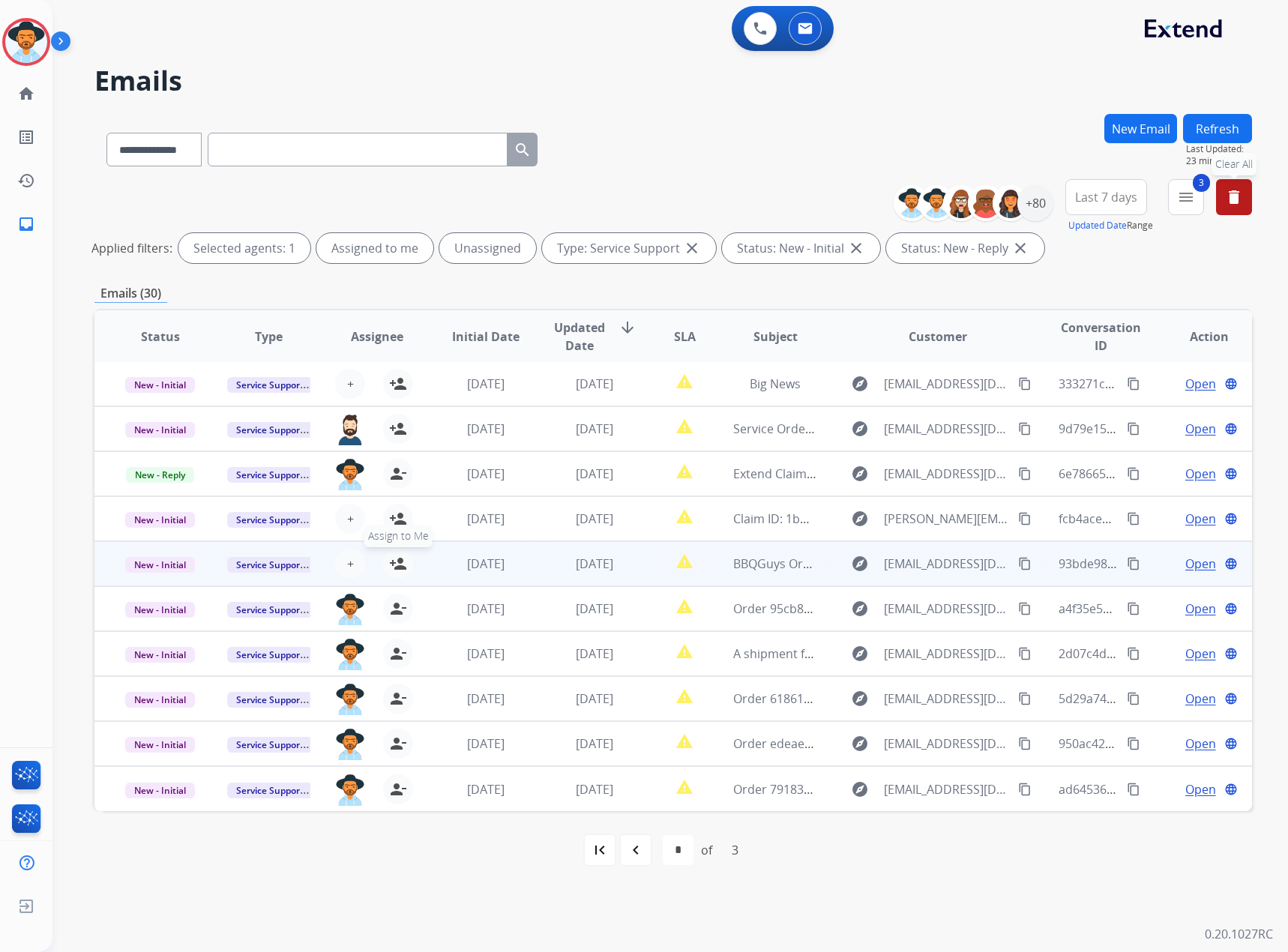
click at [399, 563] on mat-icon "person_add" at bounding box center [397, 563] width 18 height 18
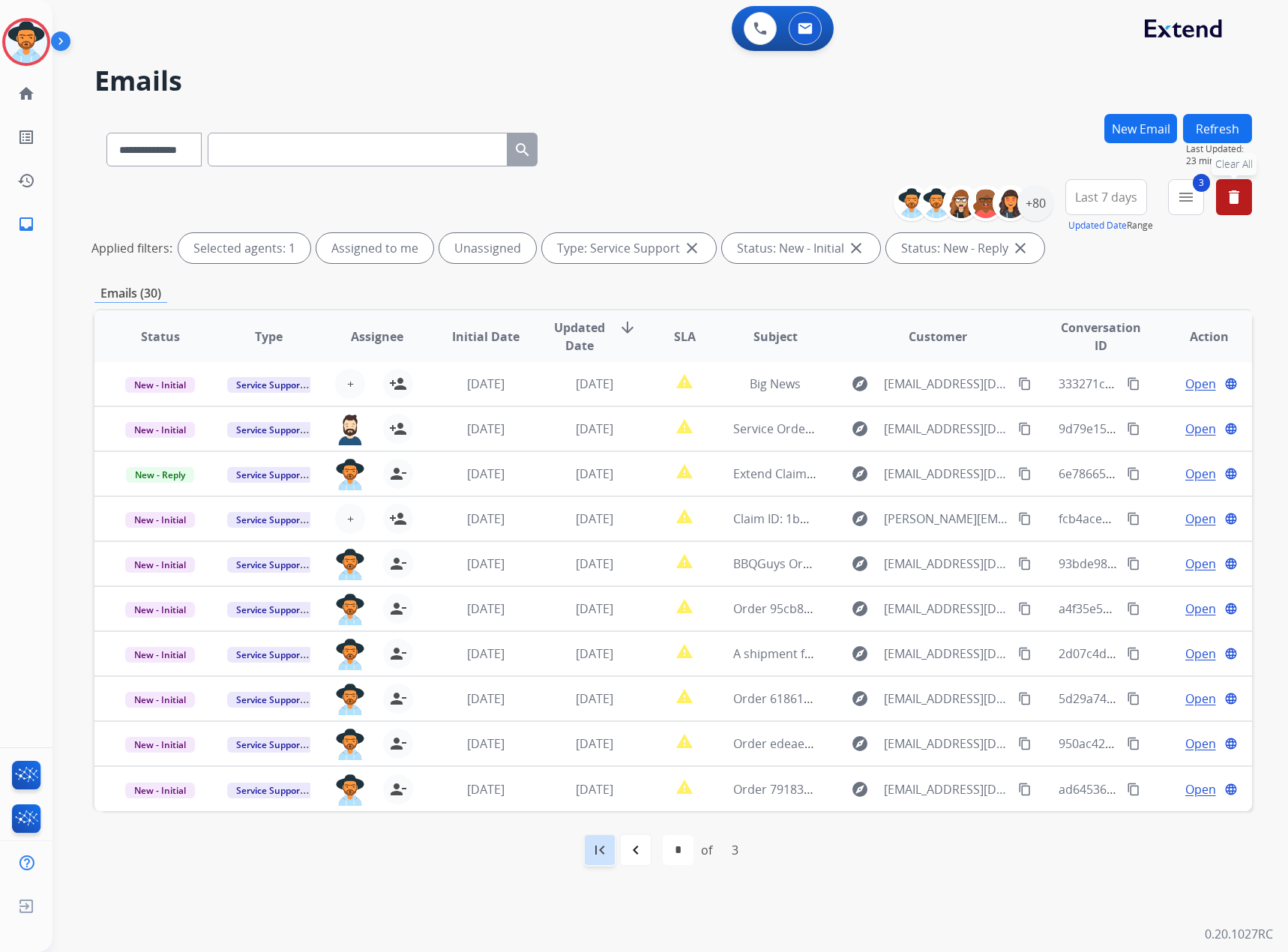
click at [601, 861] on div "first_page" at bounding box center [600, 850] width 33 height 33
select select "*"
